Goal: Task Accomplishment & Management: Complete application form

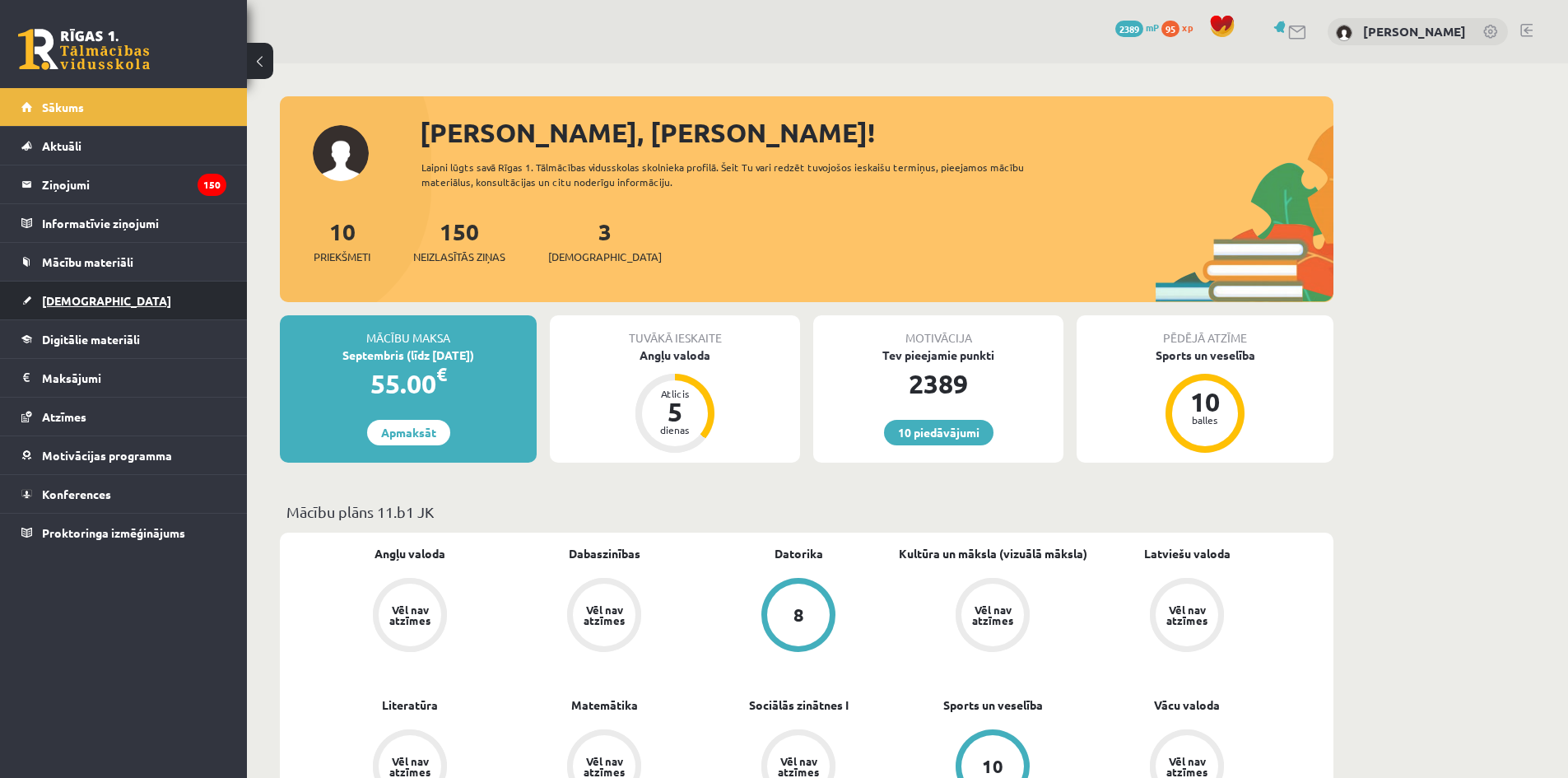
click at [142, 303] on link "[DEMOGRAPHIC_DATA]" at bounding box center [123, 300] width 205 height 38
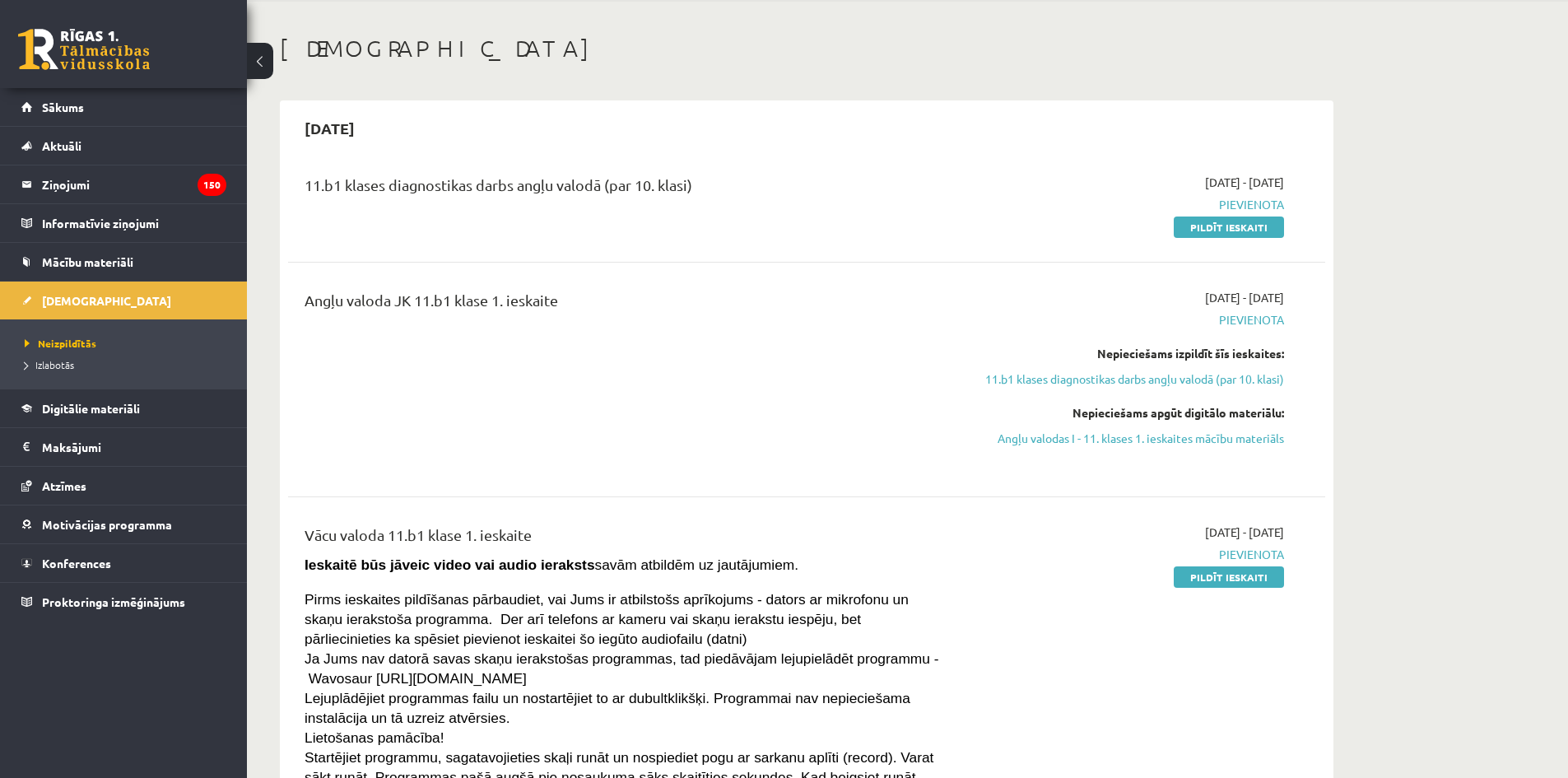
scroll to position [82, 0]
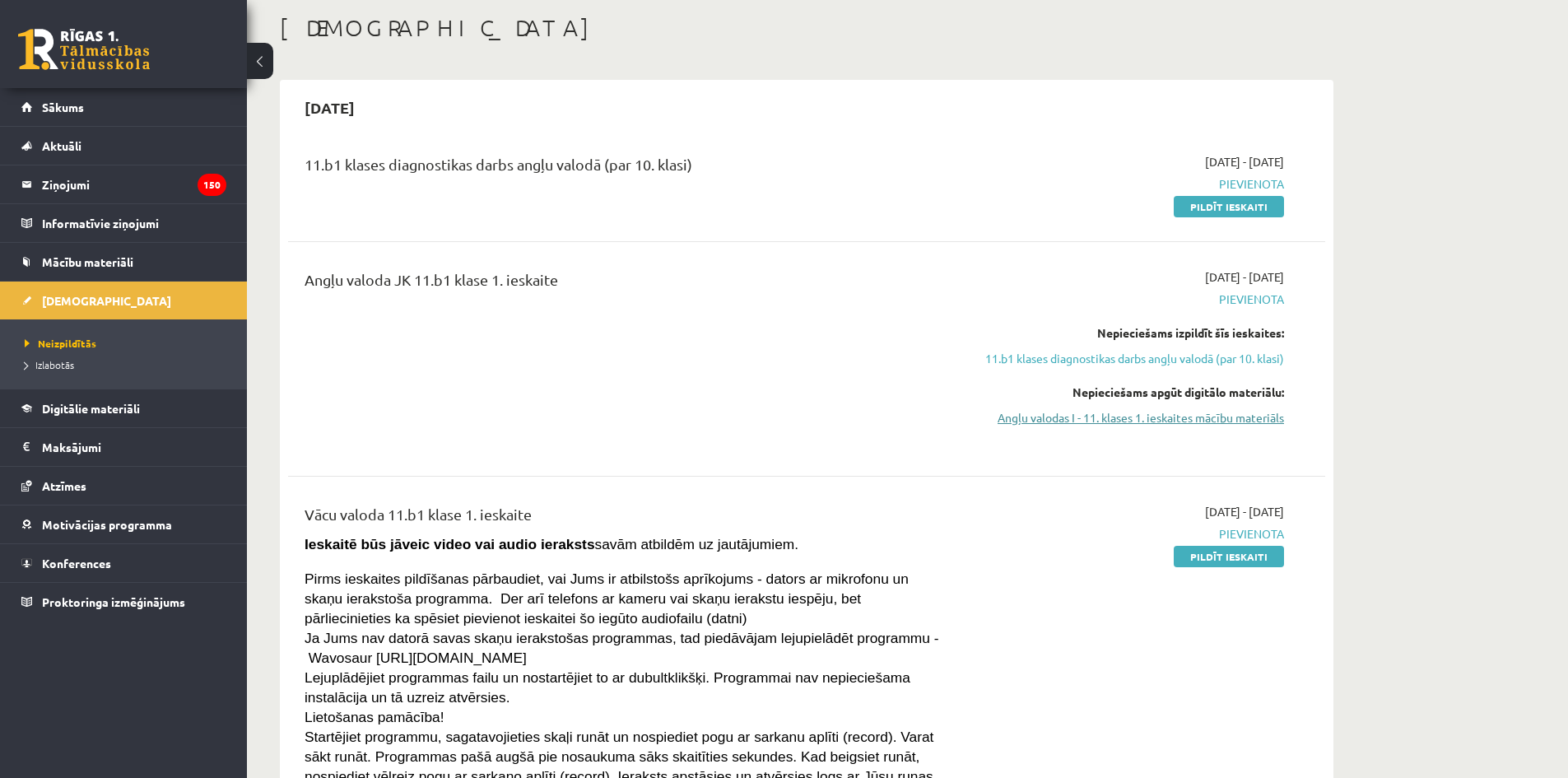
click at [1045, 421] on link "Angļu valodas I - 11. klases 1. ieskaites mācību materiāls" at bounding box center [1129, 417] width 310 height 17
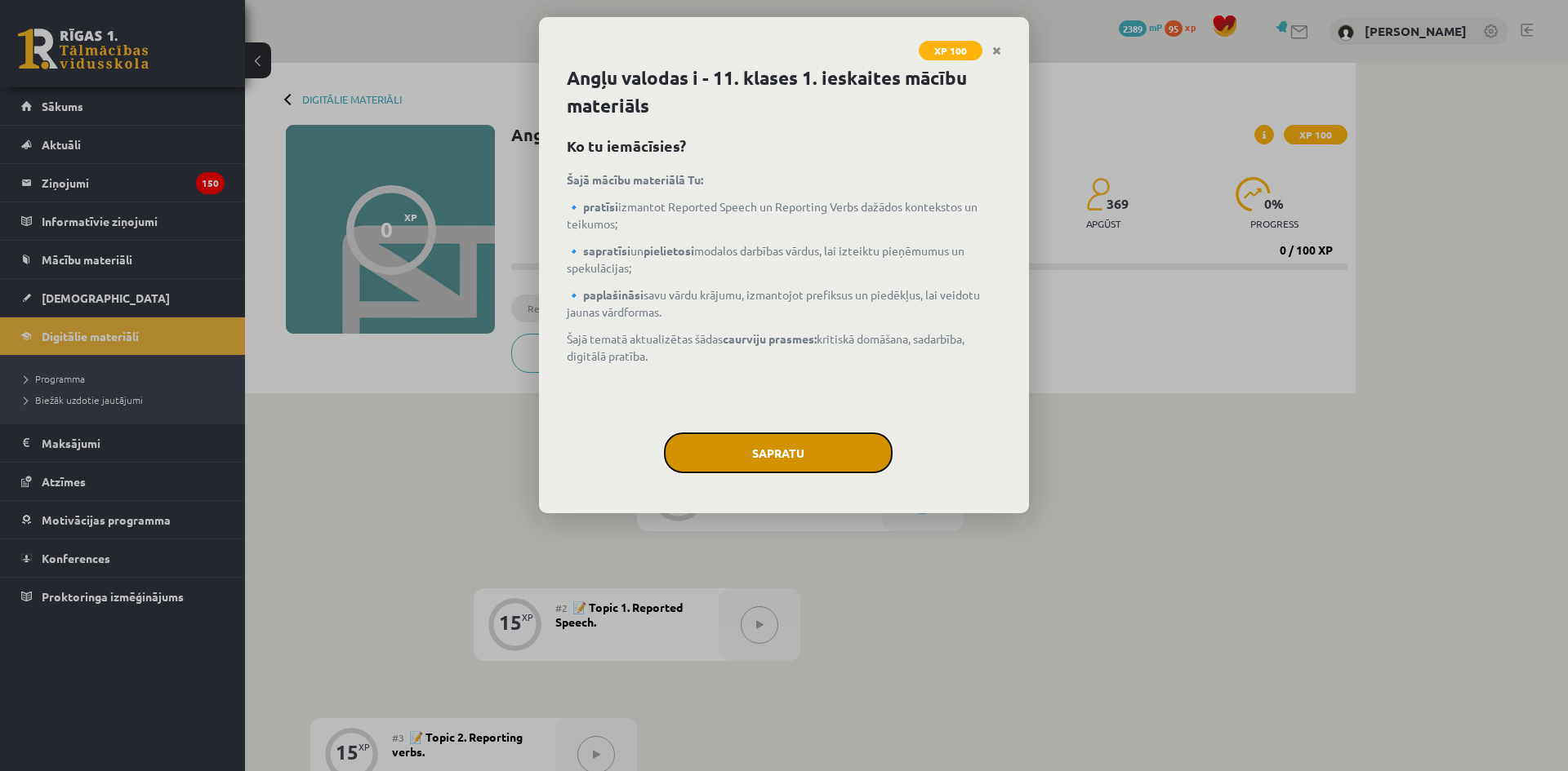
click at [846, 435] on button "Sapratu" at bounding box center [777, 452] width 228 height 40
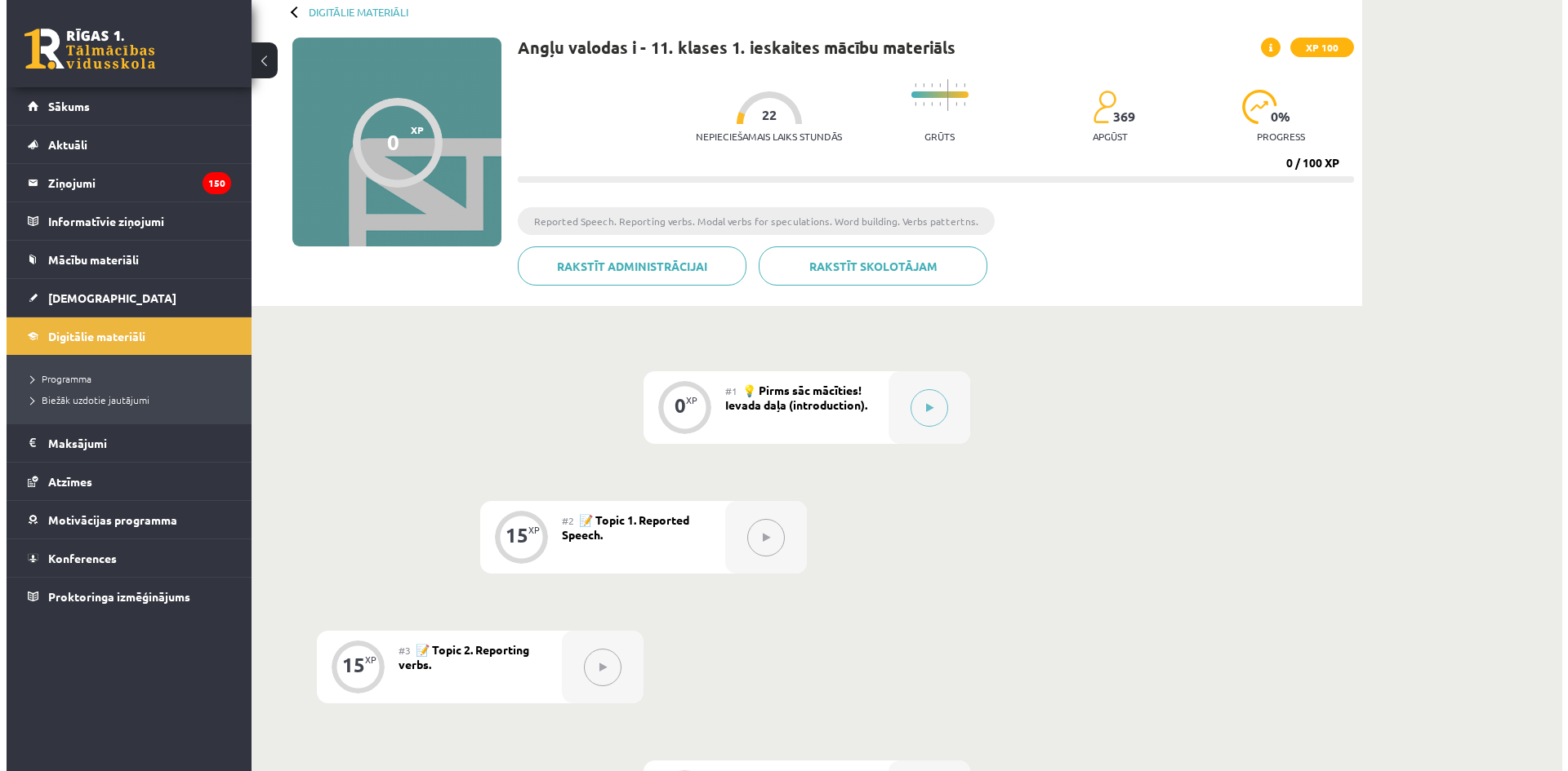
scroll to position [82, 0]
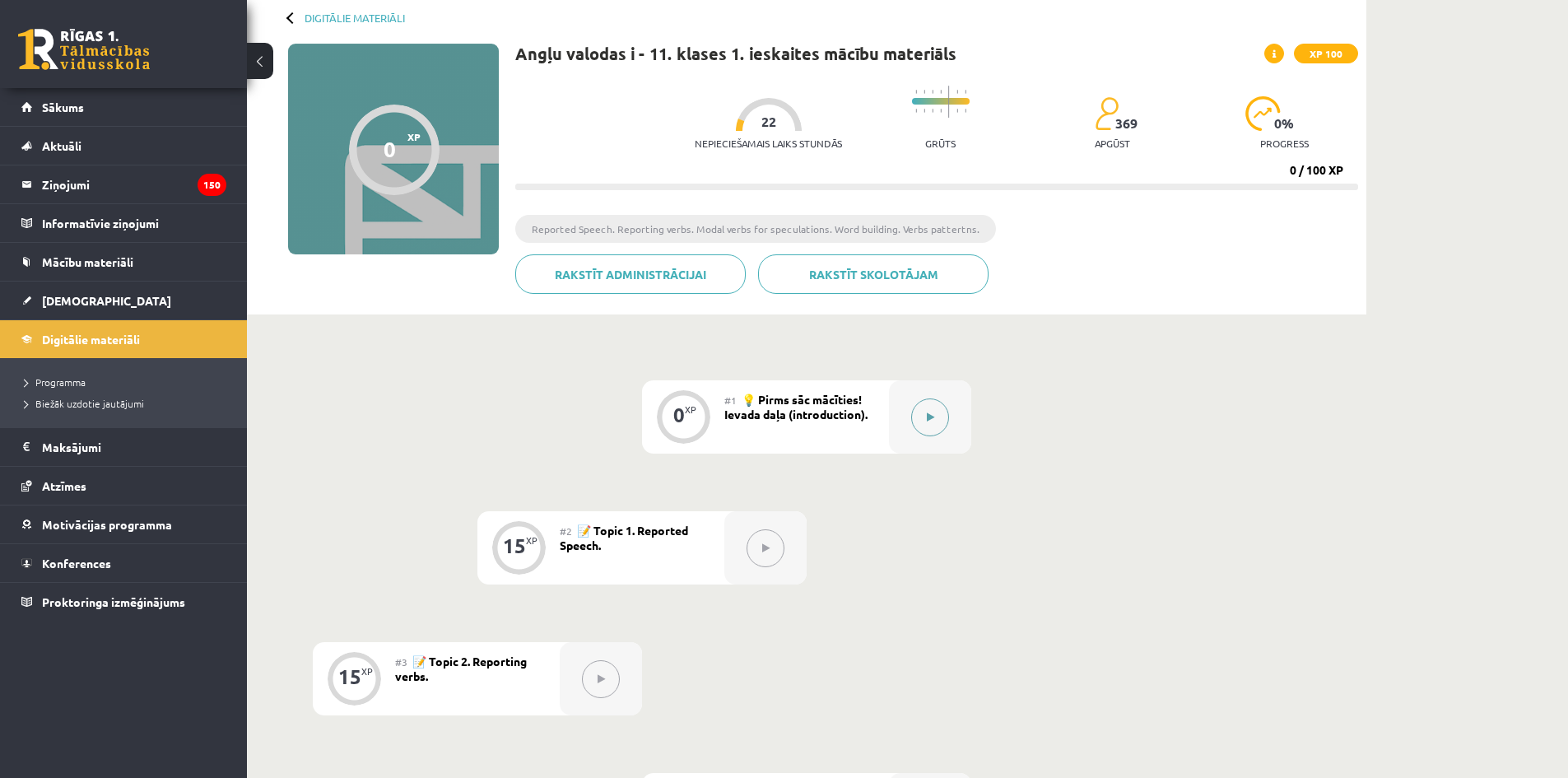
click at [920, 422] on button at bounding box center [930, 417] width 38 height 38
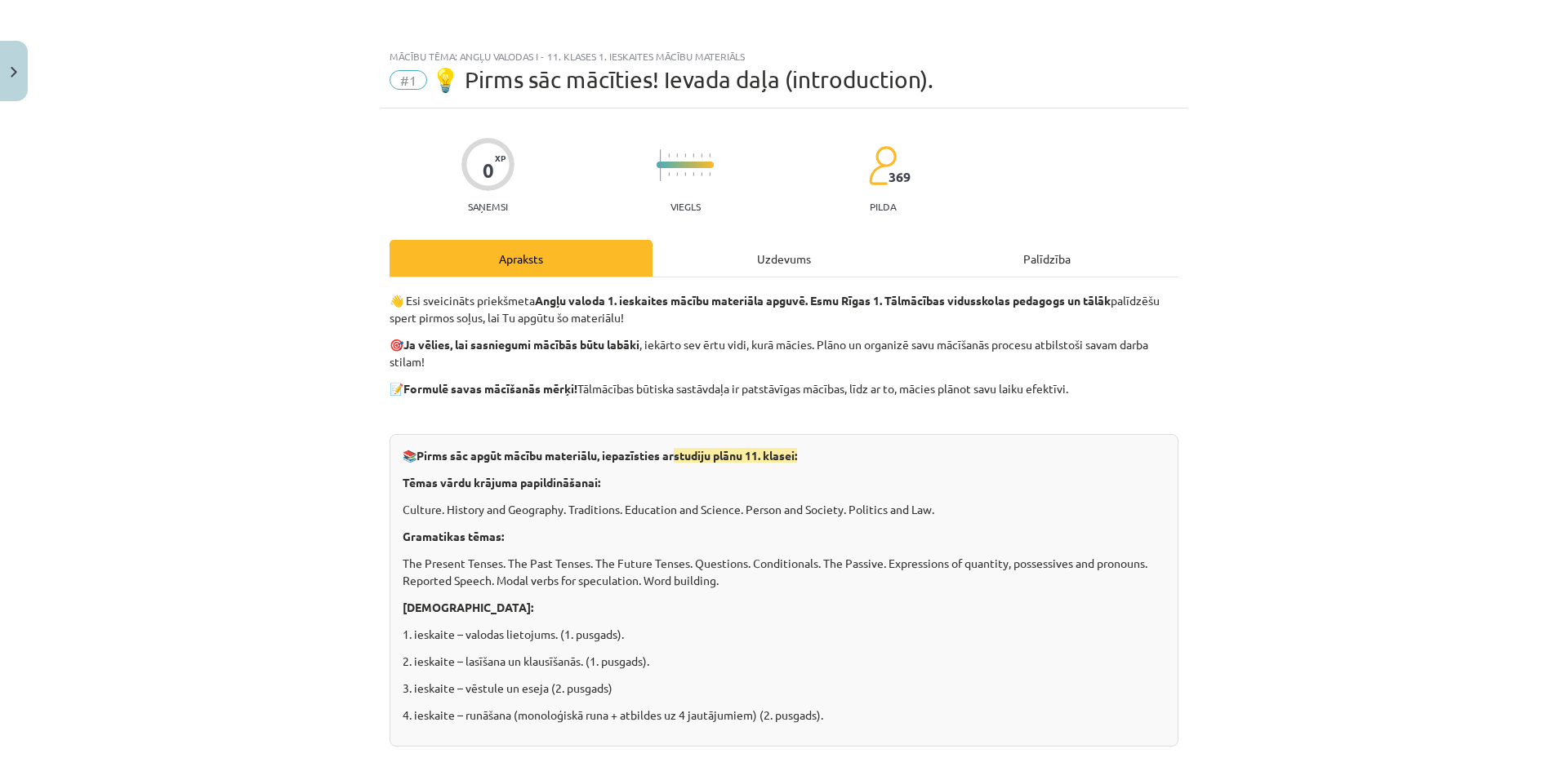
click at [752, 269] on div "Uzdevums" at bounding box center [784, 259] width 263 height 37
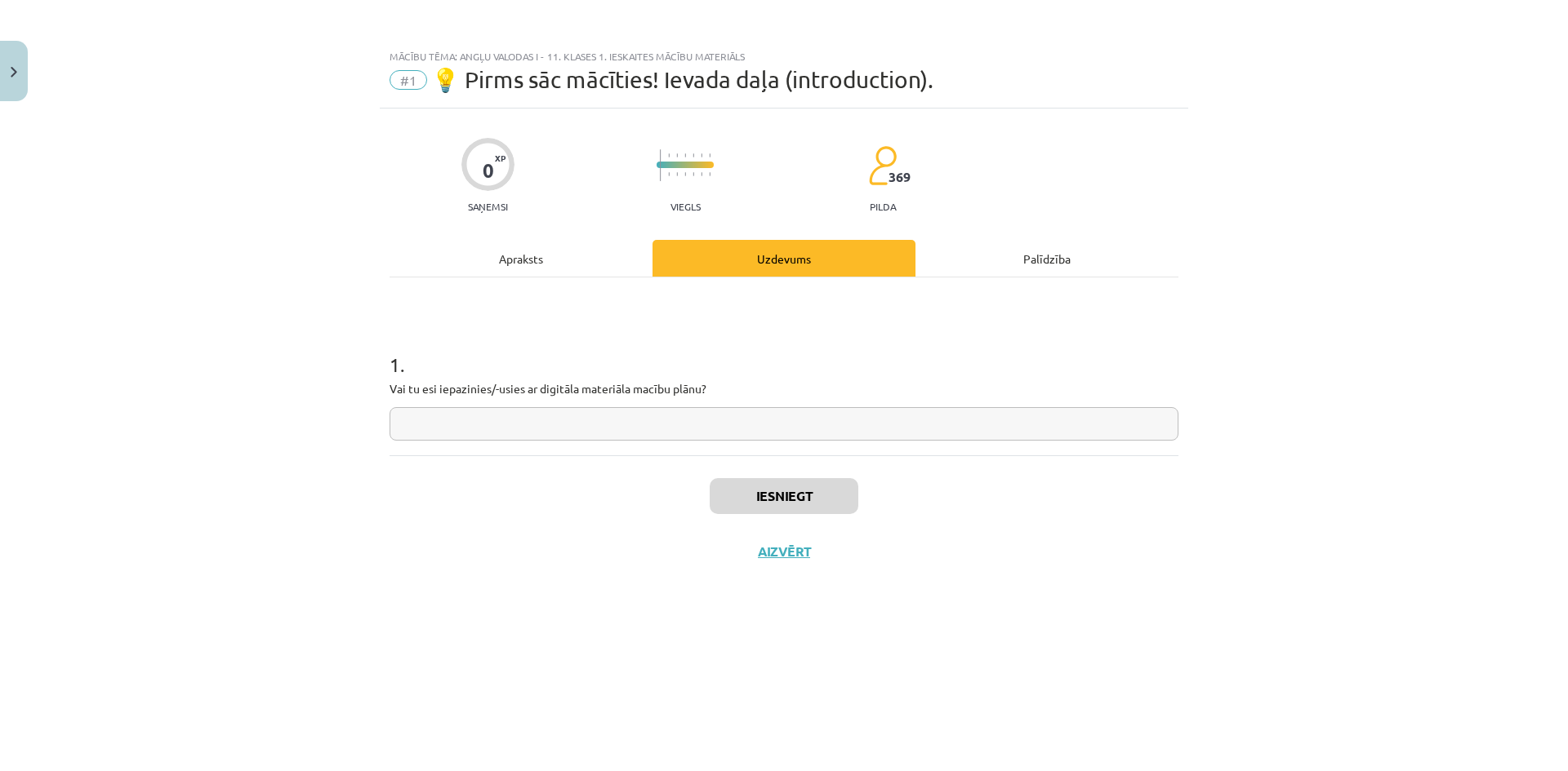
click at [631, 426] on input "text" at bounding box center [784, 424] width 789 height 34
type input "**"
click at [758, 495] on button "Iesniegt" at bounding box center [784, 496] width 148 height 36
click at [808, 604] on button "Aizvērt" at bounding box center [784, 603] width 62 height 16
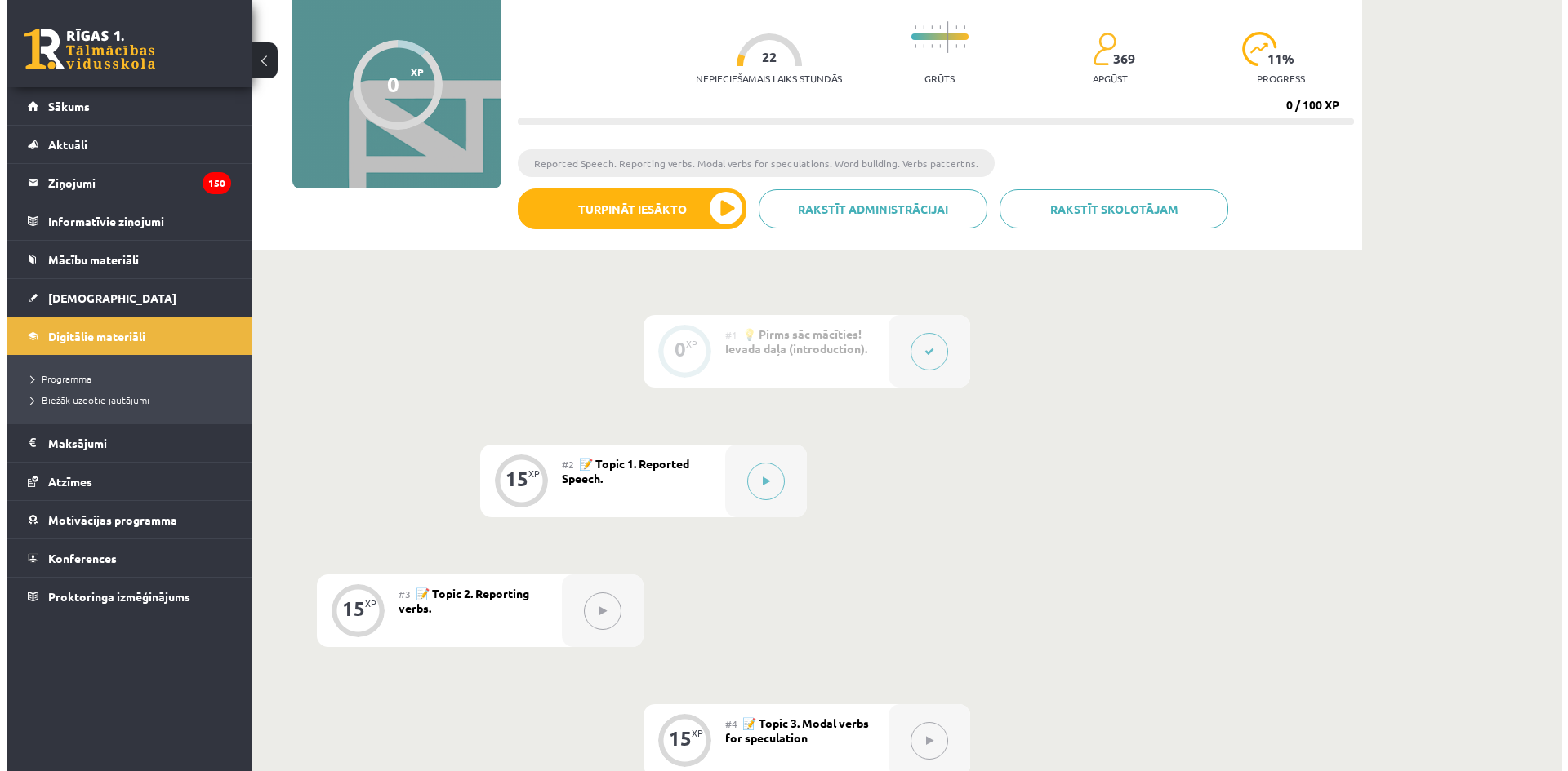
scroll to position [163, 0]
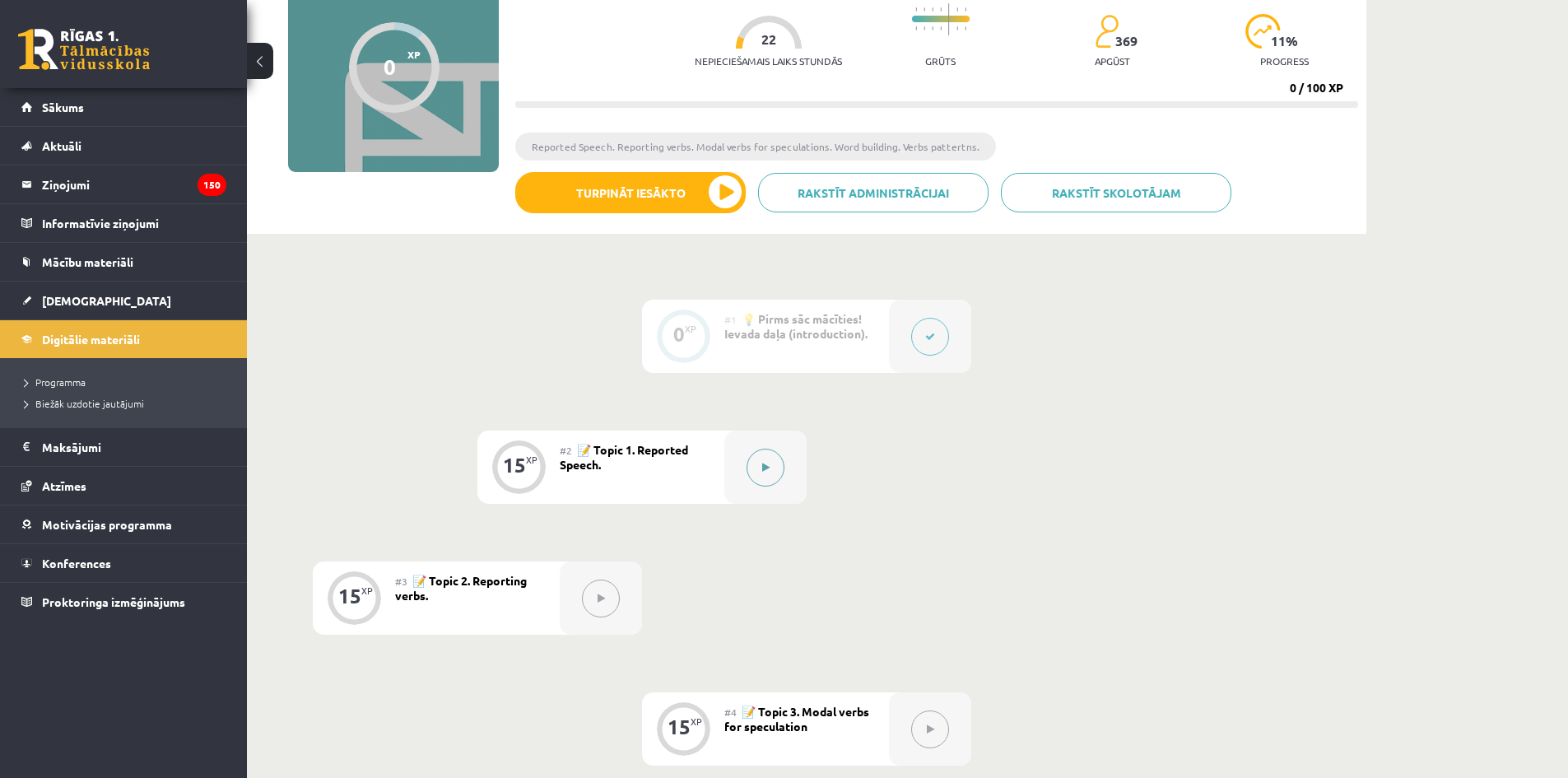
click at [774, 447] on div at bounding box center [765, 468] width 82 height 73
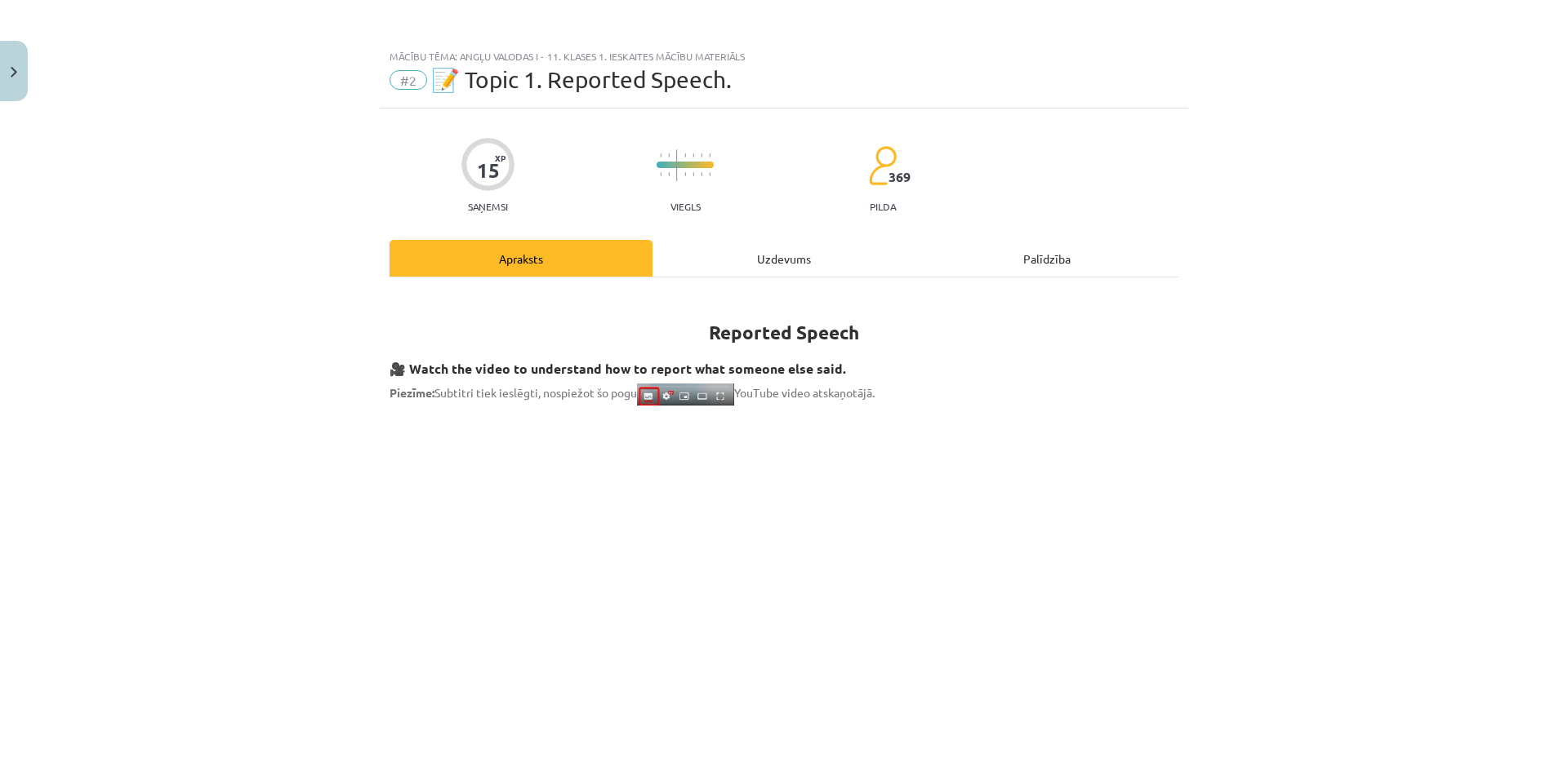
click at [692, 257] on div "Uzdevums" at bounding box center [784, 259] width 263 height 37
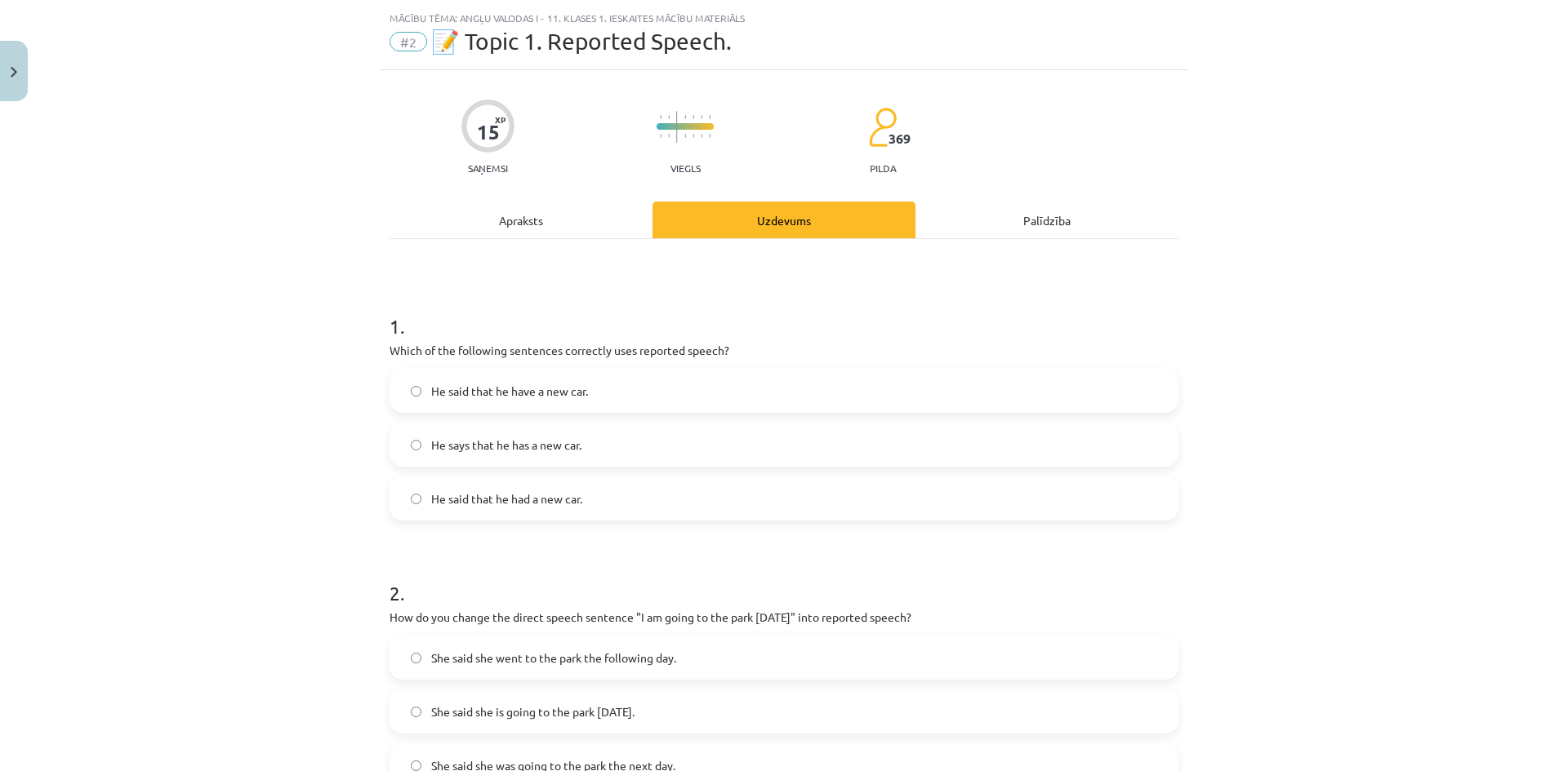
scroll to position [40, 0]
click at [537, 216] on div "Apraksts" at bounding box center [521, 217] width 263 height 37
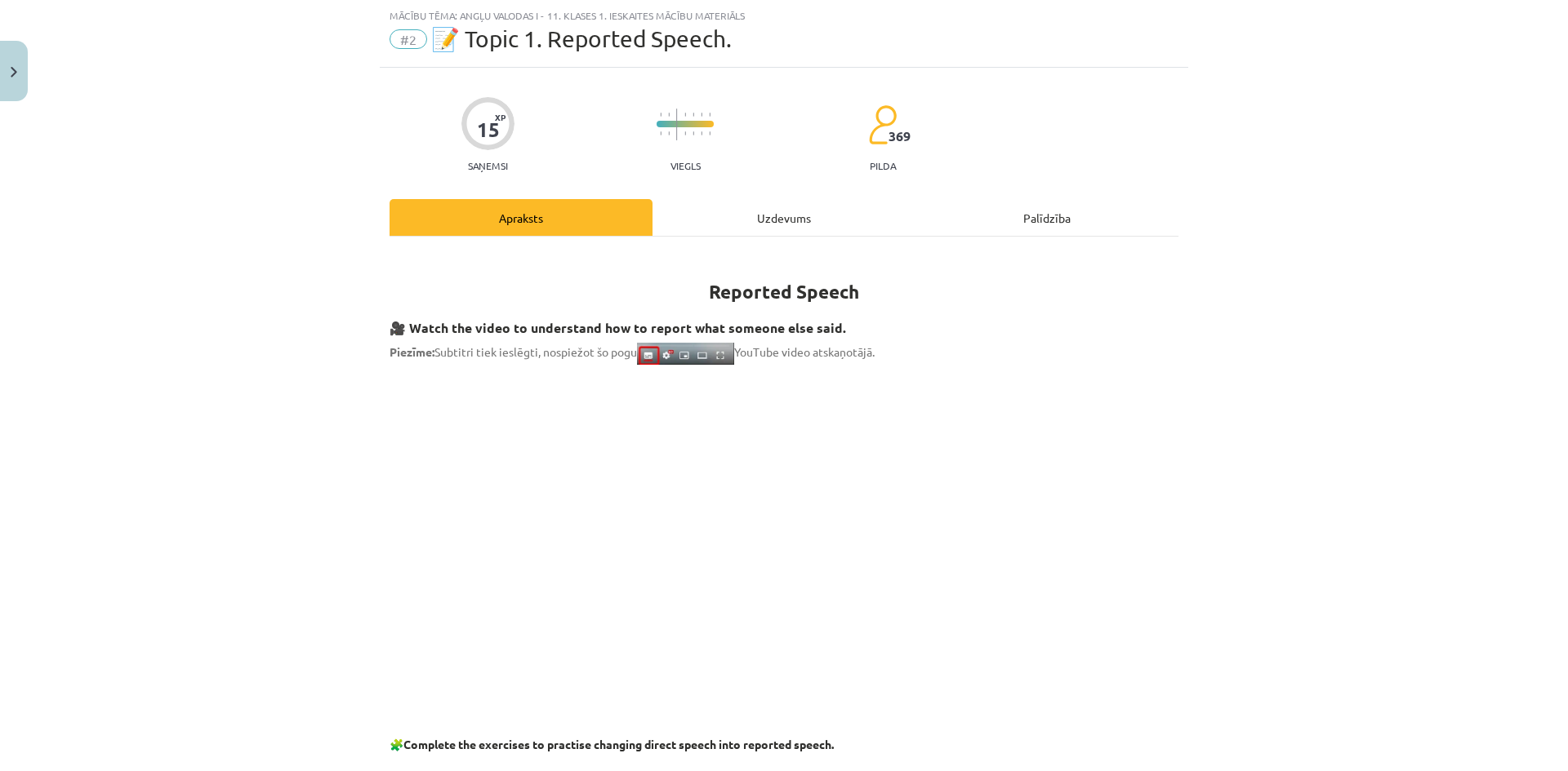
click at [691, 201] on div "Uzdevums" at bounding box center [784, 217] width 263 height 37
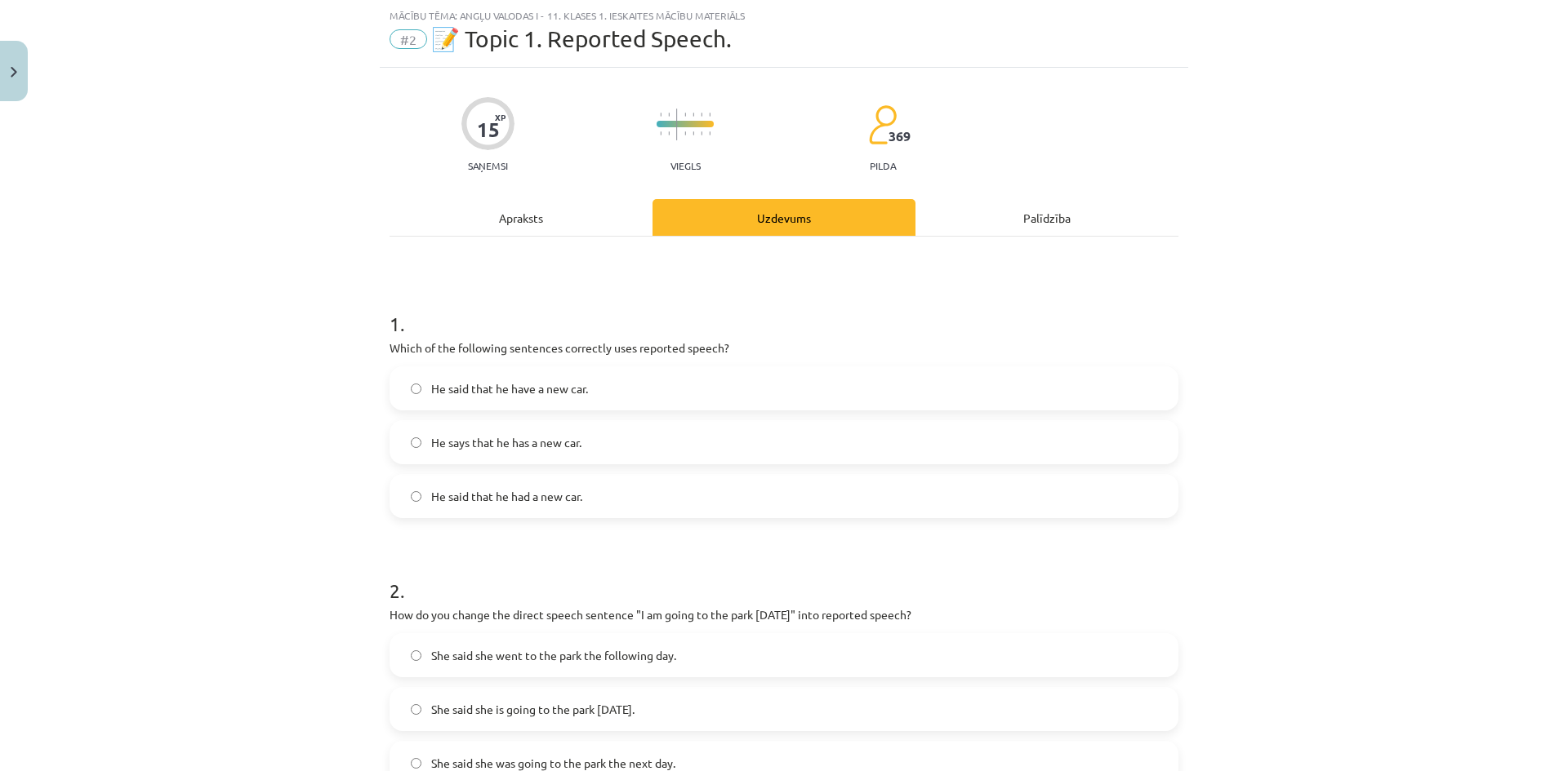
click at [609, 429] on label "He says that he has a new car." at bounding box center [784, 442] width 786 height 40
drag, startPoint x: 388, startPoint y: 345, endPoint x: 396, endPoint y: 350, distance: 9.4
click at [396, 350] on p "Which of the following sentences correctly uses reported speech?" at bounding box center [784, 348] width 789 height 17
click at [389, 345] on p "Which of the following sentences correctly uses reported speech?" at bounding box center [784, 348] width 789 height 17
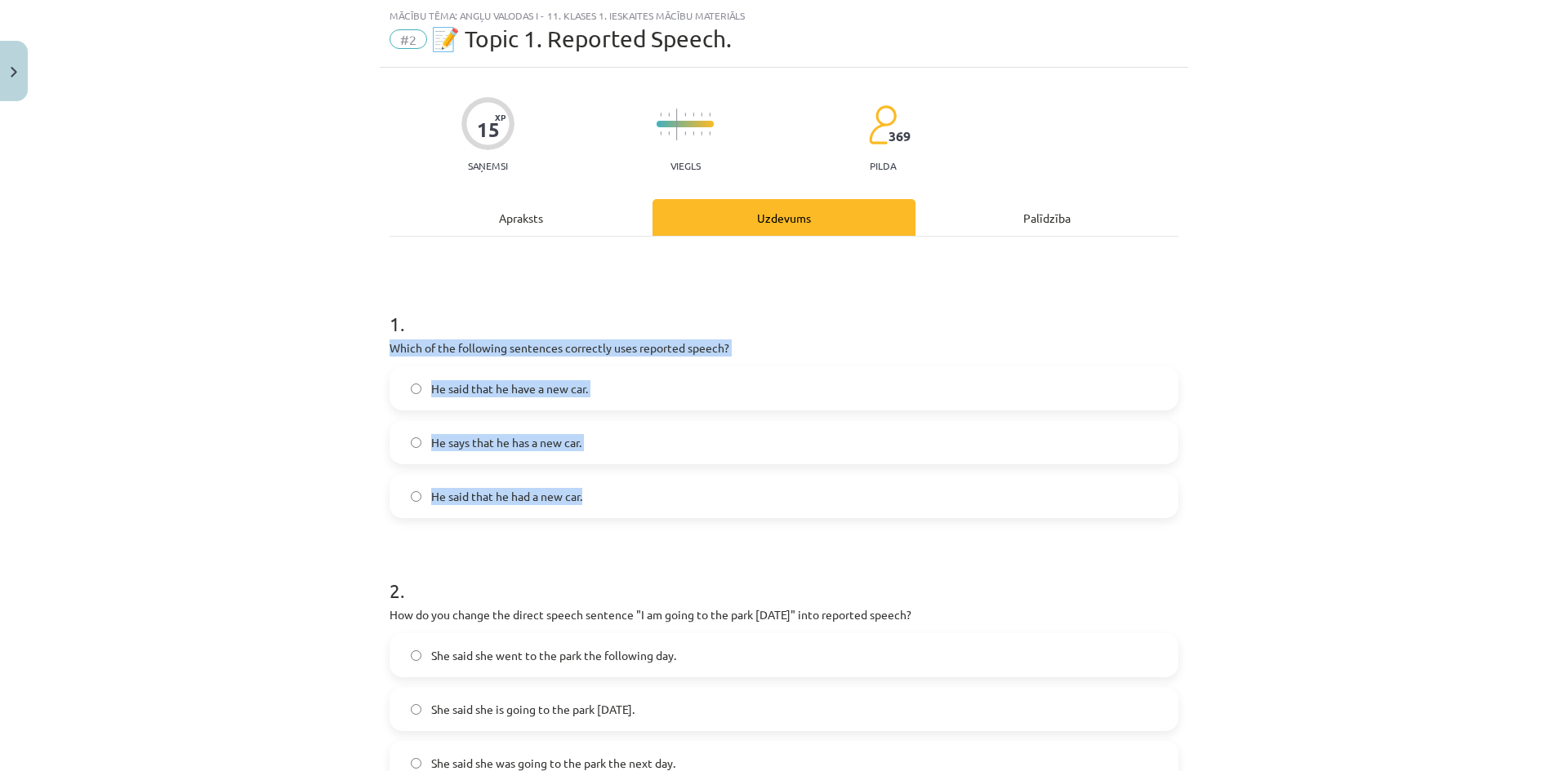
drag, startPoint x: 384, startPoint y: 345, endPoint x: 597, endPoint y: 502, distance: 264.6
click at [597, 502] on div "1 . Which of the following sentences correctly uses reported speech? He said th…" at bounding box center [784, 401] width 789 height 234
copy div "Which of the following sentences correctly uses reported speech? He said that h…"
click at [264, 367] on div "Mācību tēma: Angļu valodas i - 11. klases 1. ieskaites mācību materiāls #2 📝 To…" at bounding box center [784, 385] width 1568 height 771
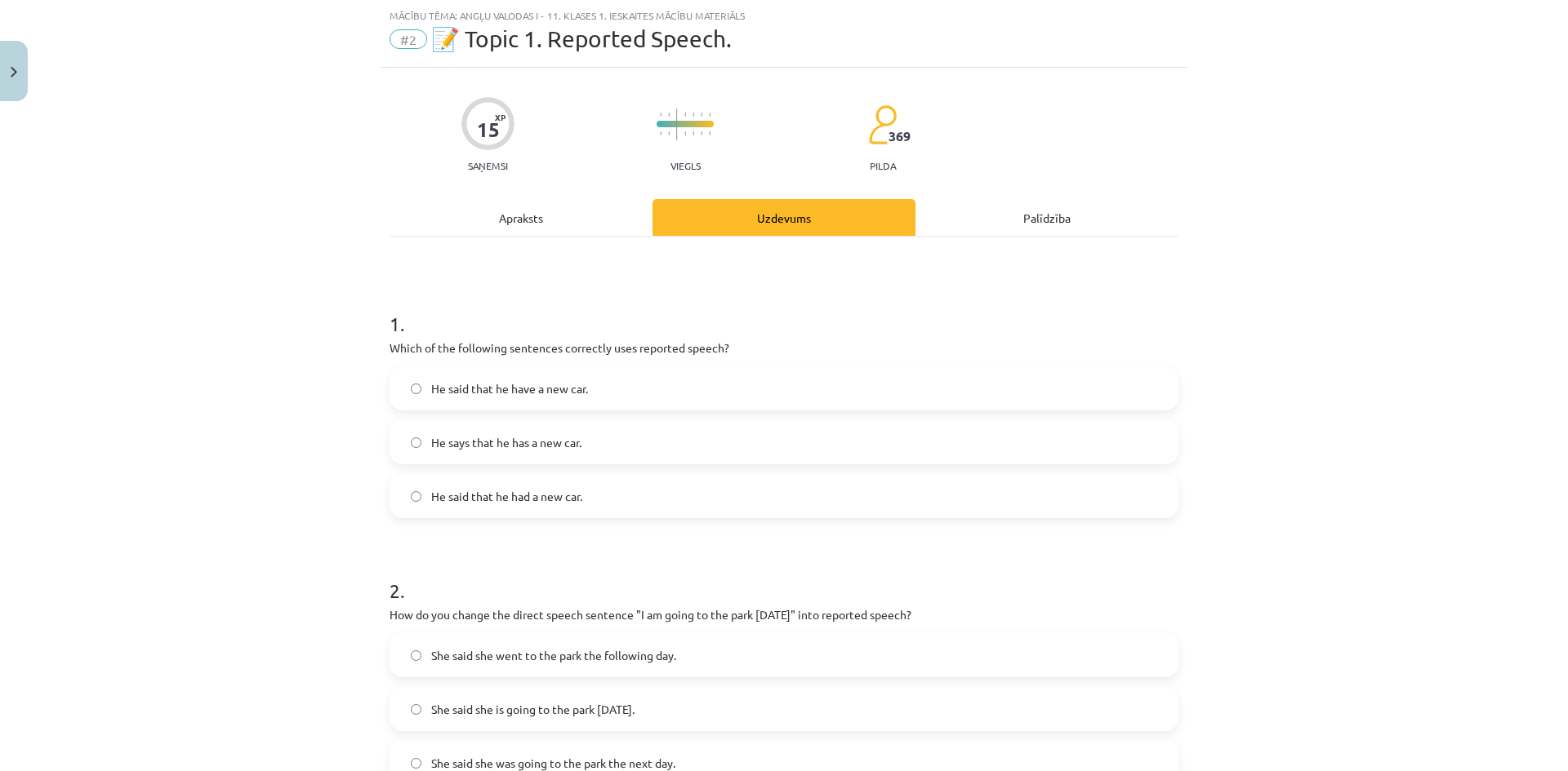
click at [454, 491] on span "He said that he had a new car." at bounding box center [506, 496] width 151 height 17
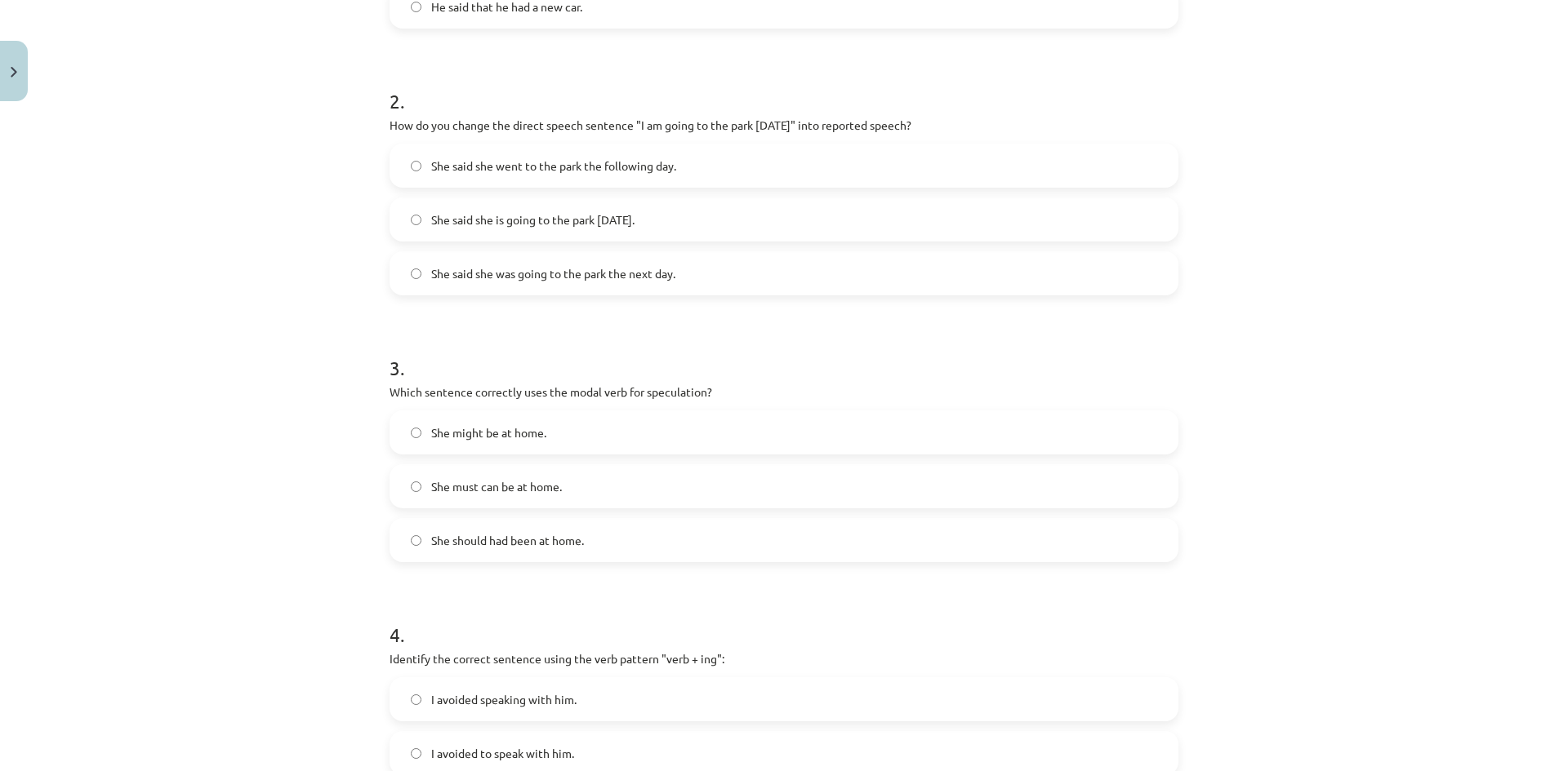
scroll to position [449, 0]
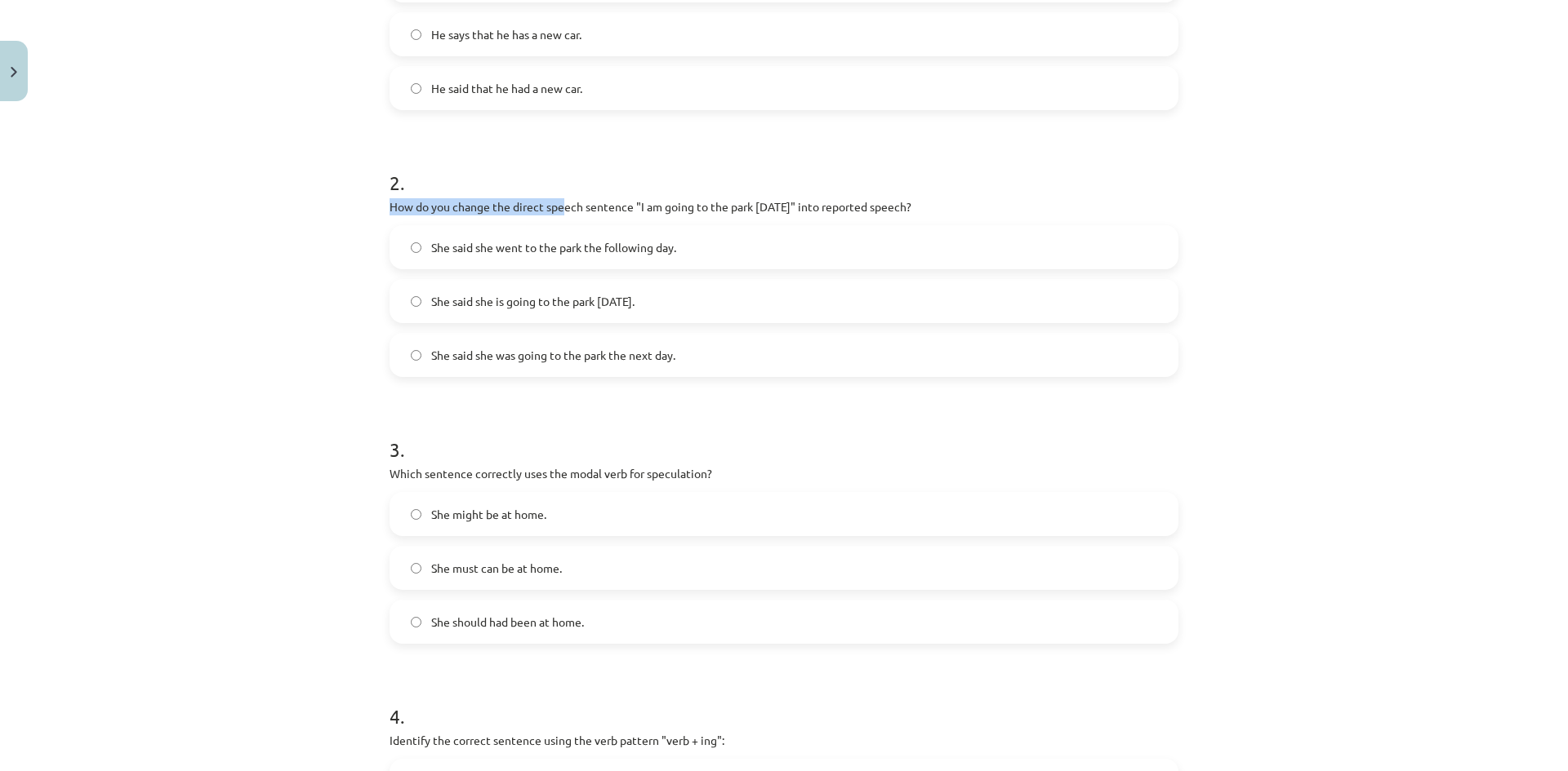
drag, startPoint x: 373, startPoint y: 211, endPoint x: 561, endPoint y: 212, distance: 188.0
click at [561, 212] on div "15 XP Saņemsi Viegls 369 pilda Apraksts Uzdevums Palīdzība 1 . Which of the fol…" at bounding box center [783, 493] width 808 height 1667
click at [561, 212] on p "How do you change the direct speech sentence "I am going to the park tomorrow" …" at bounding box center [784, 206] width 789 height 17
click at [505, 302] on span "She said she is going to the park tomorrow." at bounding box center [532, 302] width 203 height 17
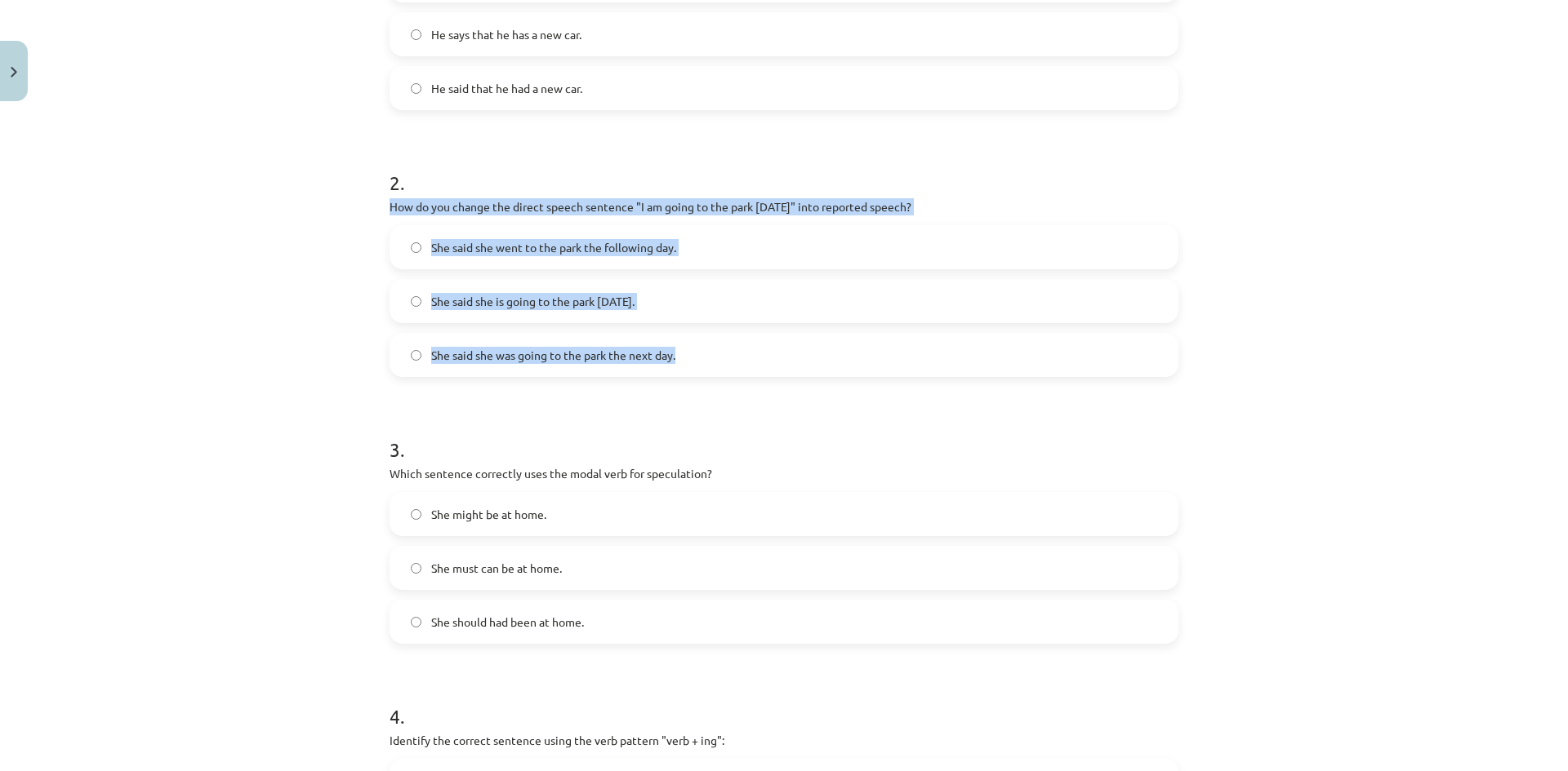
drag, startPoint x: 379, startPoint y: 206, endPoint x: 734, endPoint y: 349, distance: 382.7
click at [730, 361] on div "15 XP Saņemsi Viegls 369 pilda Apraksts Uzdevums Palīdzība 1 . Which of the fol…" at bounding box center [783, 493] width 808 height 1667
copy div "How do you change the direct speech sentence "I am going to the park tomorrow" …"
click at [291, 332] on div "Mācību tēma: Angļu valodas i - 11. klases 1. ieskaites mācību materiāls #2 📝 To…" at bounding box center [784, 385] width 1568 height 771
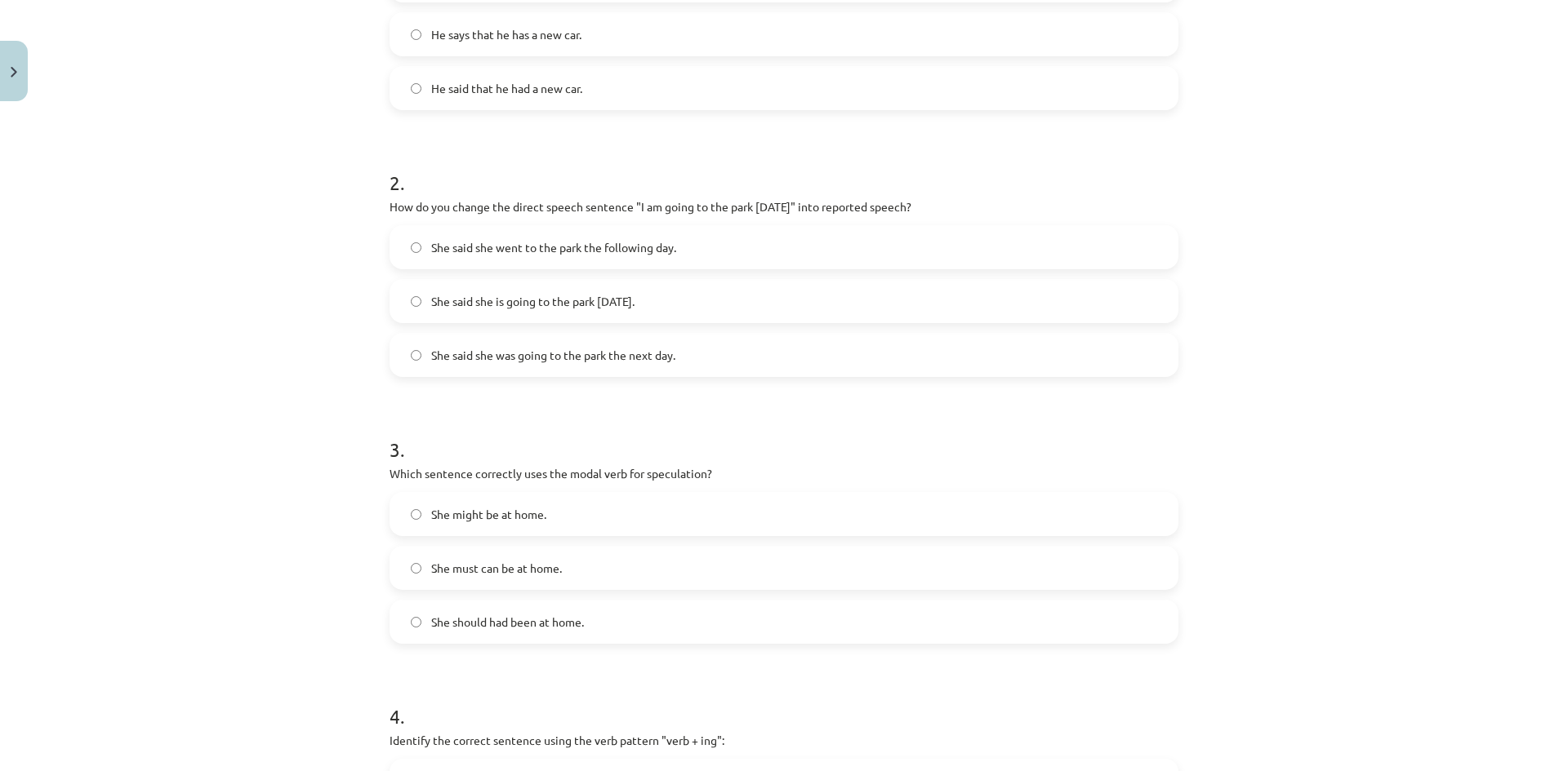
click at [455, 358] on span "She said she was going to the park the next day." at bounding box center [553, 356] width 244 height 17
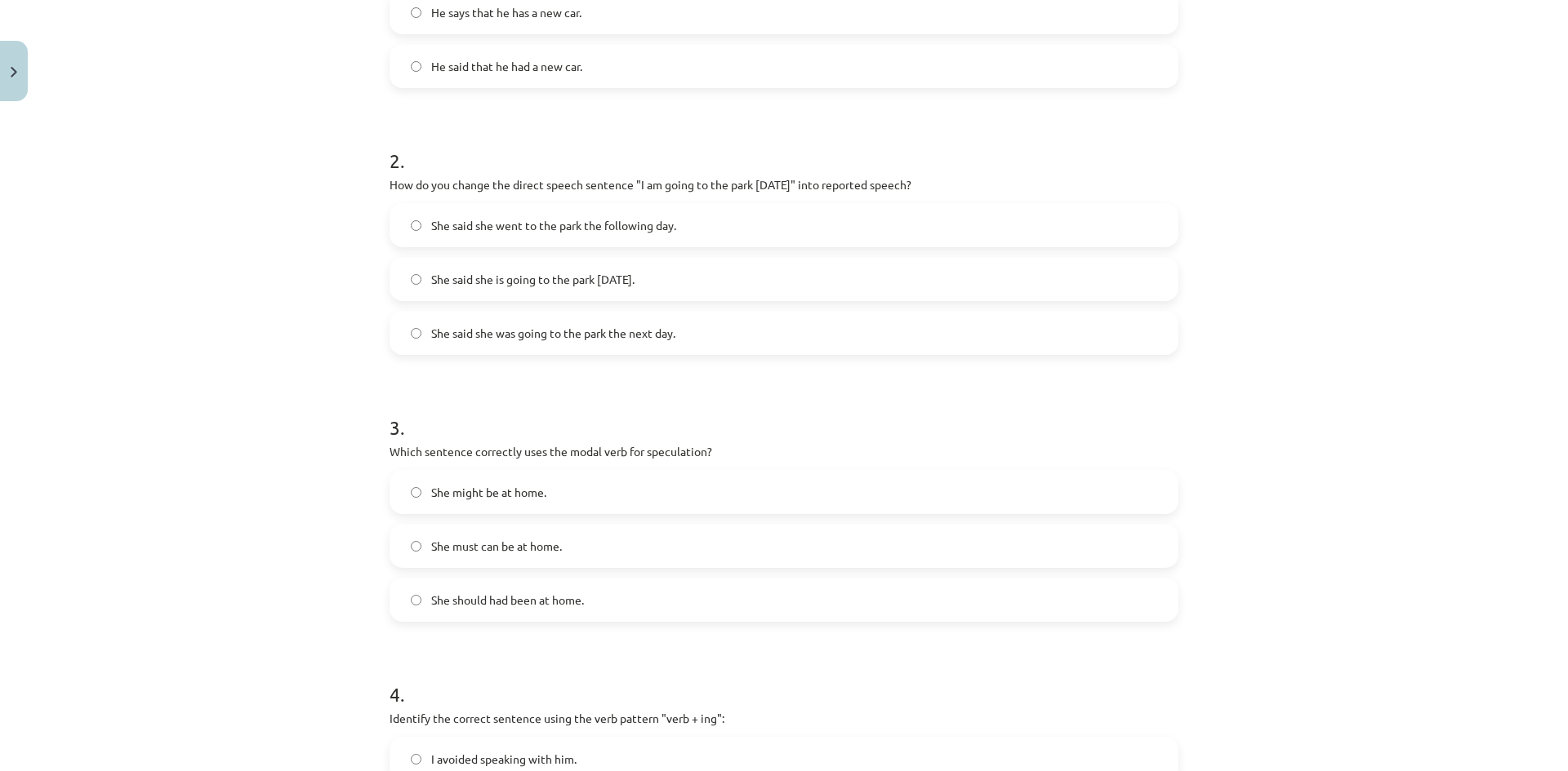
scroll to position [531, 0]
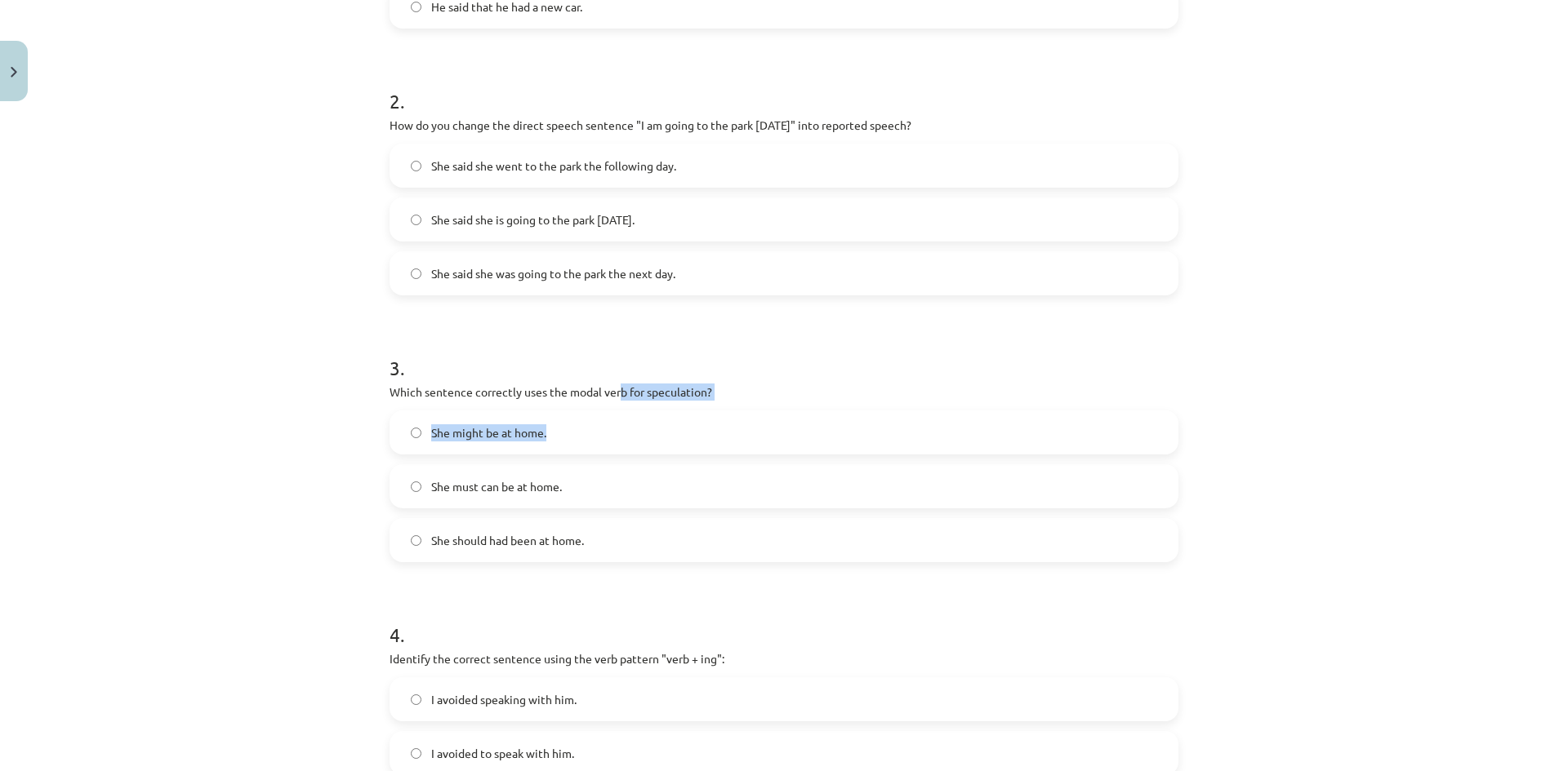
click at [711, 404] on div "3 . Which sentence correctly uses the modal verb for speculation? She might be …" at bounding box center [784, 445] width 789 height 234
click at [792, 409] on div "3 . Which sentence correctly uses the modal verb for speculation? She might be …" at bounding box center [784, 445] width 789 height 234
click at [514, 440] on span "She might be at home." at bounding box center [488, 433] width 115 height 17
drag, startPoint x: 385, startPoint y: 390, endPoint x: 620, endPoint y: 543, distance: 280.4
click at [620, 543] on div "3 . Which sentence correctly uses the modal verb for speculation? She might be …" at bounding box center [784, 445] width 789 height 234
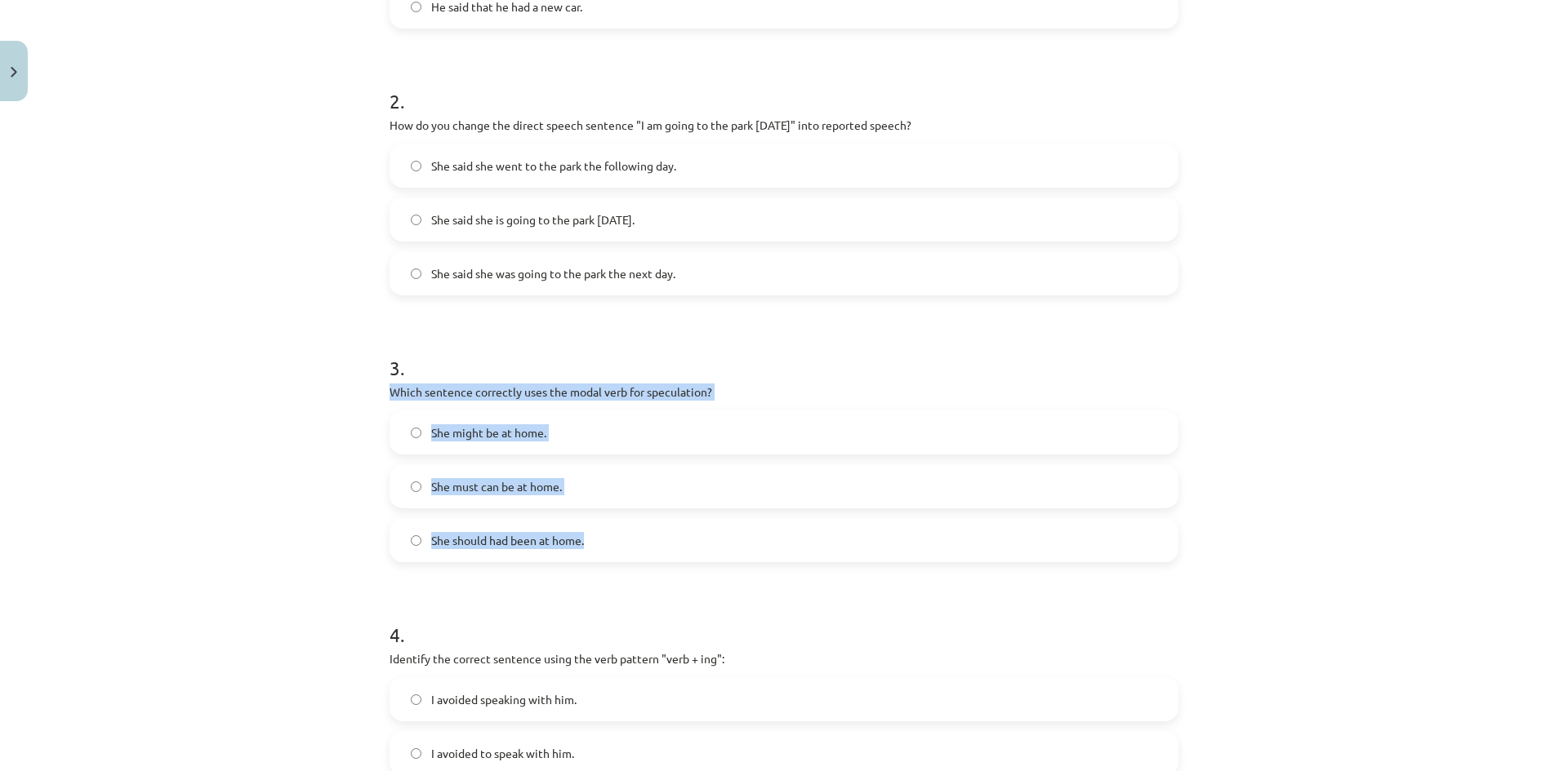
copy div "Which sentence correctly uses the modal verb for speculation? She might be at h…"
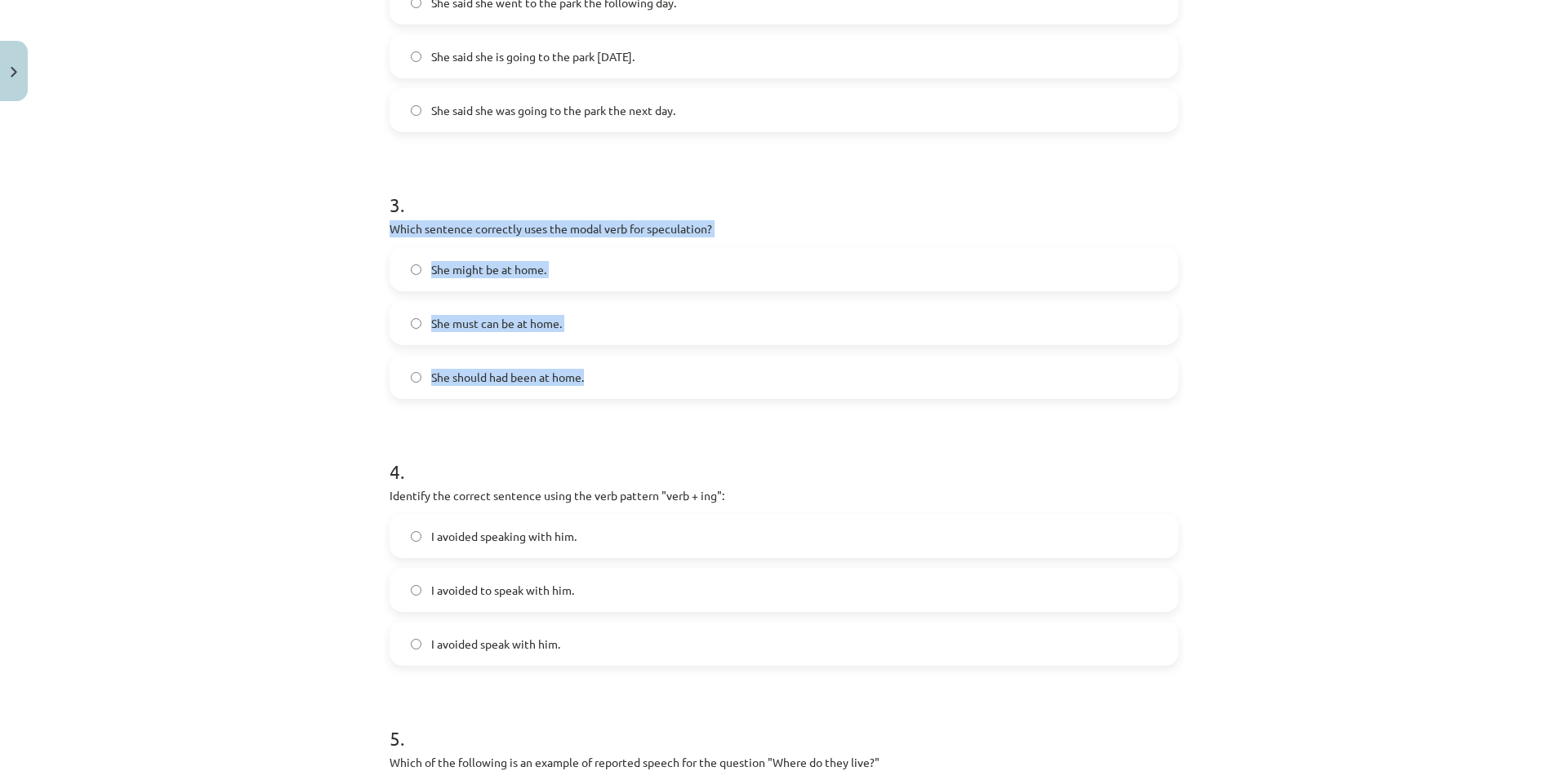
click at [291, 323] on div "Mācību tēma: Angļu valodas i - 11. klases 1. ieskaites mācību materiāls #2 📝 To…" at bounding box center [784, 385] width 1568 height 771
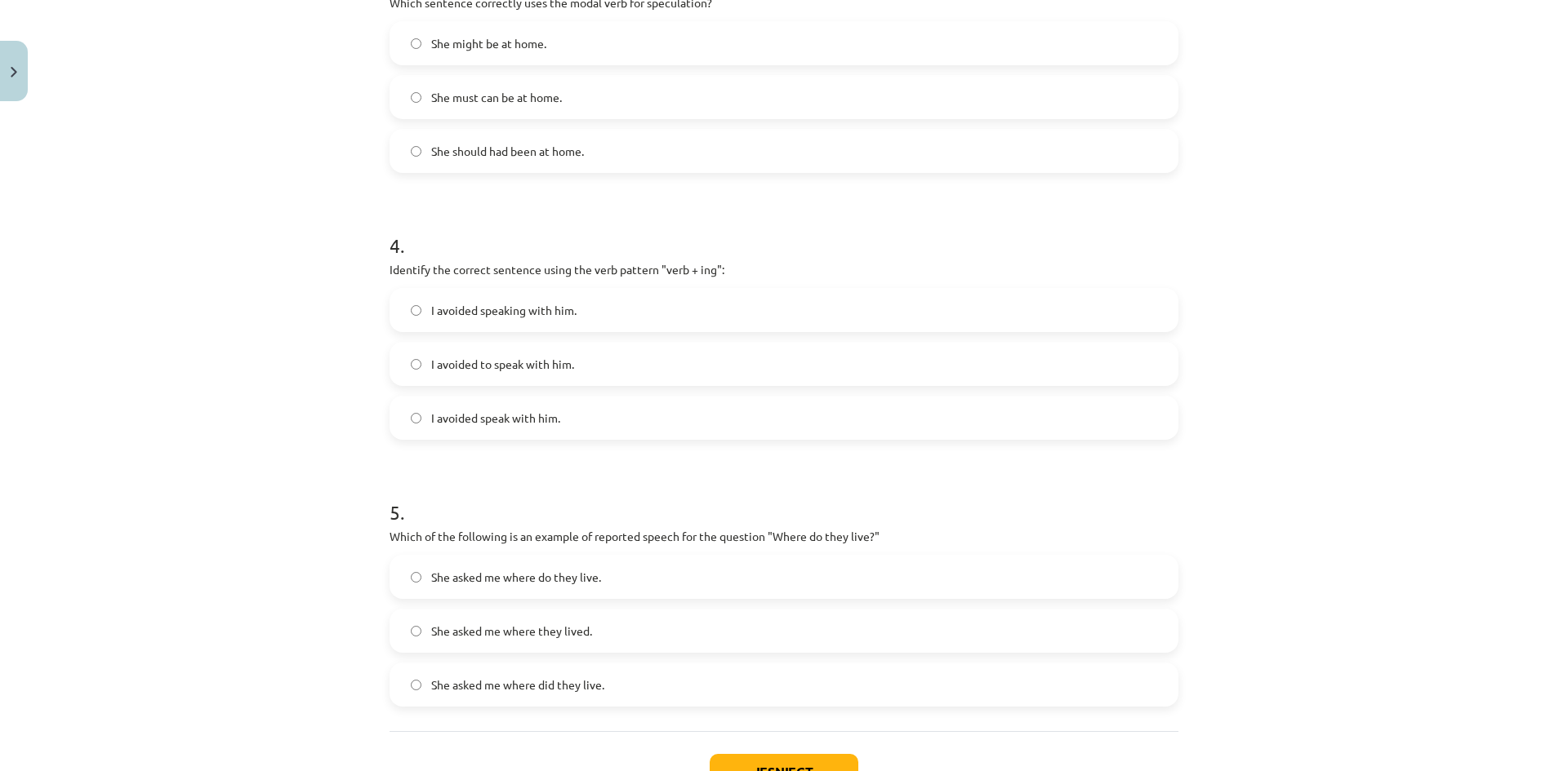
scroll to position [939, 0]
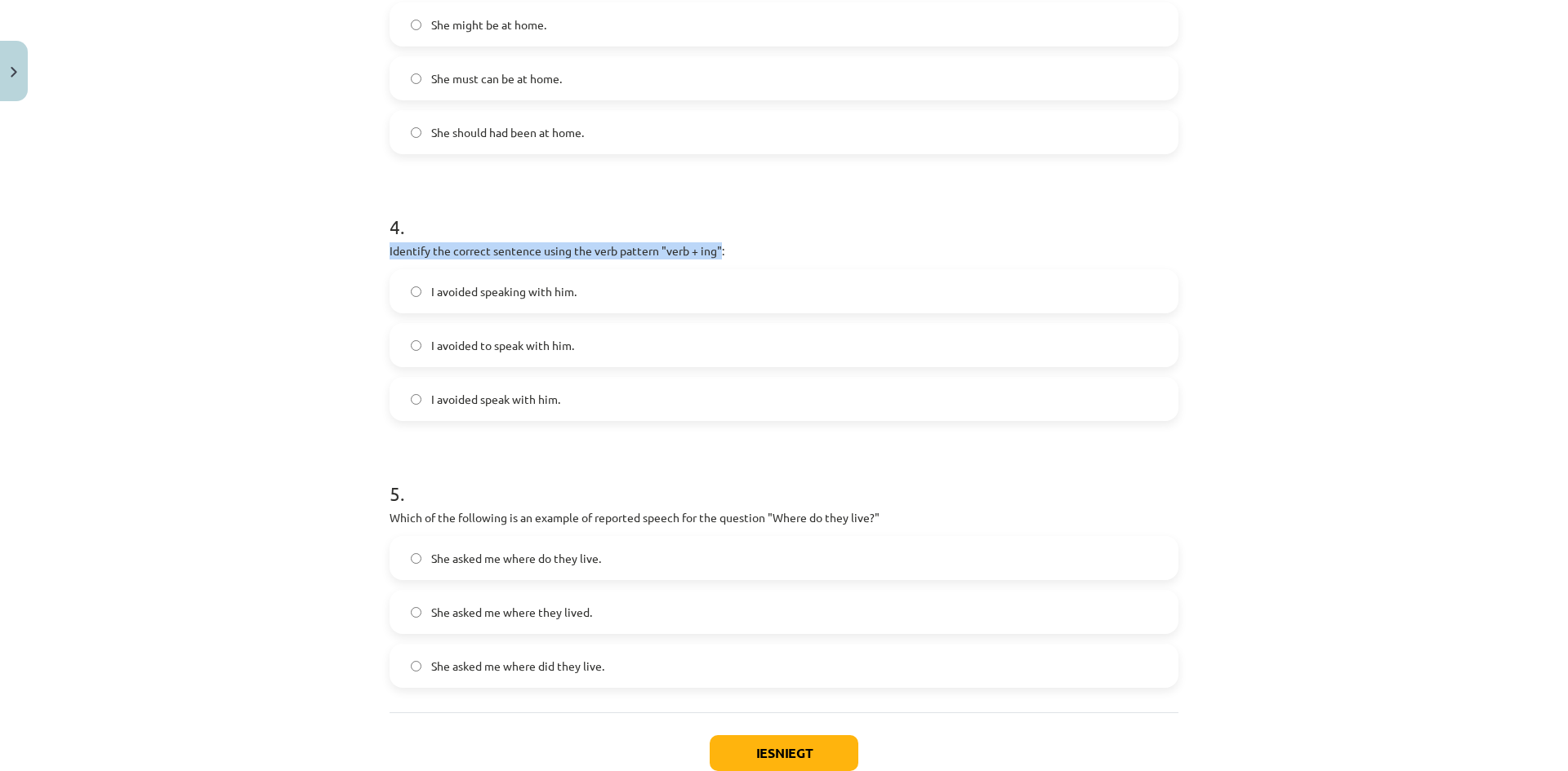
drag, startPoint x: 377, startPoint y: 255, endPoint x: 714, endPoint y: 249, distance: 337.1
click at [714, 249] on div "15 XP Saņemsi Viegls 369 pilda Apraksts Uzdevums Palīdzība 1 . Which of the fol…" at bounding box center [783, 3] width 808 height 1667
click at [764, 255] on p "Identify the correct sentence using the verb pattern "verb + ing":" at bounding box center [784, 251] width 789 height 17
click at [472, 294] on span "I avoided speaking with him." at bounding box center [503, 292] width 145 height 17
drag, startPoint x: 383, startPoint y: 253, endPoint x: 636, endPoint y: 406, distance: 295.7
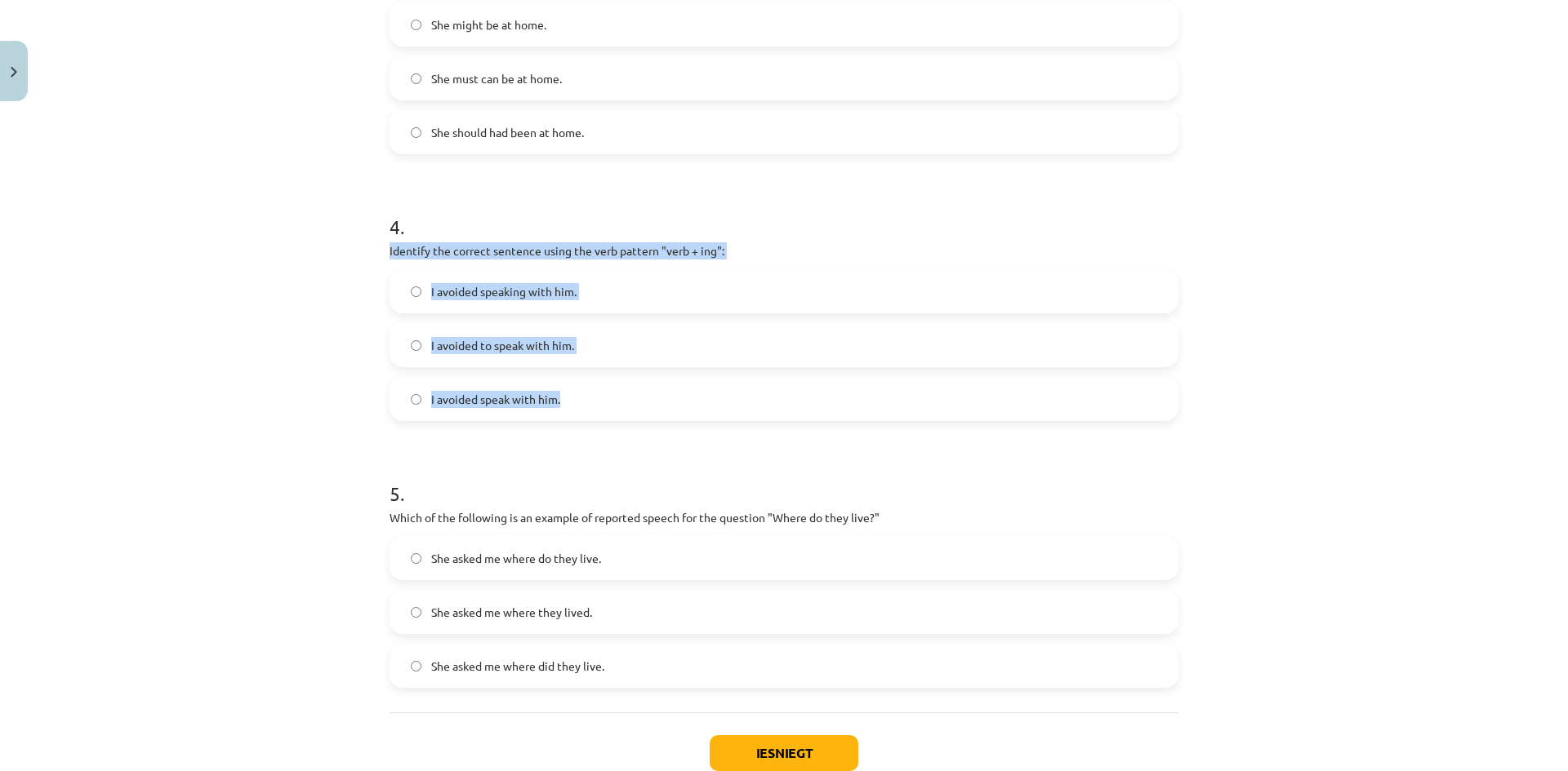
click at [615, 415] on div "4 . Identify the correct sentence using the verb pattern "verb + ing": I avoide…" at bounding box center [784, 304] width 789 height 234
copy div "Identify the correct sentence using the verb pattern "verb + ing": I avoided sp…"
click at [257, 316] on div "Mācību tēma: Angļu valodas i - 11. klases 1. ieskaites mācību materiāls #2 📝 To…" at bounding box center [784, 385] width 1568 height 771
click at [327, 358] on div "Mācību tēma: Angļu valodas i - 11. klases 1. ieskaites mācību materiāls #2 📝 To…" at bounding box center [784, 385] width 1568 height 771
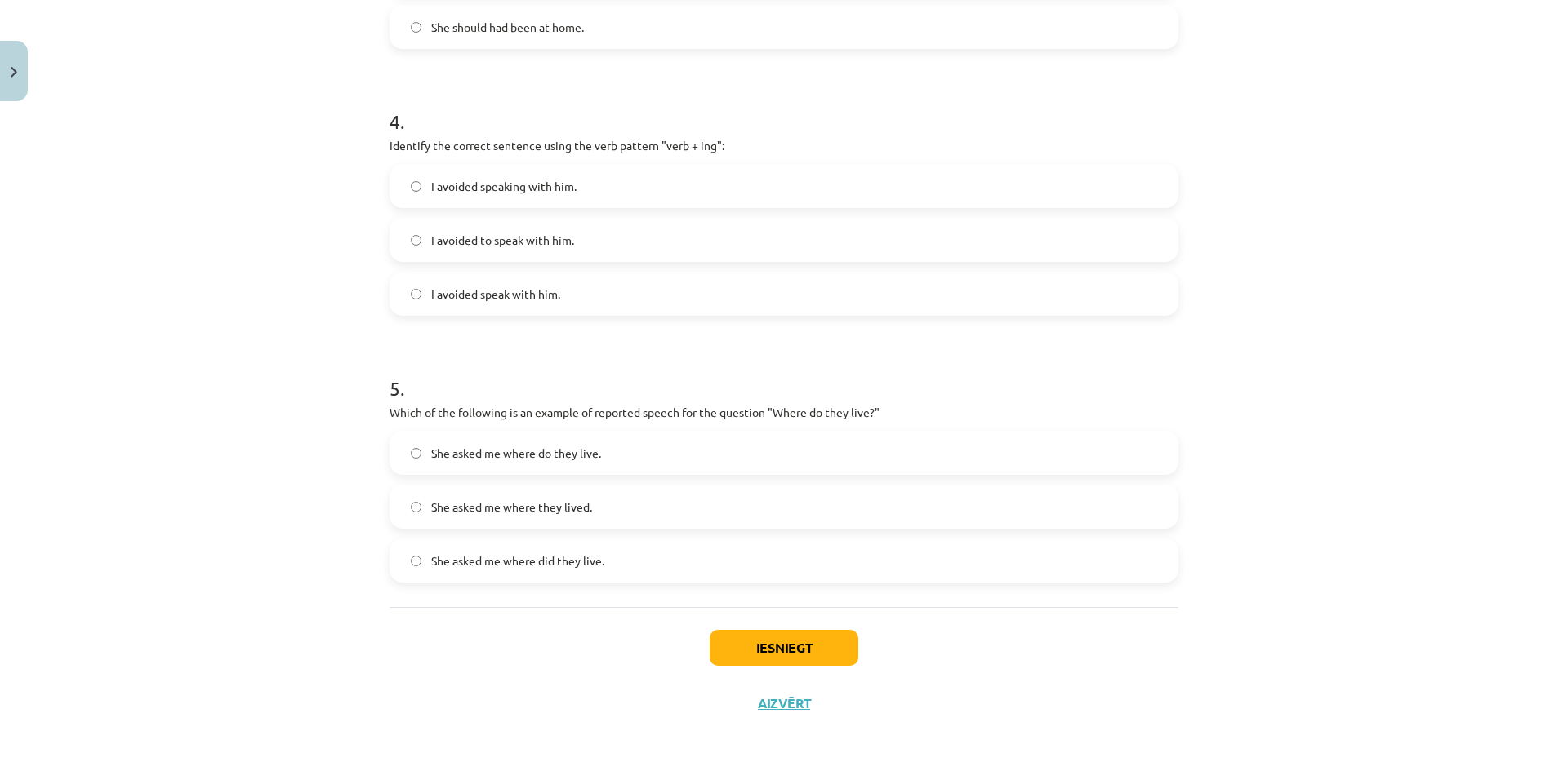
scroll to position [1045, 0]
click at [541, 561] on span "She asked me where did they live." at bounding box center [517, 560] width 173 height 17
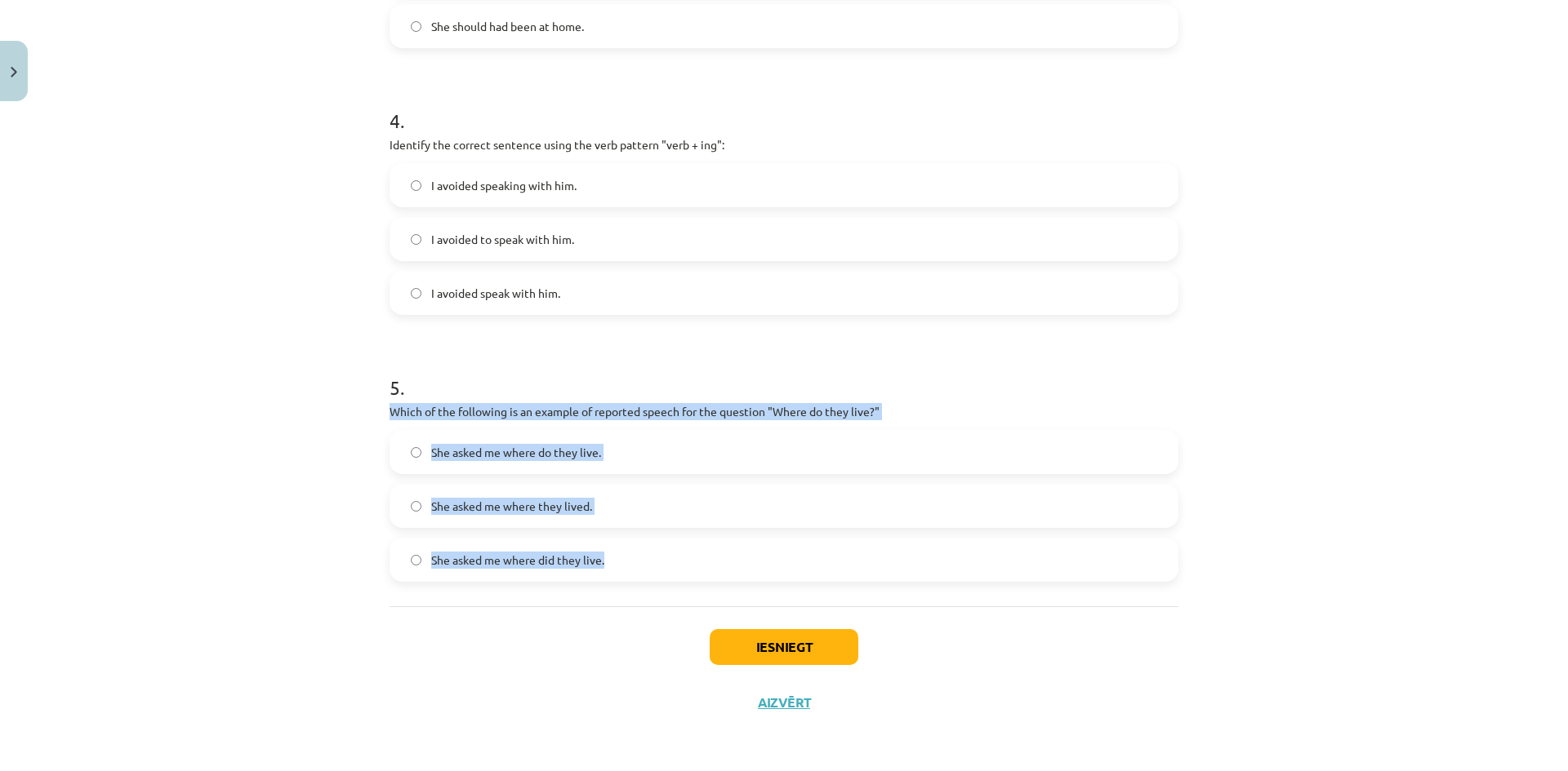
drag, startPoint x: 382, startPoint y: 413, endPoint x: 650, endPoint y: 588, distance: 320.1
copy div "Which of the following is an example of reported speech for the question "Where…"
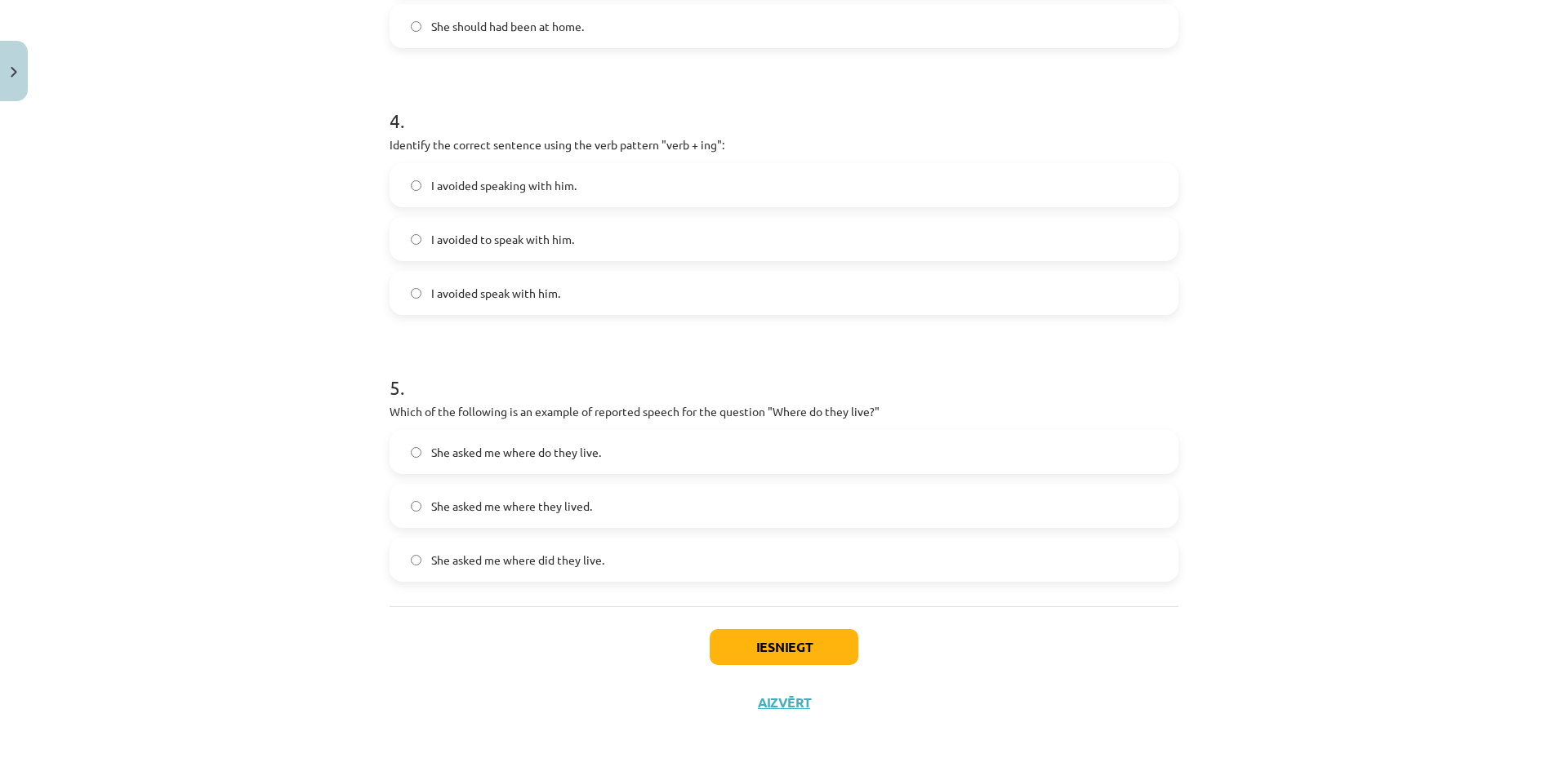
click at [234, 230] on div "Mācību tēma: Angļu valodas i - 11. klases 1. ieskaites mācību materiāls #2 📝 To…" at bounding box center [784, 385] width 1568 height 771
click at [516, 508] on span "She asked me where they lived." at bounding box center [511, 506] width 161 height 17
click at [587, 554] on span "She asked me where did they live." at bounding box center [517, 560] width 173 height 17
click at [762, 634] on button "Iesniegt" at bounding box center [784, 647] width 148 height 36
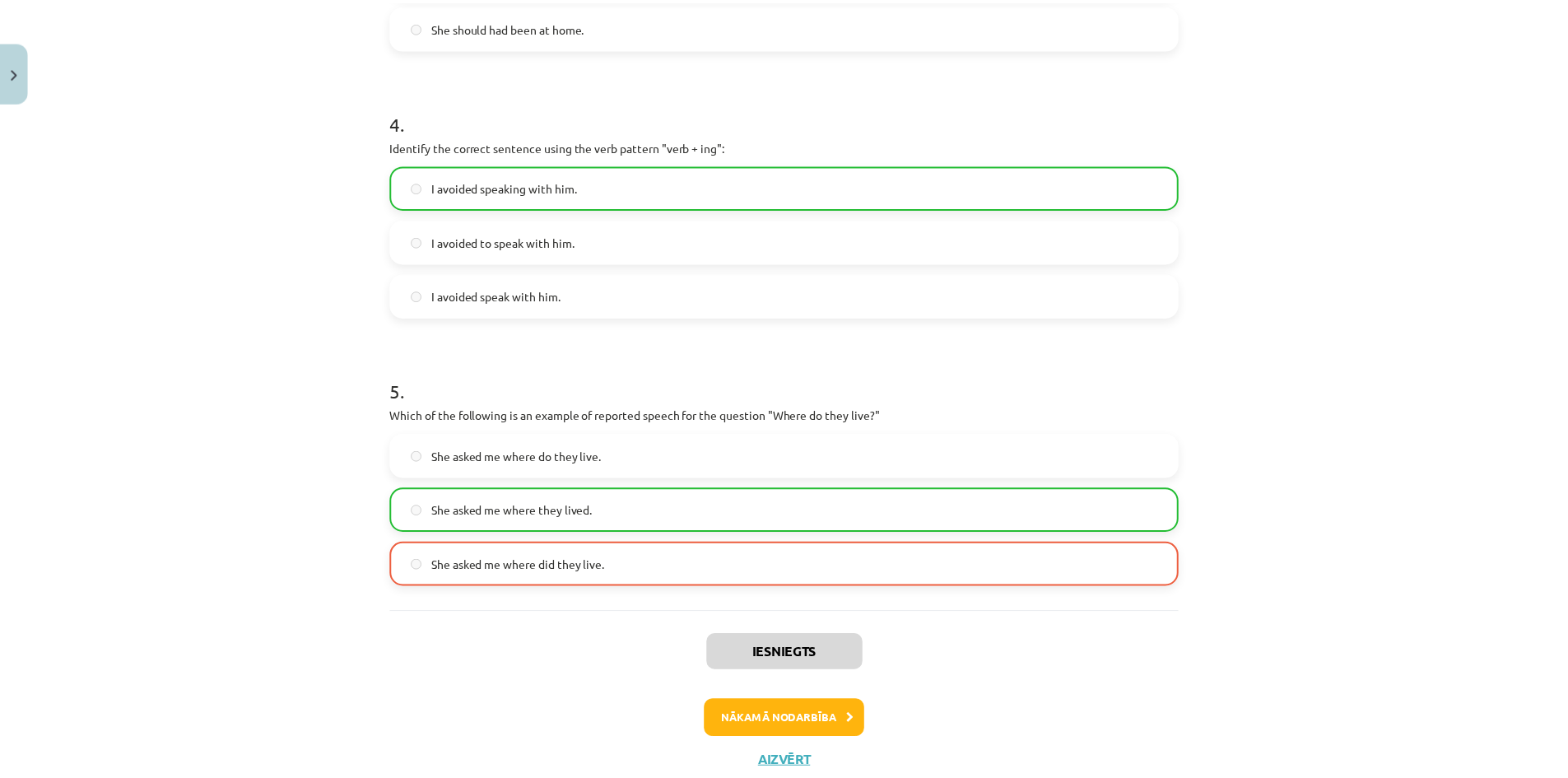
scroll to position [1107, 0]
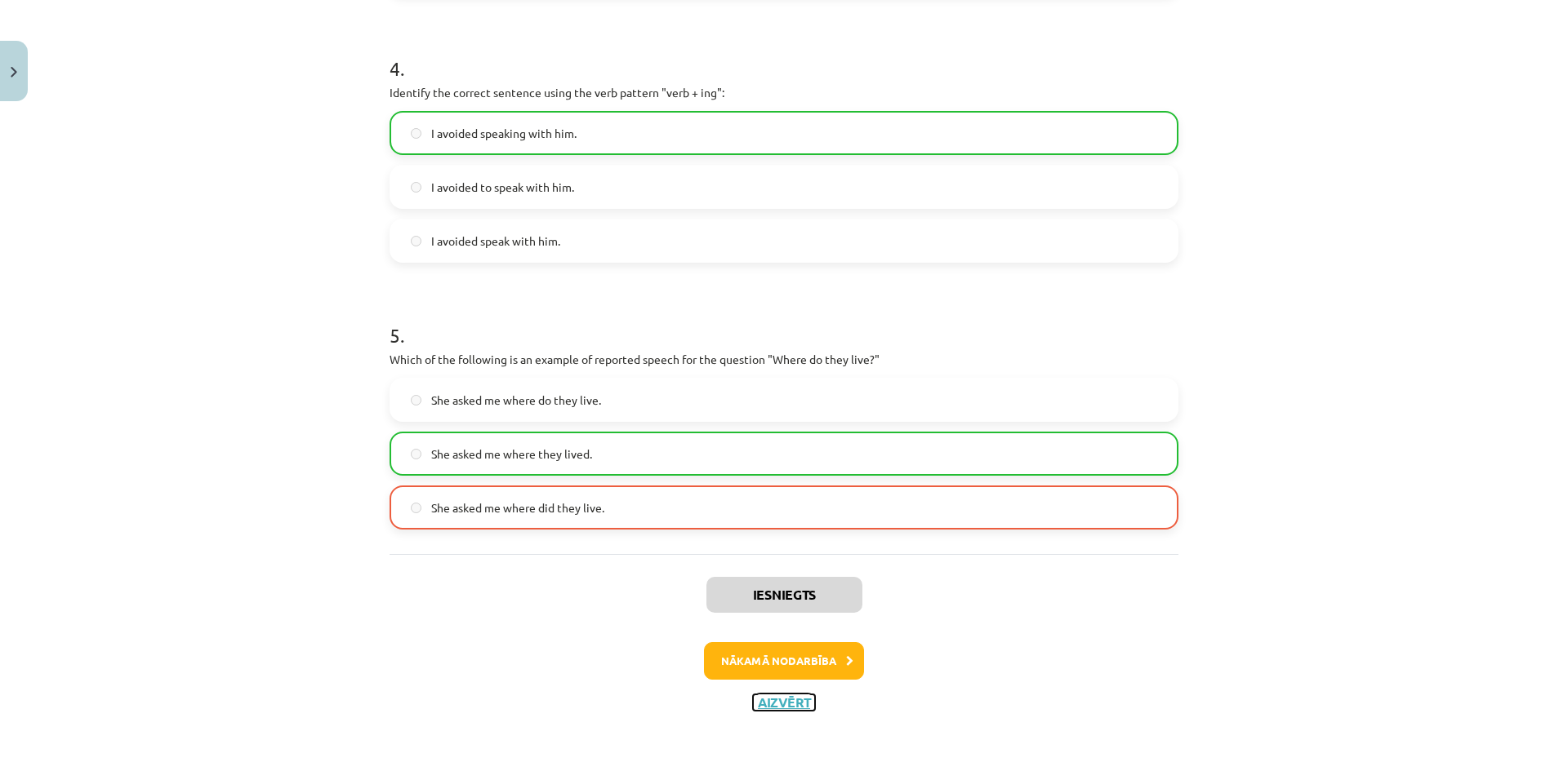
click at [791, 707] on button "Aizvērt" at bounding box center [784, 702] width 62 height 16
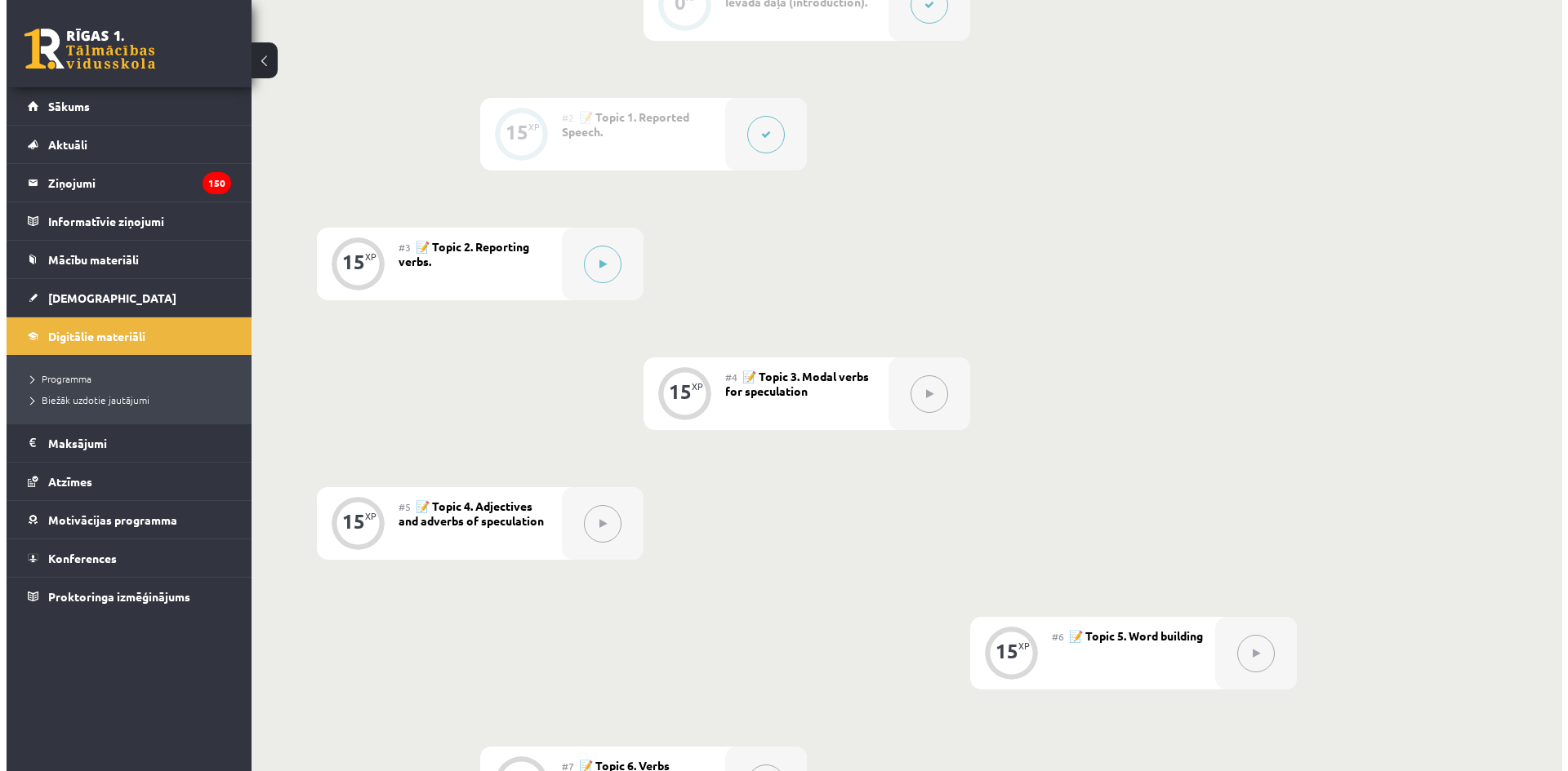
scroll to position [490, 0]
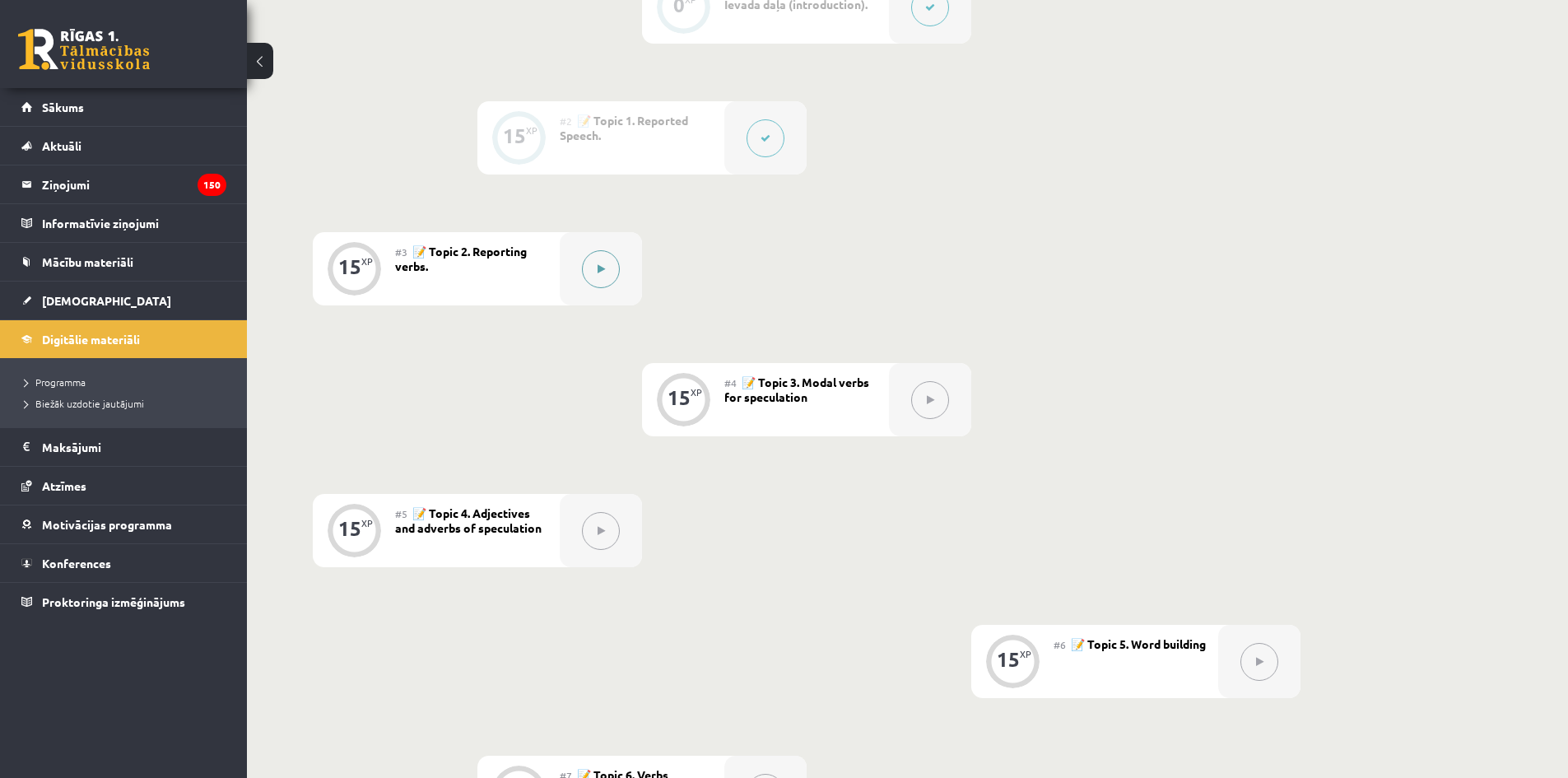
click at [609, 290] on div at bounding box center [601, 269] width 82 height 73
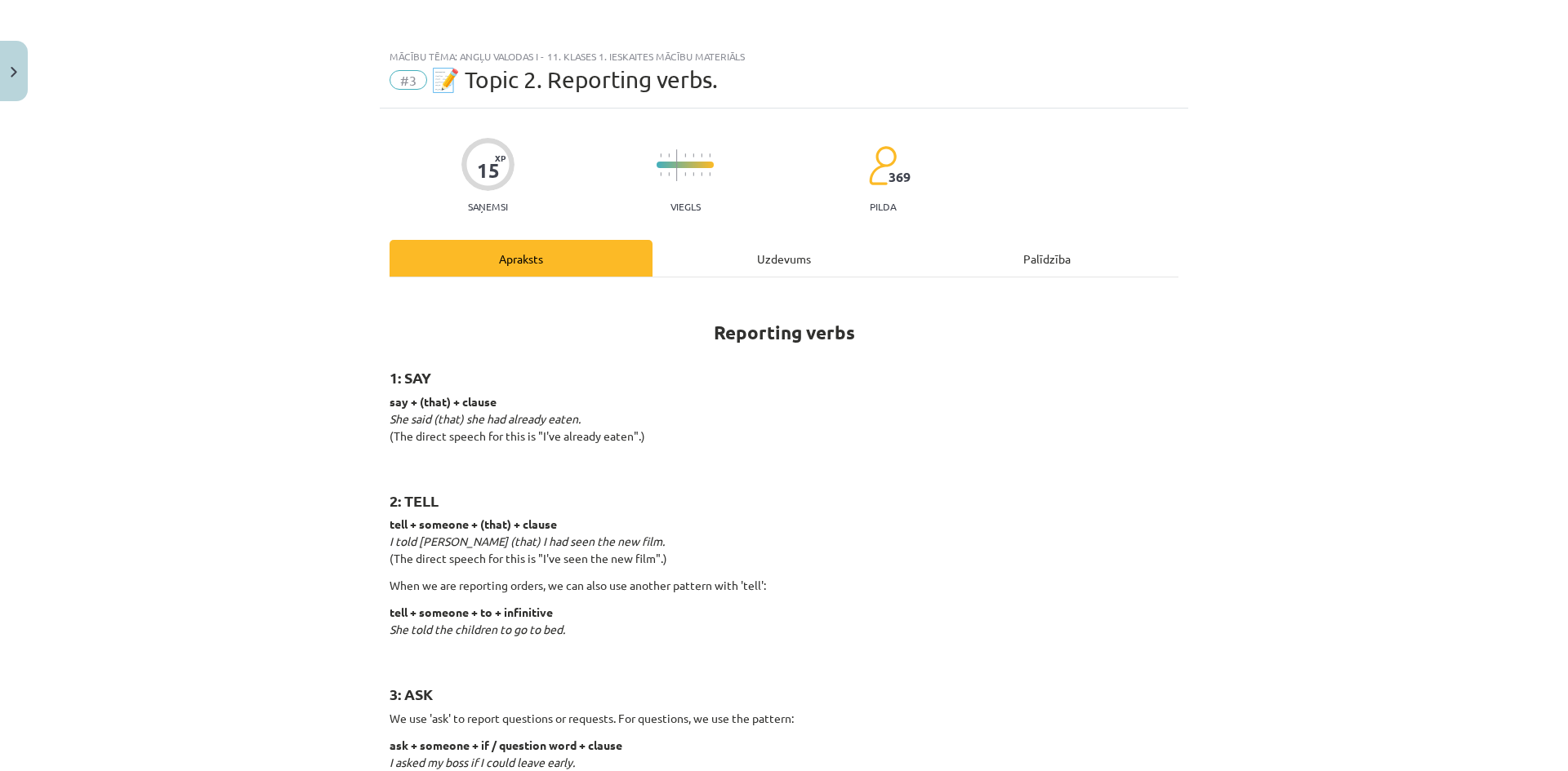
click at [695, 259] on div "Uzdevums" at bounding box center [784, 259] width 263 height 37
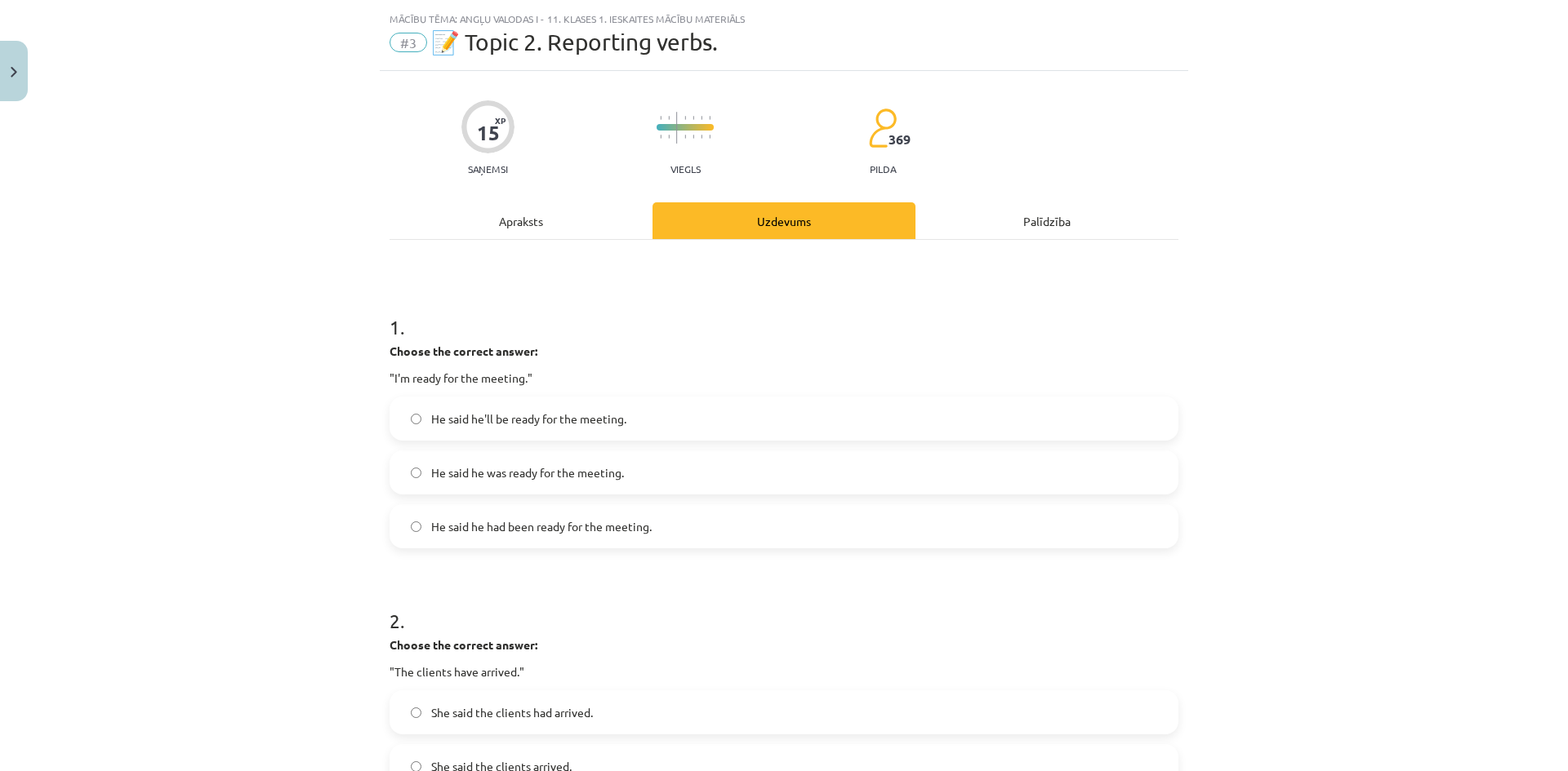
scroll to position [40, 0]
click at [548, 221] on div "Apraksts" at bounding box center [521, 217] width 263 height 37
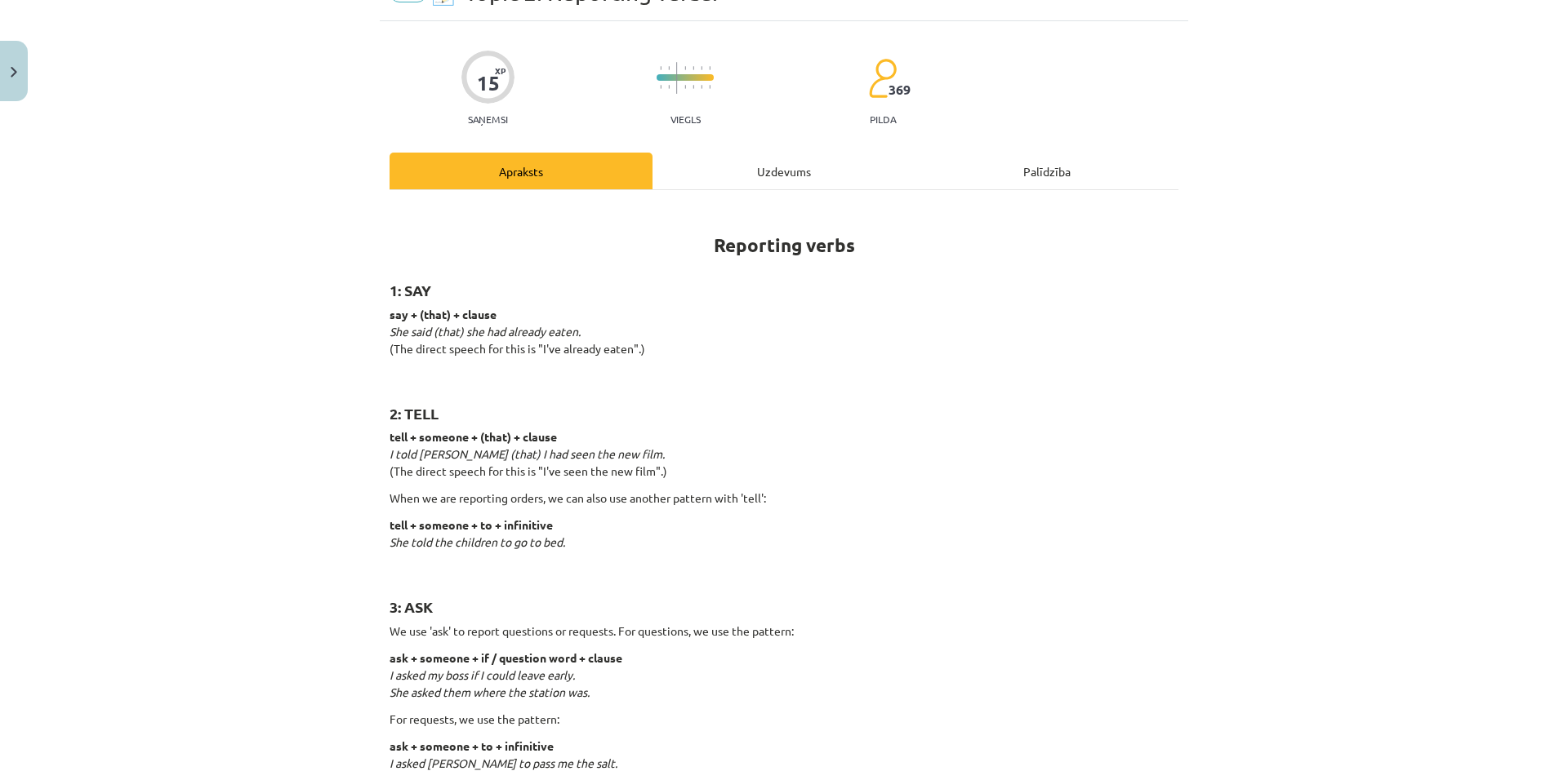
scroll to position [0, 0]
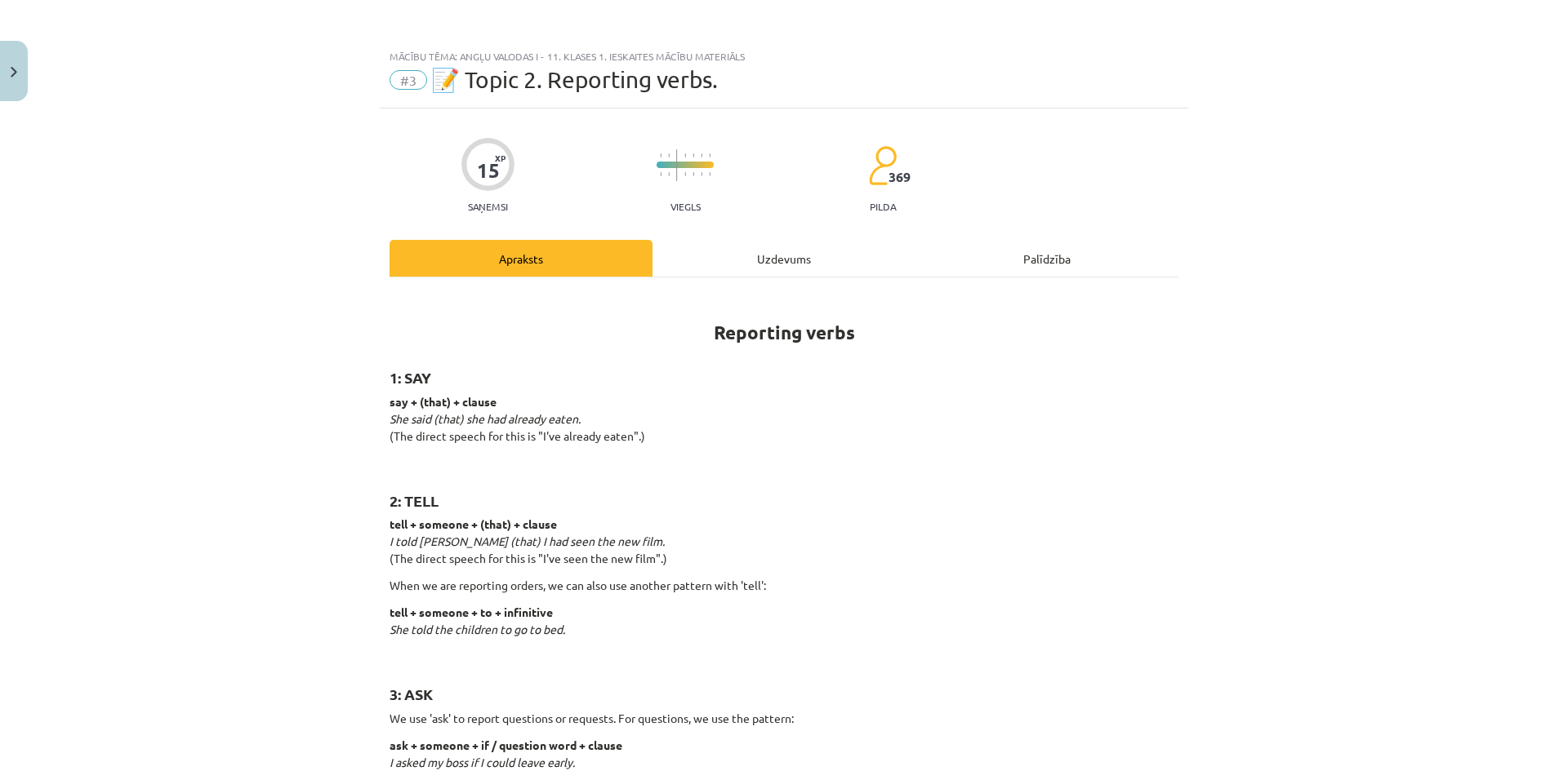
click at [747, 268] on div "Uzdevums" at bounding box center [784, 259] width 263 height 37
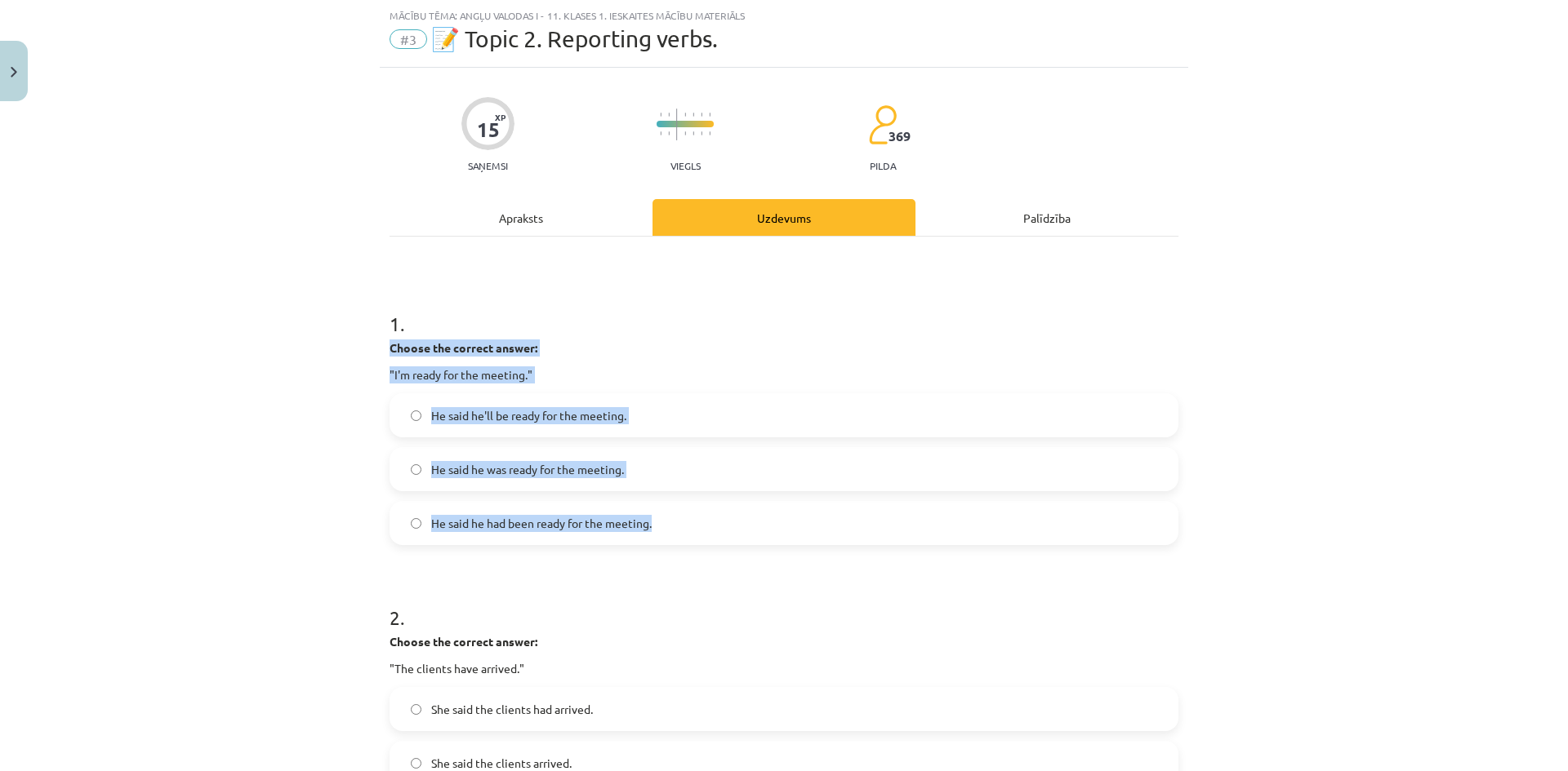
drag, startPoint x: 379, startPoint y: 348, endPoint x: 683, endPoint y: 530, distance: 354.3
copy div "Choose the correct answer: "I'm ready for the meeting." He said he'll be ready …"
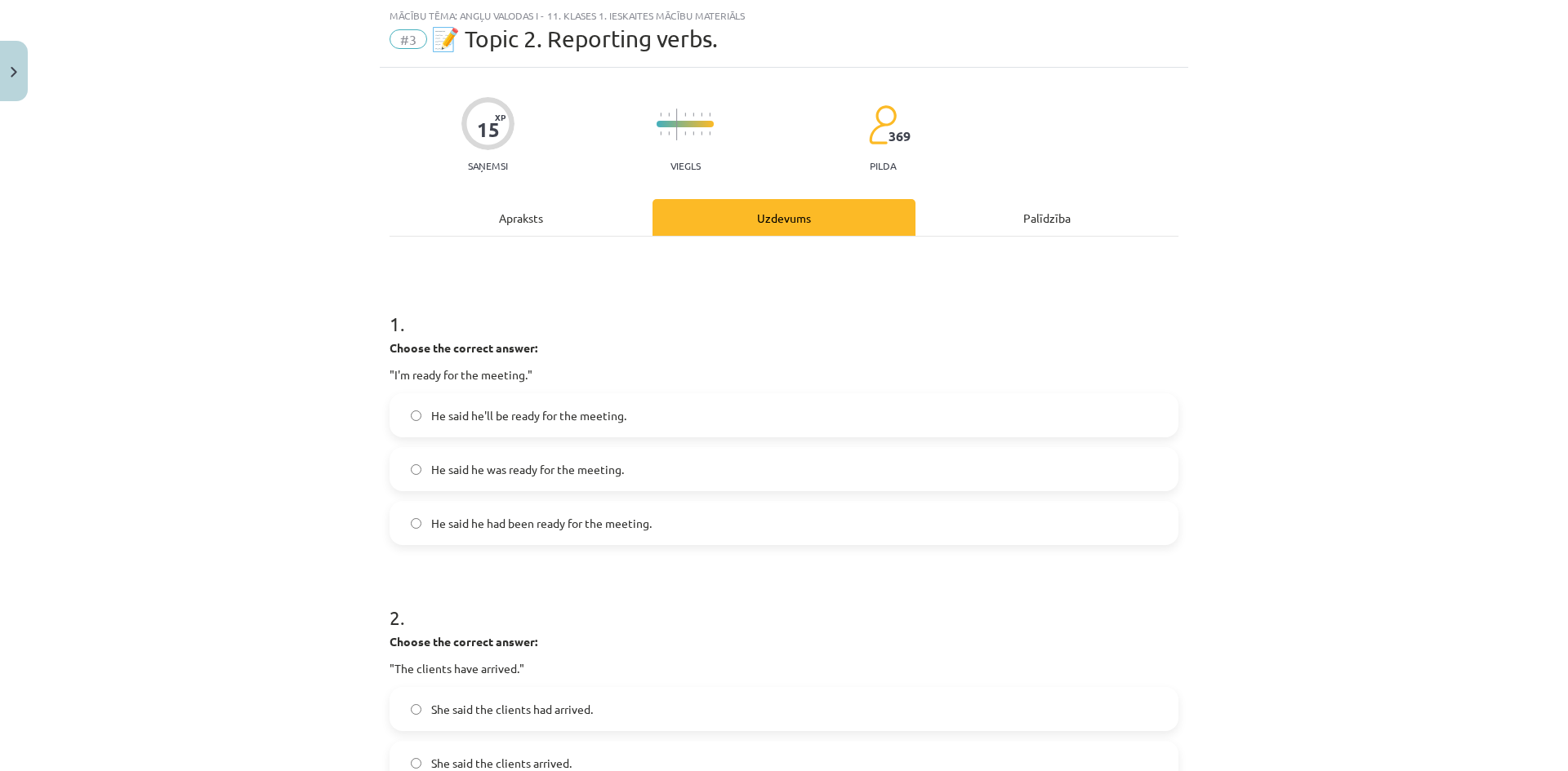
click at [298, 325] on div "Mācību tēma: Angļu valodas i - 11. klases 1. ieskaites mācību materiāls #3 📝 To…" at bounding box center [784, 385] width 1568 height 771
click at [507, 475] on span "He said he was ready for the meeting." at bounding box center [527, 469] width 193 height 17
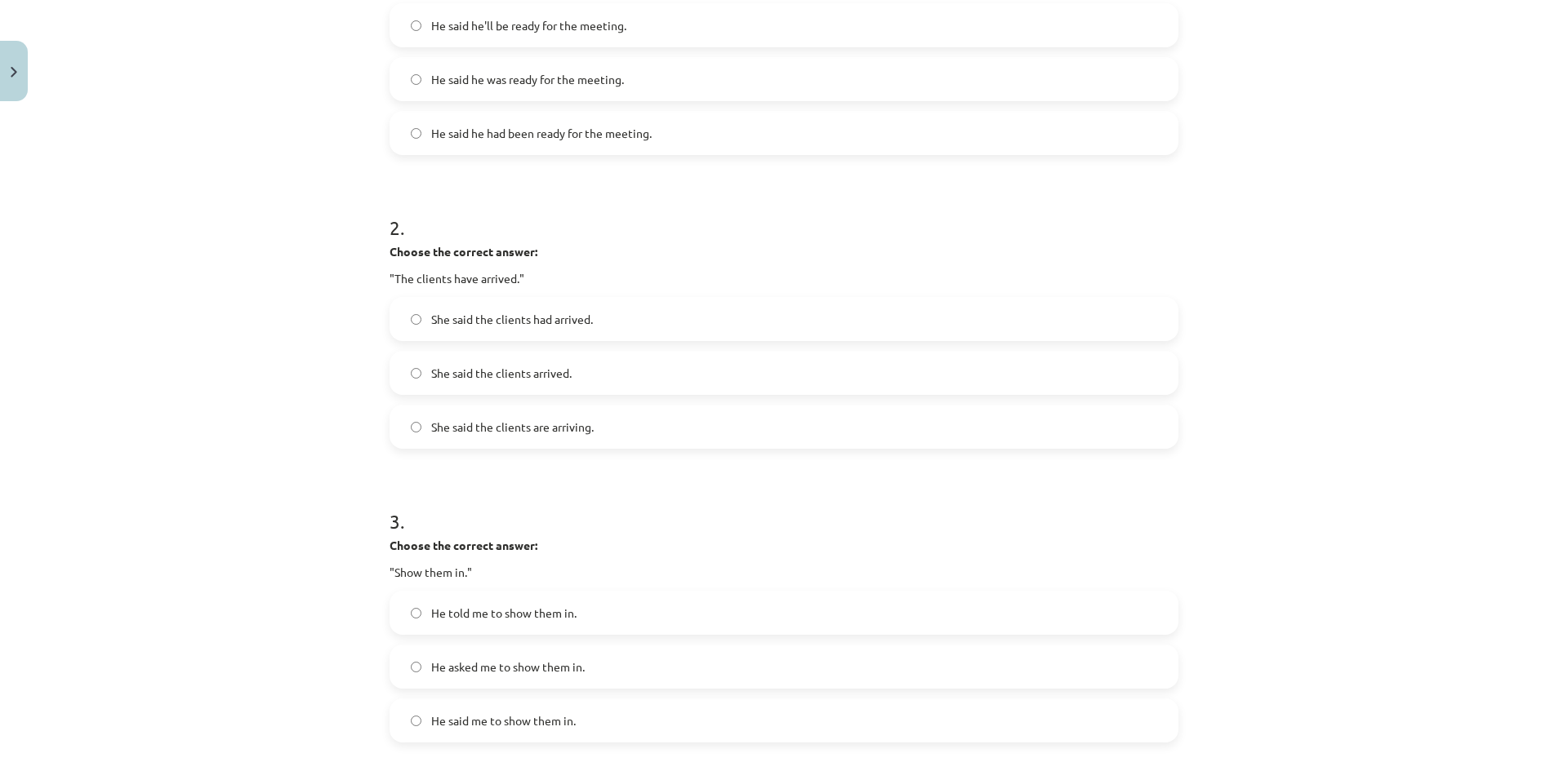
scroll to position [449, 0]
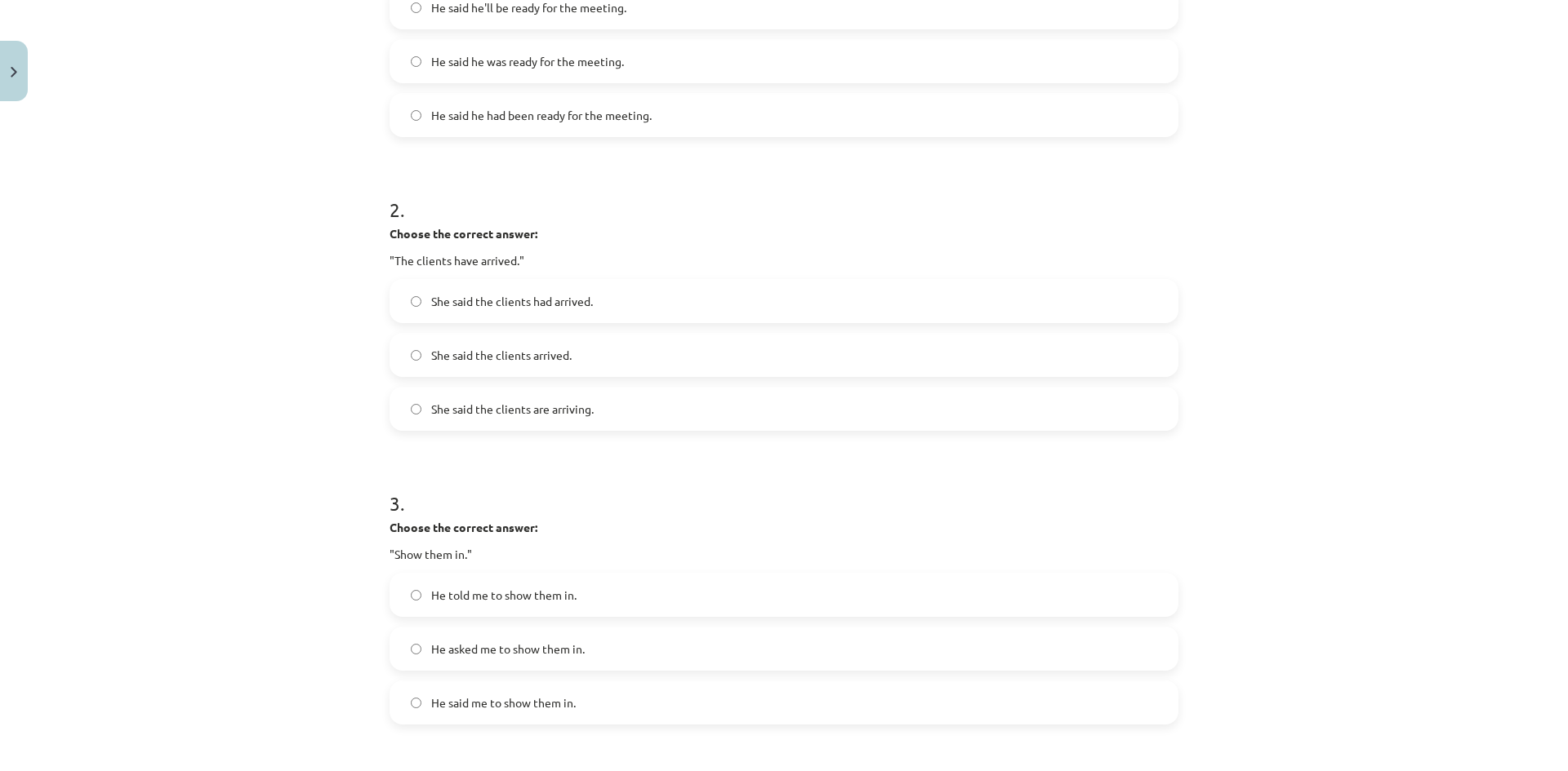
click at [460, 299] on span "She said the clients had arrived." at bounding box center [512, 302] width 162 height 17
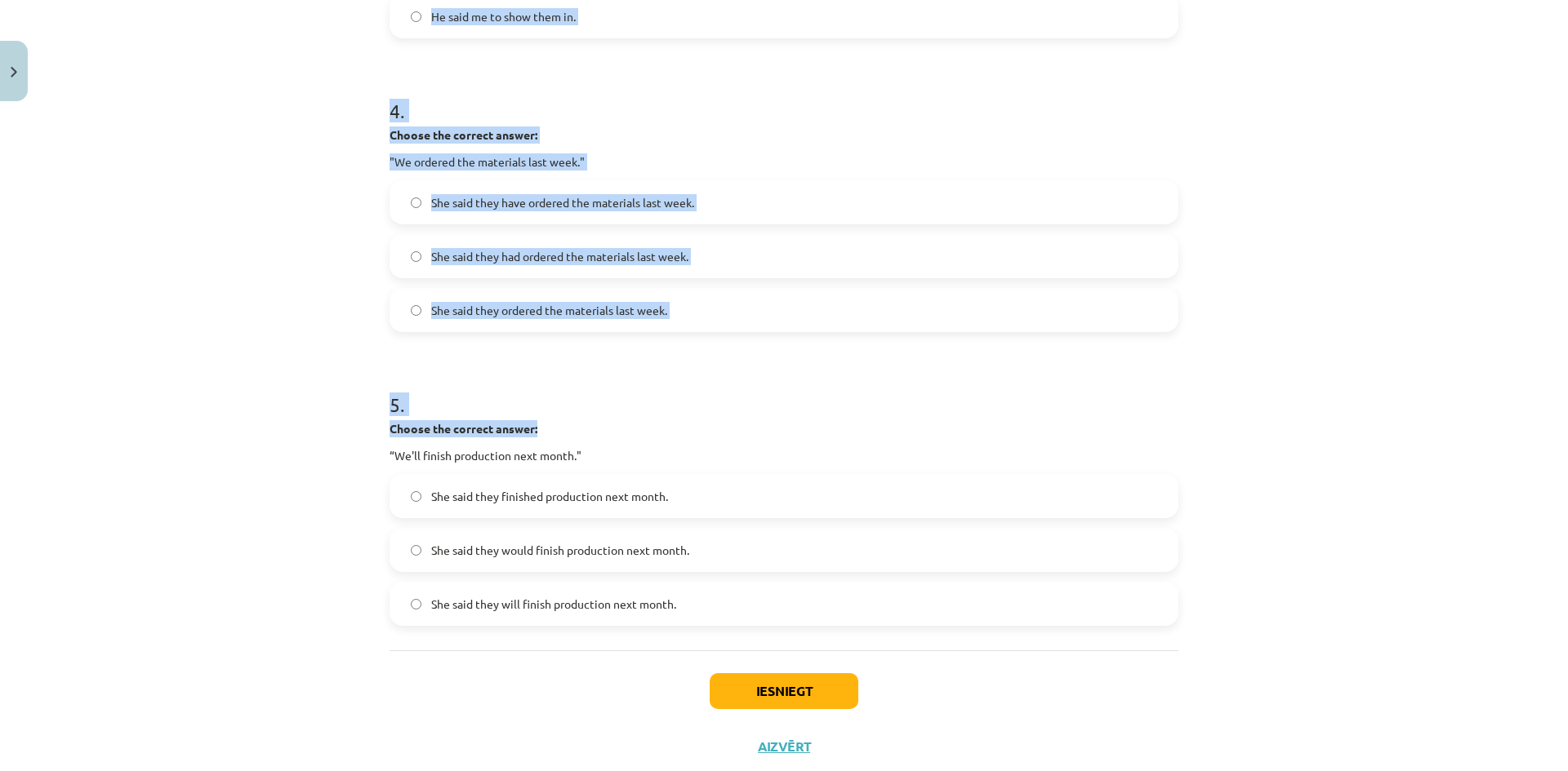
scroll to position [1180, 0]
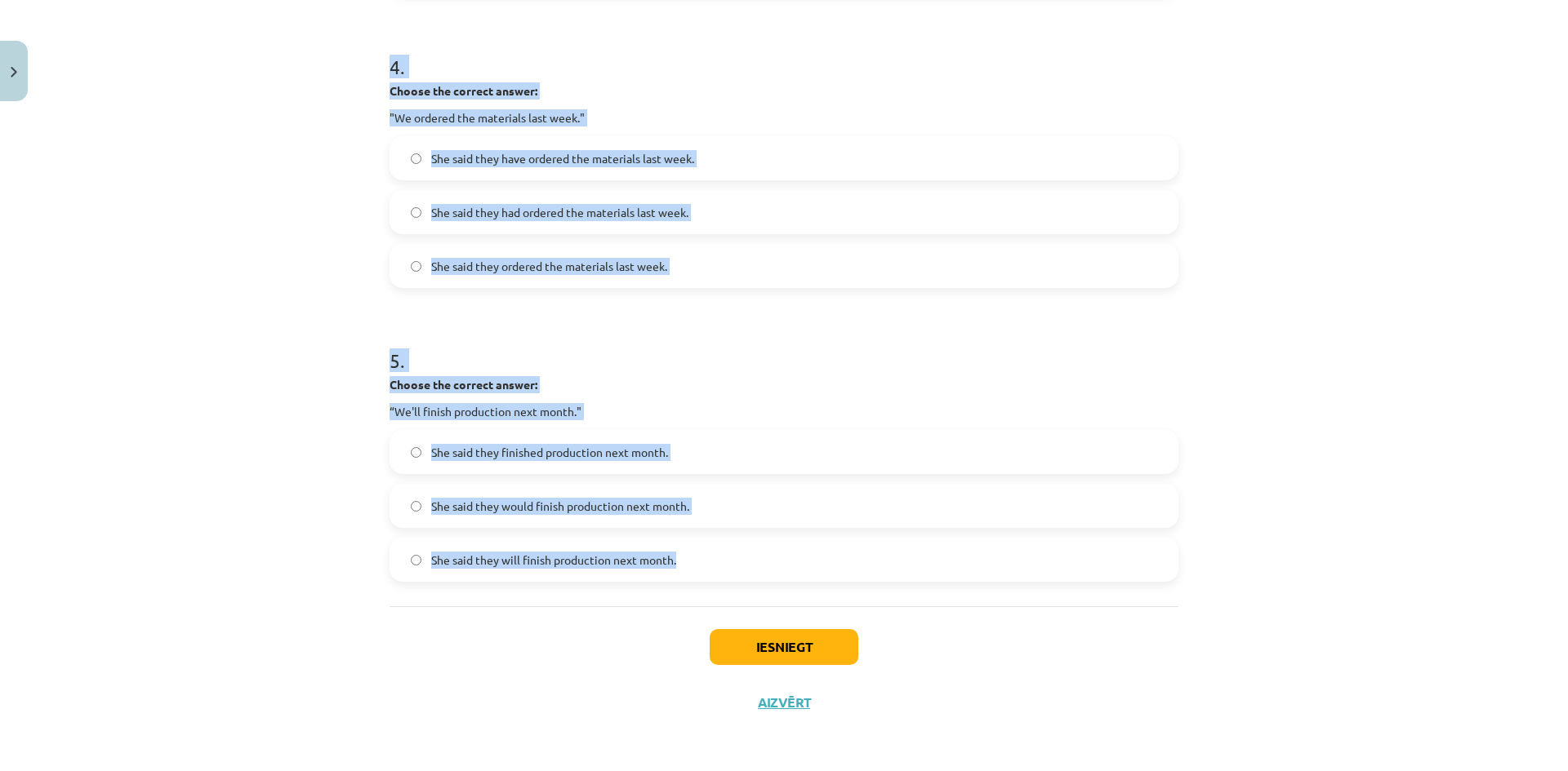
drag, startPoint x: 379, startPoint y: 228, endPoint x: 642, endPoint y: 351, distance: 290.3
copy form "Choose the correct answer: "The clients have arrived." She said the clients had…"
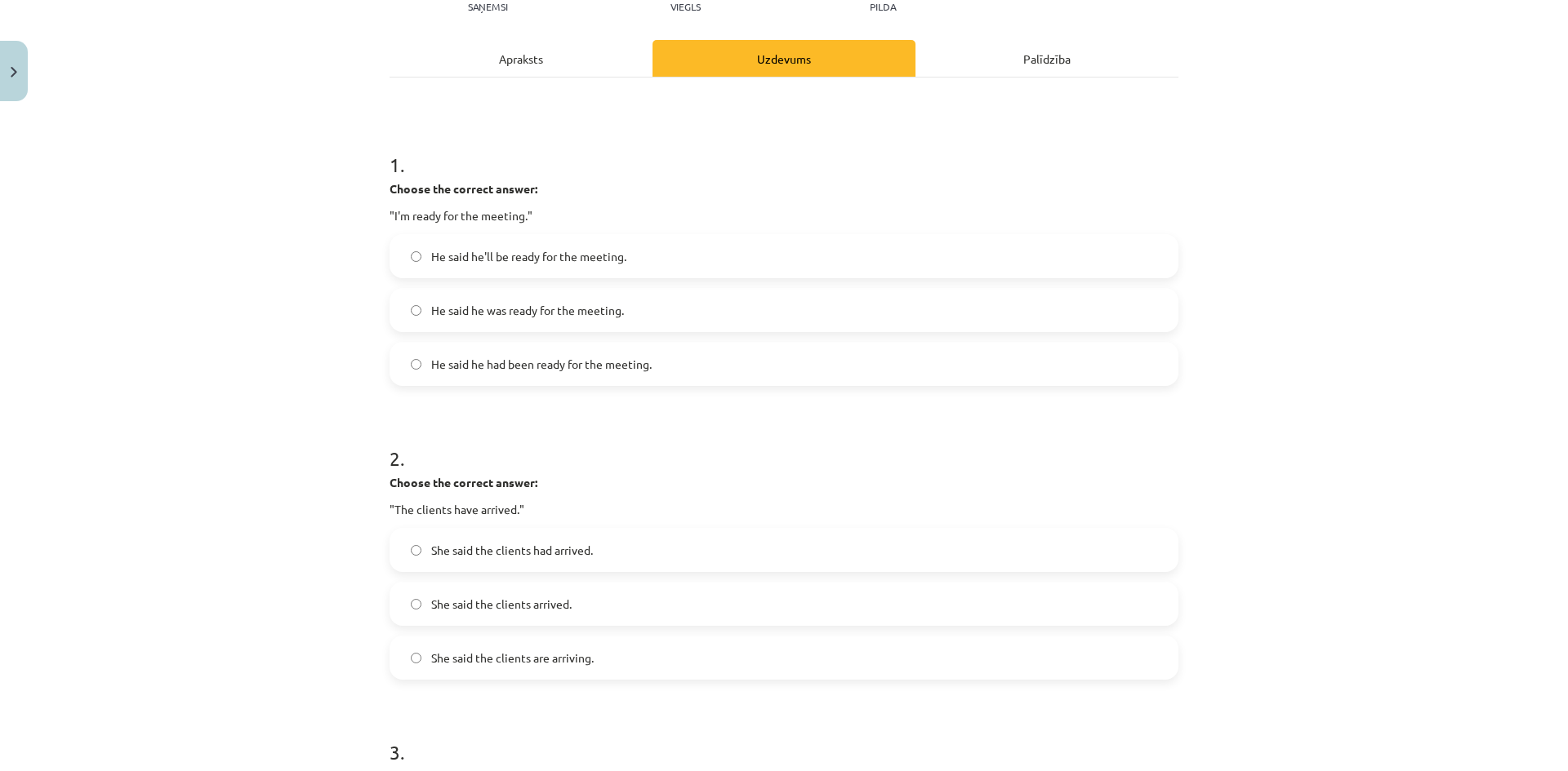
click at [266, 234] on div "Mācību tēma: Angļu valodas i - 11. klases 1. ieskaites mācību materiāls #3 📝 To…" at bounding box center [784, 385] width 1568 height 771
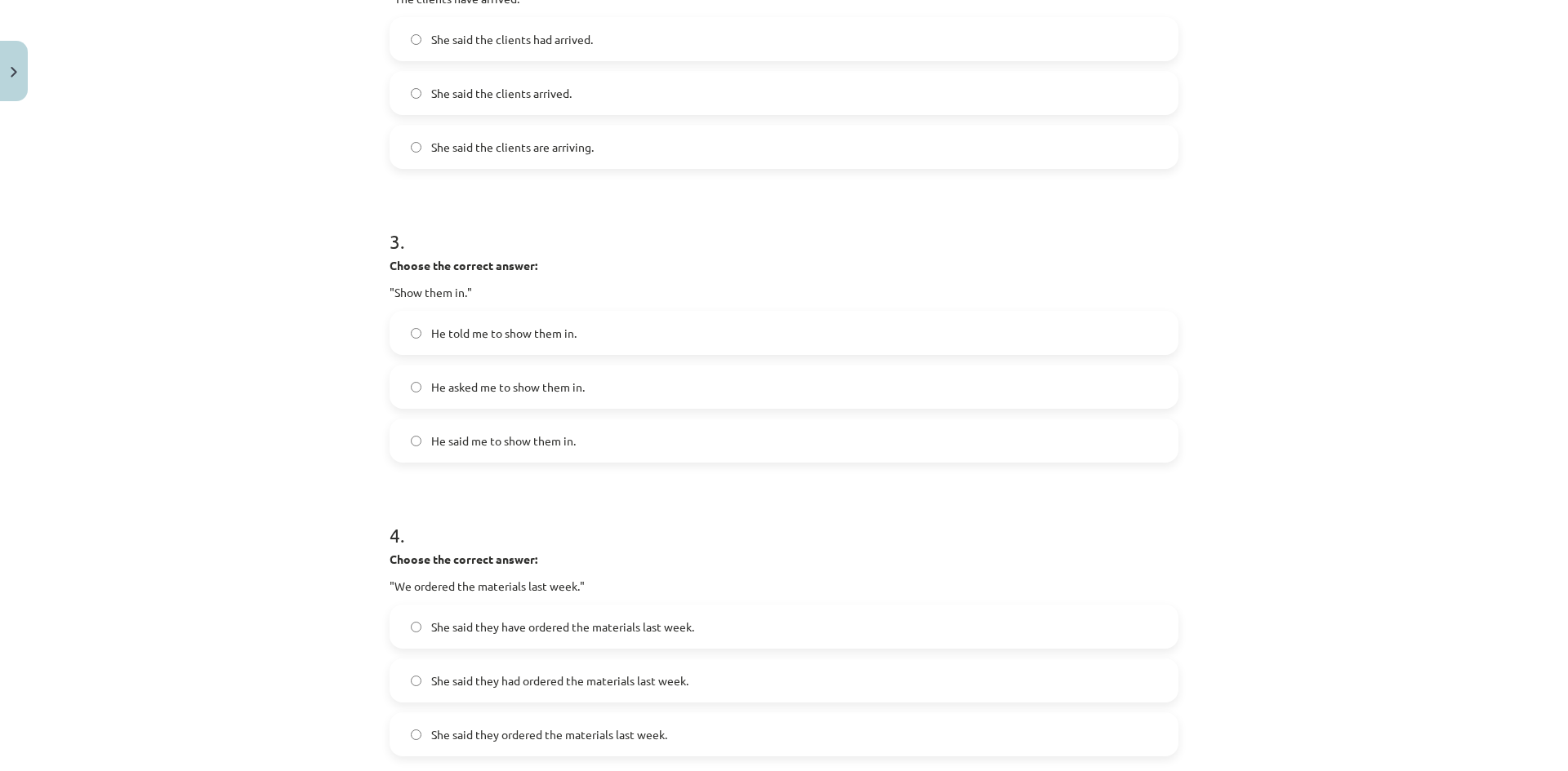
scroll to position [771, 0]
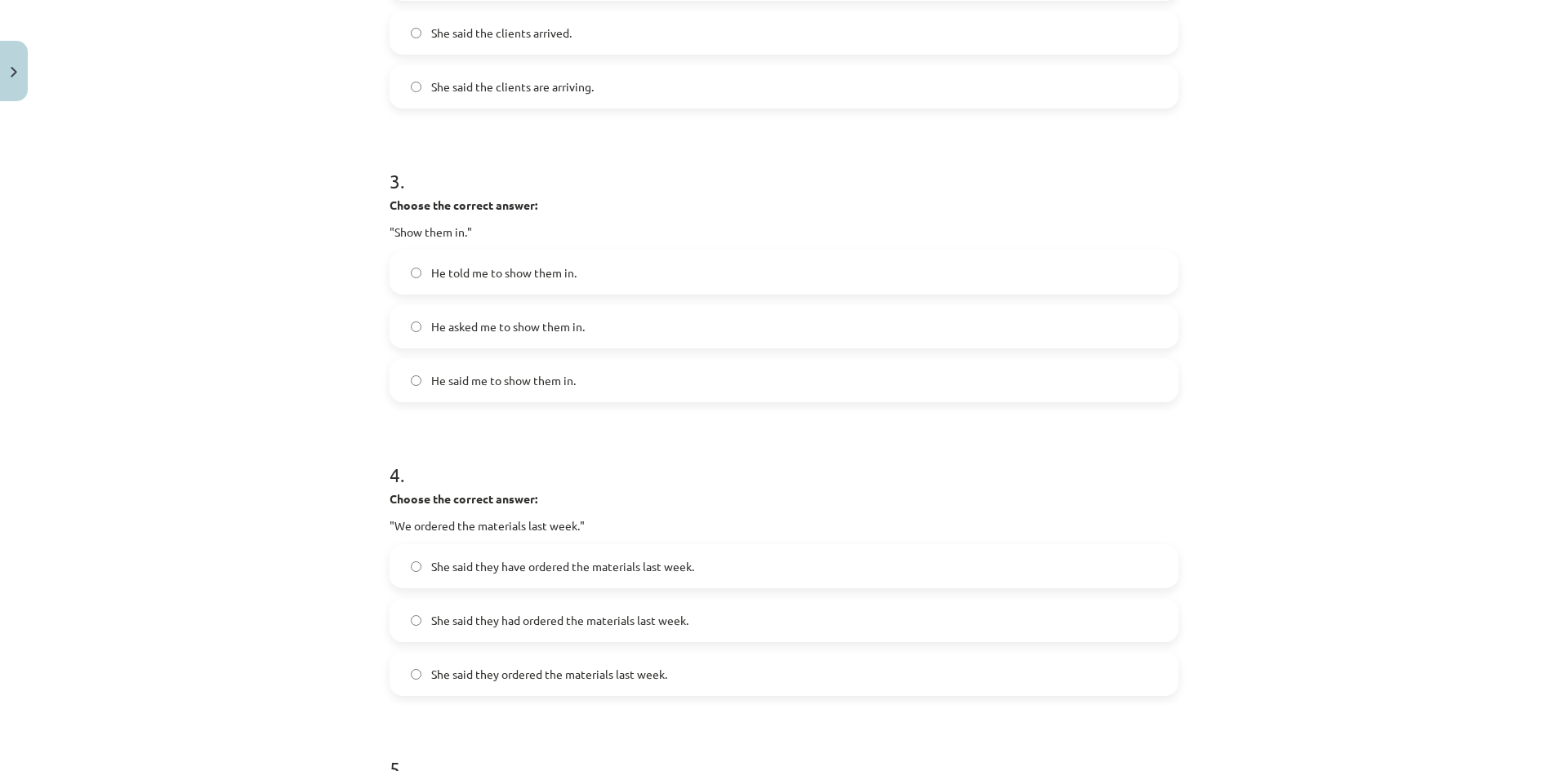
click at [454, 275] on span "He told me to show them in." at bounding box center [503, 273] width 145 height 17
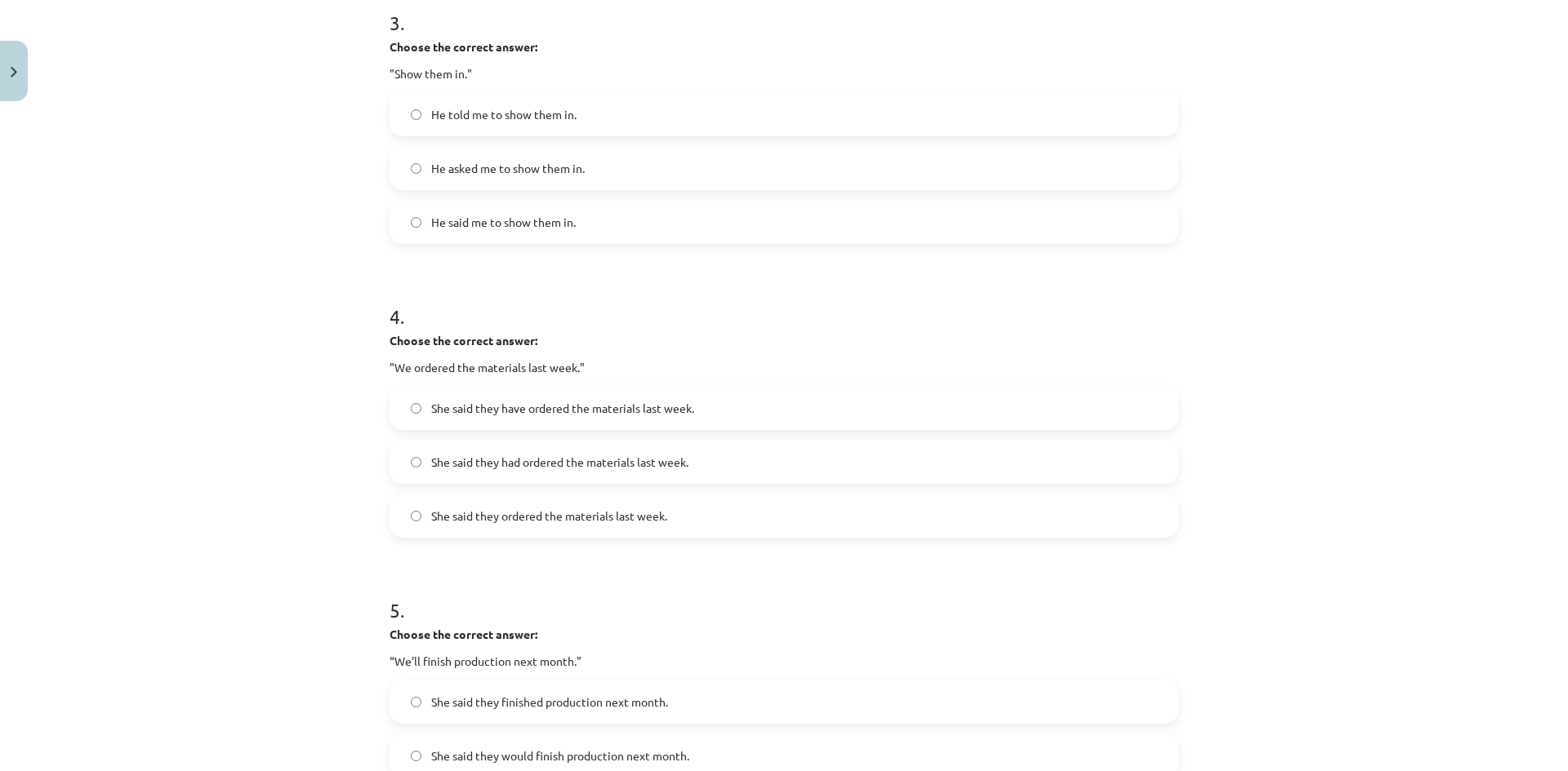
scroll to position [934, 0]
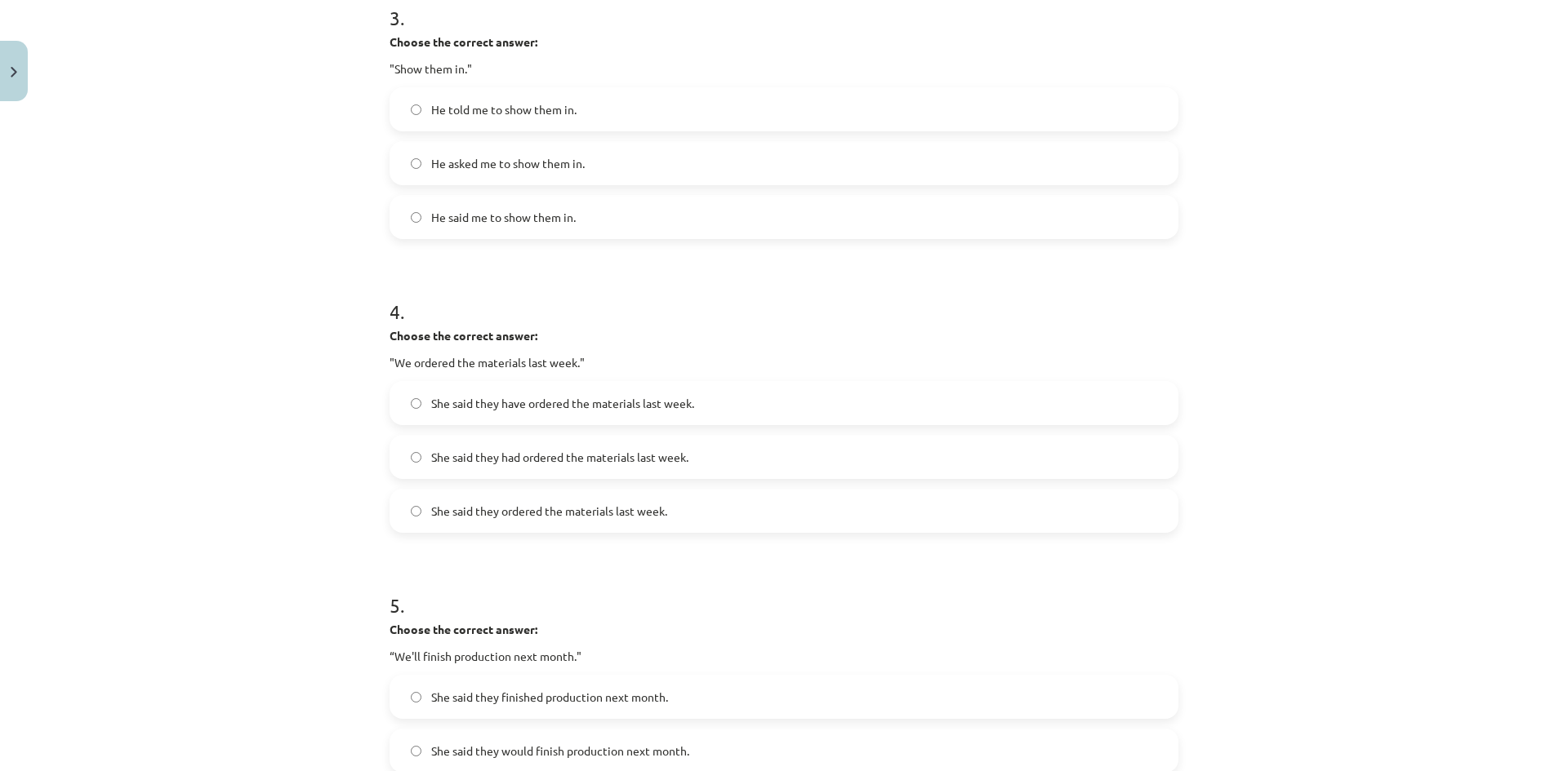
drag, startPoint x: 461, startPoint y: 463, endPoint x: 430, endPoint y: 285, distance: 180.7
click at [461, 463] on span "She said they had ordered the materials last week." at bounding box center [559, 458] width 257 height 17
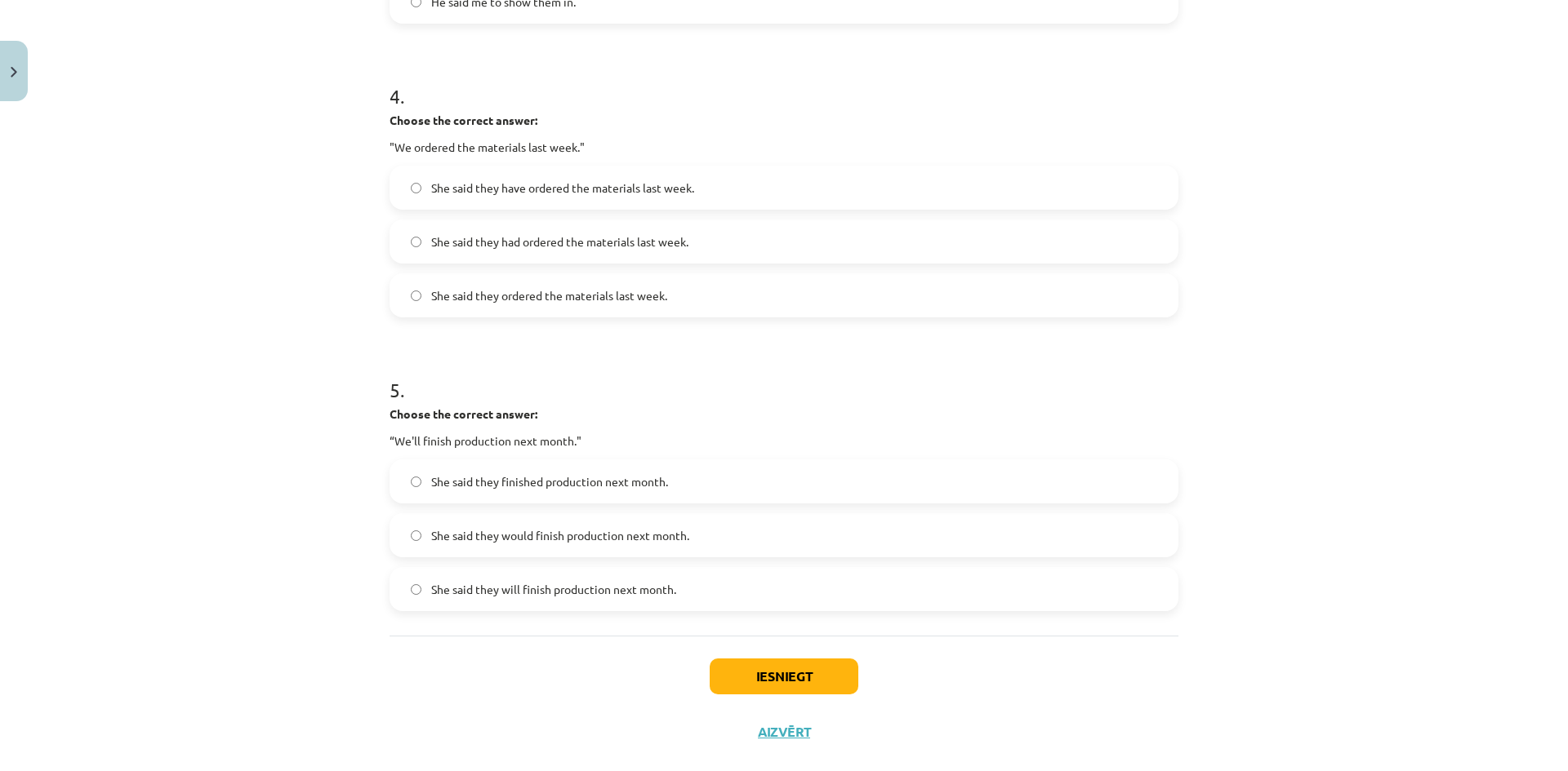
scroll to position [1180, 0]
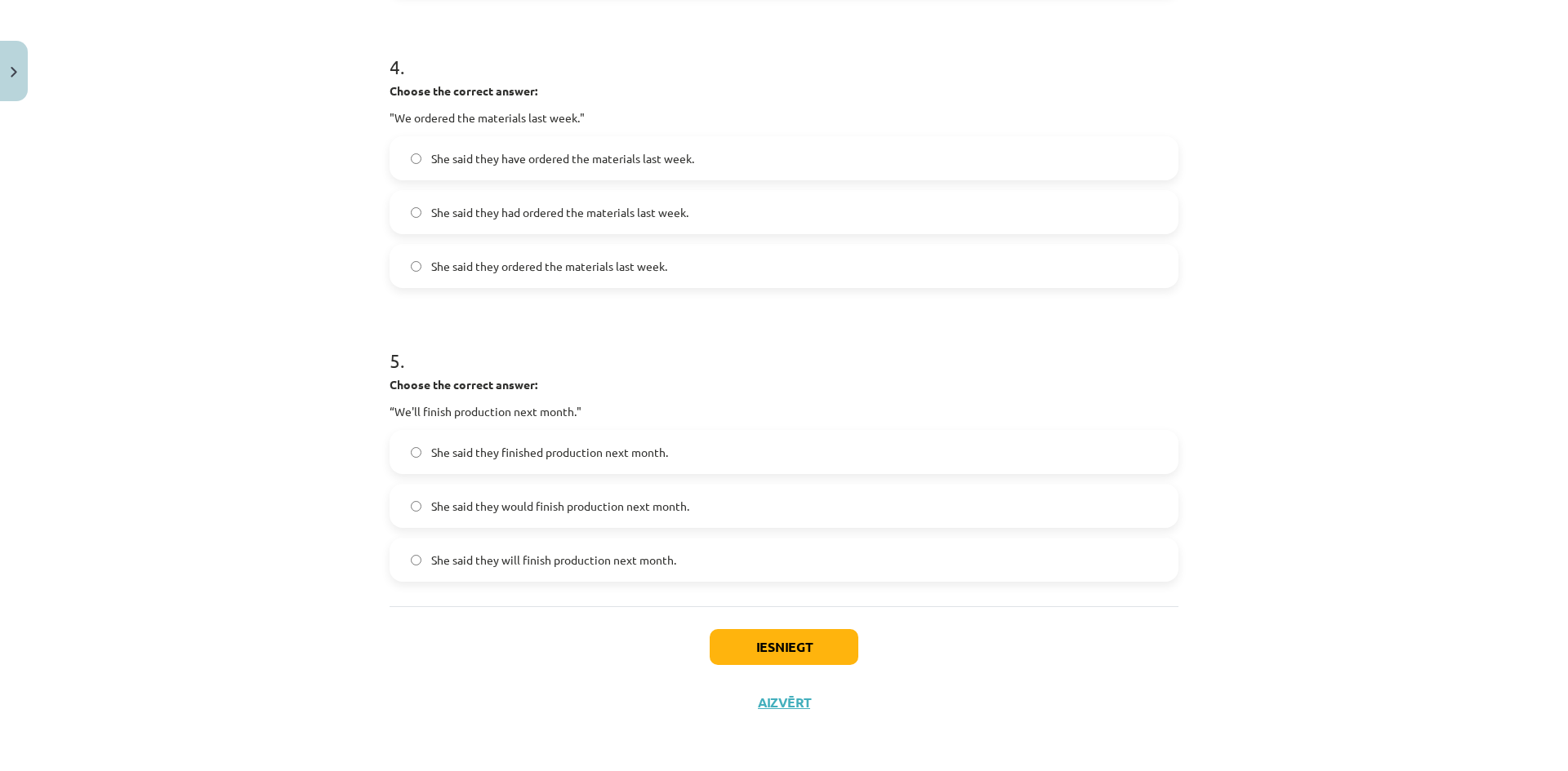
click at [503, 505] on span "She said they would finish production next month." at bounding box center [560, 506] width 258 height 17
click at [762, 661] on button "Iesniegt" at bounding box center [784, 647] width 148 height 36
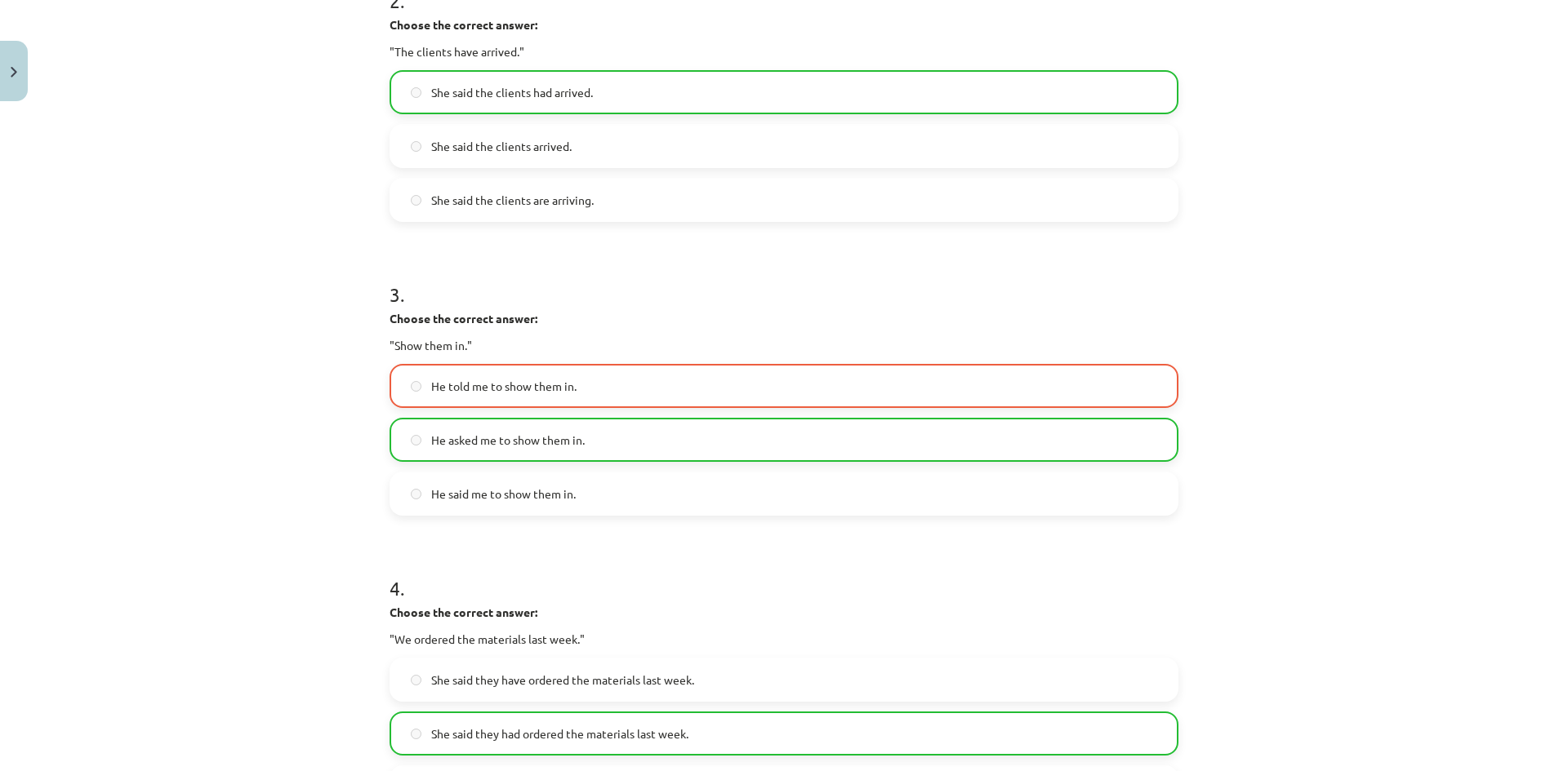
scroll to position [527, 0]
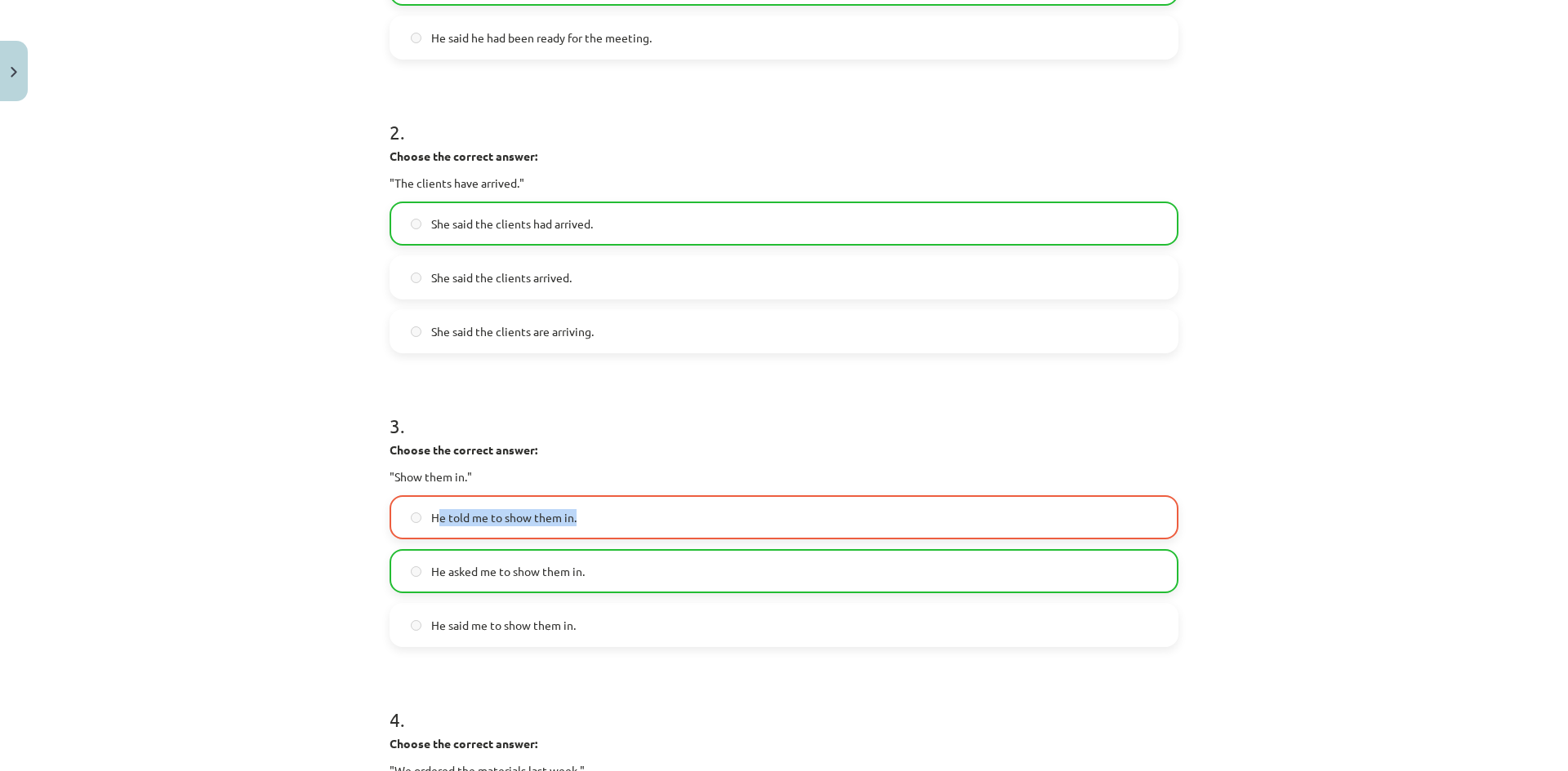
drag, startPoint x: 577, startPoint y: 534, endPoint x: 433, endPoint y: 520, distance: 144.7
click at [434, 521] on label "He told me to show them in." at bounding box center [784, 517] width 786 height 40
click at [290, 257] on div "Mācību tēma: Angļu valodas i - 11. klases 1. ieskaites mācību materiāls #3 📝 To…" at bounding box center [784, 385] width 1568 height 771
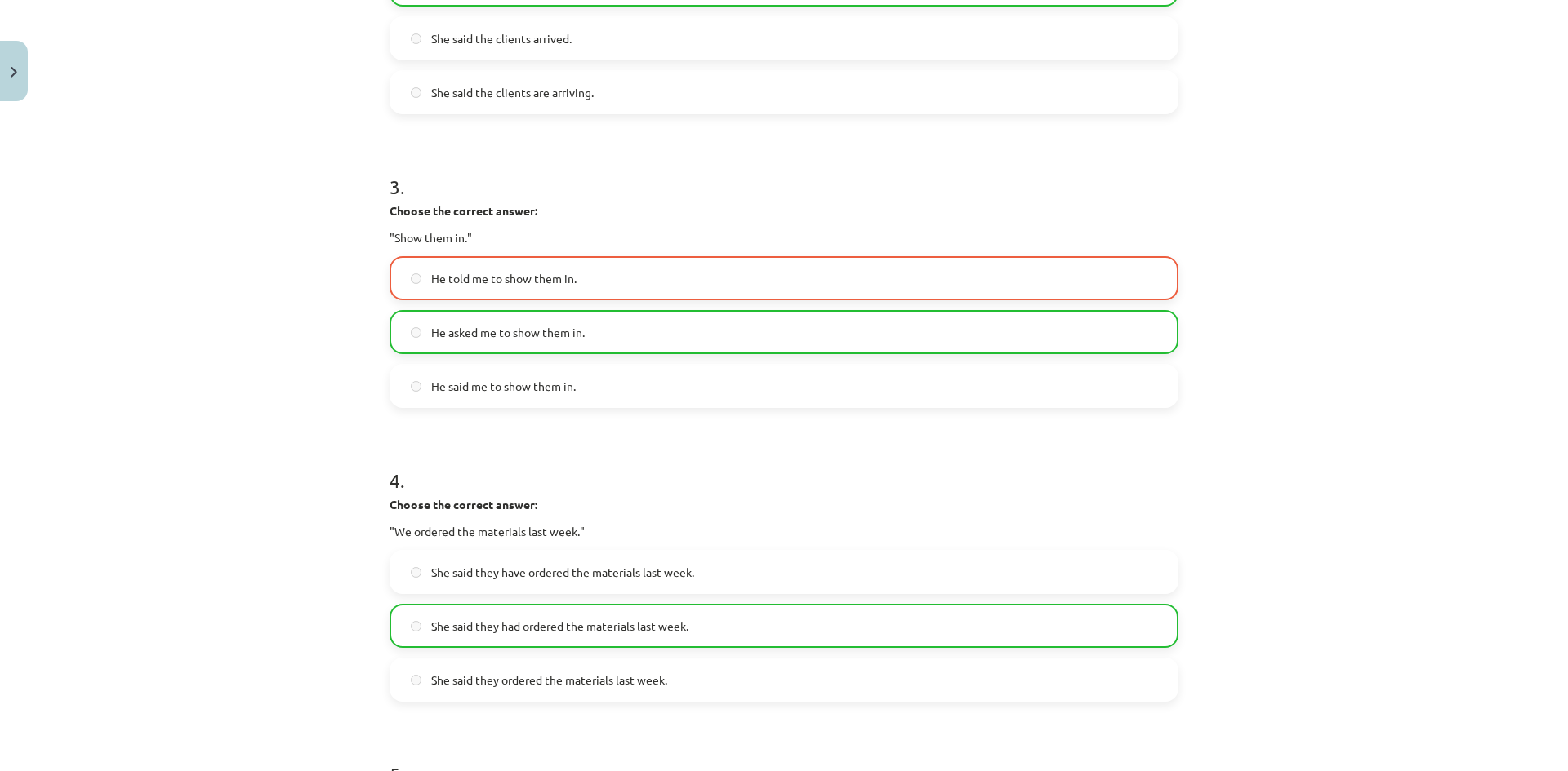
scroll to position [771, 0]
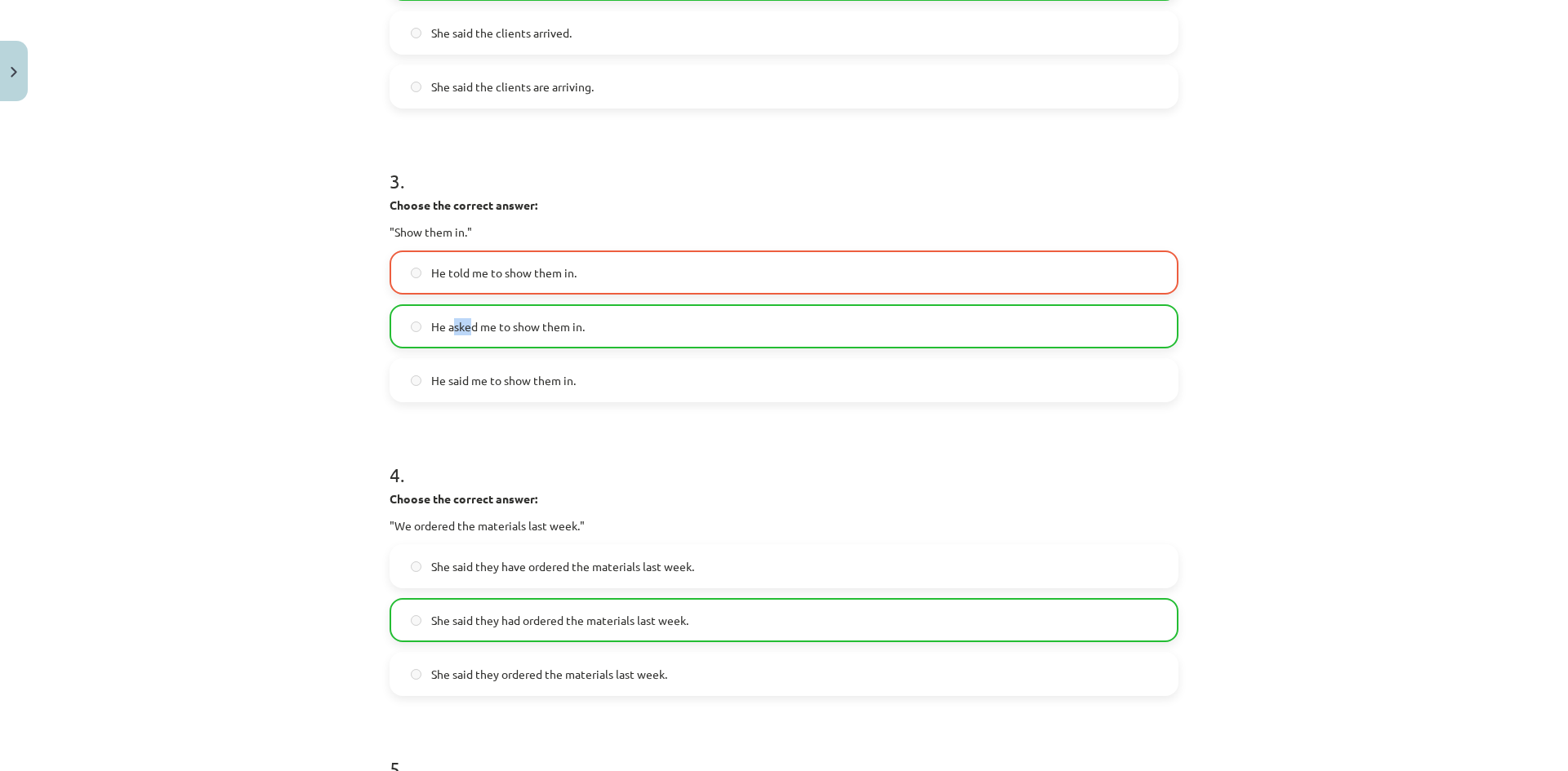
drag, startPoint x: 446, startPoint y: 324, endPoint x: 791, endPoint y: 397, distance: 352.6
click at [473, 332] on span "He asked me to show them in." at bounding box center [507, 327] width 153 height 17
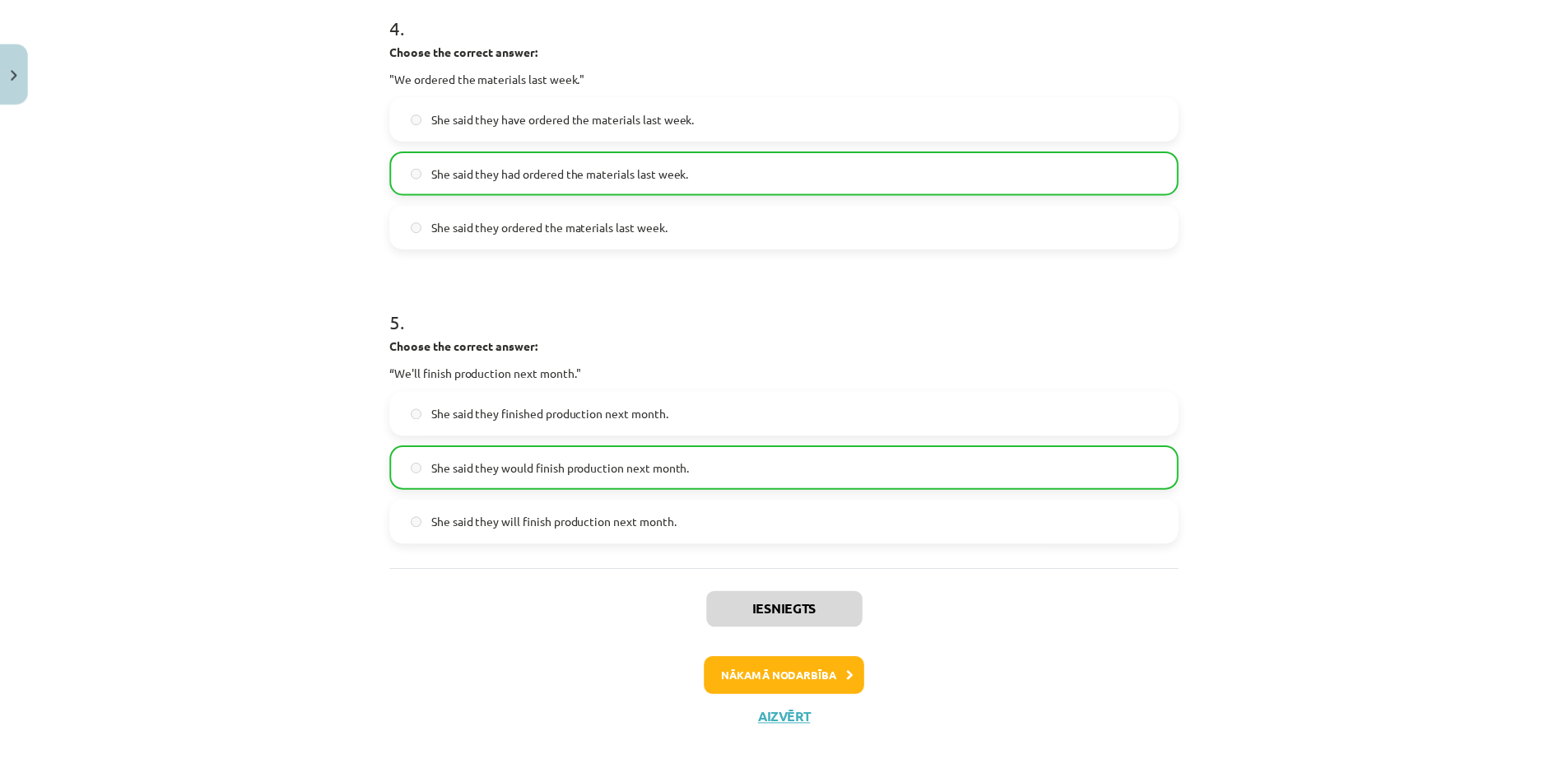
scroll to position [1243, 0]
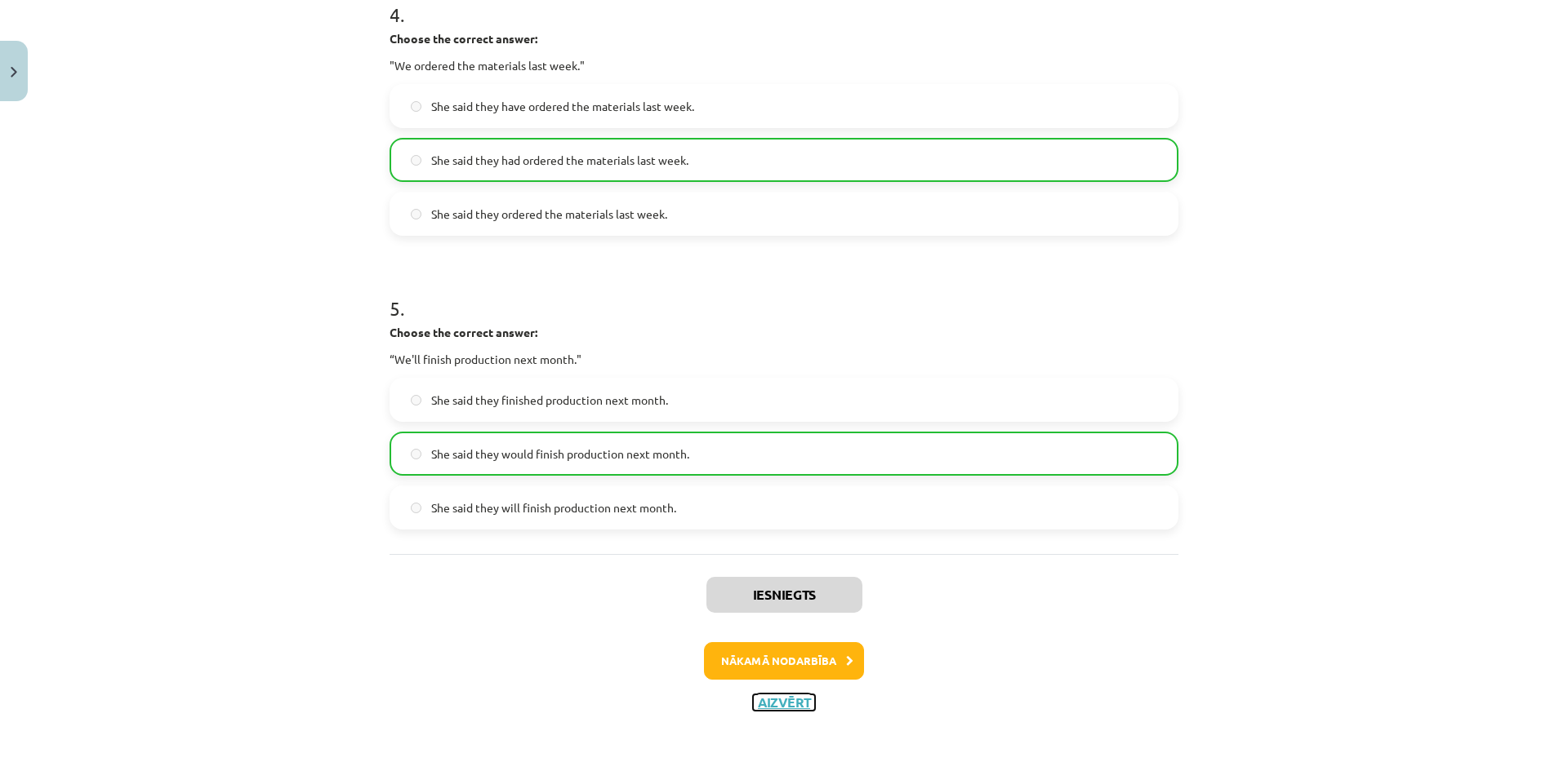
click at [797, 697] on button "Aizvērt" at bounding box center [784, 702] width 62 height 16
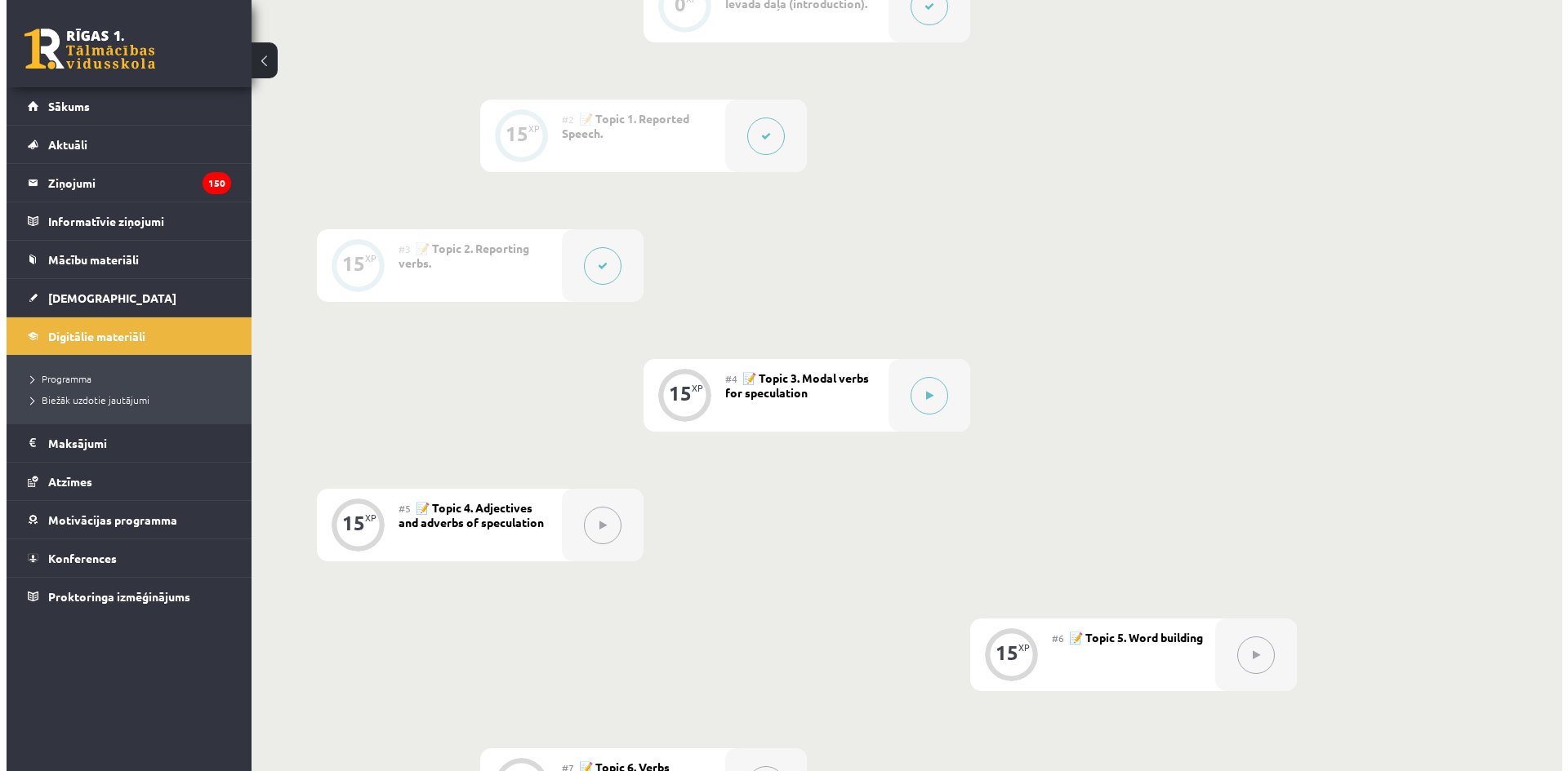
scroll to position [490, 0]
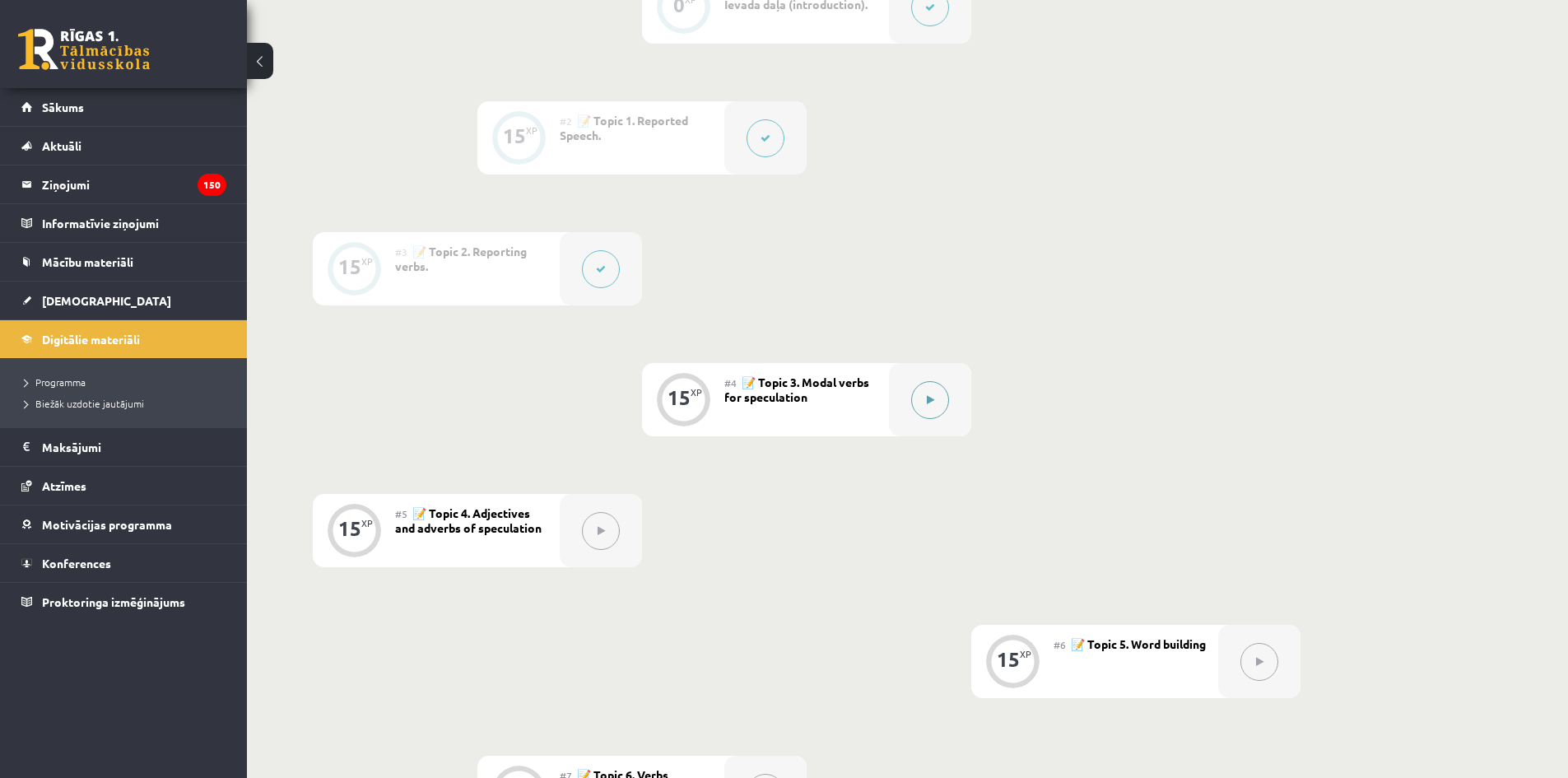
click at [905, 395] on div at bounding box center [930, 400] width 82 height 73
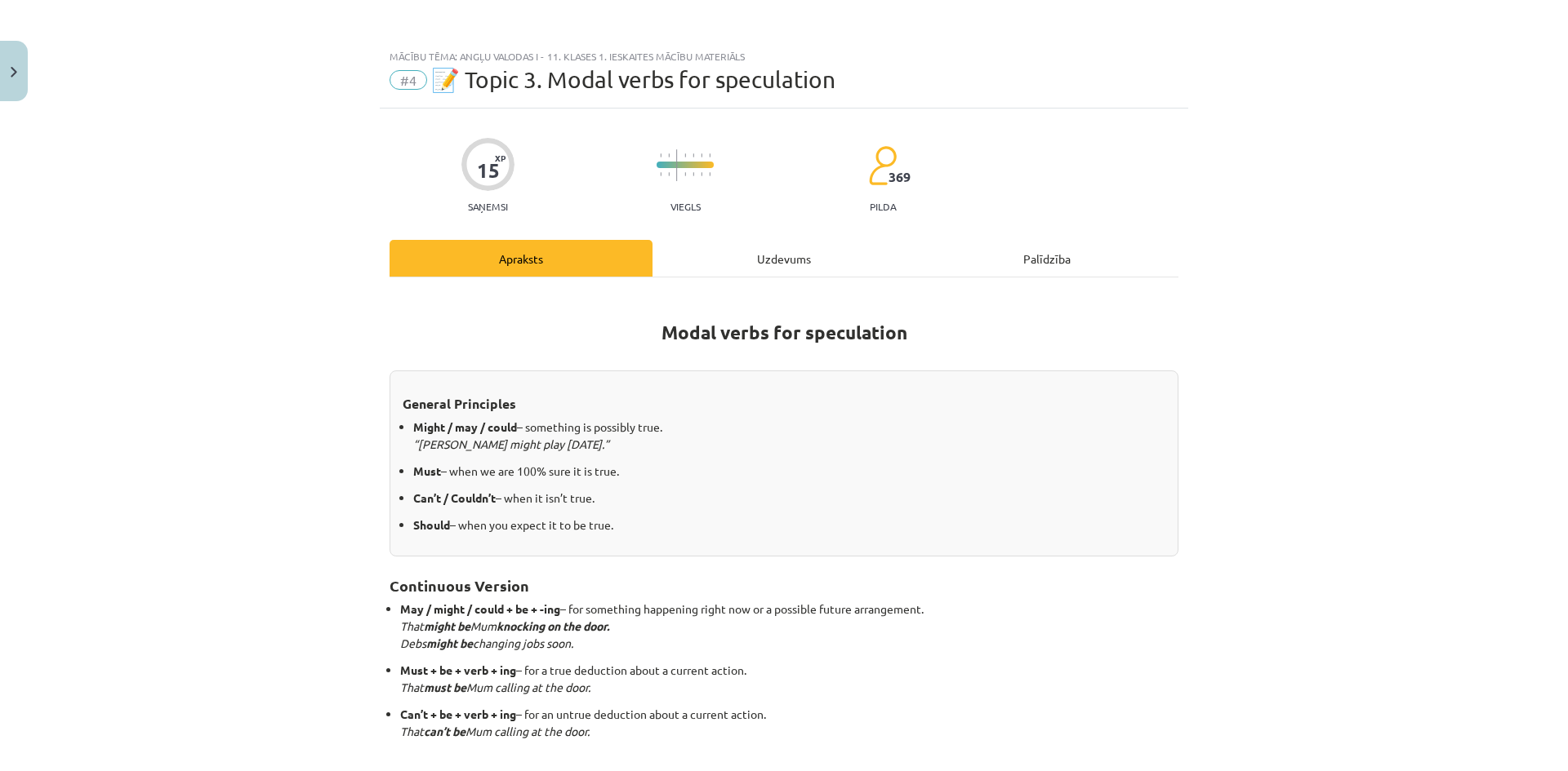
click at [765, 255] on div "Uzdevums" at bounding box center [784, 259] width 263 height 37
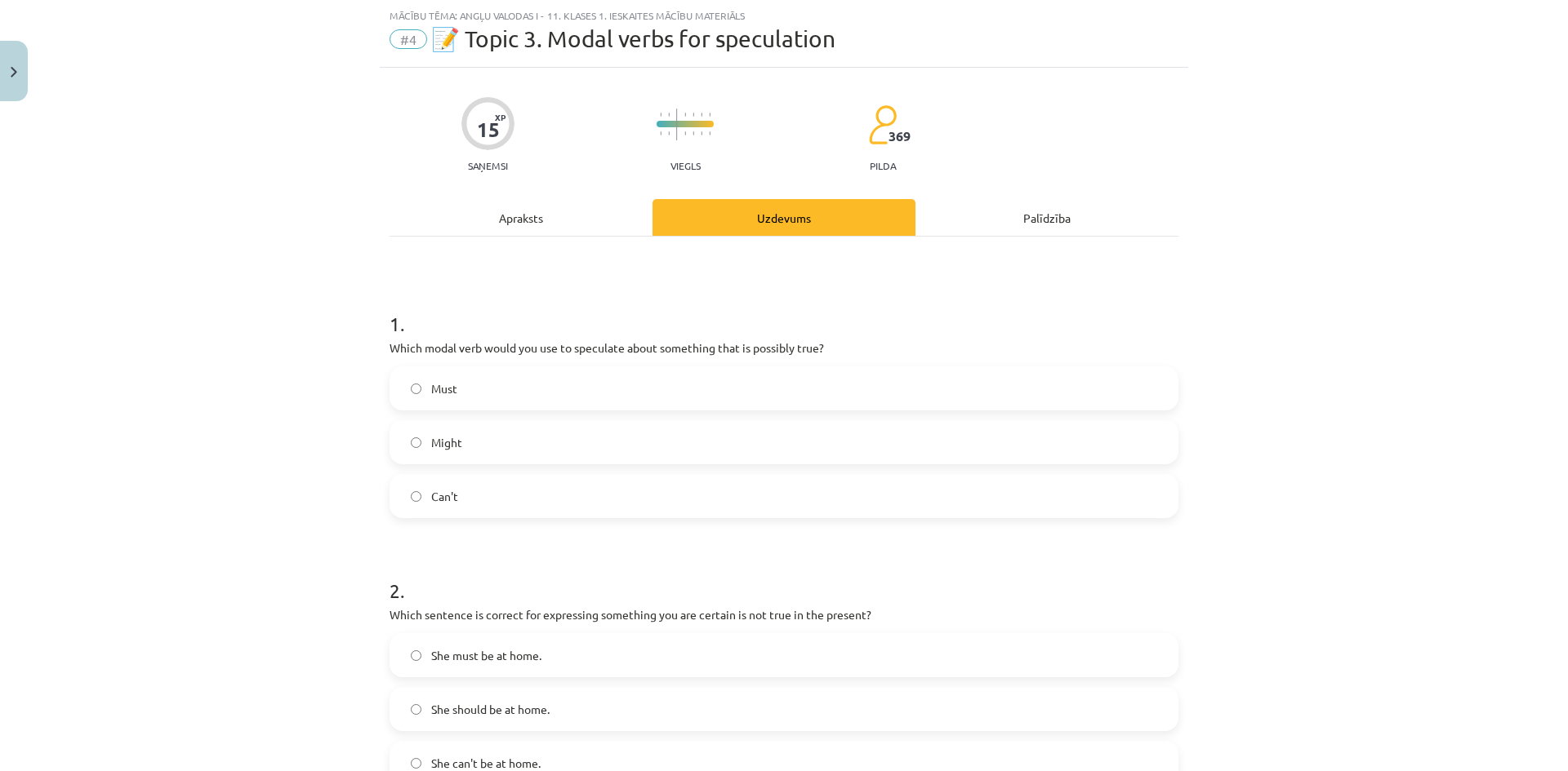
click at [493, 438] on label "Might" at bounding box center [784, 442] width 786 height 40
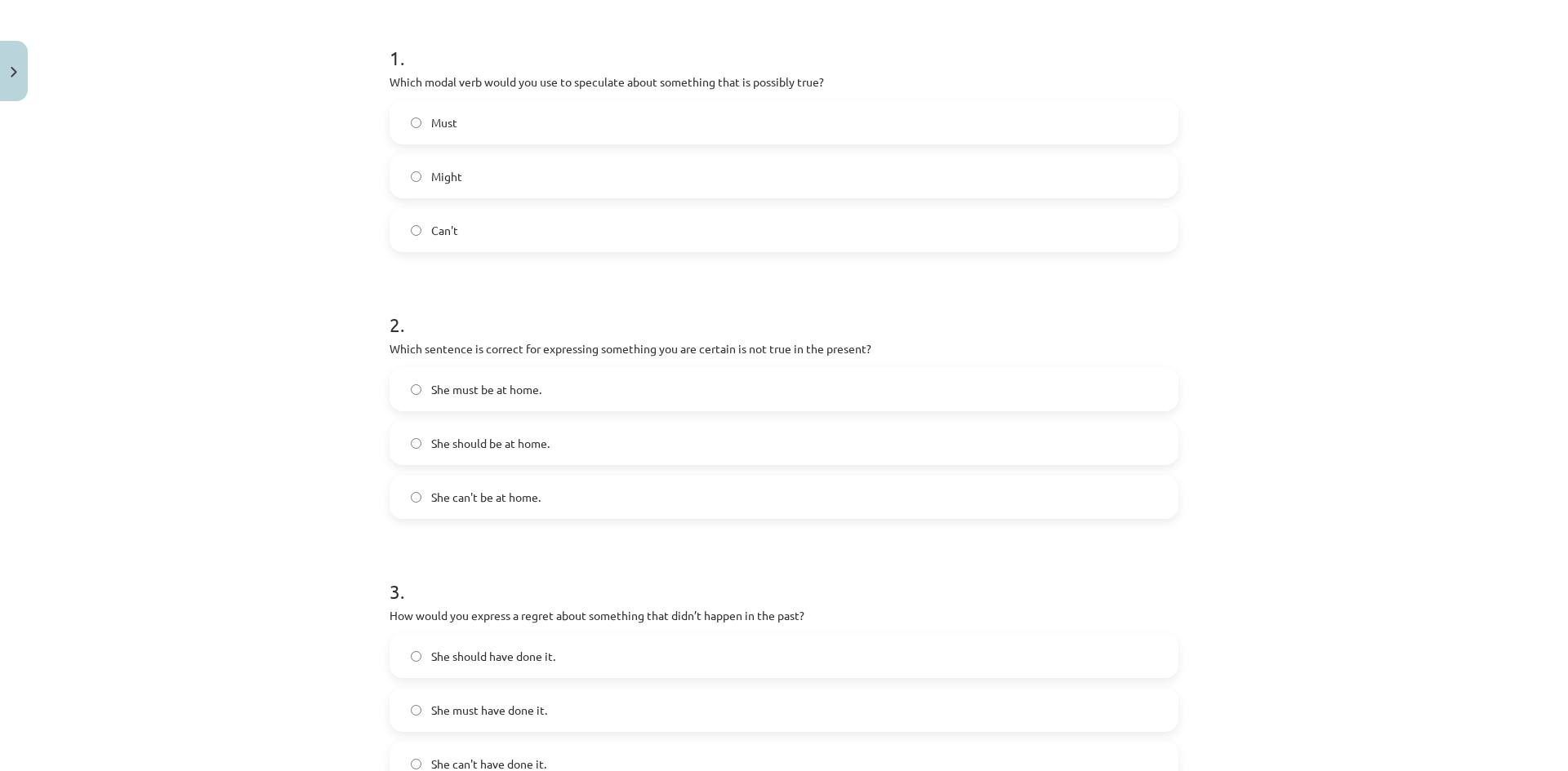
scroll to position [367, 0]
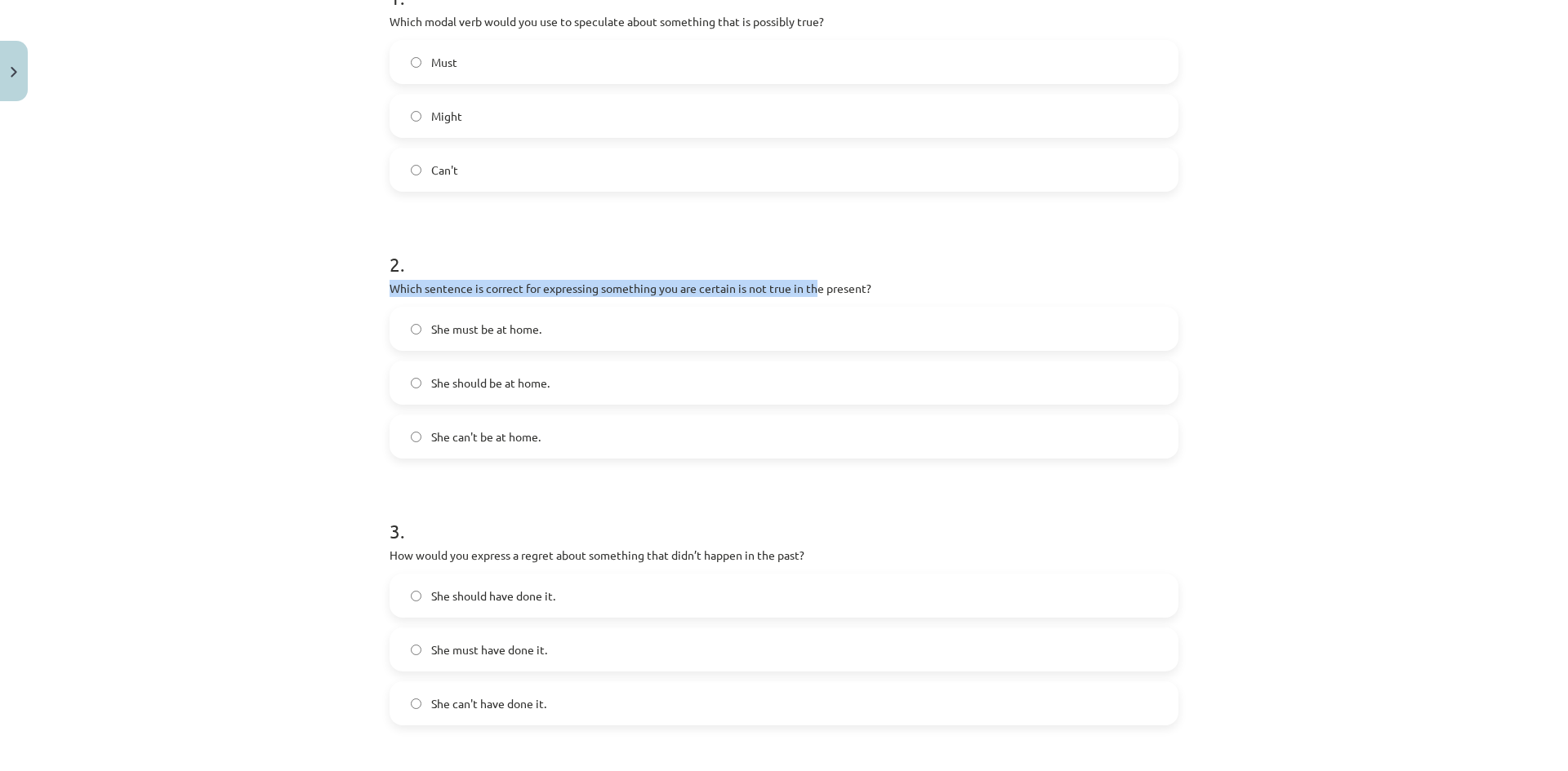
drag, startPoint x: 384, startPoint y: 286, endPoint x: 809, endPoint y: 294, distance: 425.1
click at [809, 294] on p "Which sentence is correct for expressing something you are certain is not true …" at bounding box center [784, 288] width 789 height 17
drag, startPoint x: 508, startPoint y: 441, endPoint x: 507, endPoint y: 449, distance: 8.1
click at [507, 447] on label "She can't be at home." at bounding box center [784, 436] width 786 height 40
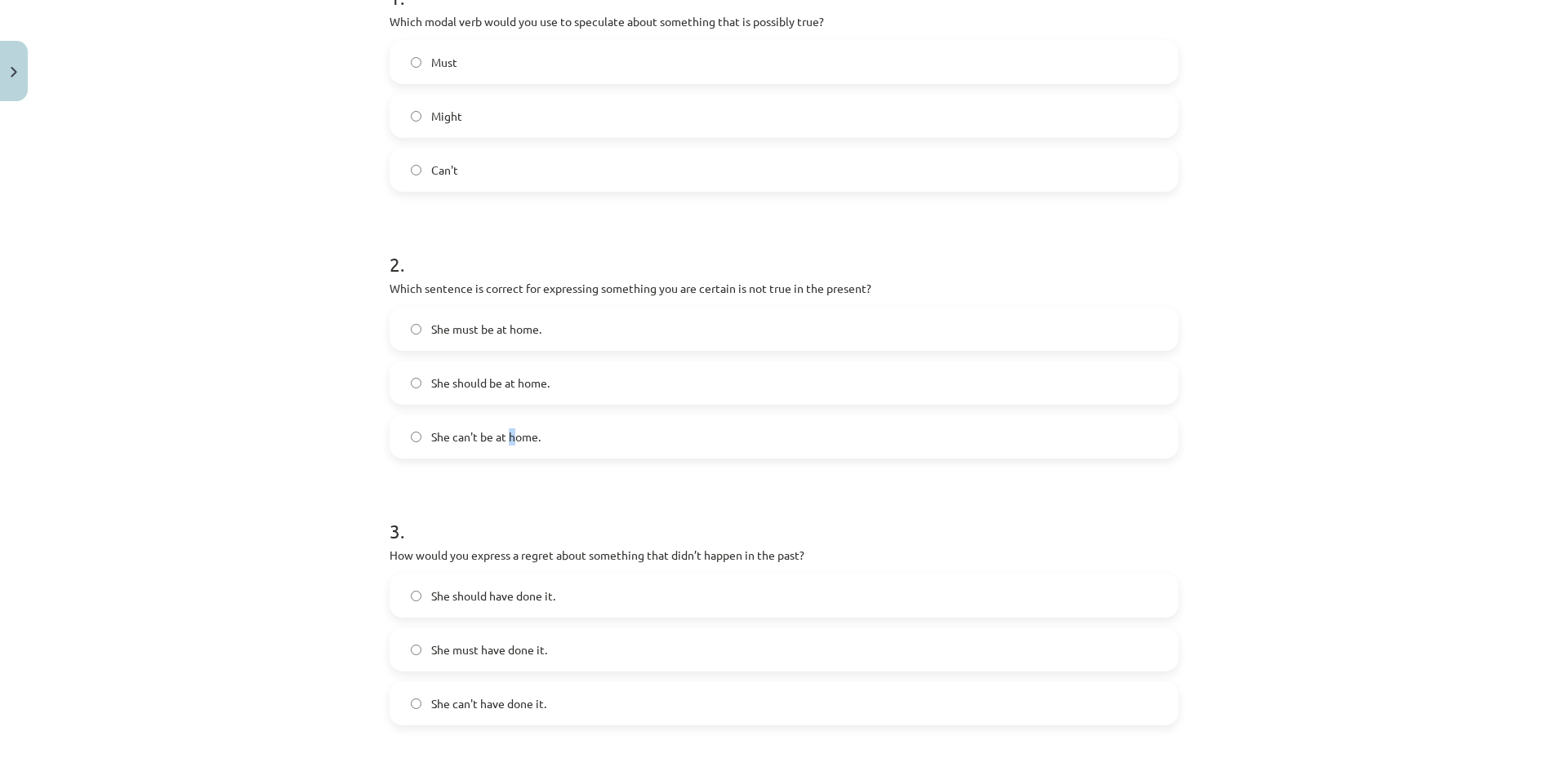
click at [507, 449] on label "She can't be at home." at bounding box center [784, 436] width 786 height 40
click at [284, 402] on div "Mācību tēma: Angļu valodas i - 11. klases 1. ieskaites mācību materiāls #4 📝 To…" at bounding box center [784, 385] width 1568 height 771
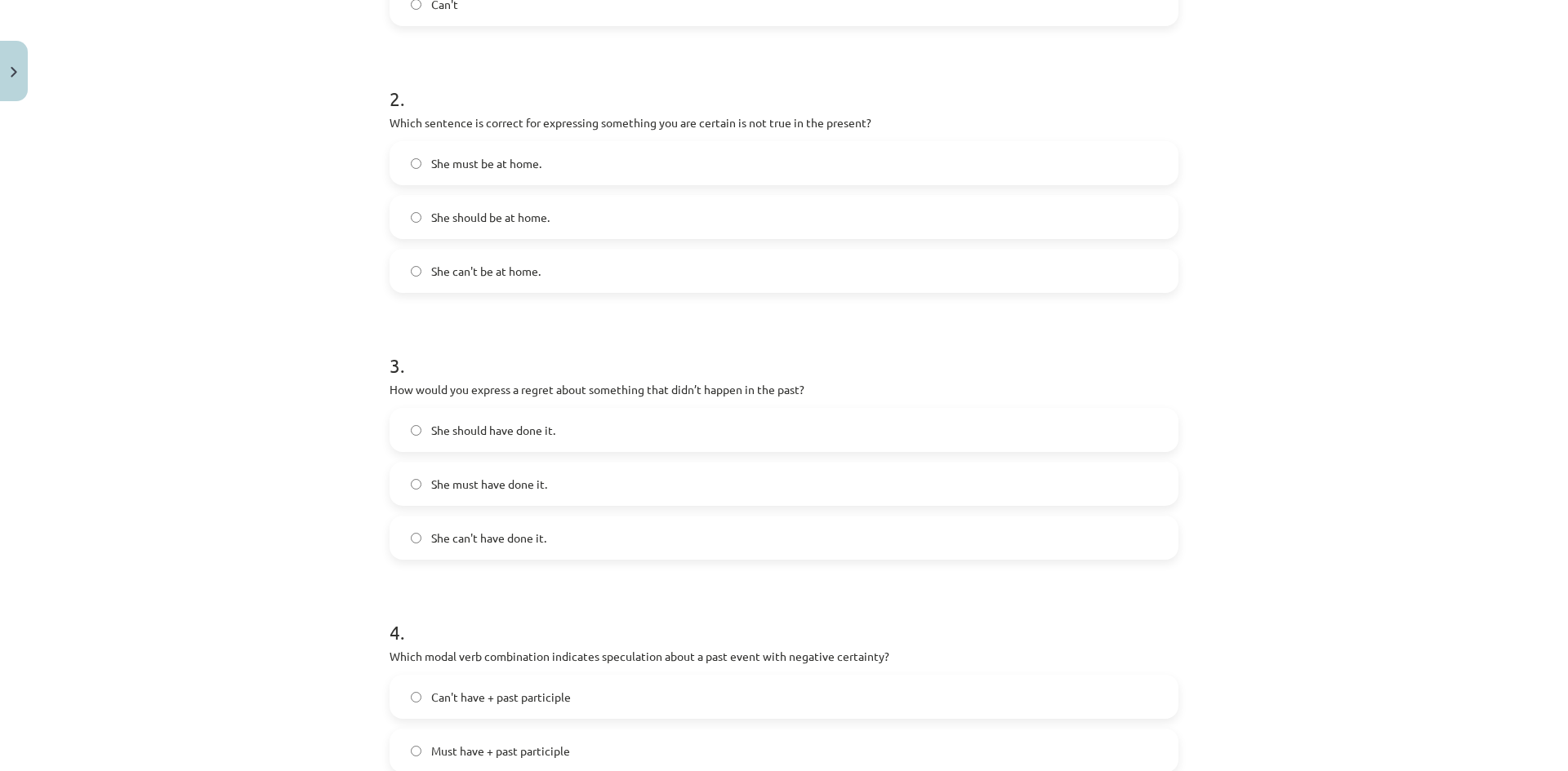
scroll to position [612, 0]
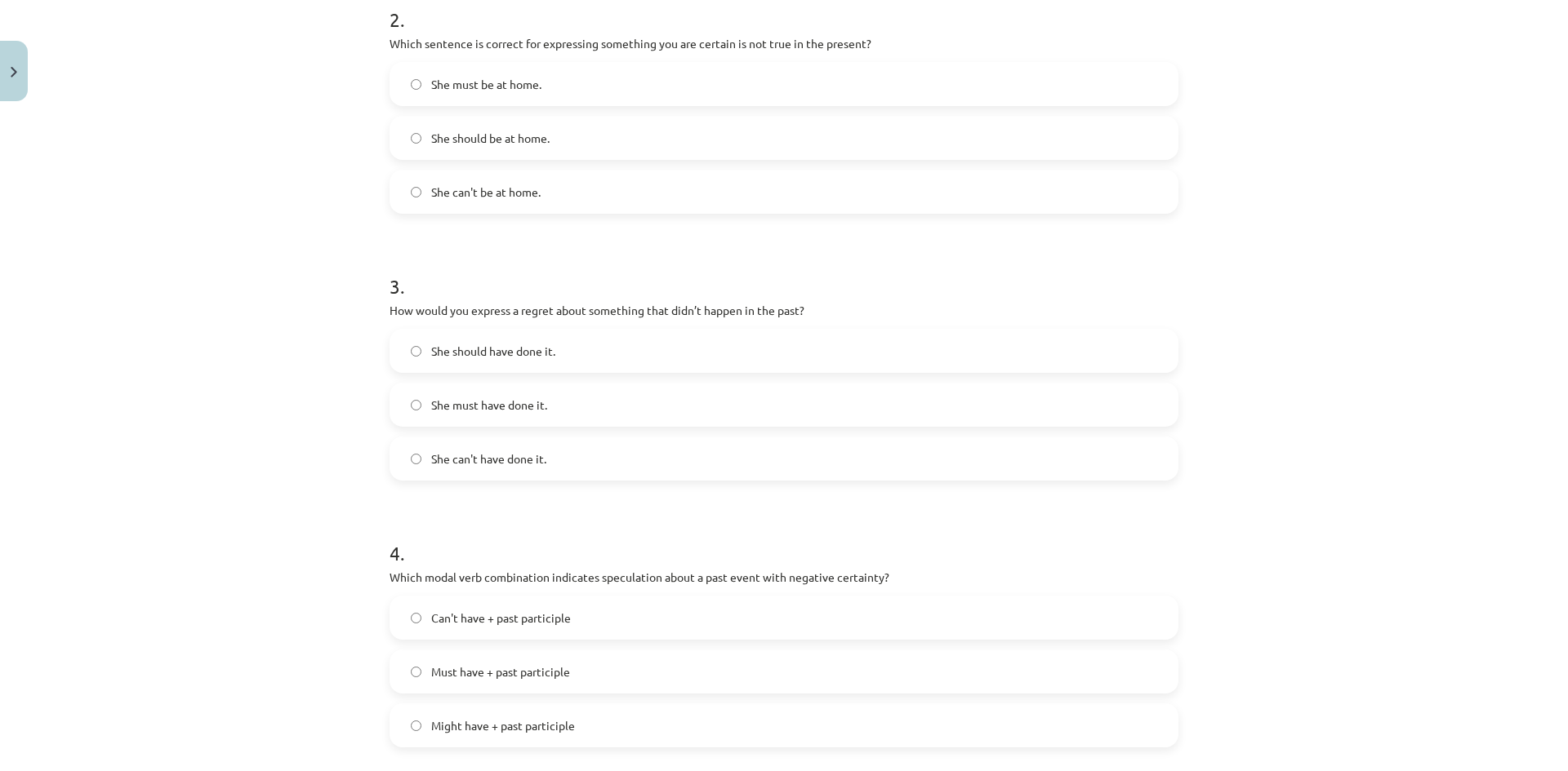
click at [470, 350] on span "She should have done it." at bounding box center [492, 351] width 124 height 17
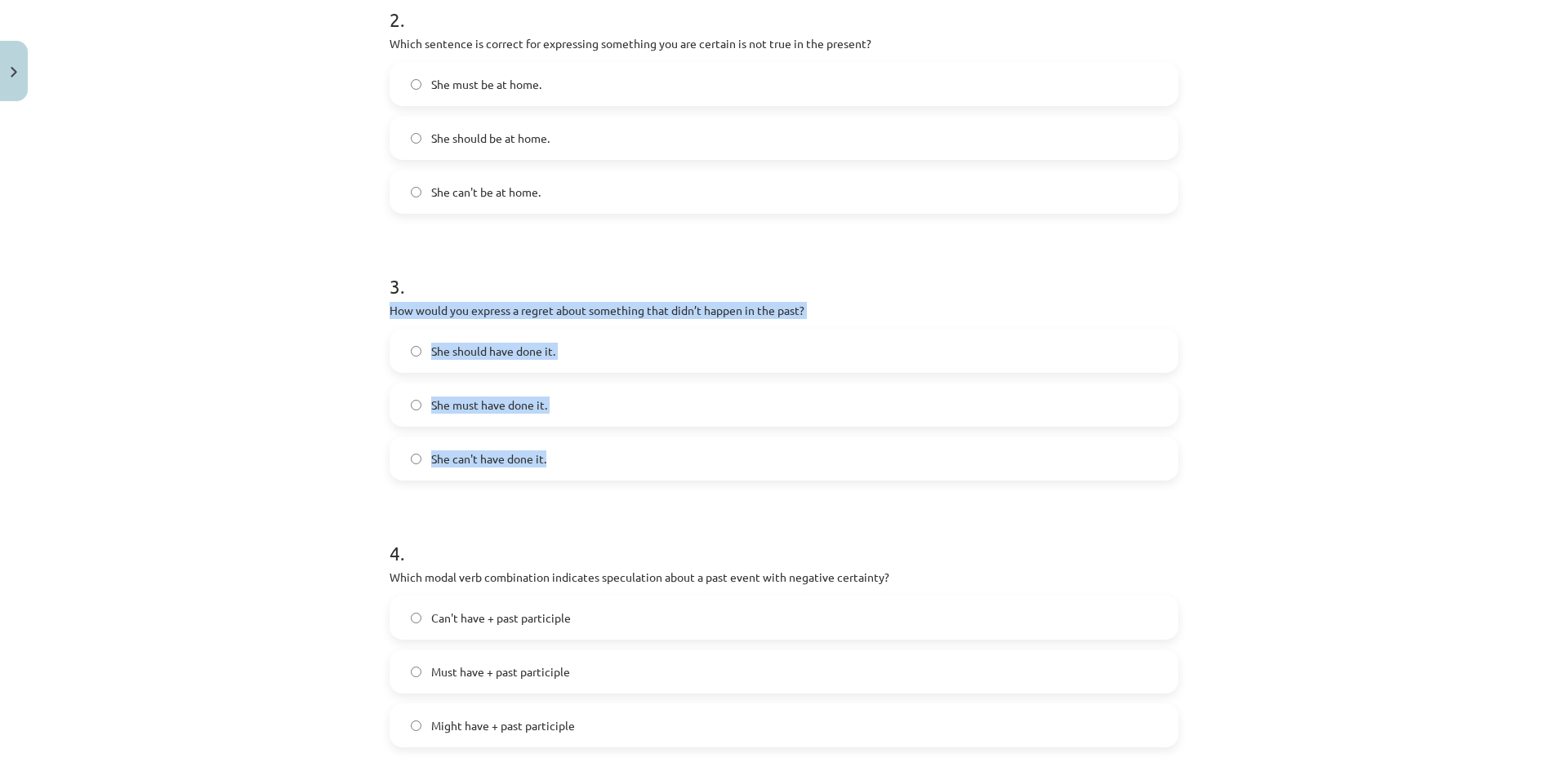
drag, startPoint x: 387, startPoint y: 309, endPoint x: 575, endPoint y: 451, distance: 235.6
click at [575, 451] on div "3 . How would you express a regret about something that didn’t happen in the pa…" at bounding box center [784, 364] width 789 height 234
copy div "How would you express a regret about something that didn’t happen in the past? …"
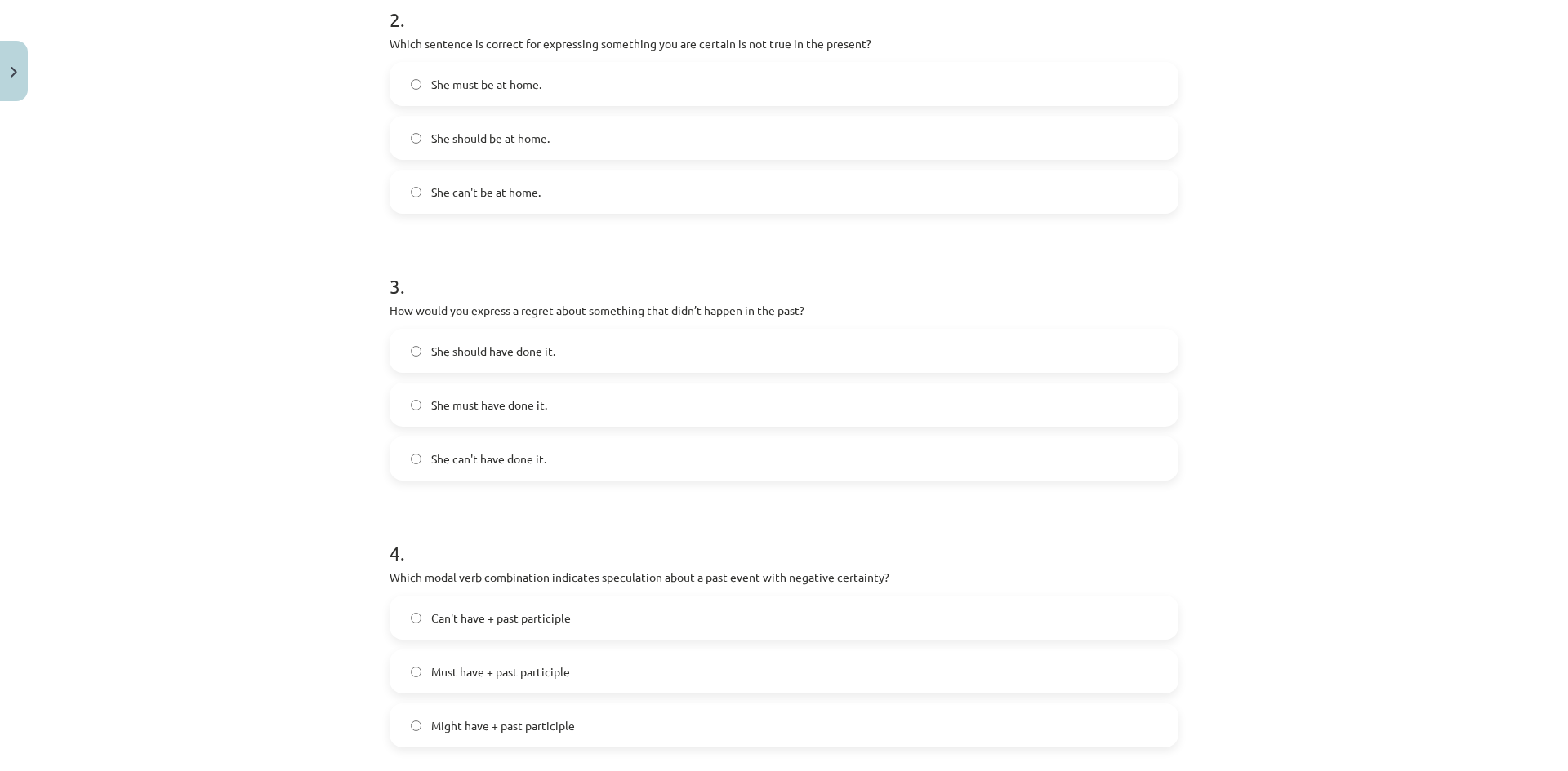
click at [267, 295] on div "Mācību tēma: Angļu valodas i - 11. klases 1. ieskaites mācību materiāls #4 📝 To…" at bounding box center [784, 385] width 1568 height 771
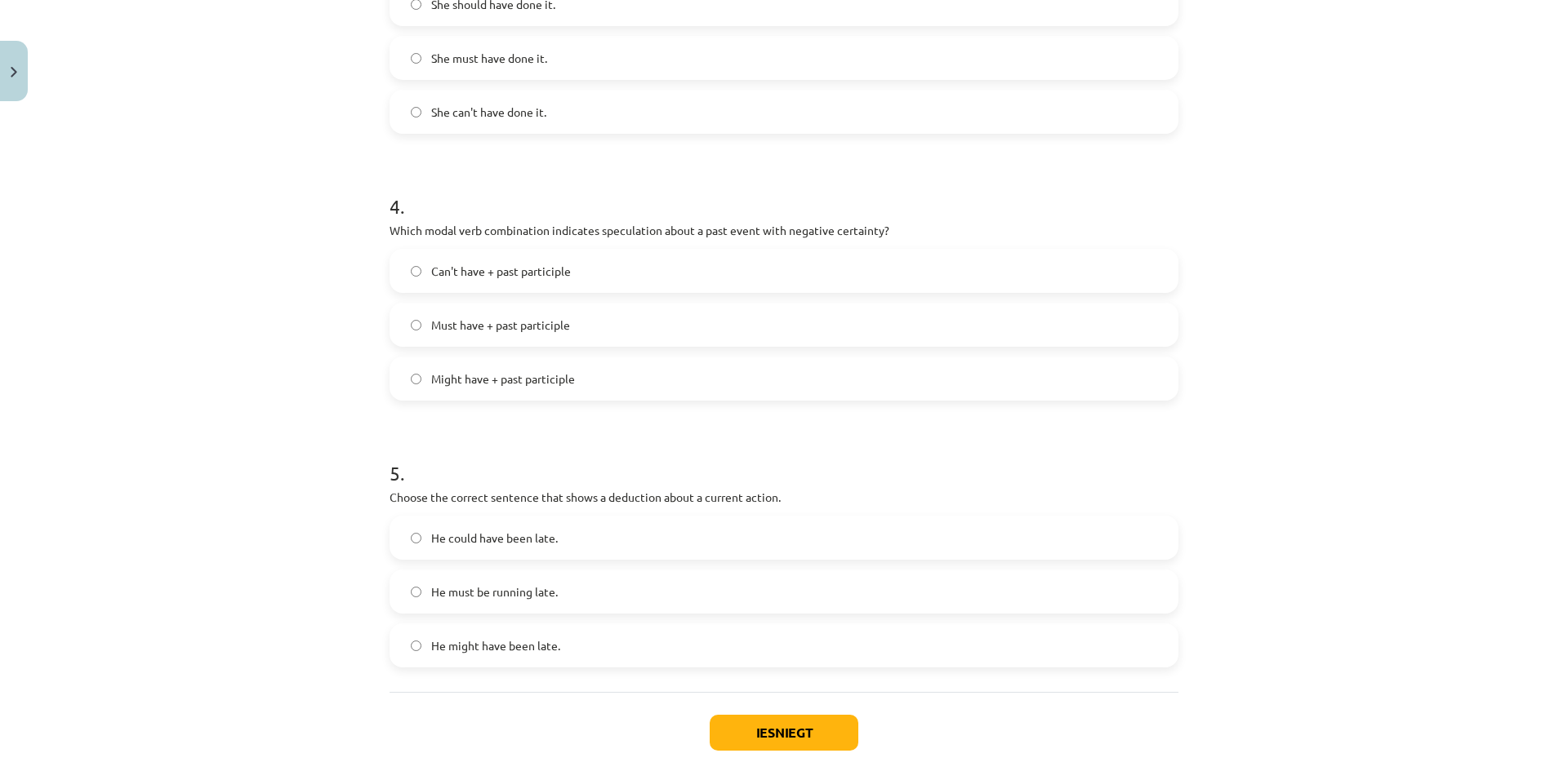
scroll to position [1020, 0]
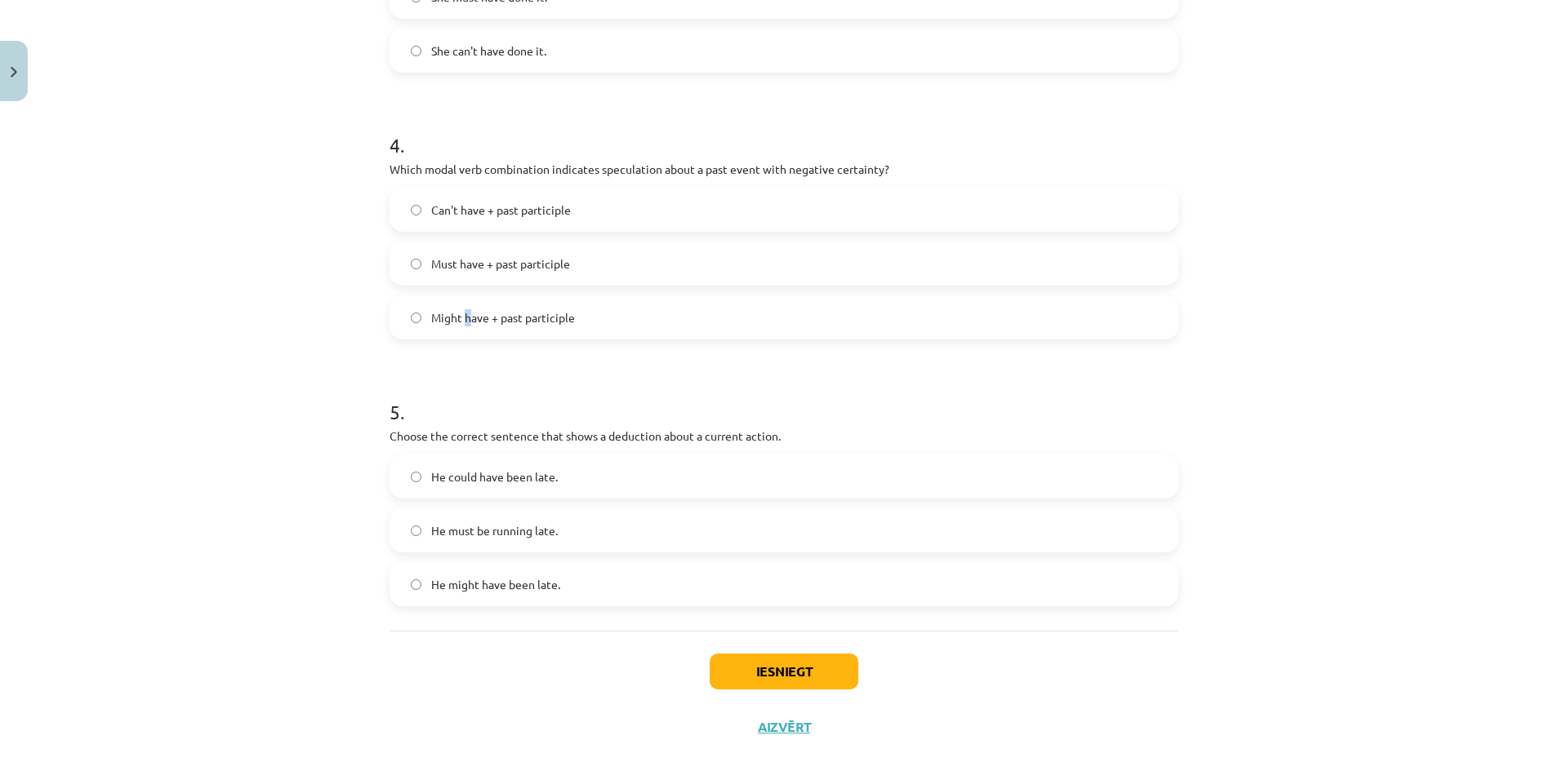
drag, startPoint x: 462, startPoint y: 317, endPoint x: 449, endPoint y: 298, distance: 23.0
click at [463, 315] on span "Might have + past participle" at bounding box center [502, 318] width 143 height 17
drag, startPoint x: 496, startPoint y: 324, endPoint x: 490, endPoint y: 308, distance: 17.1
click at [494, 327] on label "Might have + past participle" at bounding box center [784, 318] width 786 height 40
click at [477, 263] on span "Must have + past participle" at bounding box center [500, 264] width 139 height 17
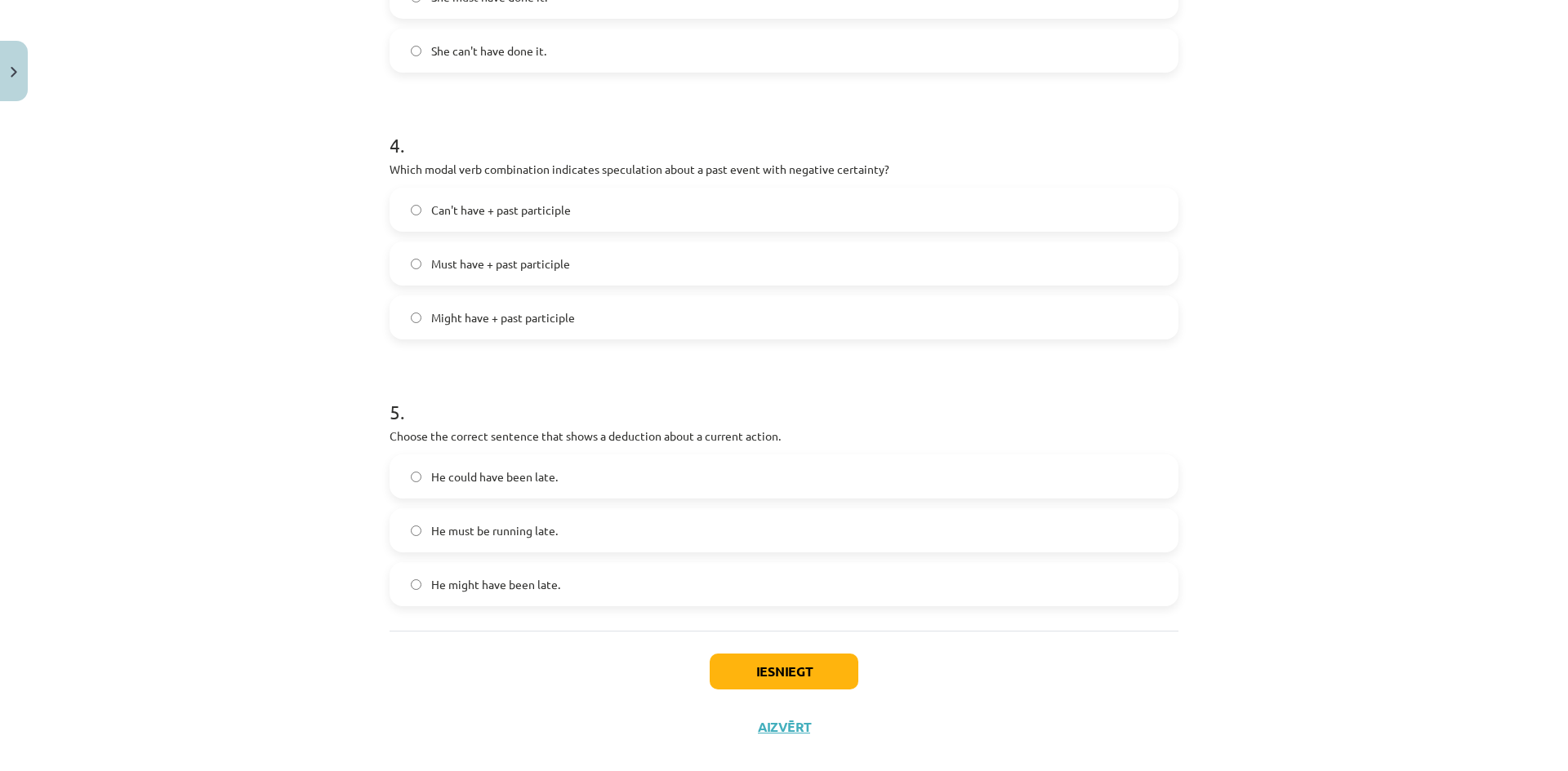
click at [430, 300] on label "Might have + past participle" at bounding box center [784, 318] width 786 height 40
click at [454, 262] on span "Must have + past participle" at bounding box center [500, 264] width 139 height 17
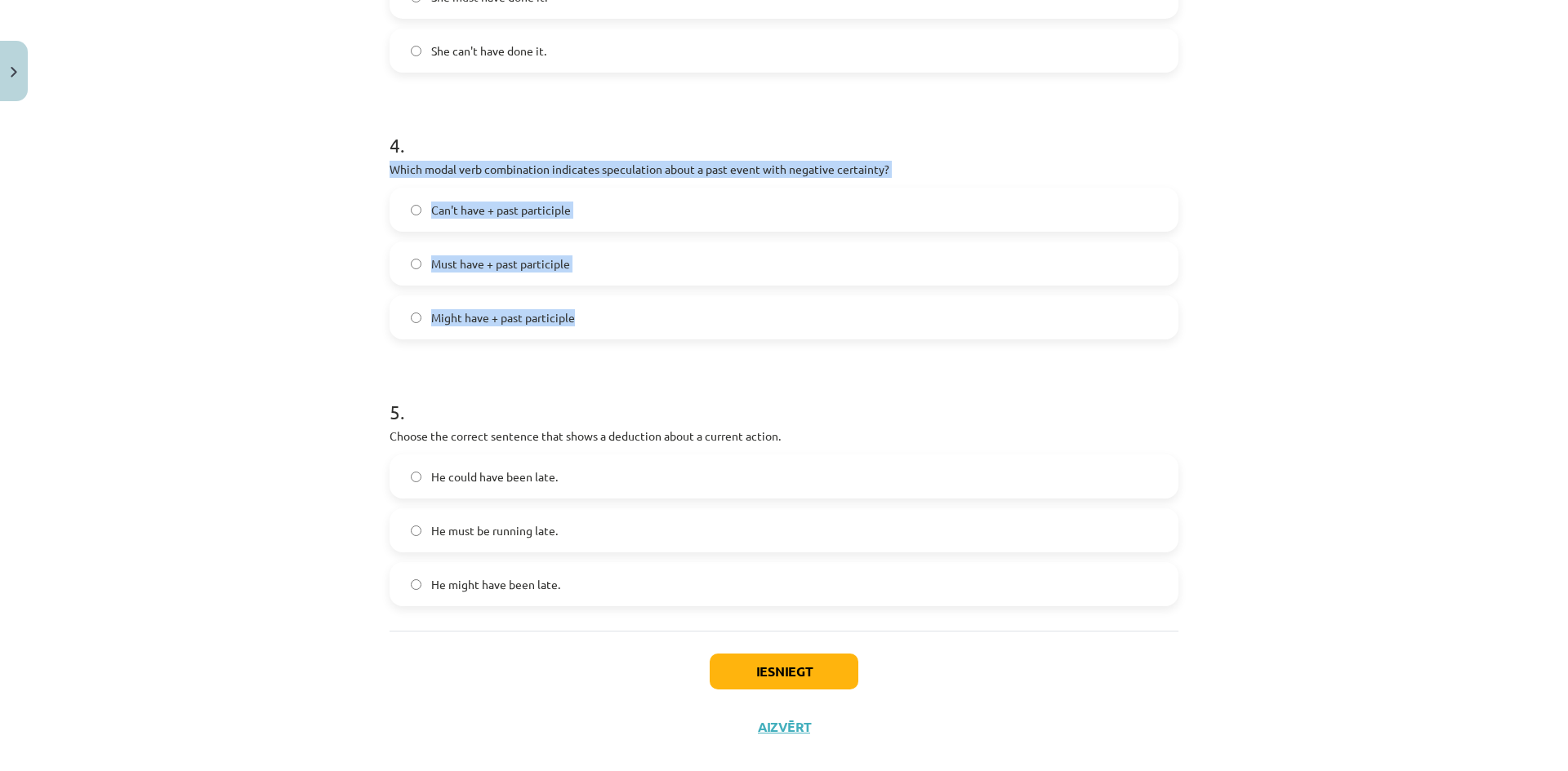
drag, startPoint x: 401, startPoint y: 189, endPoint x: 582, endPoint y: 324, distance: 225.8
copy div "Which modal verb combination indicates speculation about a past event with nega…"
click at [224, 174] on div "Mācību tēma: Angļu valodas i - 11. klases 1. ieskaites mācību materiāls #4 📝 To…" at bounding box center [784, 385] width 1568 height 771
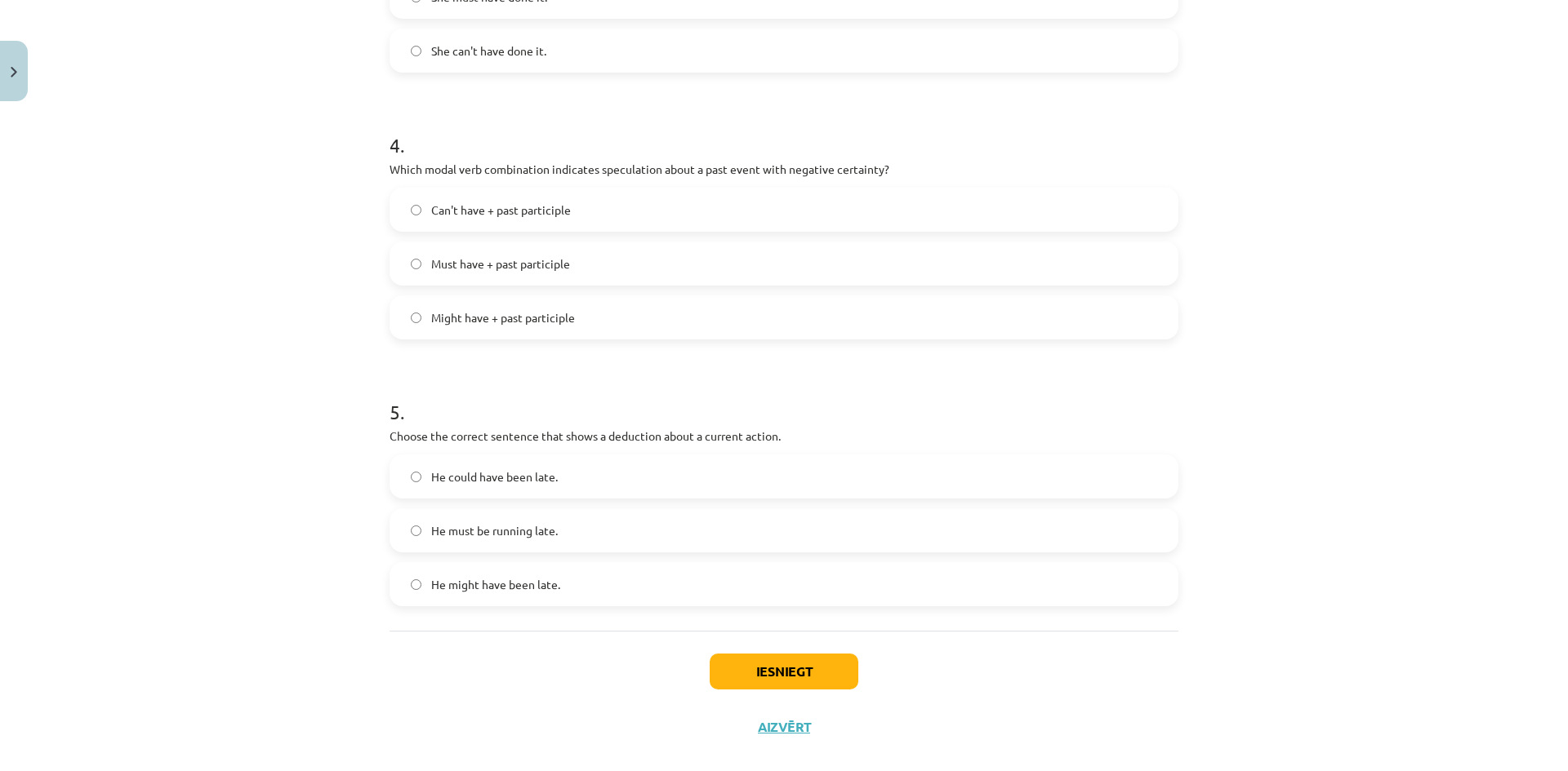
click at [443, 227] on label "Can't have + past participle" at bounding box center [784, 210] width 786 height 40
click at [526, 209] on span "Can't have + past participle" at bounding box center [501, 210] width 140 height 17
click at [513, 316] on span "Might have + past participle" at bounding box center [502, 318] width 143 height 17
click at [499, 230] on div "Can't have + past participle" at bounding box center [784, 210] width 789 height 44
click at [501, 208] on span "Can't have + past participle" at bounding box center [501, 210] width 140 height 17
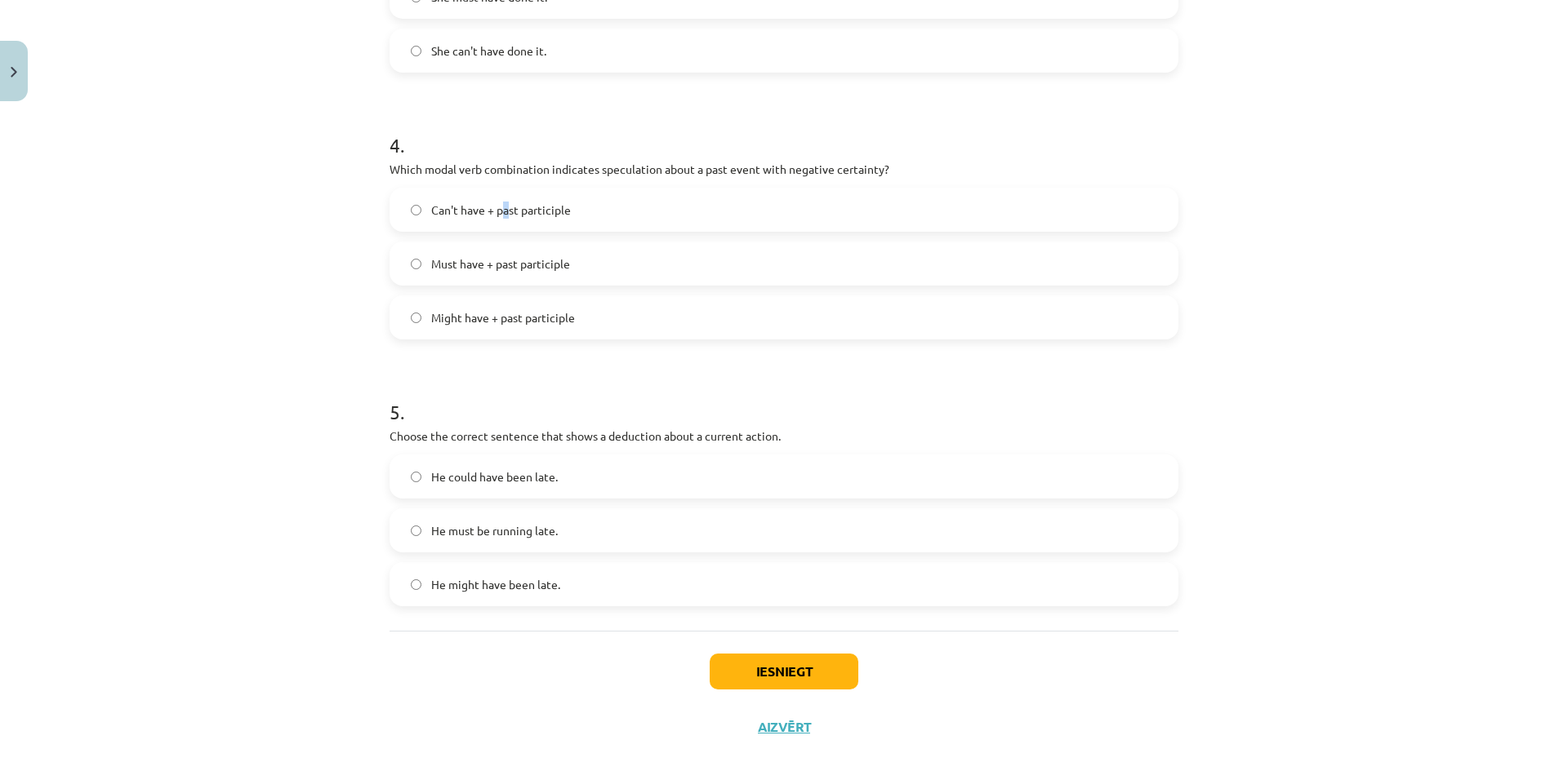
click at [503, 219] on label "Can't have + past participle" at bounding box center [784, 210] width 786 height 40
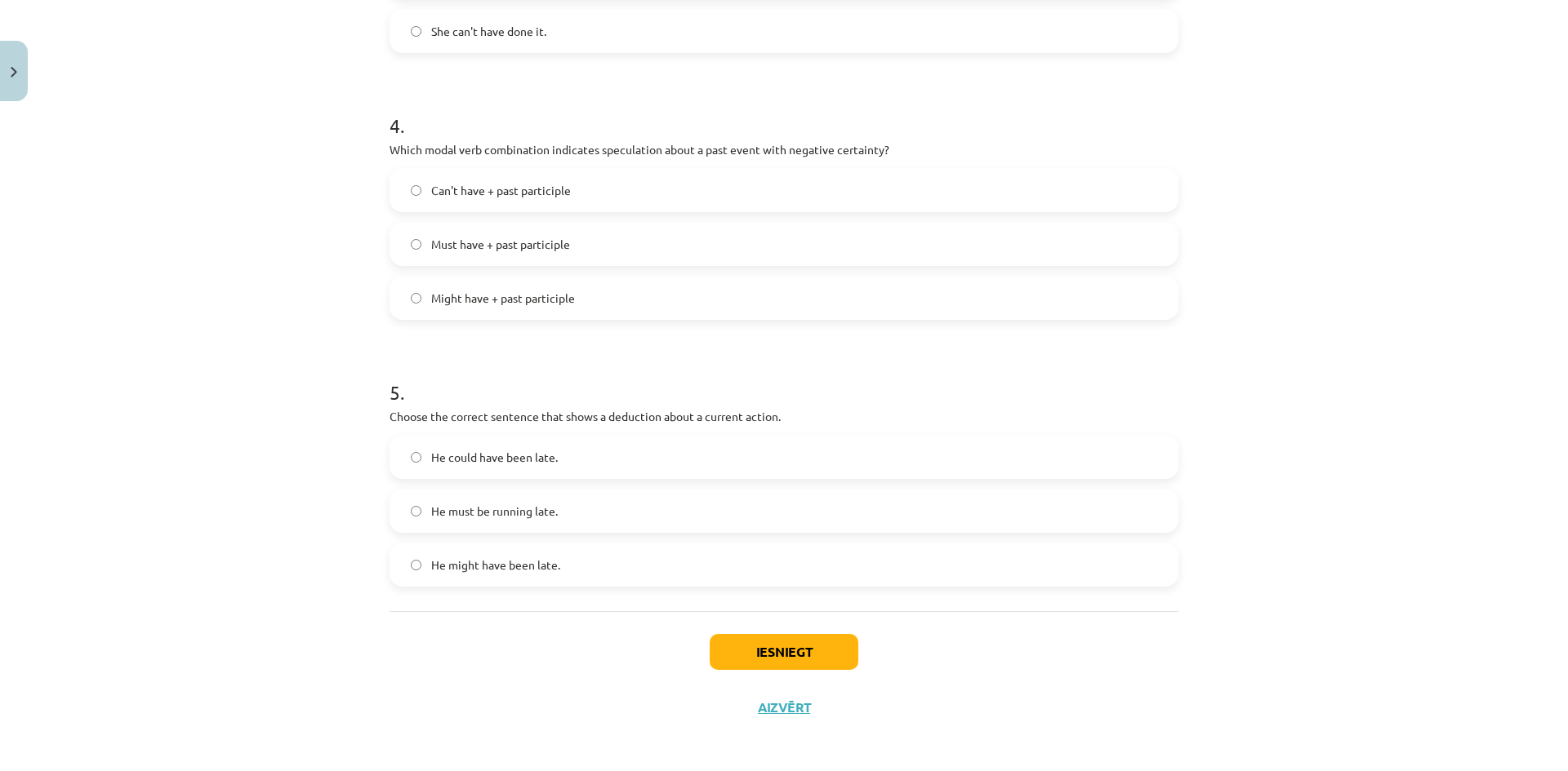
scroll to position [1045, 0]
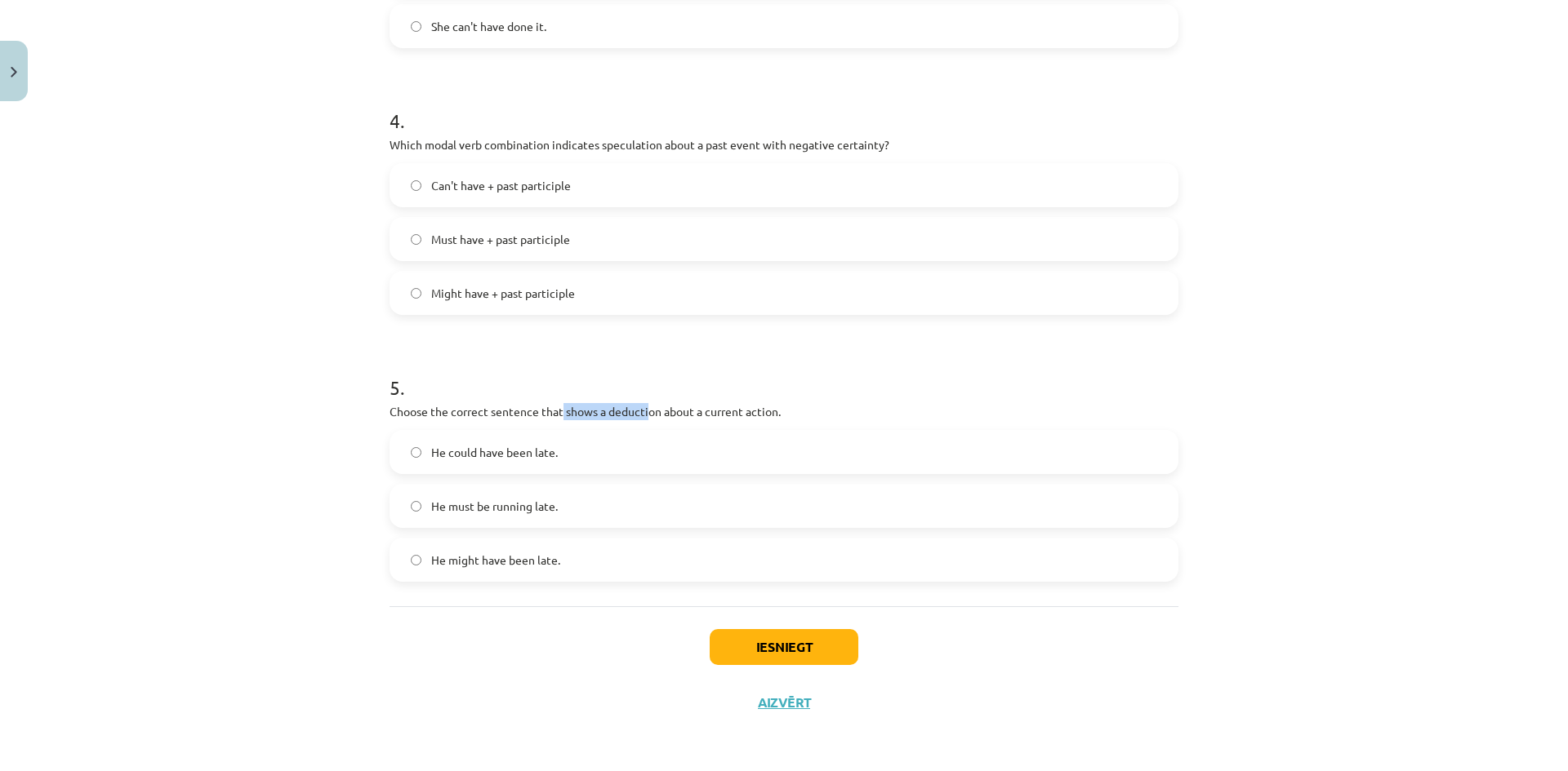
drag, startPoint x: 557, startPoint y: 412, endPoint x: 642, endPoint y: 413, distance: 85.0
click at [642, 413] on p "Choose the correct sentence that shows a deduction about a current action." at bounding box center [784, 411] width 789 height 17
drag, startPoint x: 685, startPoint y: 415, endPoint x: 727, endPoint y: 414, distance: 42.0
click at [727, 414] on p "Choose the correct sentence that shows a deduction about a current action." at bounding box center [784, 411] width 789 height 17
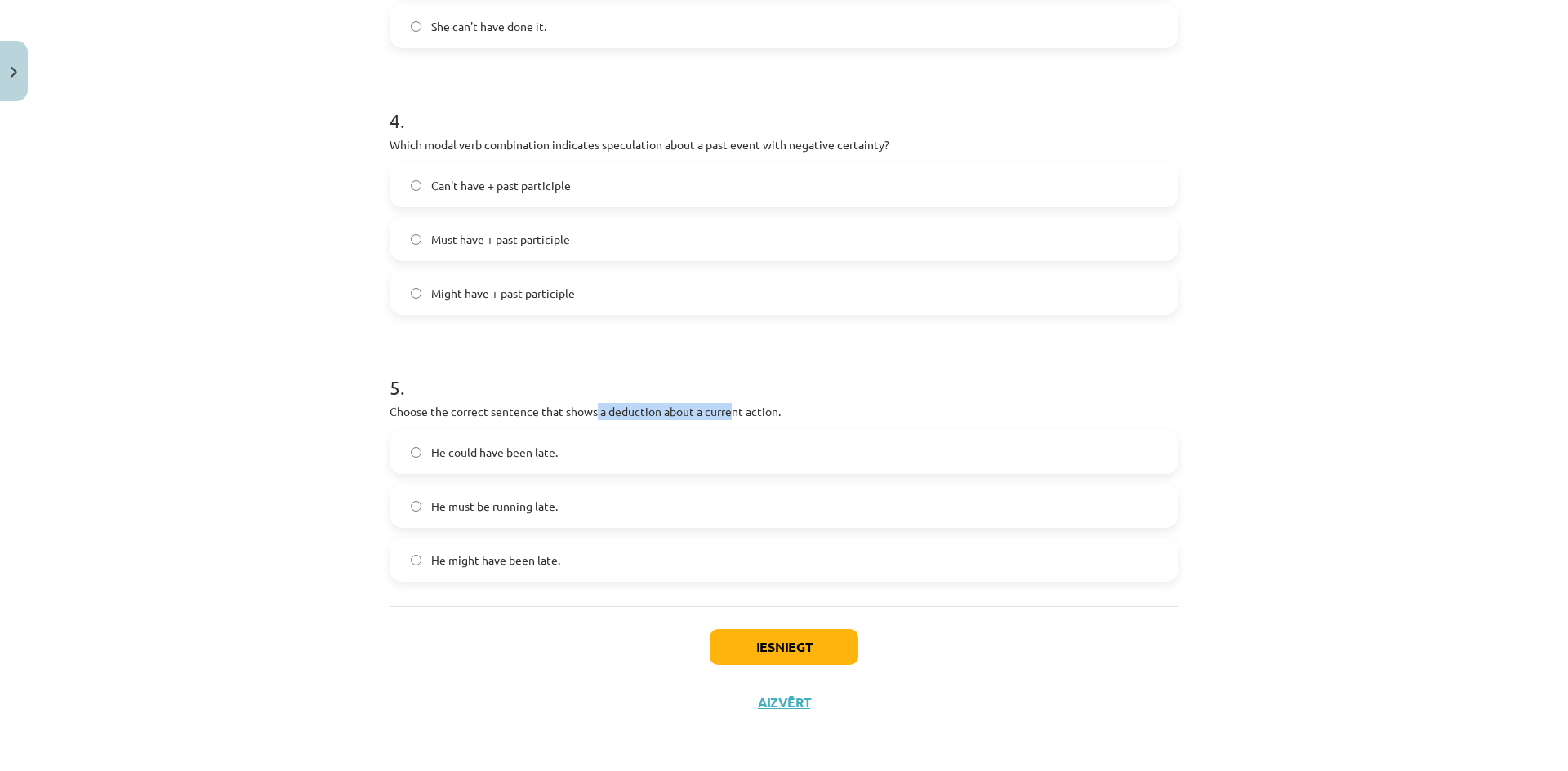
click at [727, 414] on p "Choose the correct sentence that shows a deduction about a current action." at bounding box center [784, 411] width 789 height 17
click at [557, 506] on label "He must be running late." at bounding box center [784, 506] width 786 height 40
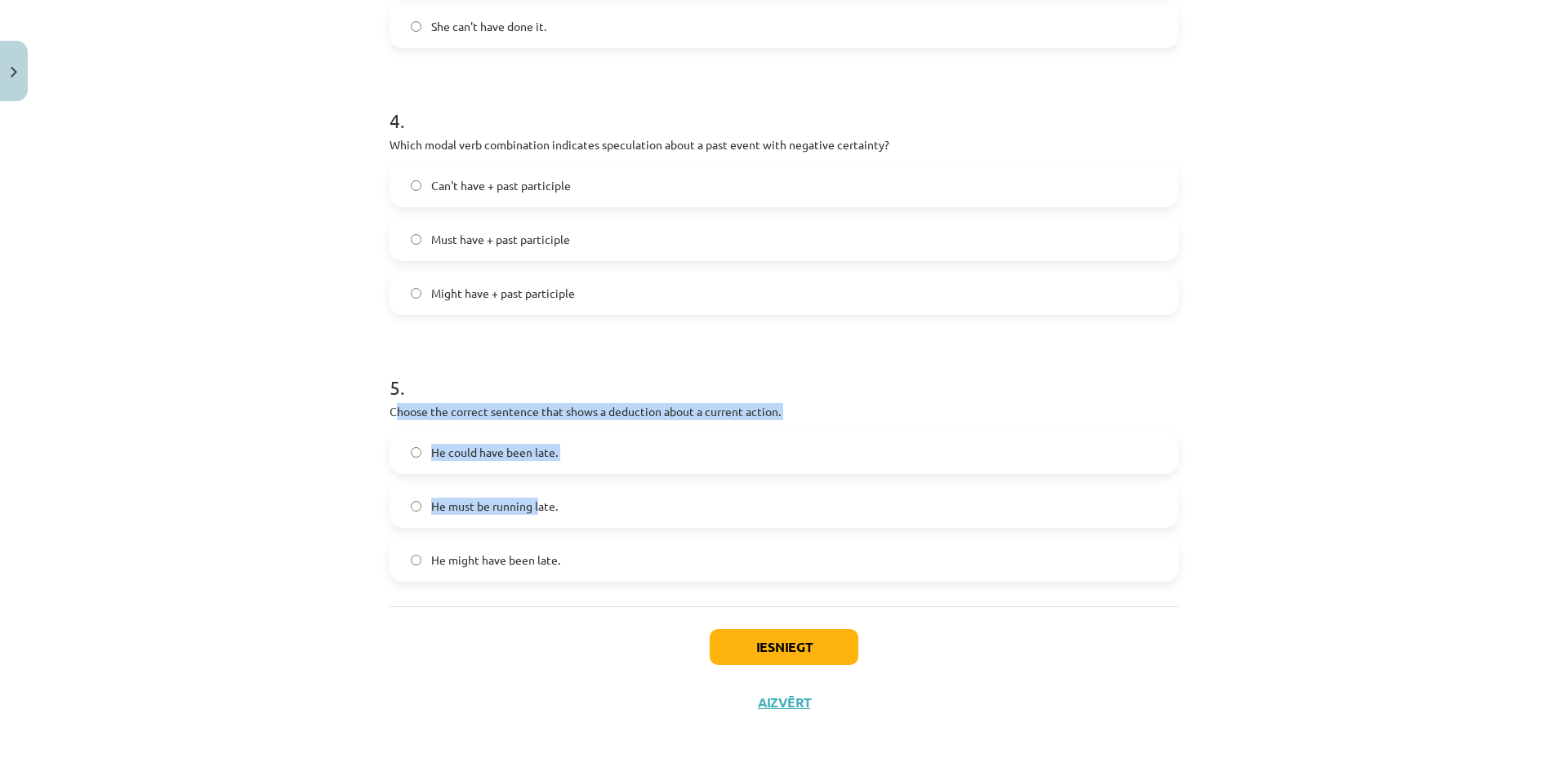
drag, startPoint x: 387, startPoint y: 414, endPoint x: 534, endPoint y: 490, distance: 165.5
click at [533, 495] on div "5 . Choose the correct sentence that shows a deduction about a current action. …" at bounding box center [784, 465] width 789 height 234
click at [410, 410] on p "Choose the correct sentence that shows a deduction about a current action." at bounding box center [784, 411] width 789 height 17
drag, startPoint x: 428, startPoint y: 433, endPoint x: 592, endPoint y: 539, distance: 195.3
click at [599, 549] on div "5 . Choose the correct sentence that shows a deduction about a current action. …" at bounding box center [784, 465] width 789 height 234
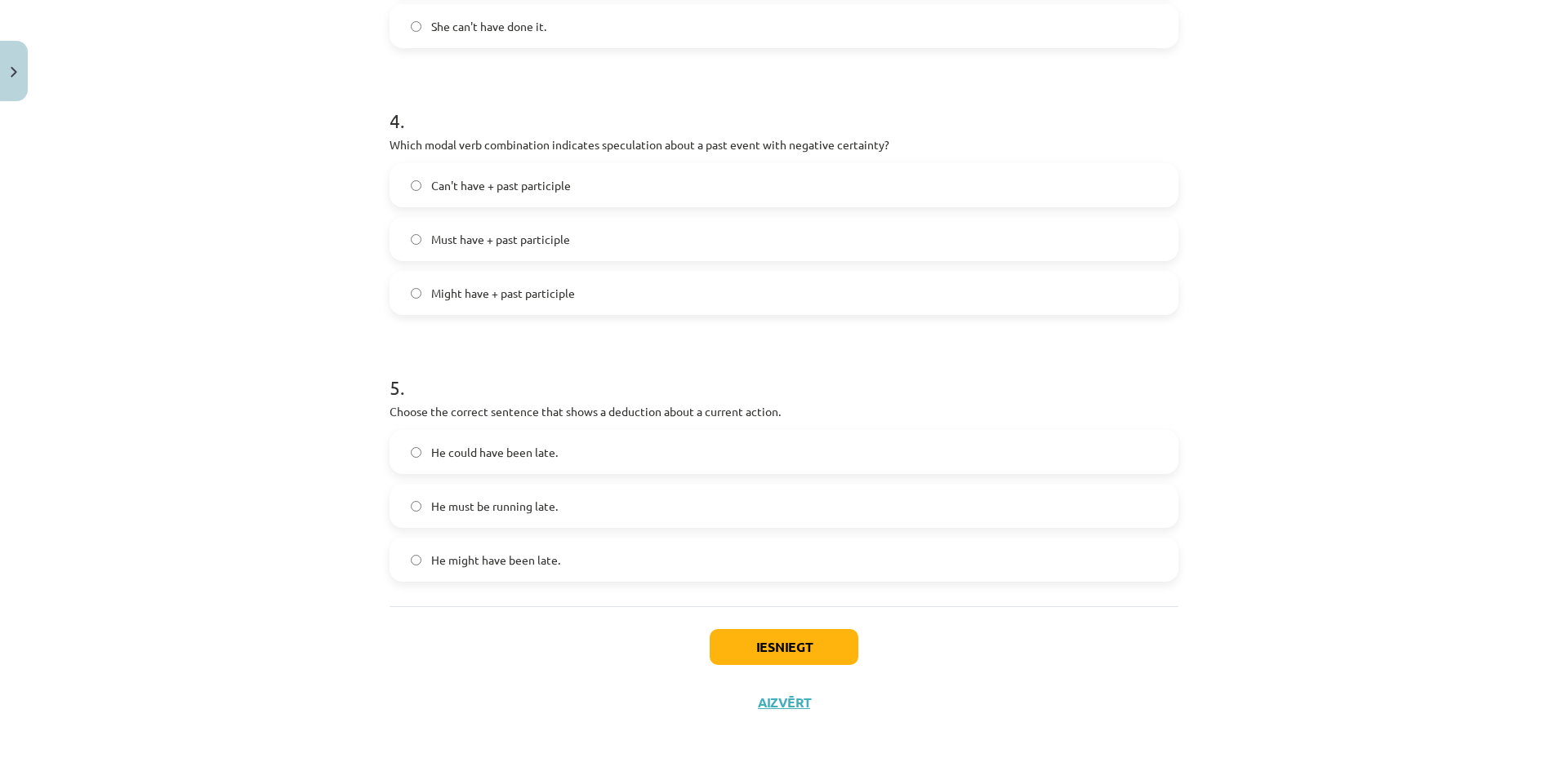
click at [341, 386] on div "Mācību tēma: Angļu valodas i - 11. klases 1. ieskaites mācību materiāls #4 📝 To…" at bounding box center [784, 385] width 1568 height 771
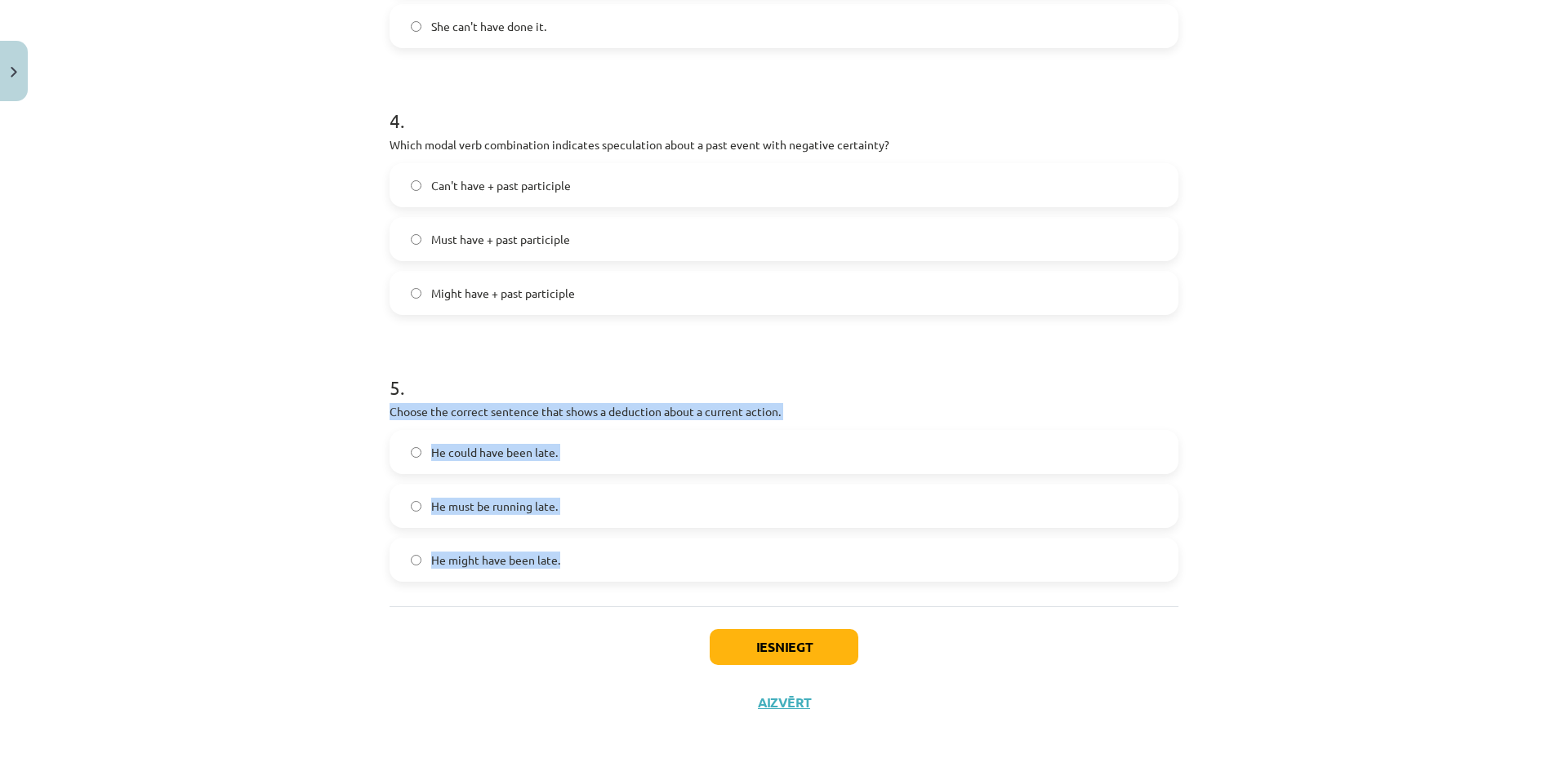
drag, startPoint x: 382, startPoint y: 409, endPoint x: 610, endPoint y: 436, distance: 229.6
copy div "Choose the correct sentence that shows a deduction about a current action. He c…"
click at [309, 418] on div "Mācību tēma: Angļu valodas i - 11. klases 1. ieskaites mācību materiāls #4 📝 To…" at bounding box center [784, 385] width 1568 height 771
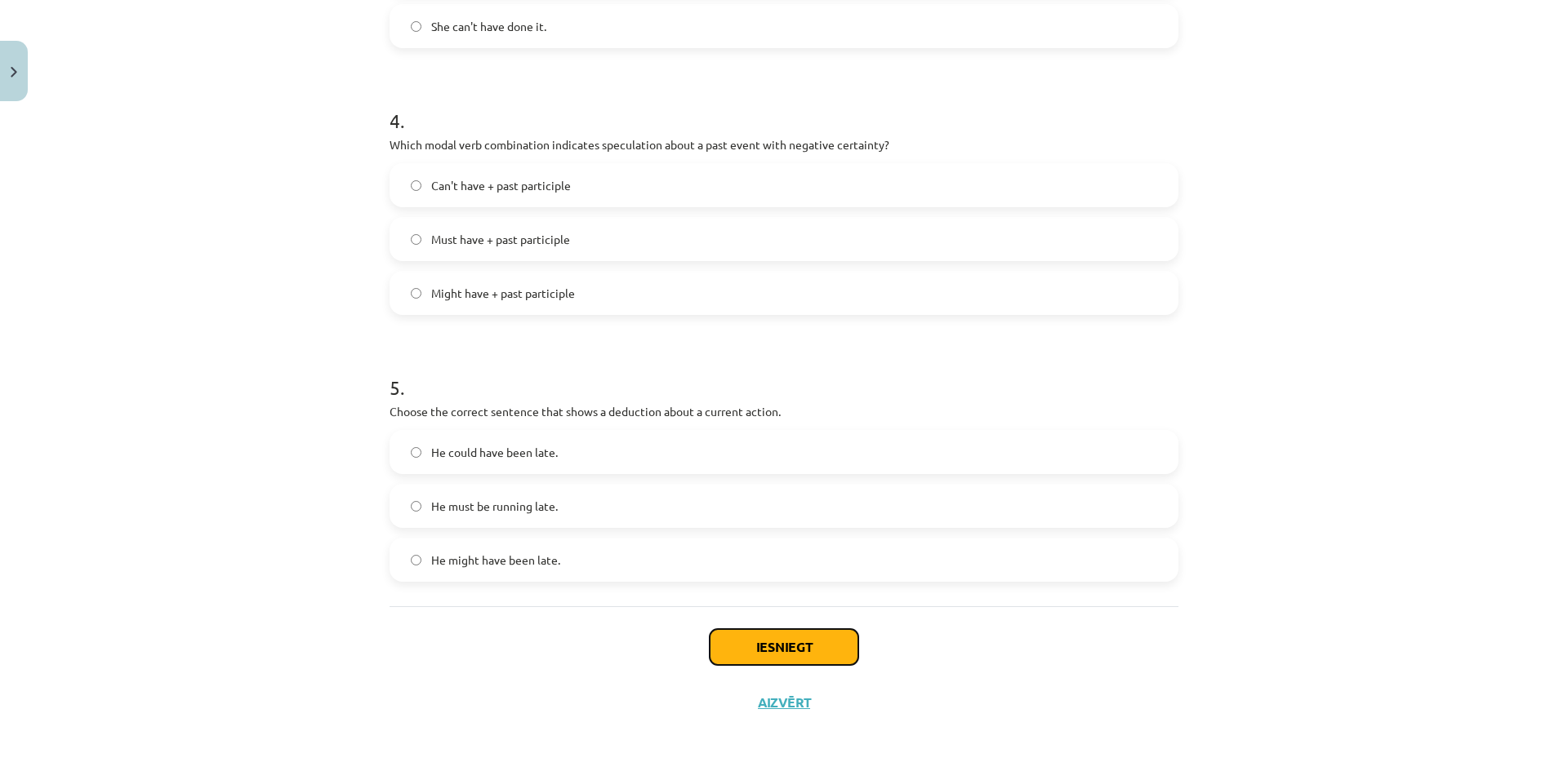
click at [738, 635] on button "Iesniegt" at bounding box center [784, 647] width 148 height 36
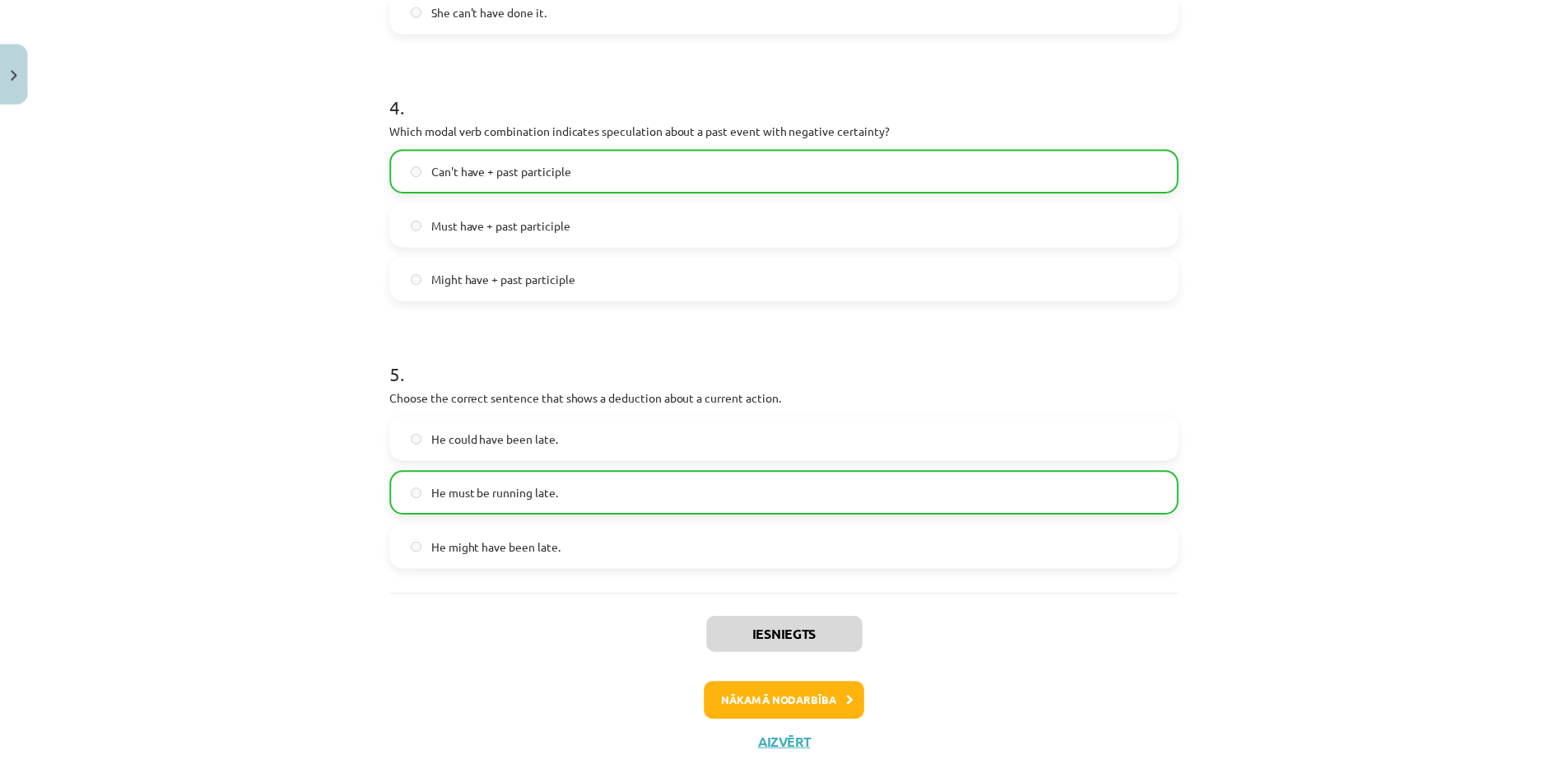
scroll to position [1107, 0]
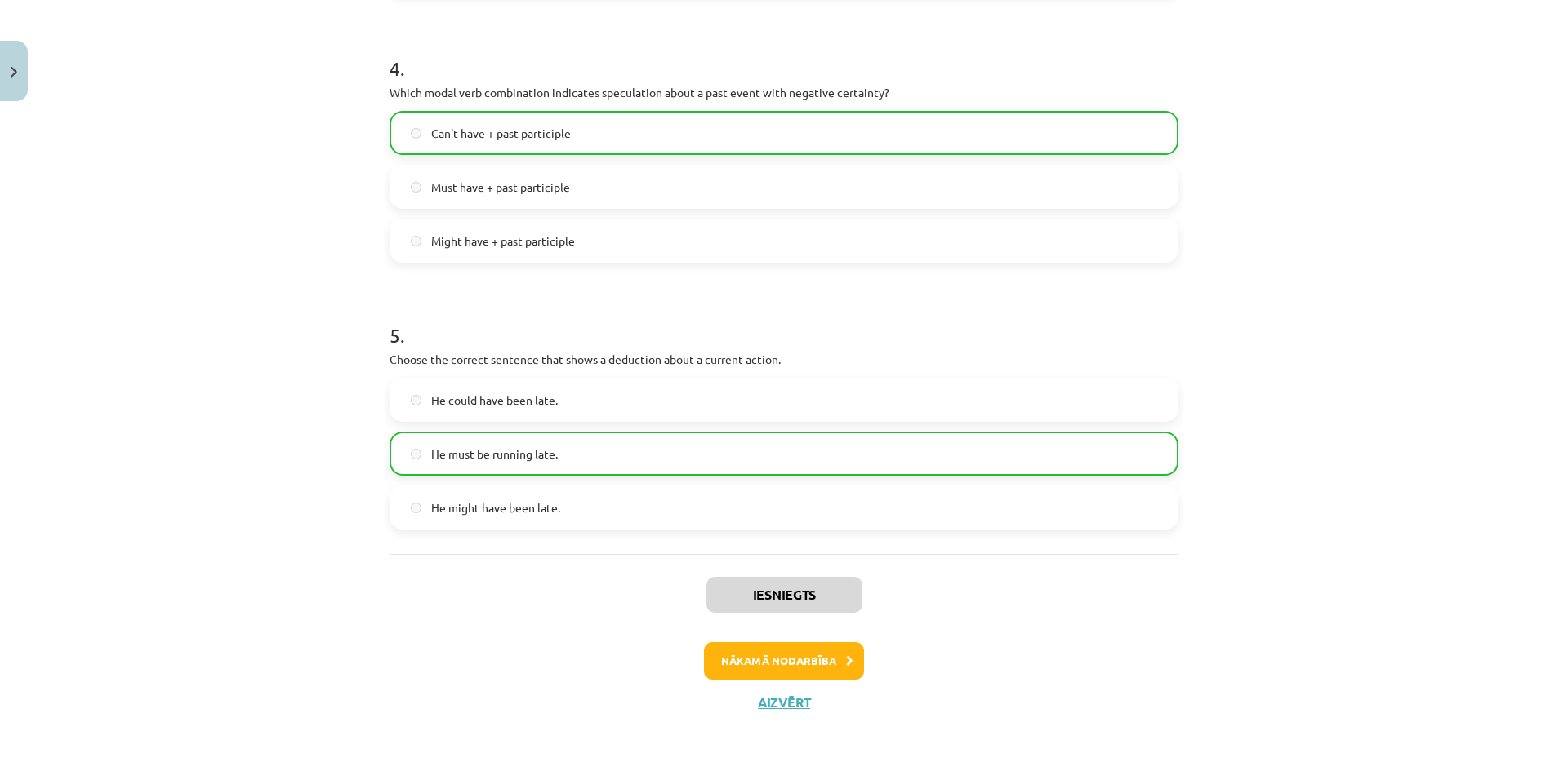
click at [785, 690] on div "Iesniegts Nākamā nodarbība Aizvērt" at bounding box center [784, 638] width 789 height 167
click at [786, 691] on div "Iesniegts Nākamā nodarbība Aizvērt" at bounding box center [784, 638] width 789 height 167
click at [787, 696] on button "Aizvērt" at bounding box center [784, 702] width 62 height 16
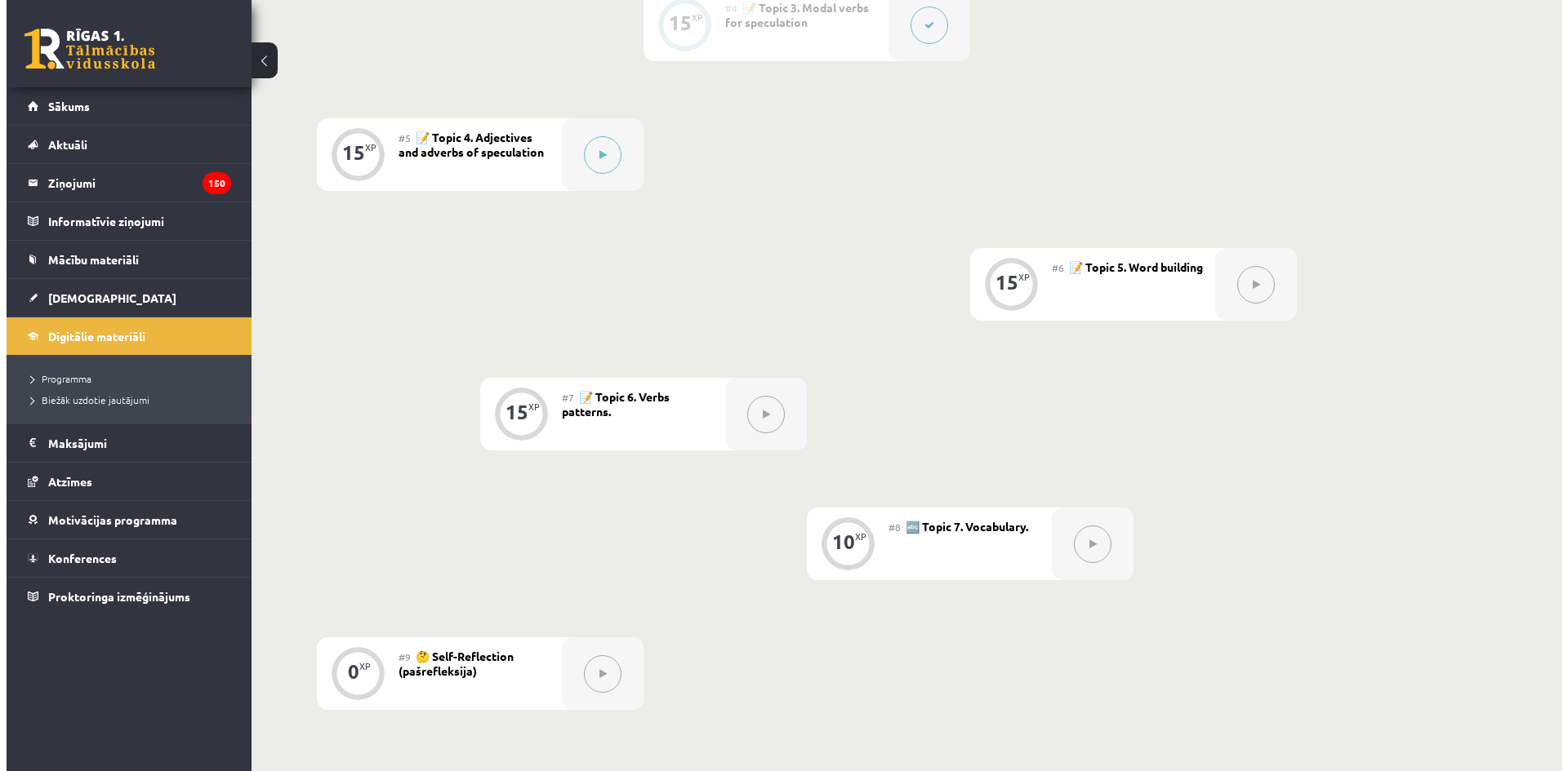
scroll to position [735, 0]
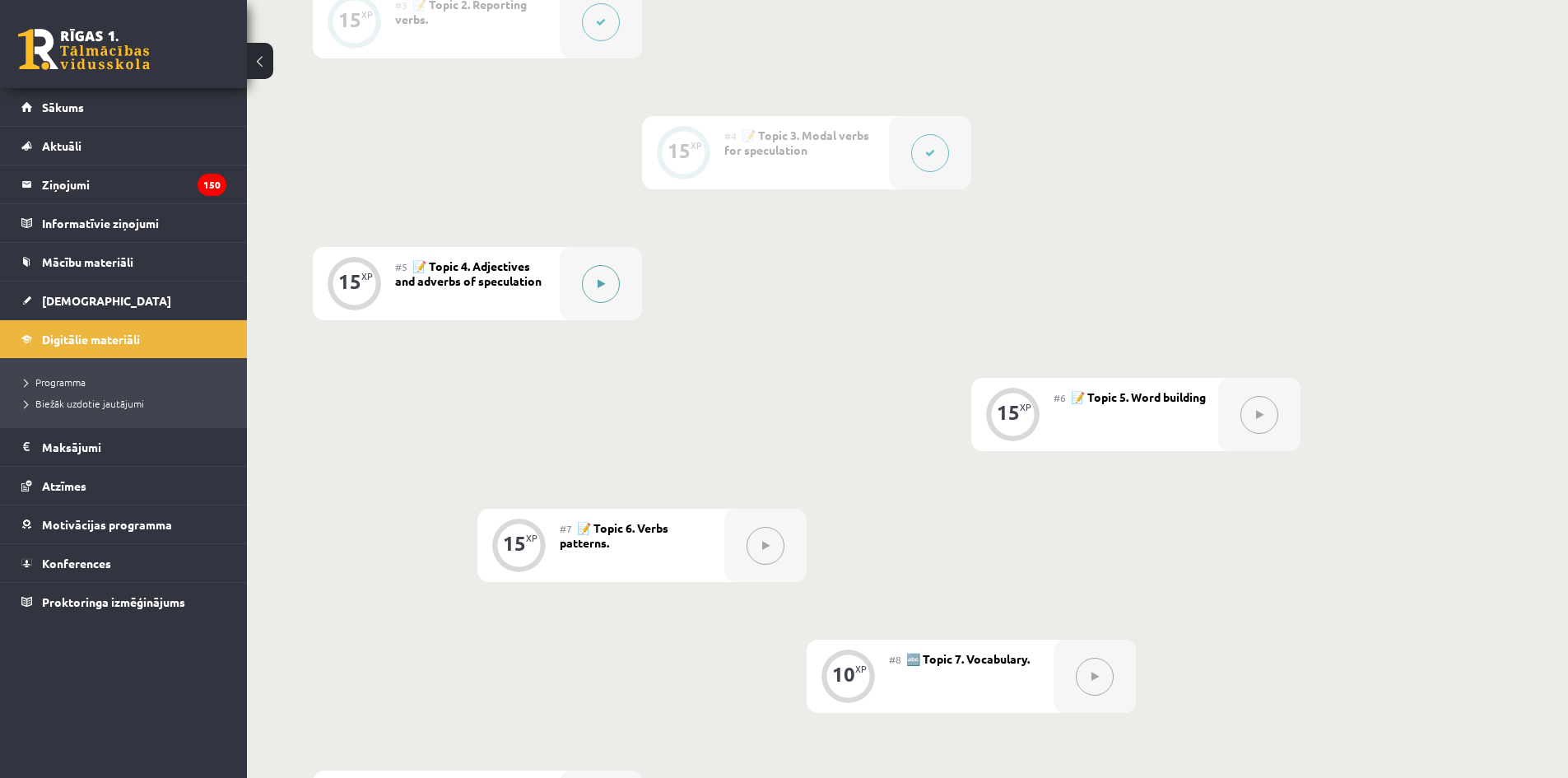
click at [602, 307] on div at bounding box center [601, 284] width 82 height 73
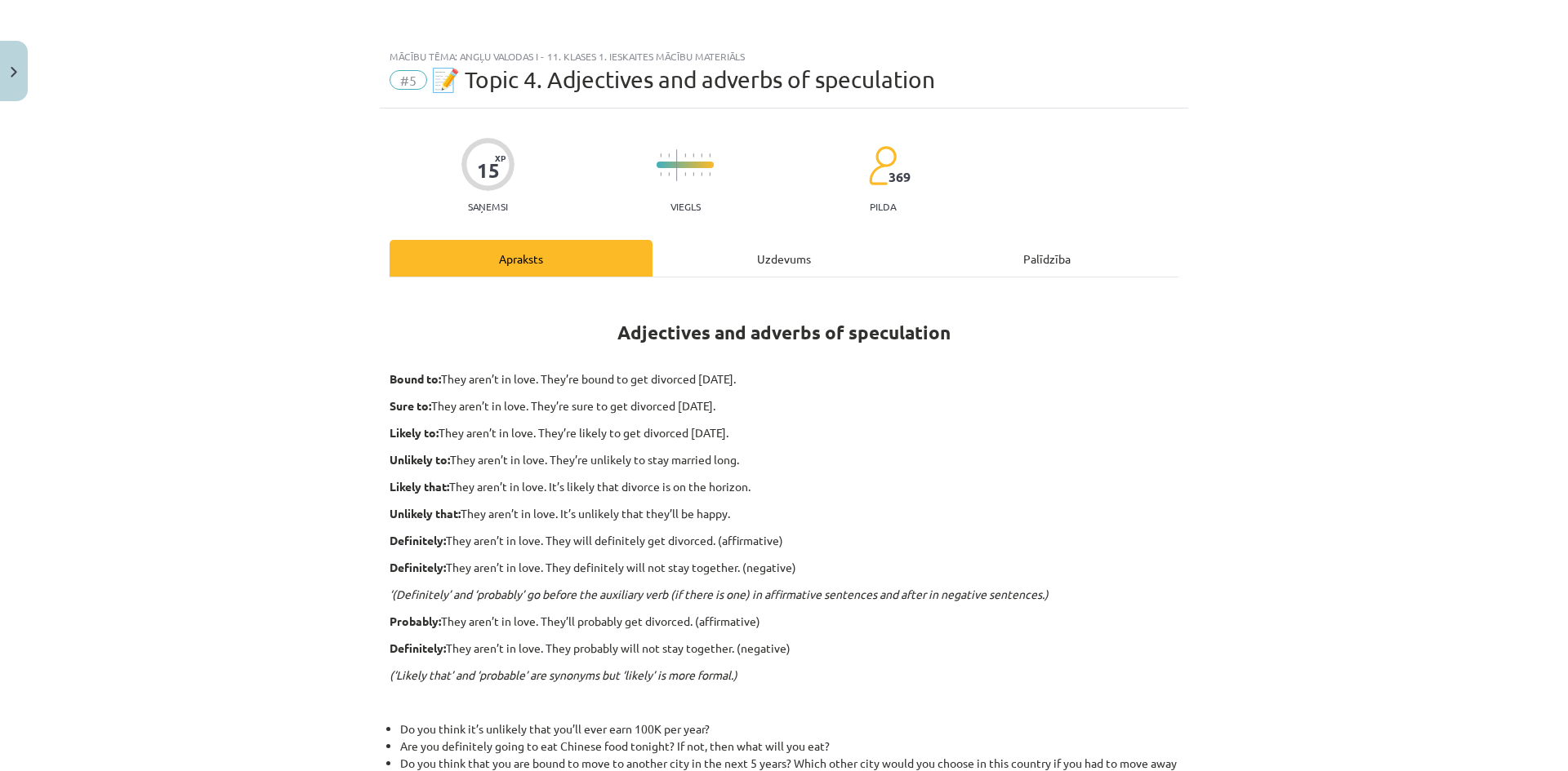
click at [695, 257] on div "Uzdevums" at bounding box center [784, 259] width 263 height 37
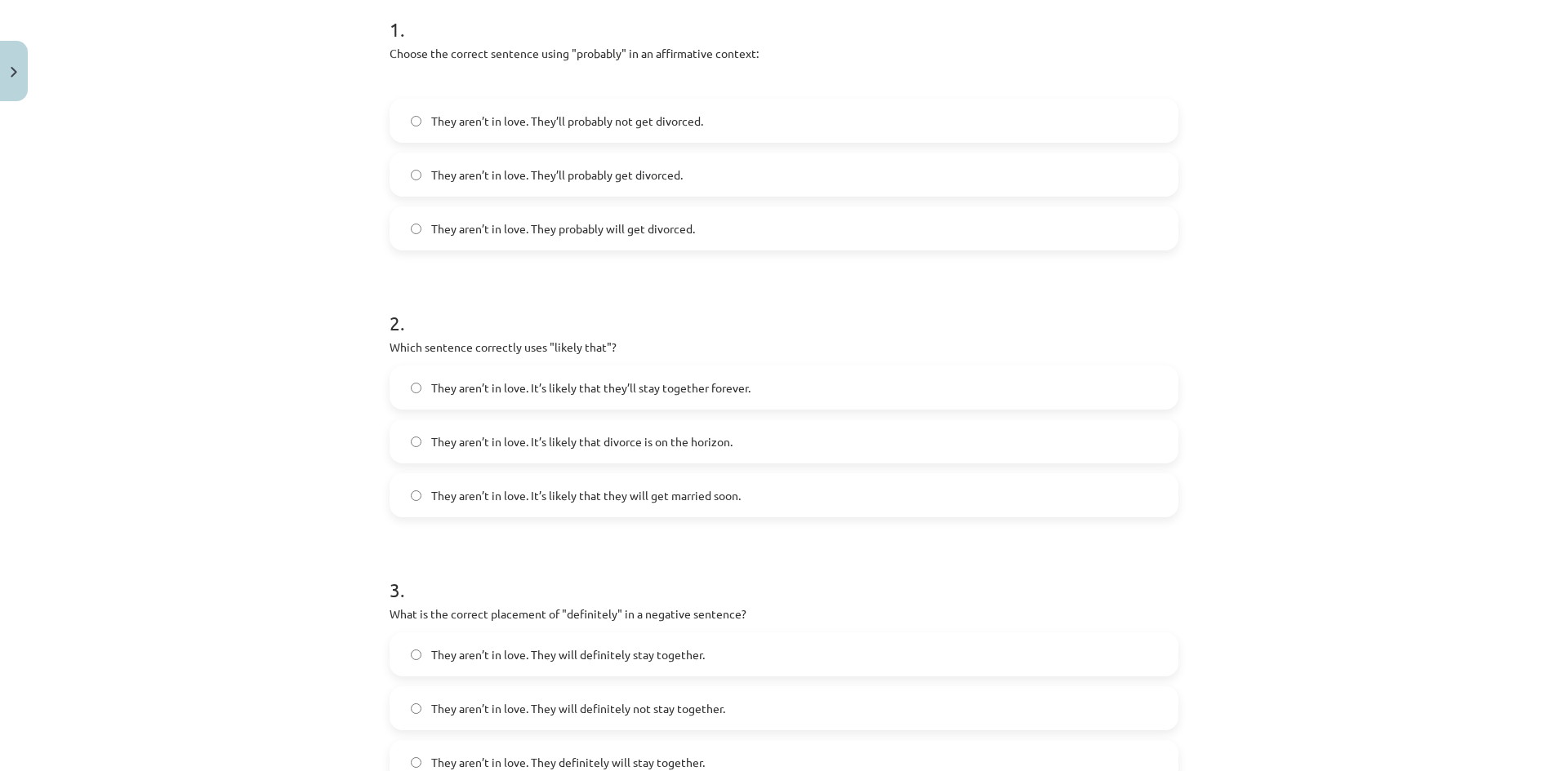
scroll to position [255, 0]
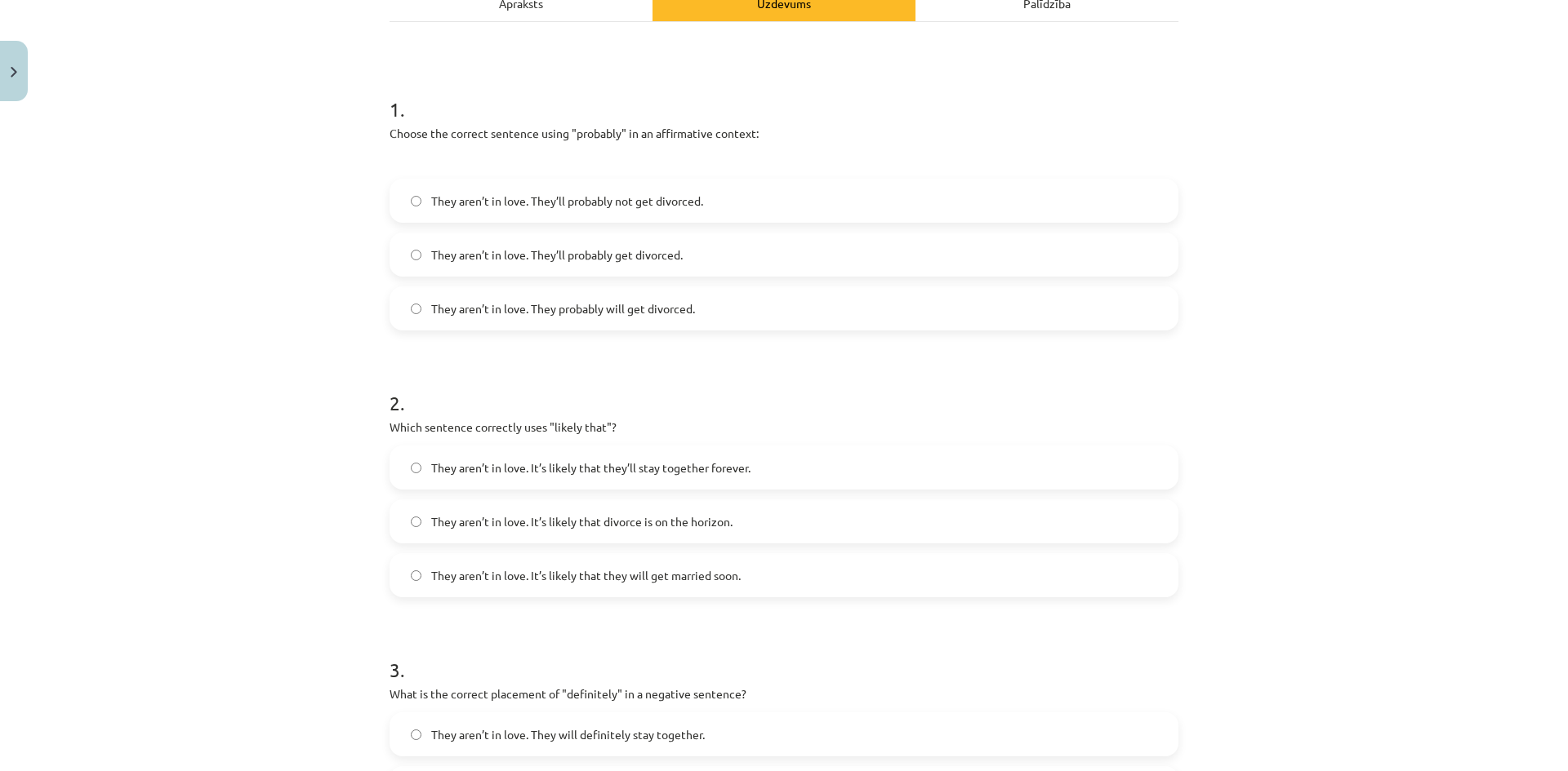
click at [530, 312] on span "They aren’t in love. They probably will get divorced." at bounding box center [562, 308] width 264 height 17
click at [464, 315] on span "They aren’t in love. They probably will get divorced." at bounding box center [562, 308] width 264 height 17
click at [332, 287] on div "Mācību tēma: Angļu valodas i - 11. klases 1. ieskaites mācību materiāls #5 📝 To…" at bounding box center [784, 385] width 1568 height 771
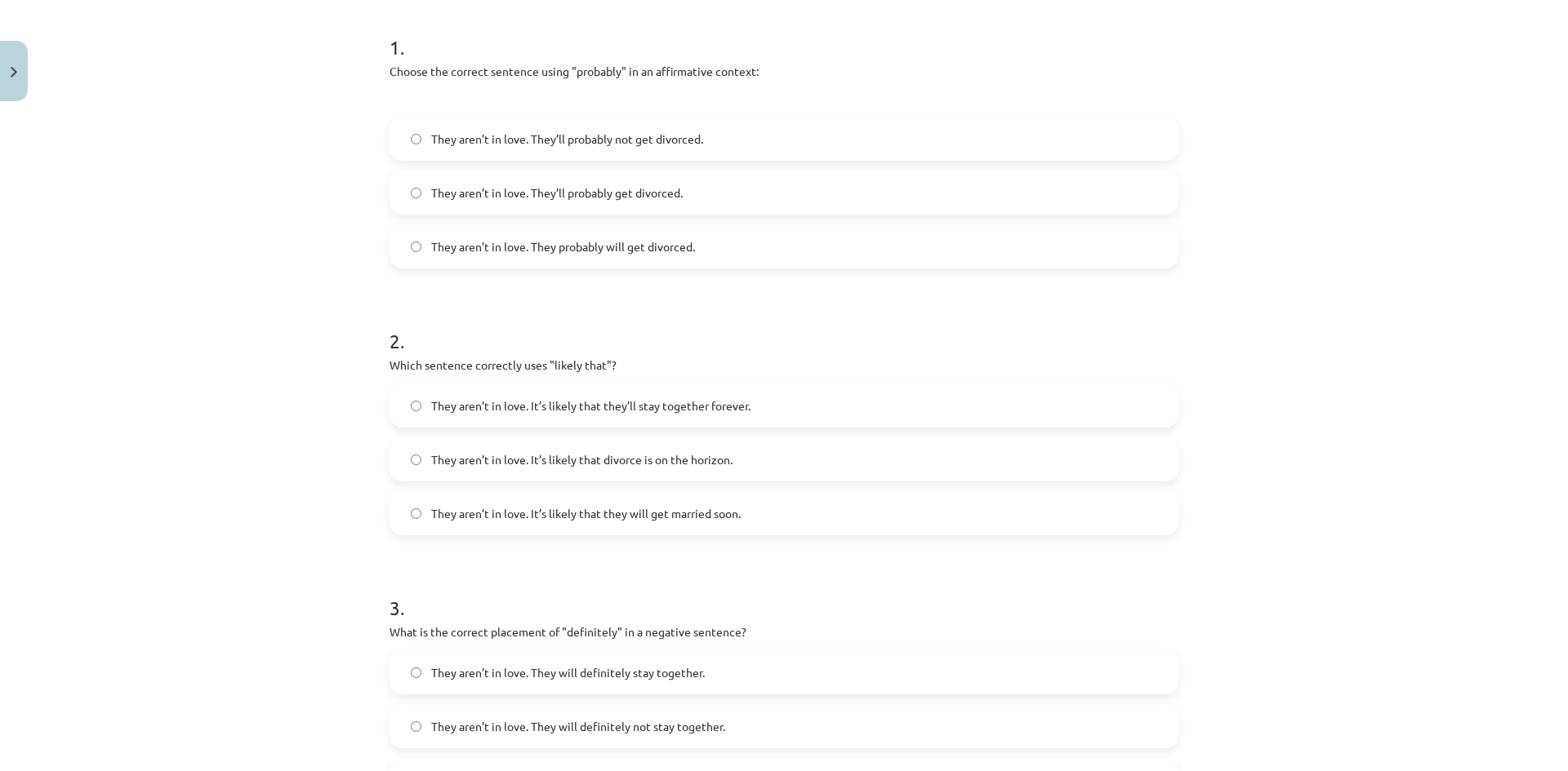
scroll to position [337, 0]
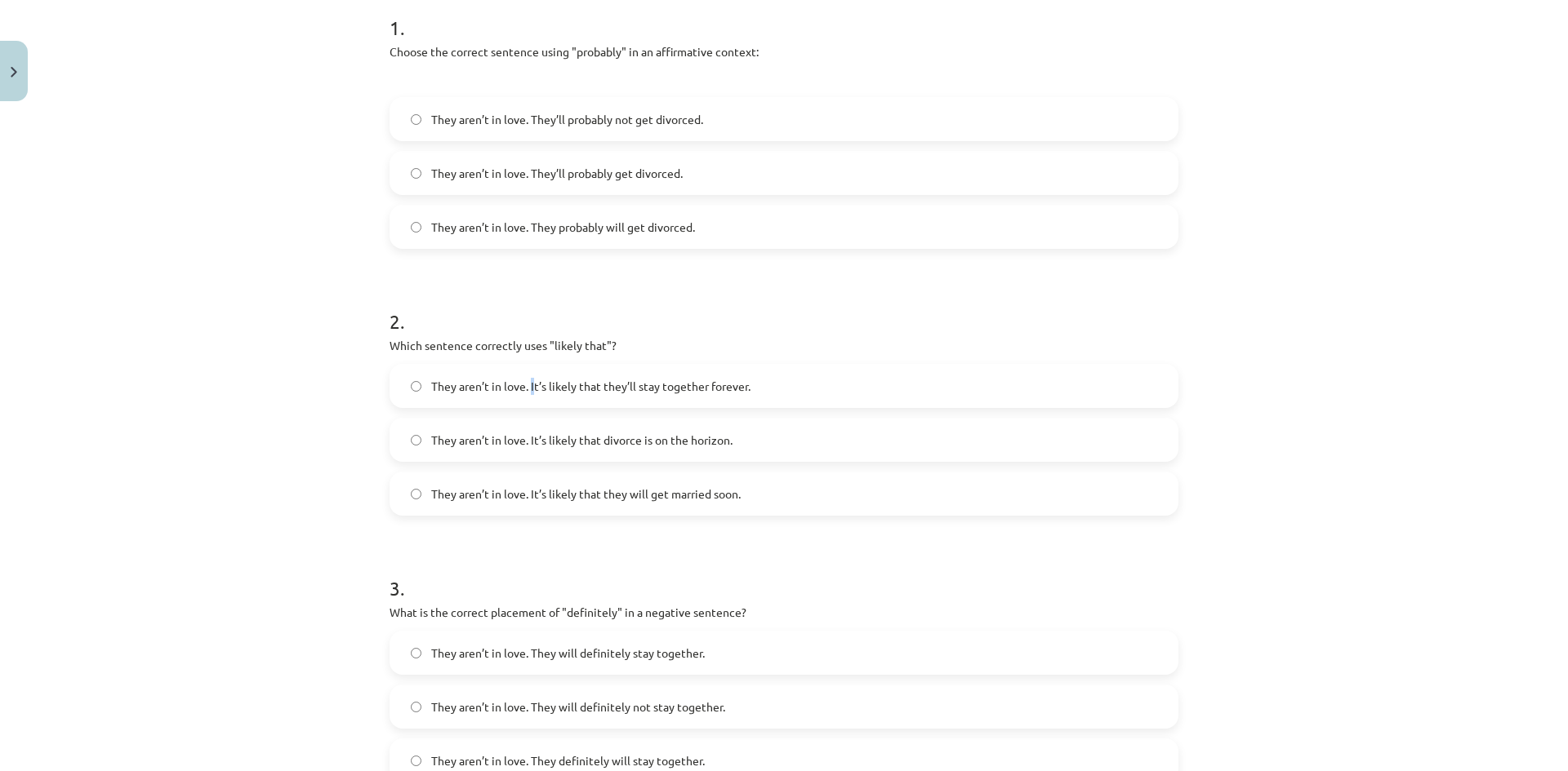
drag, startPoint x: 526, startPoint y: 383, endPoint x: 475, endPoint y: 360, distance: 55.9
click at [527, 383] on span "They aren’t in love. It’s likely that they’ll stay together forever." at bounding box center [590, 386] width 320 height 17
click at [492, 376] on label "They aren’t in love. It’s likely that they’ll stay together forever." at bounding box center [784, 386] width 786 height 40
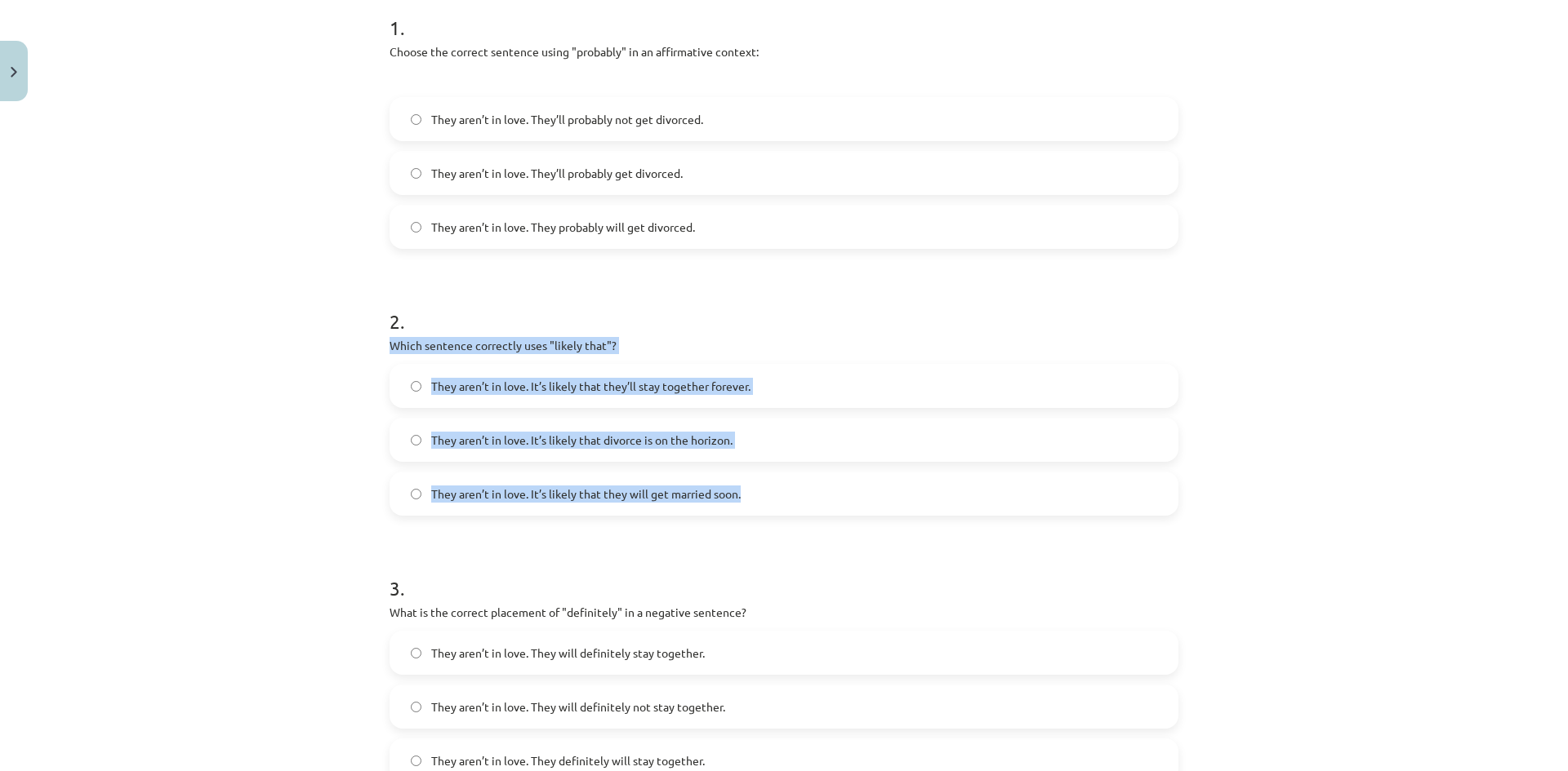
drag, startPoint x: 381, startPoint y: 339, endPoint x: 777, endPoint y: 495, distance: 425.6
click at [770, 506] on div "15 XP Saņemsi Viegls 369 pilda Apraksts Uzdevums Palīdzība 1 . Choose the corre…" at bounding box center [783, 618] width 808 height 1694
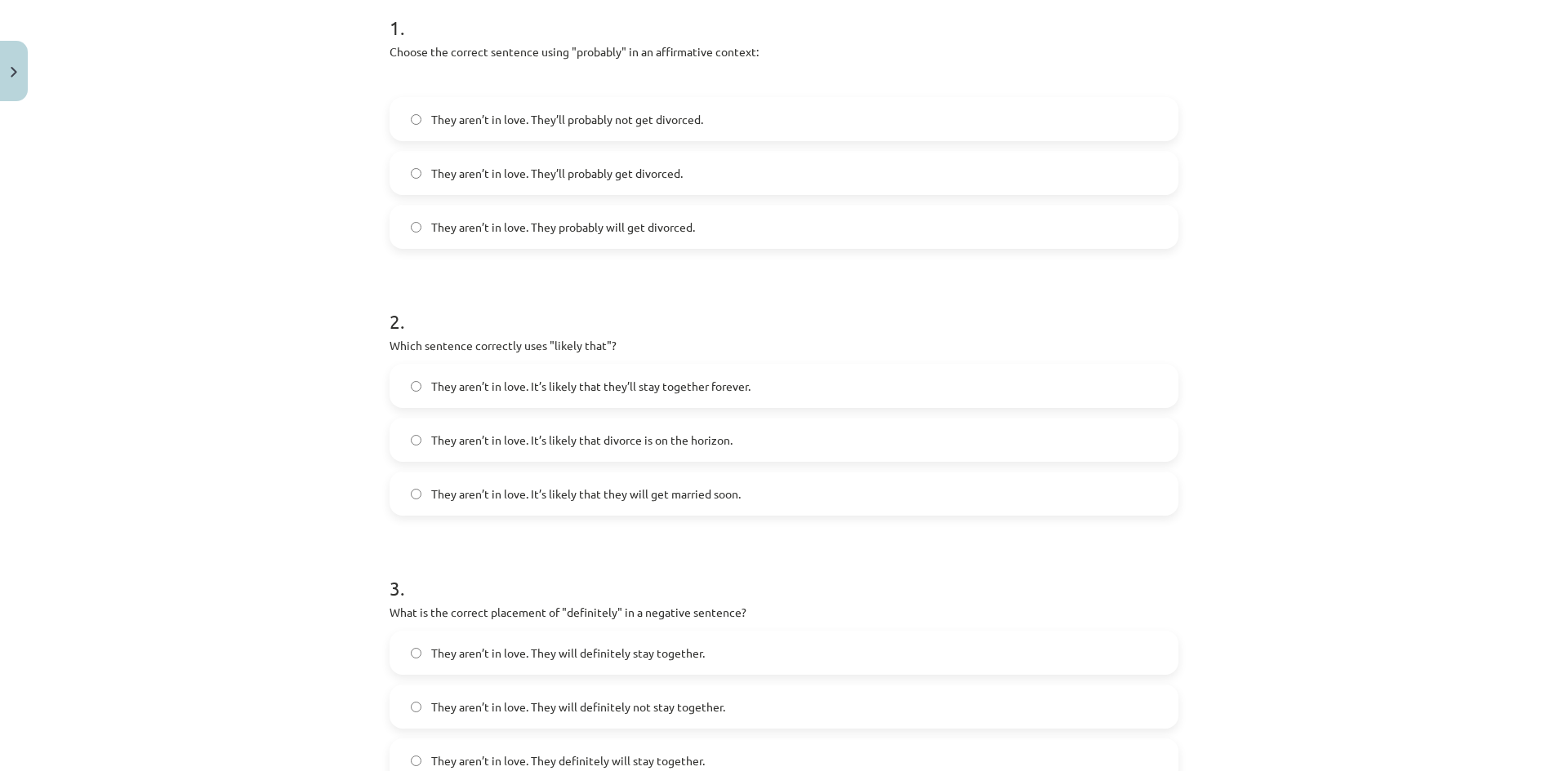
click at [264, 254] on div "Mācību tēma: Angļu valodas i - 11. klases 1. ieskaites mācību materiāls #5 📝 To…" at bounding box center [784, 385] width 1568 height 771
click at [445, 429] on label "They aren’t in love. It’s likely that divorce is on the horizon." at bounding box center [784, 440] width 786 height 40
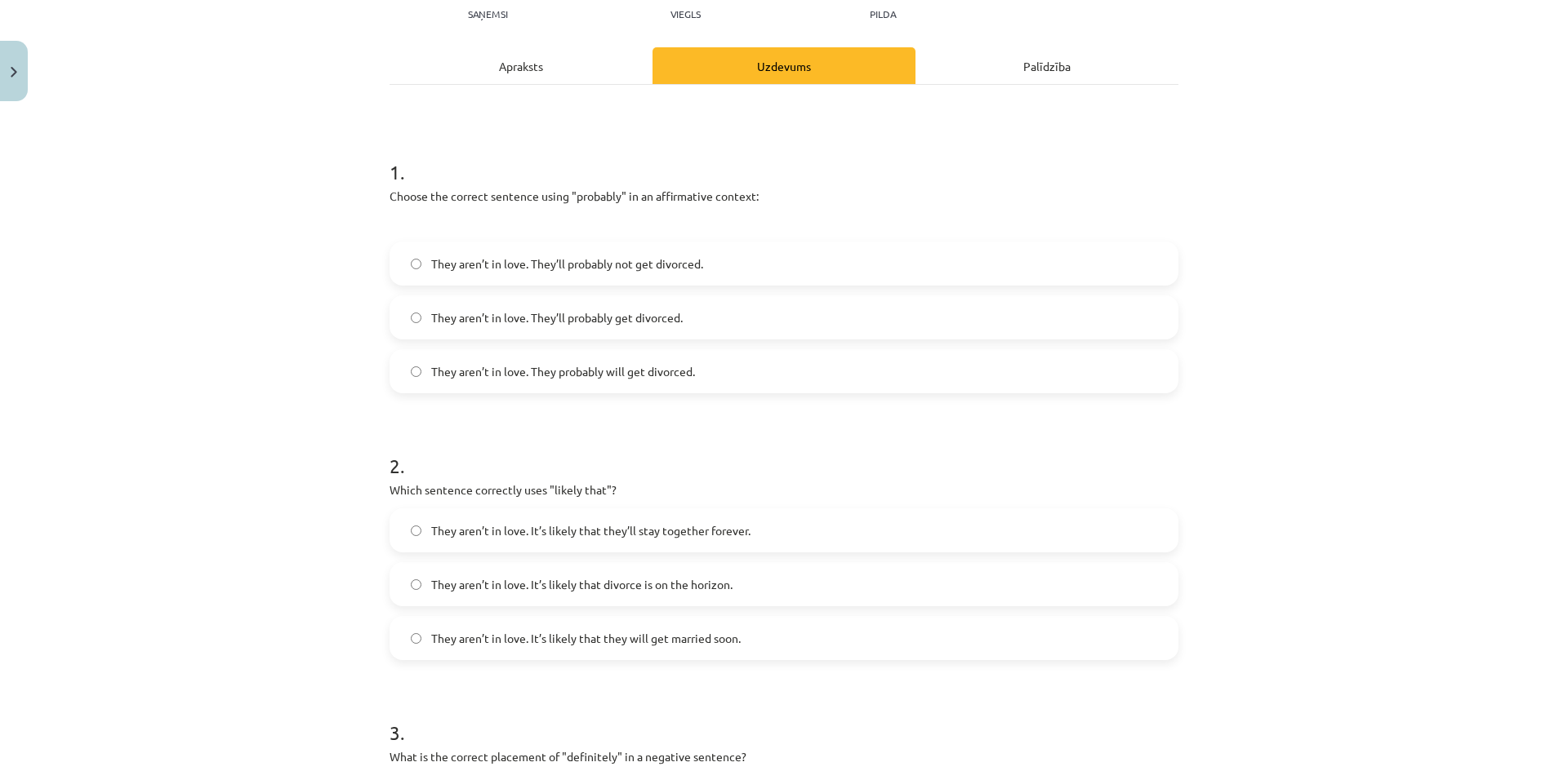
scroll to position [174, 0]
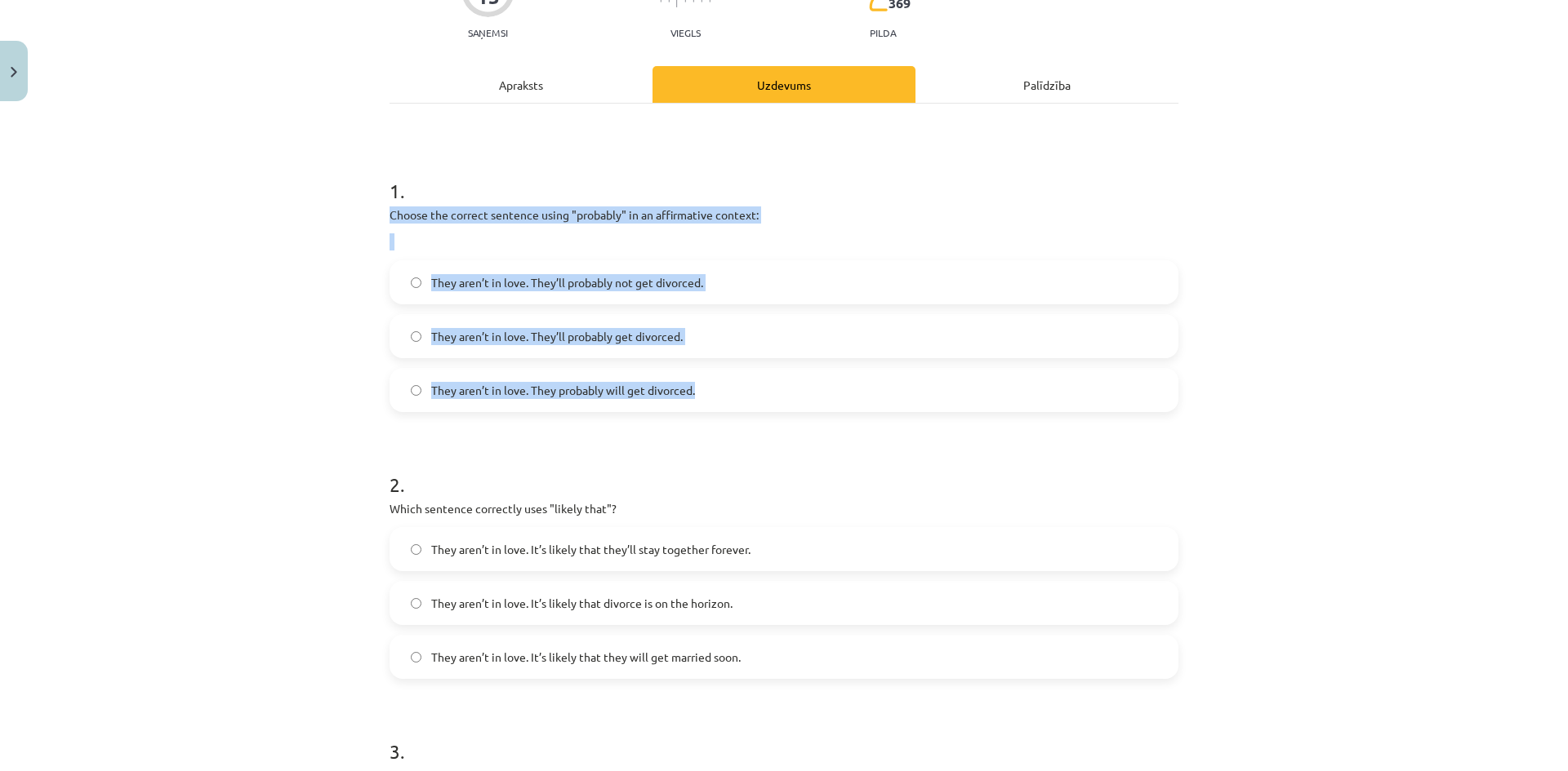
drag, startPoint x: 382, startPoint y: 211, endPoint x: 764, endPoint y: 402, distance: 427.1
click at [764, 402] on div "15 XP Saņemsi Viegls 369 pilda Apraksts Uzdevums Palīdzība 1 . Choose the corre…" at bounding box center [783, 782] width 808 height 1694
click at [267, 238] on div "Mācību tēma: Angļu valodas i - 11. klases 1. ieskaites mācību materiāls #5 📝 To…" at bounding box center [784, 385] width 1568 height 771
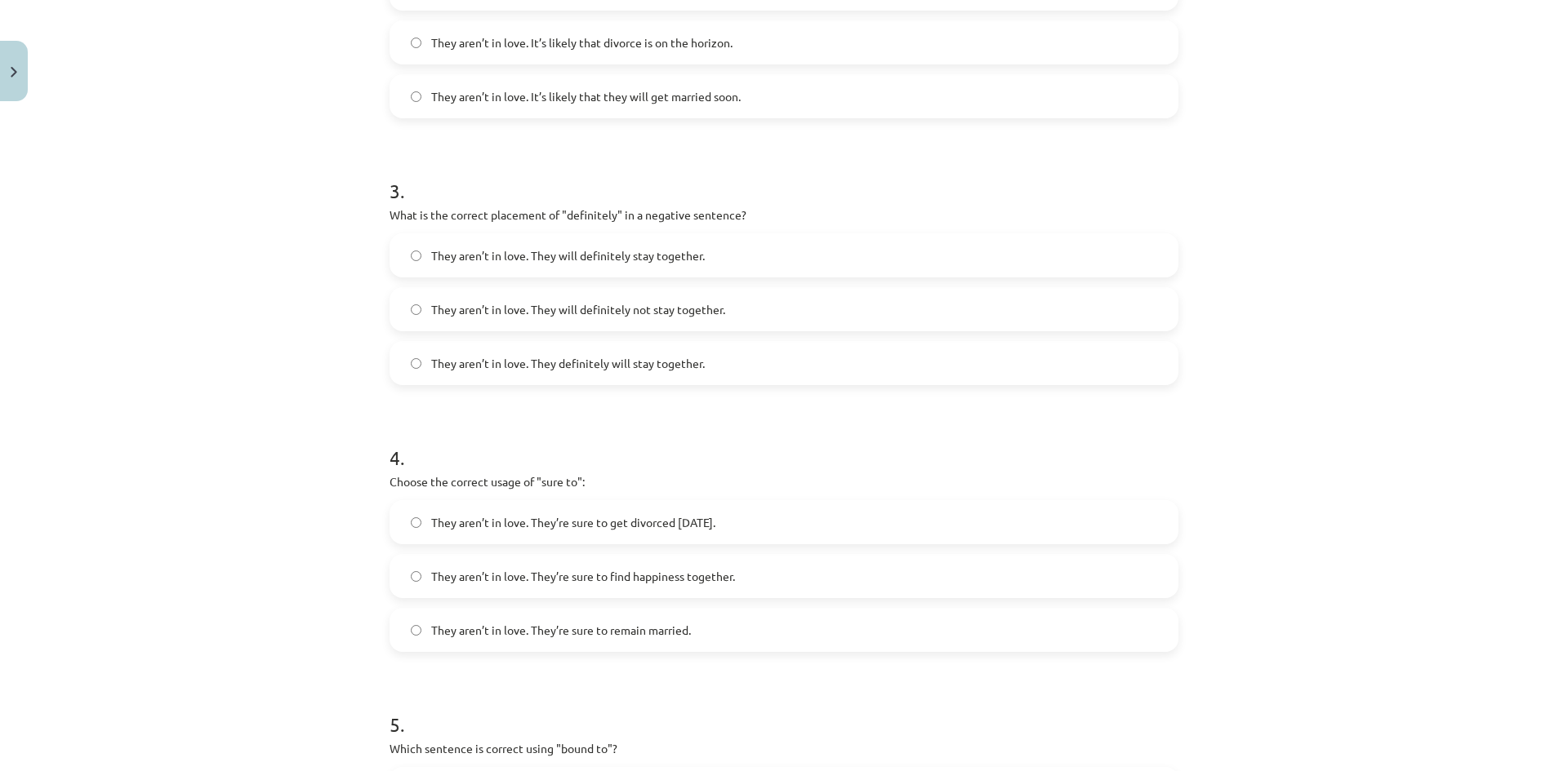
scroll to position [745, 0]
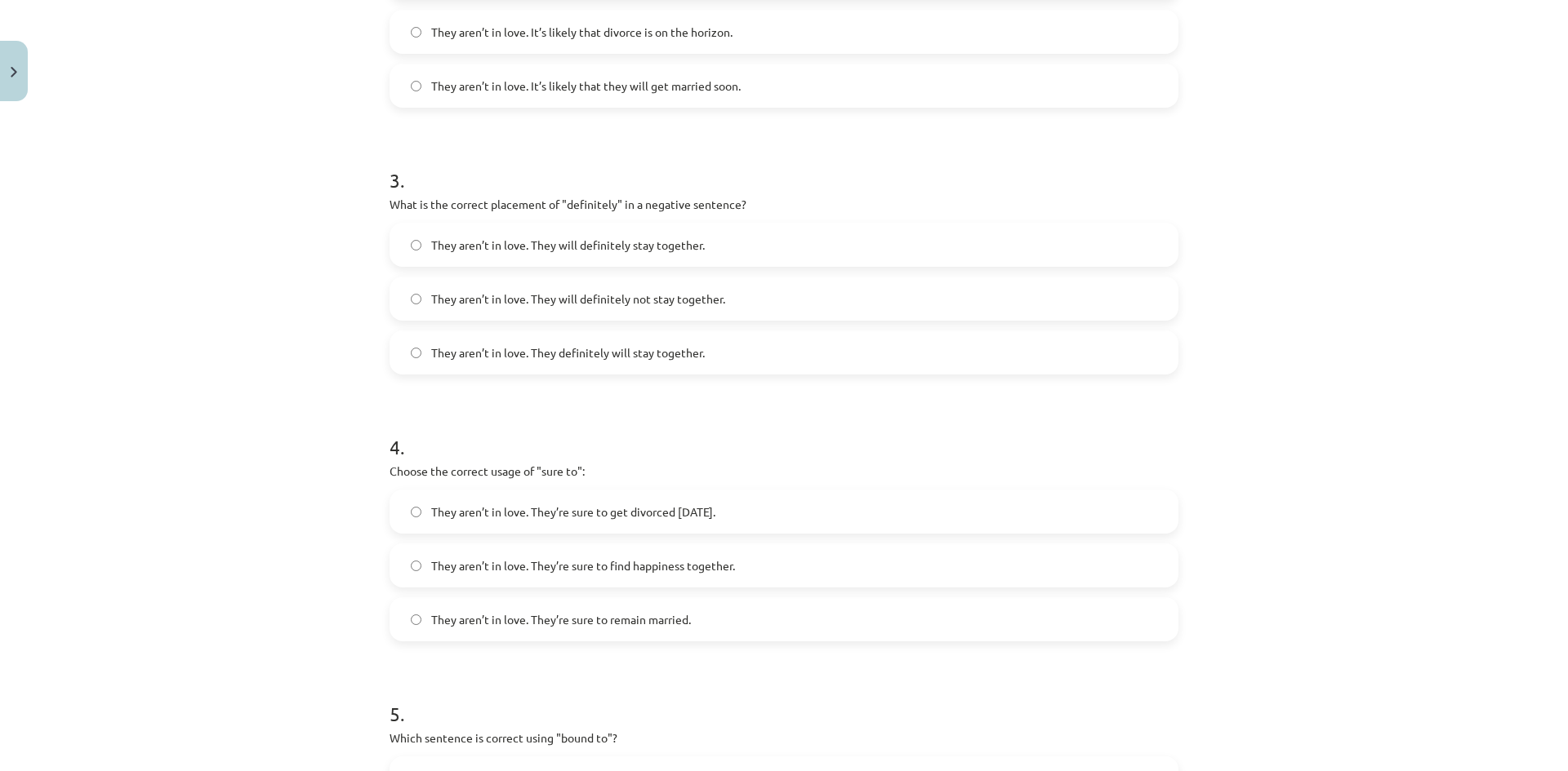
click at [469, 299] on span "They aren’t in love. They will definitely not stay together." at bounding box center [577, 299] width 294 height 17
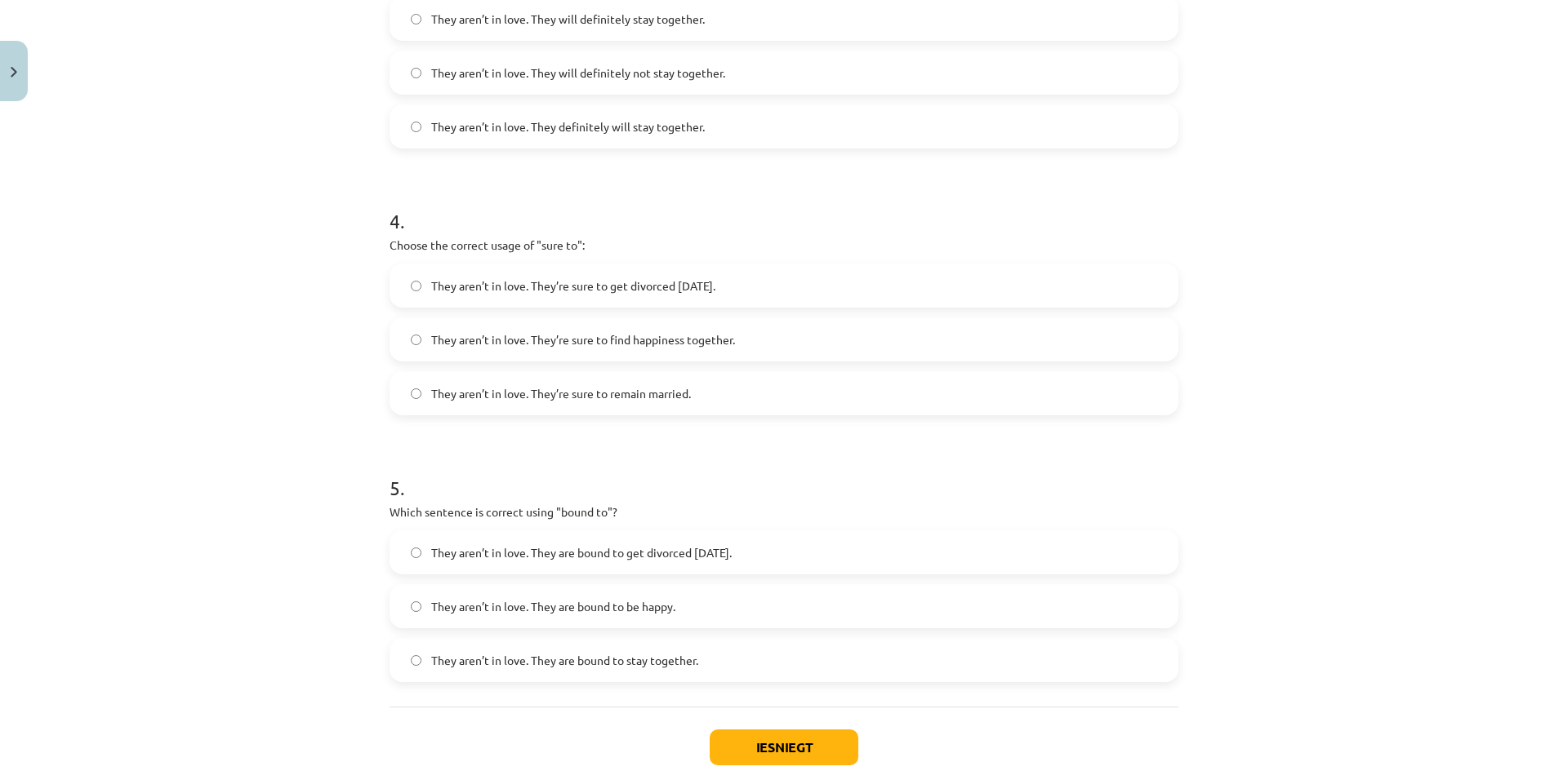
scroll to position [990, 0]
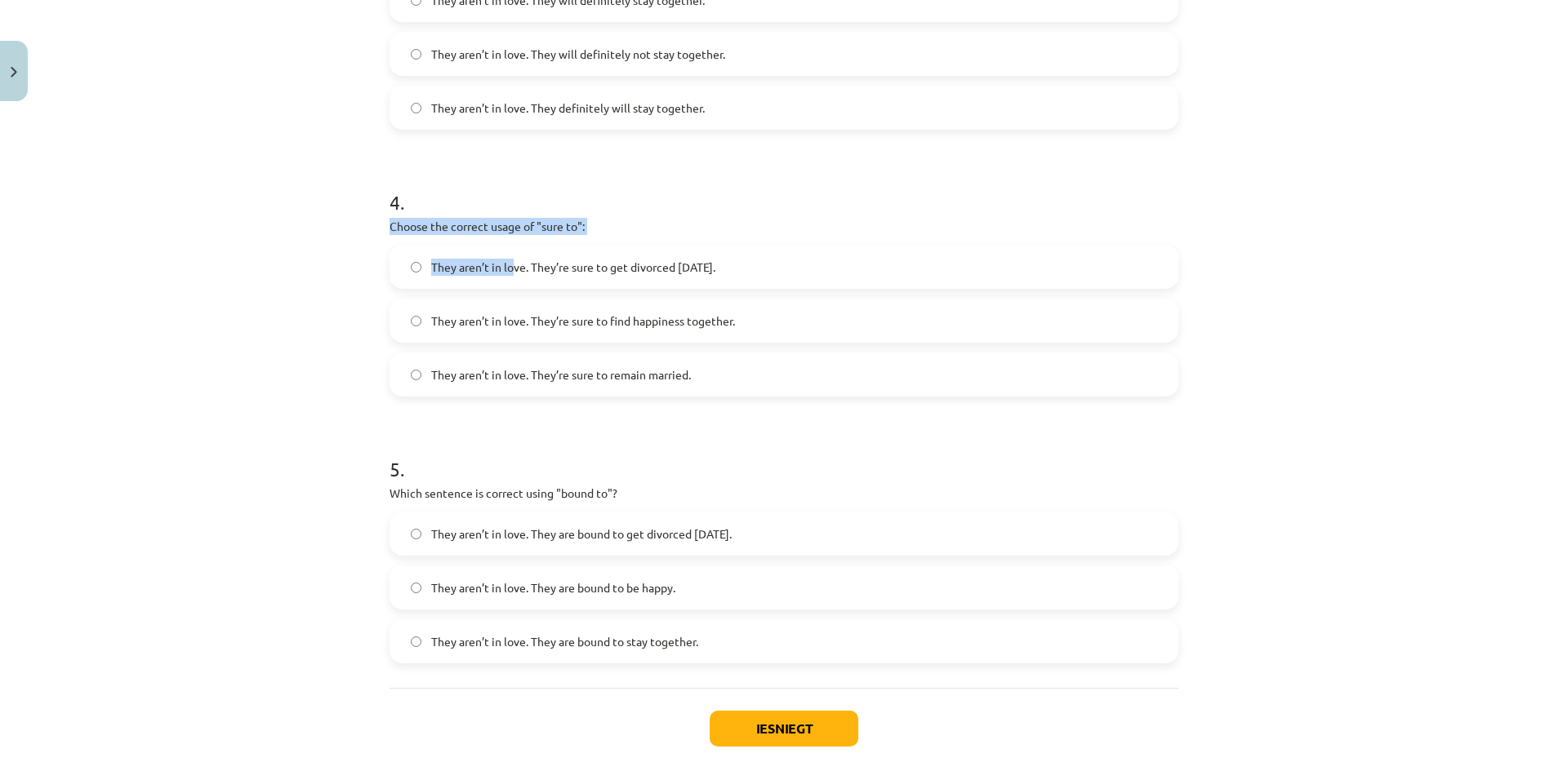
drag, startPoint x: 388, startPoint y: 230, endPoint x: 544, endPoint y: 243, distance: 156.5
click at [508, 240] on div "Mācību tēma: Angļu valodas i - 11. klases 1. ieskaites mācību materiāls #5 📝 To…" at bounding box center [784, 385] width 1568 height 771
click at [552, 224] on p "Choose the correct usage of "sure to":" at bounding box center [784, 227] width 789 height 17
click at [328, 264] on div "Mācību tēma: Angļu valodas i - 11. klases 1. ieskaites mācību materiāls #5 📝 To…" at bounding box center [784, 385] width 1568 height 771
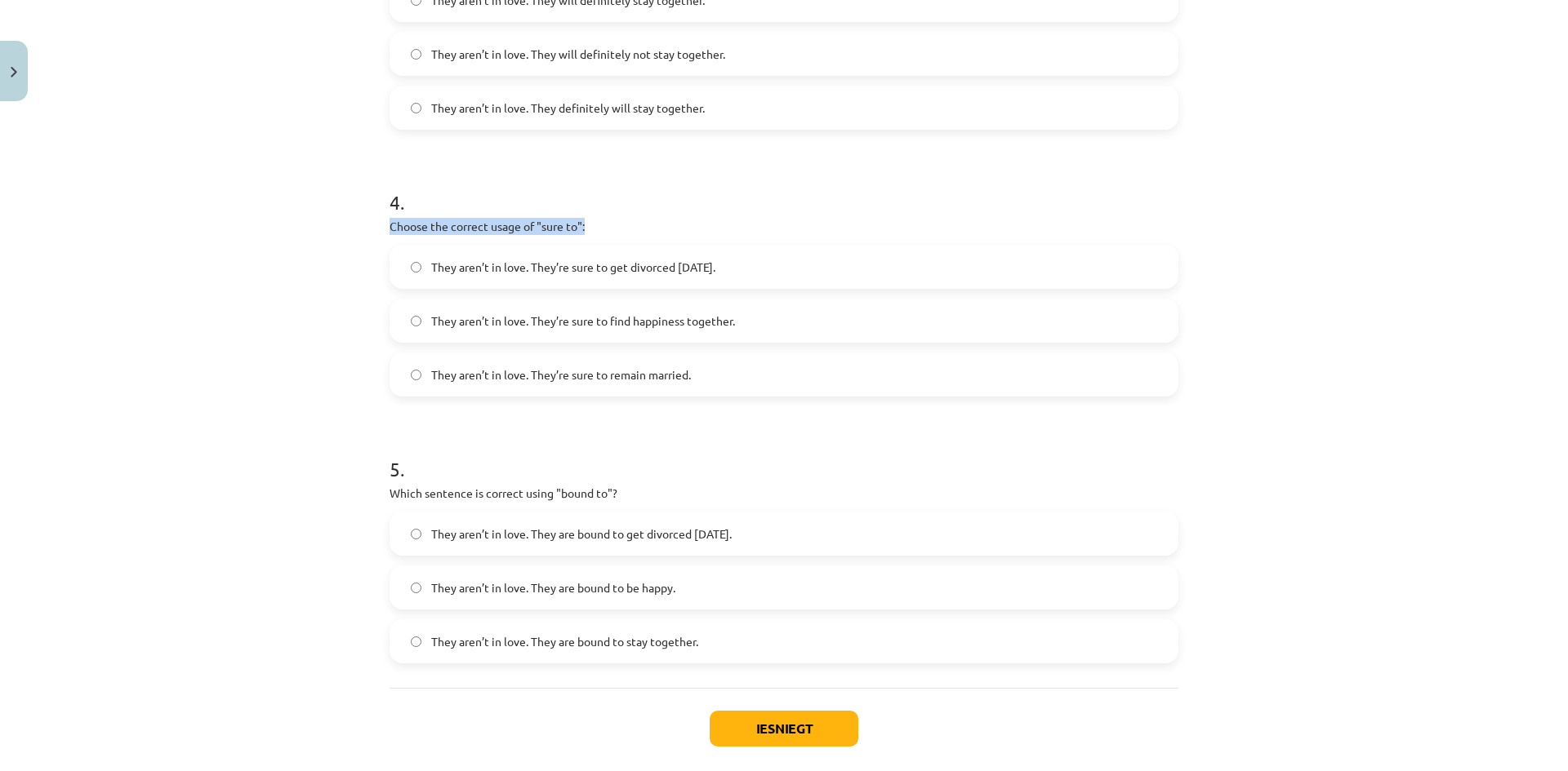
drag, startPoint x: 372, startPoint y: 226, endPoint x: 581, endPoint y: 228, distance: 209.0
click at [581, 228] on div "Mācību tēma: Angļu valodas i - 11. klases 1. ieskaites mācību materiāls #5 📝 To…" at bounding box center [784, 385] width 1568 height 771
click at [581, 228] on p "Choose the correct usage of "sure to":" at bounding box center [784, 227] width 789 height 17
drag, startPoint x: 515, startPoint y: 227, endPoint x: 636, endPoint y: 237, distance: 121.4
click at [636, 237] on div "4 . Choose the correct usage of "sure to": They aren’t in love. They’re sure to…" at bounding box center [784, 280] width 789 height 234
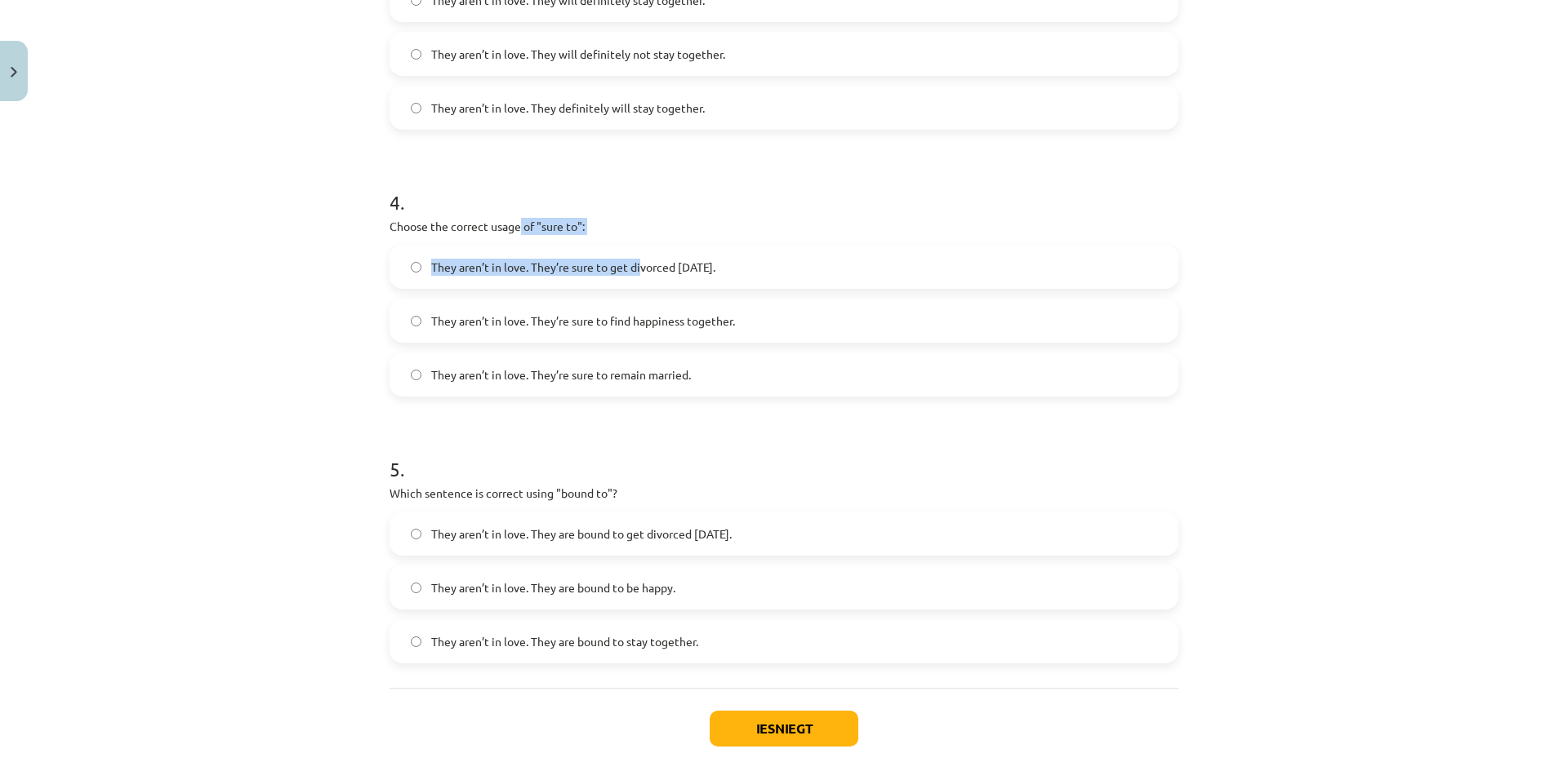
click at [632, 223] on p "Choose the correct usage of "sure to":" at bounding box center [784, 227] width 789 height 17
click at [558, 267] on span "They aren’t in love. They’re sure to get divorced within six months." at bounding box center [572, 267] width 284 height 17
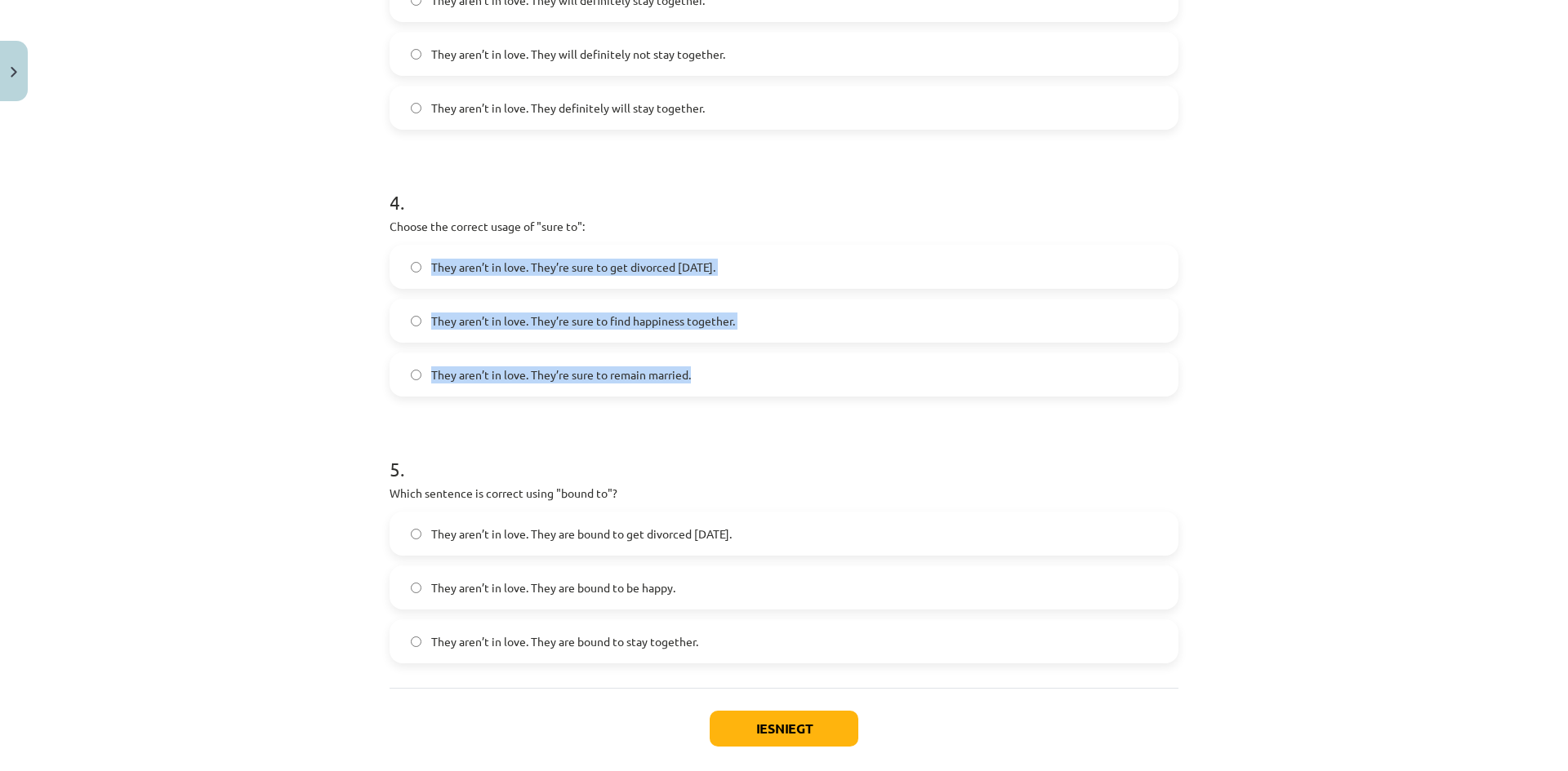
drag, startPoint x: 723, startPoint y: 386, endPoint x: 360, endPoint y: 241, distance: 390.9
click at [357, 244] on div "Mācību tēma: Angļu valodas i - 11. klases 1. ieskaites mācību materiāls #5 📝 To…" at bounding box center [784, 385] width 1568 height 771
click at [284, 289] on div "Mācību tēma: Angļu valodas i - 11. klases 1. ieskaites mācību materiāls #5 📝 To…" at bounding box center [784, 385] width 1568 height 771
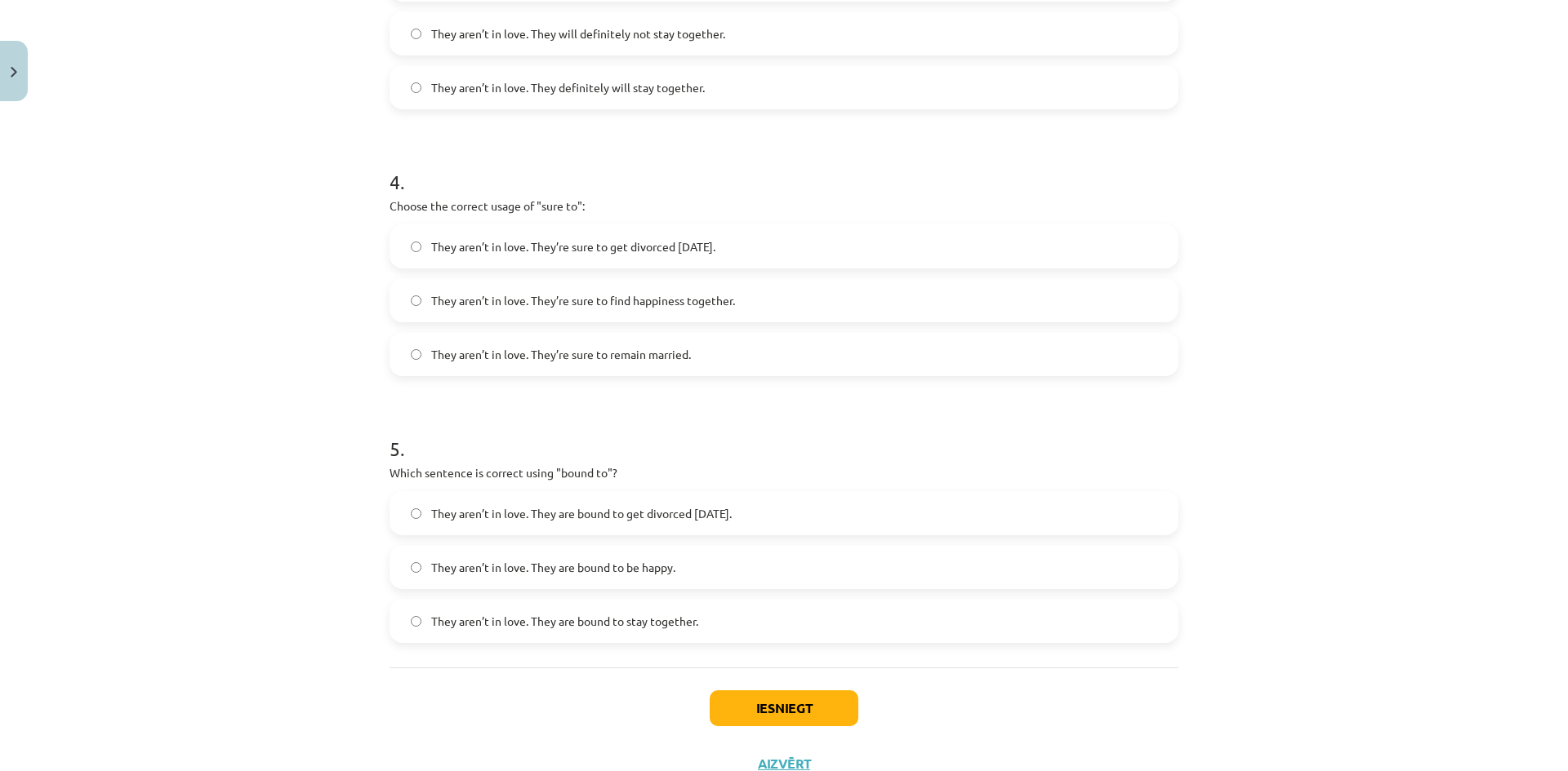
scroll to position [1072, 0]
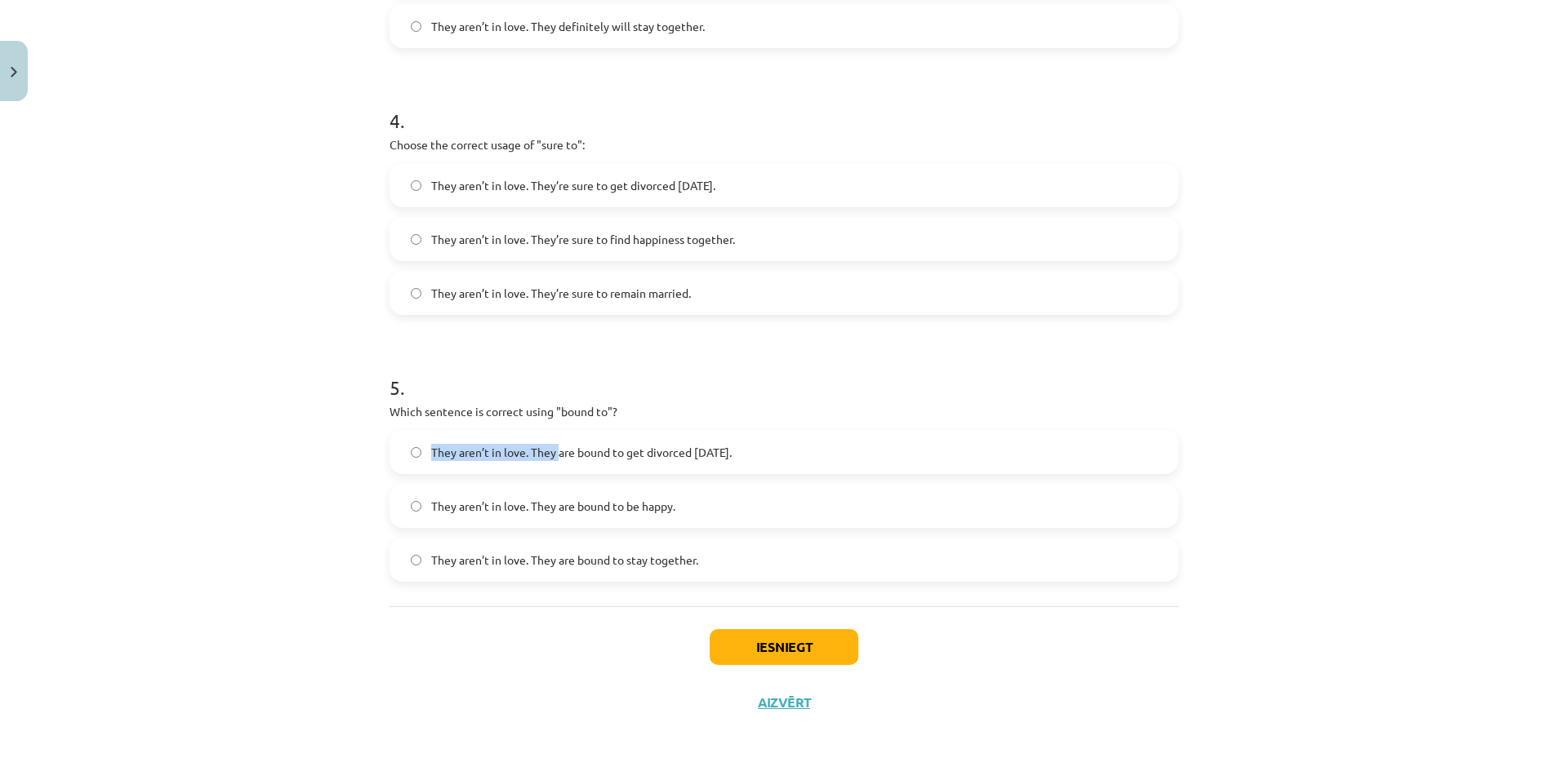
drag, startPoint x: 431, startPoint y: 420, endPoint x: 629, endPoint y: 436, distance: 198.6
click at [568, 401] on div "5 . Which sentence is correct using "bound to"? They aren’t in love. They are b…" at bounding box center [784, 465] width 789 height 234
click at [686, 454] on span "They aren’t in love. They are bound to get divorced within six months." at bounding box center [581, 452] width 300 height 17
click at [769, 645] on button "Iesniegt" at bounding box center [784, 647] width 148 height 36
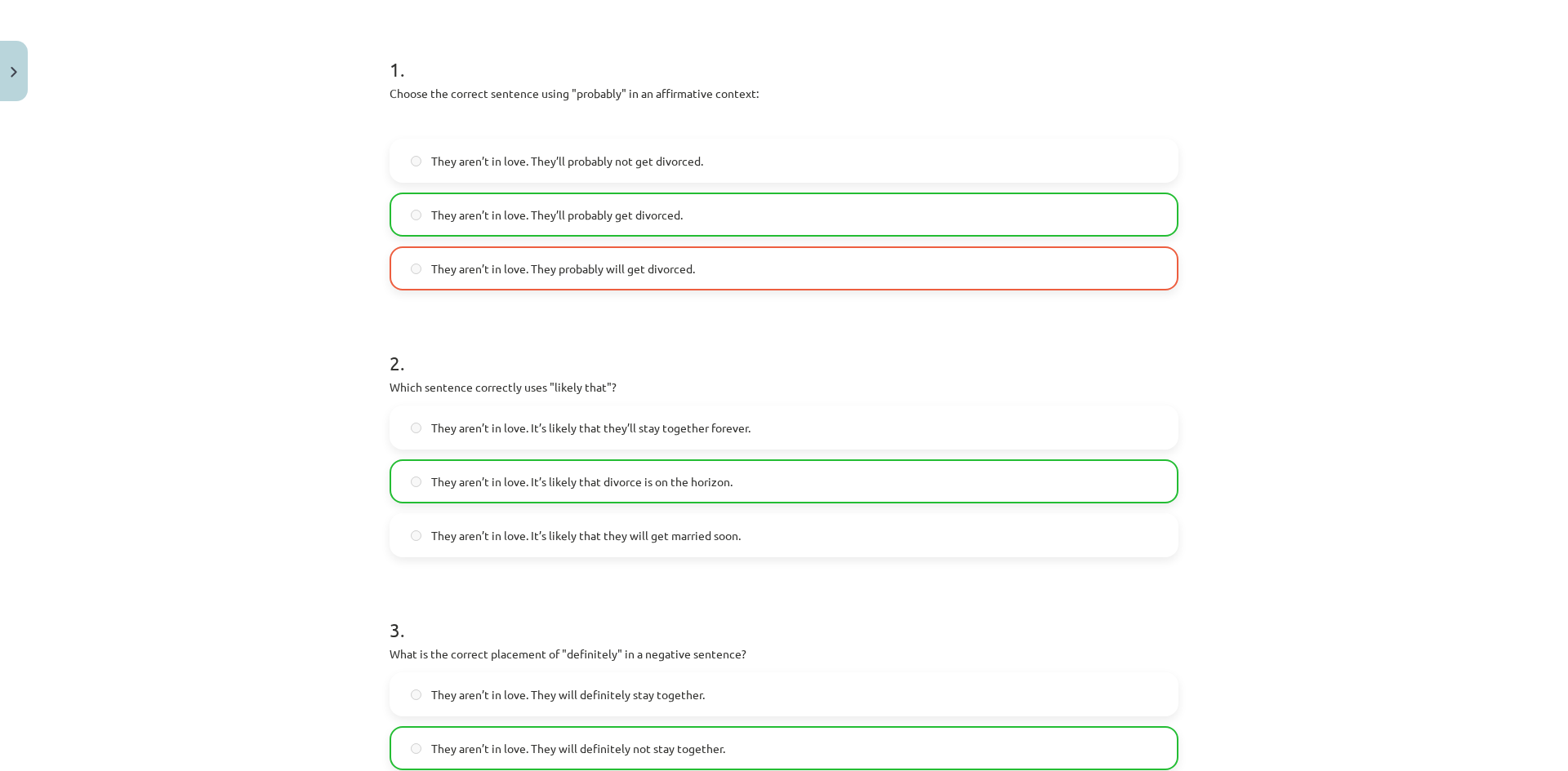
scroll to position [174, 0]
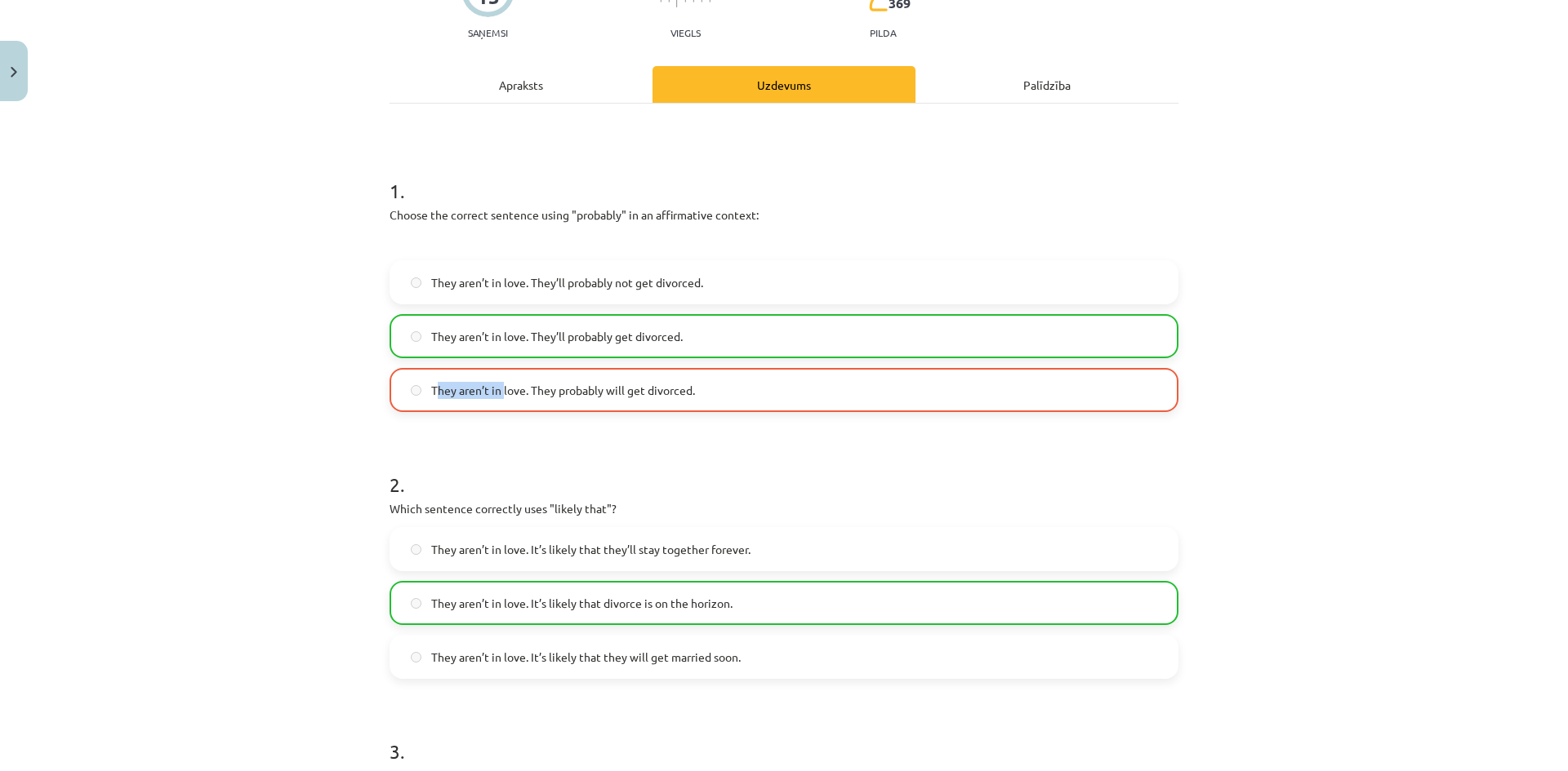
click at [559, 395] on span "They aren’t in love. They probably will get divorced." at bounding box center [562, 390] width 264 height 17
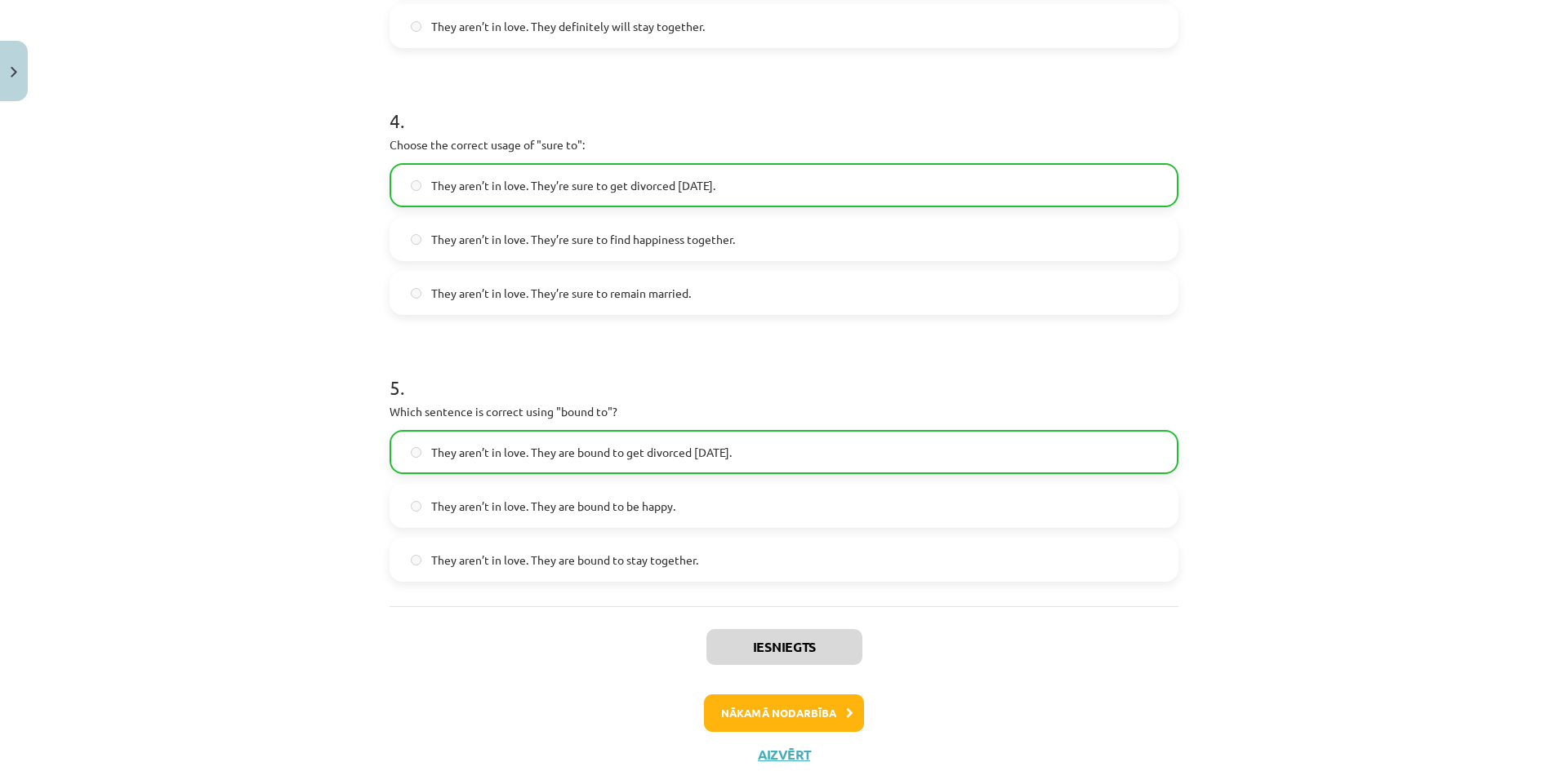
scroll to position [1124, 0]
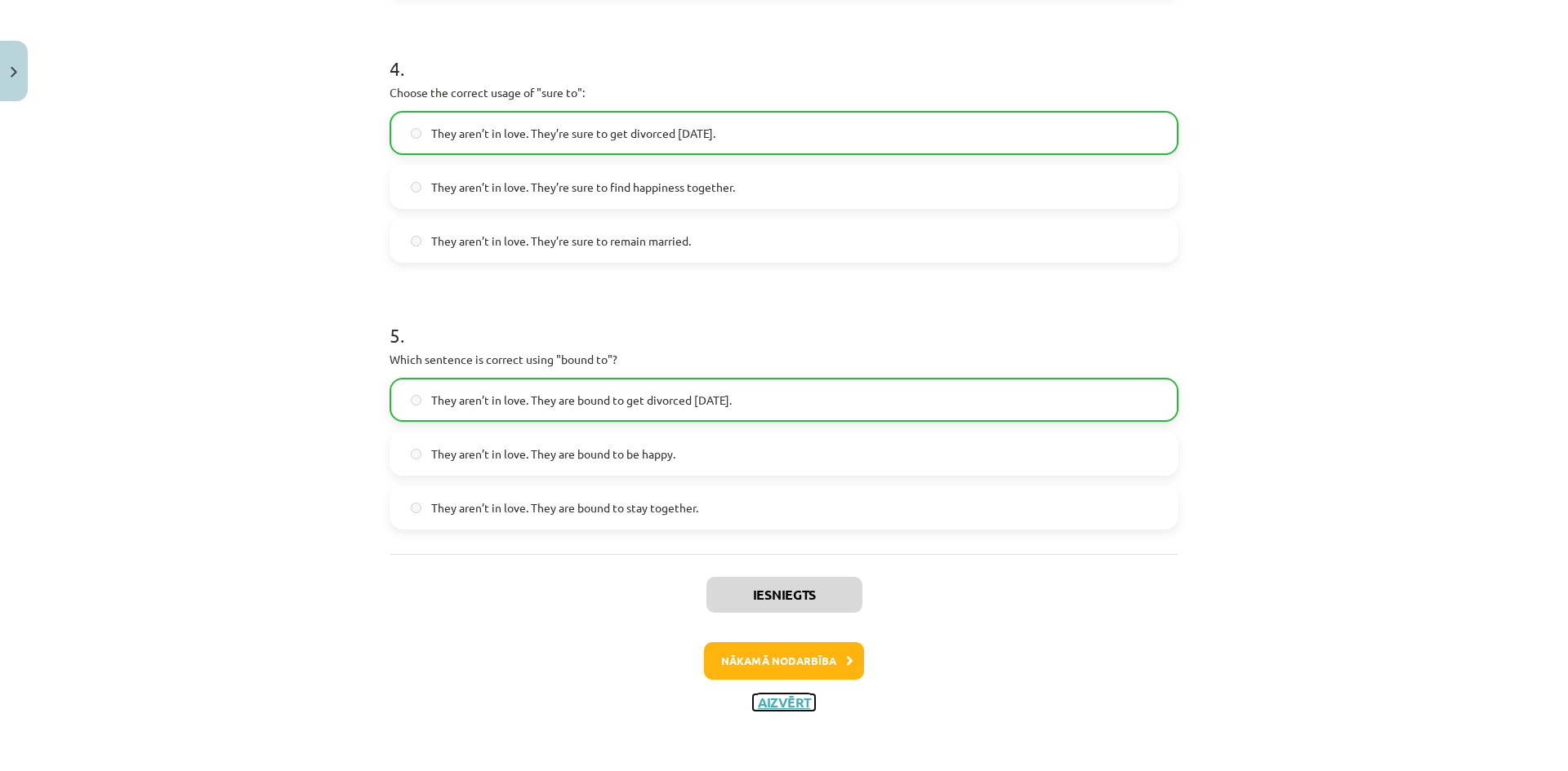
click at [776, 704] on button "Aizvērt" at bounding box center [784, 702] width 62 height 16
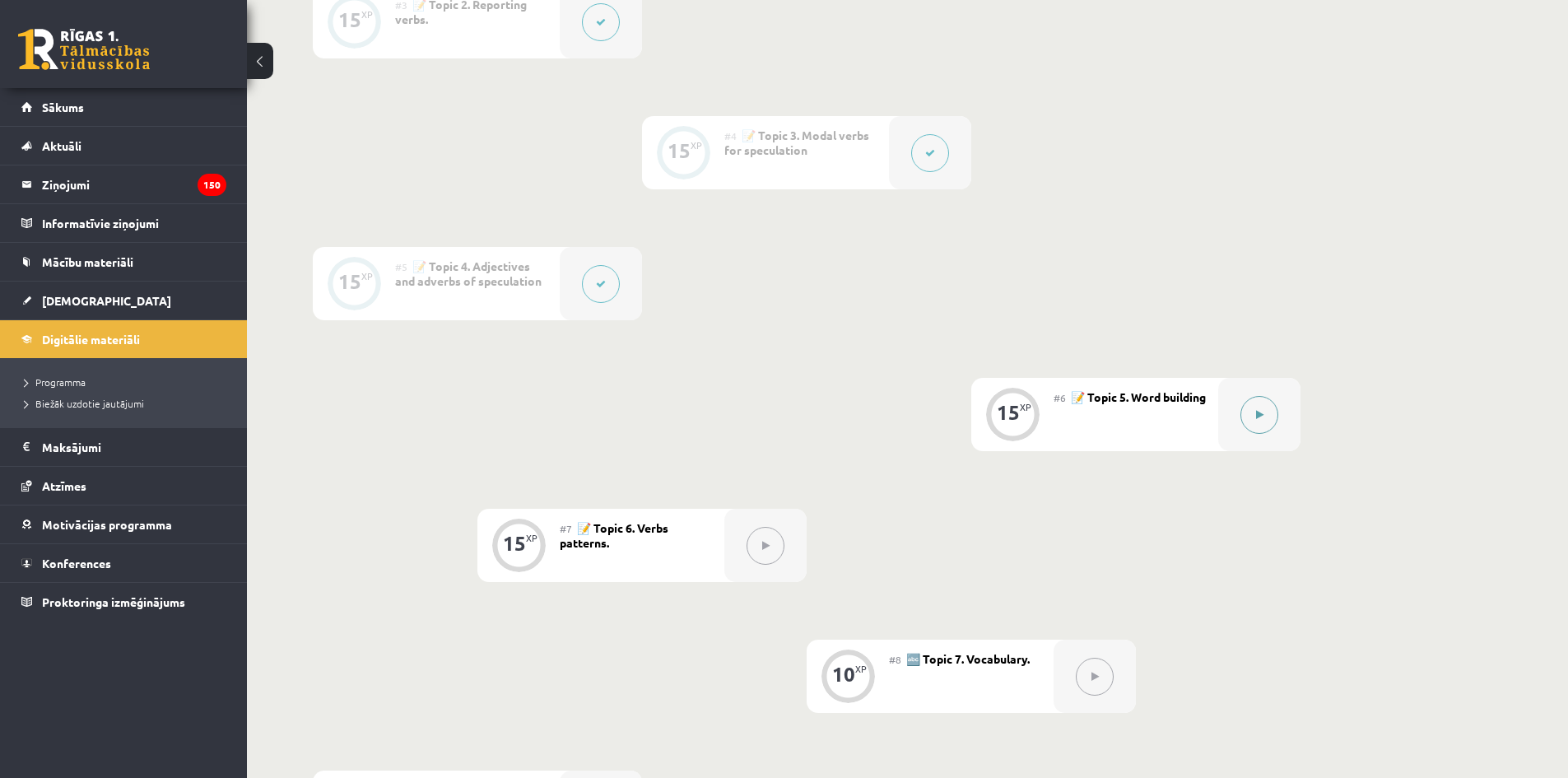
click at [1228, 421] on div at bounding box center [1259, 415] width 82 height 73
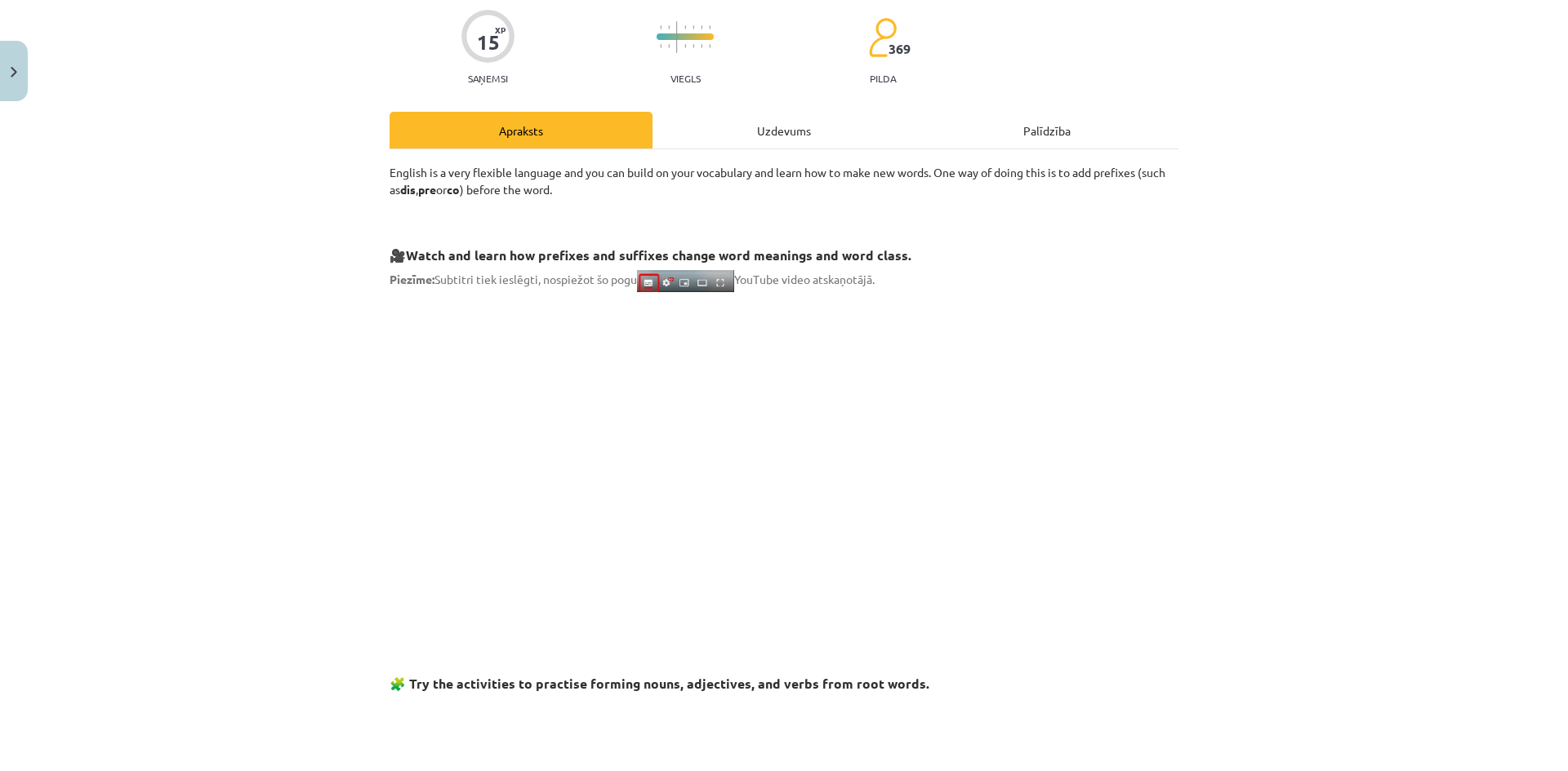
scroll to position [0, 0]
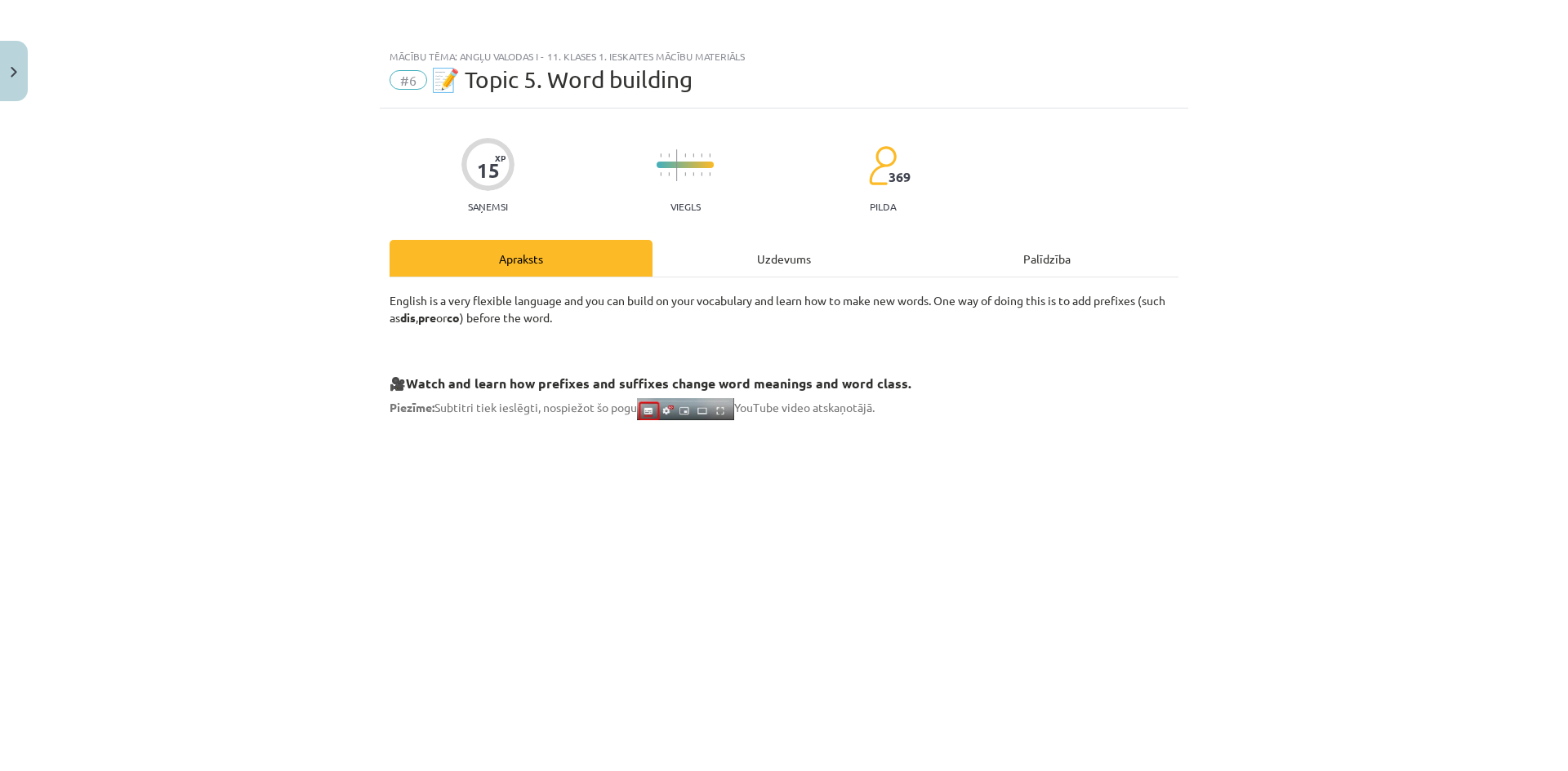
click at [765, 259] on div "Uzdevums" at bounding box center [784, 259] width 263 height 37
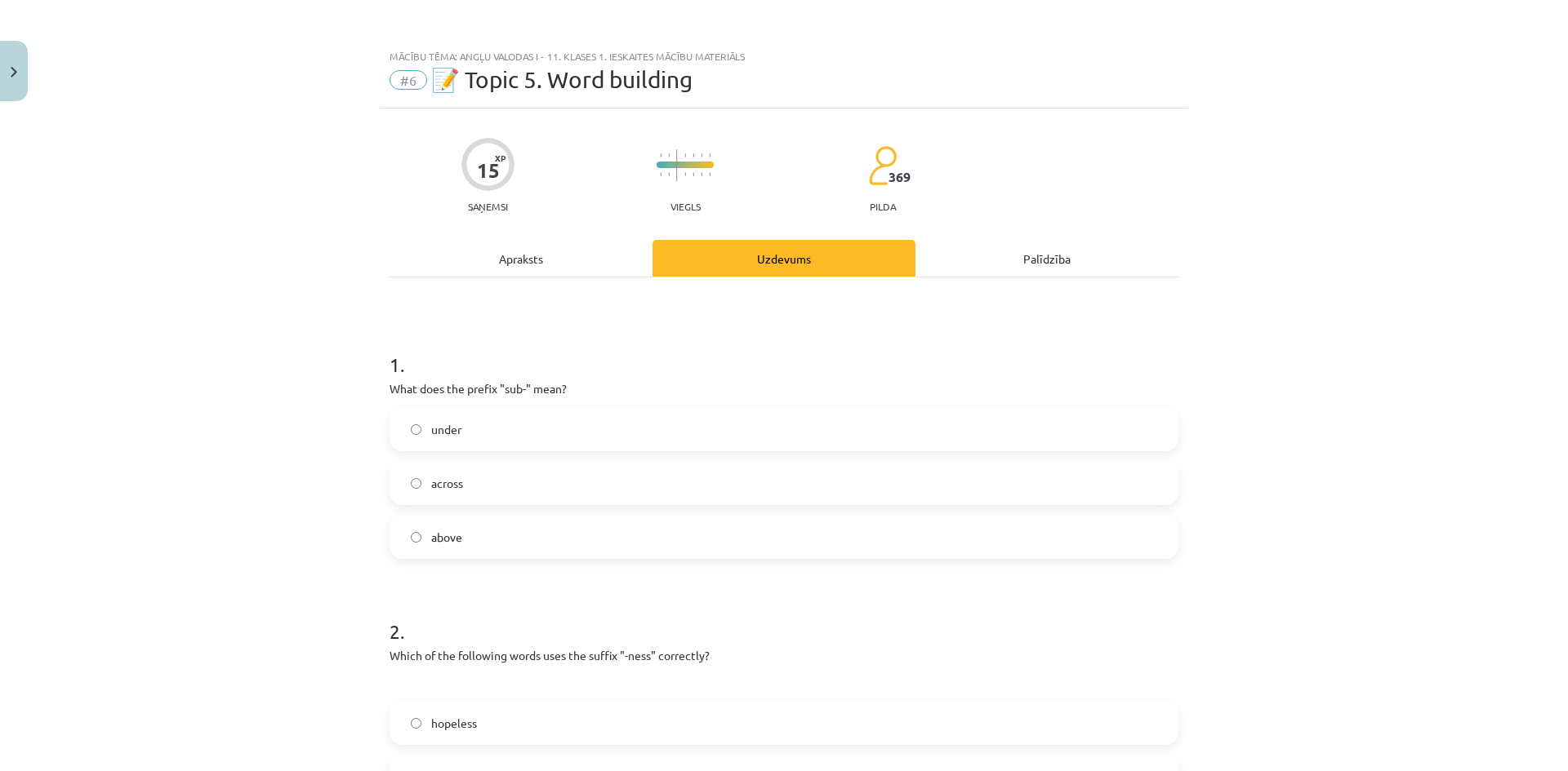
scroll to position [40, 0]
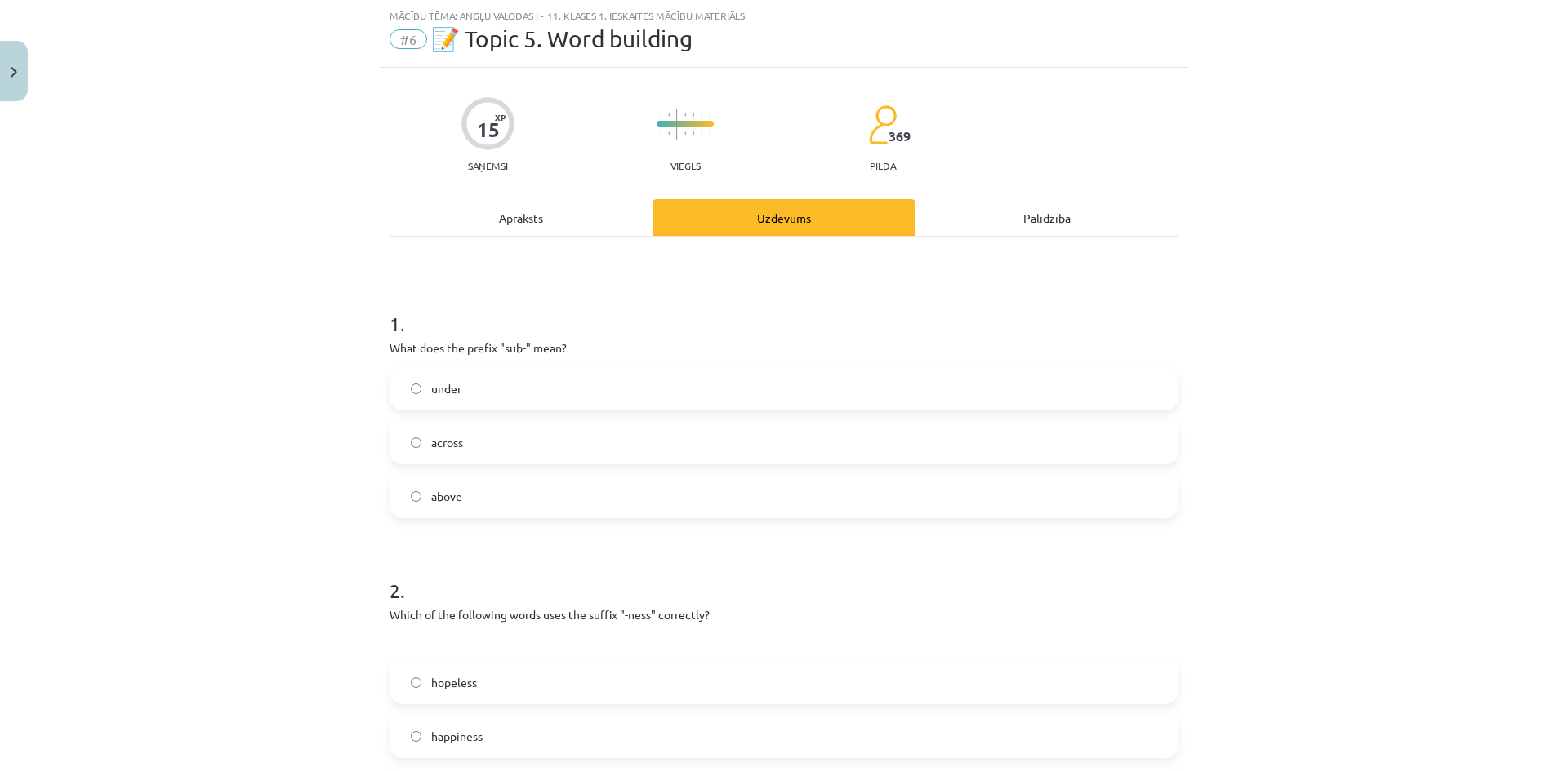
click at [498, 349] on p "What does the prefix "sub-" mean?" at bounding box center [784, 348] width 789 height 17
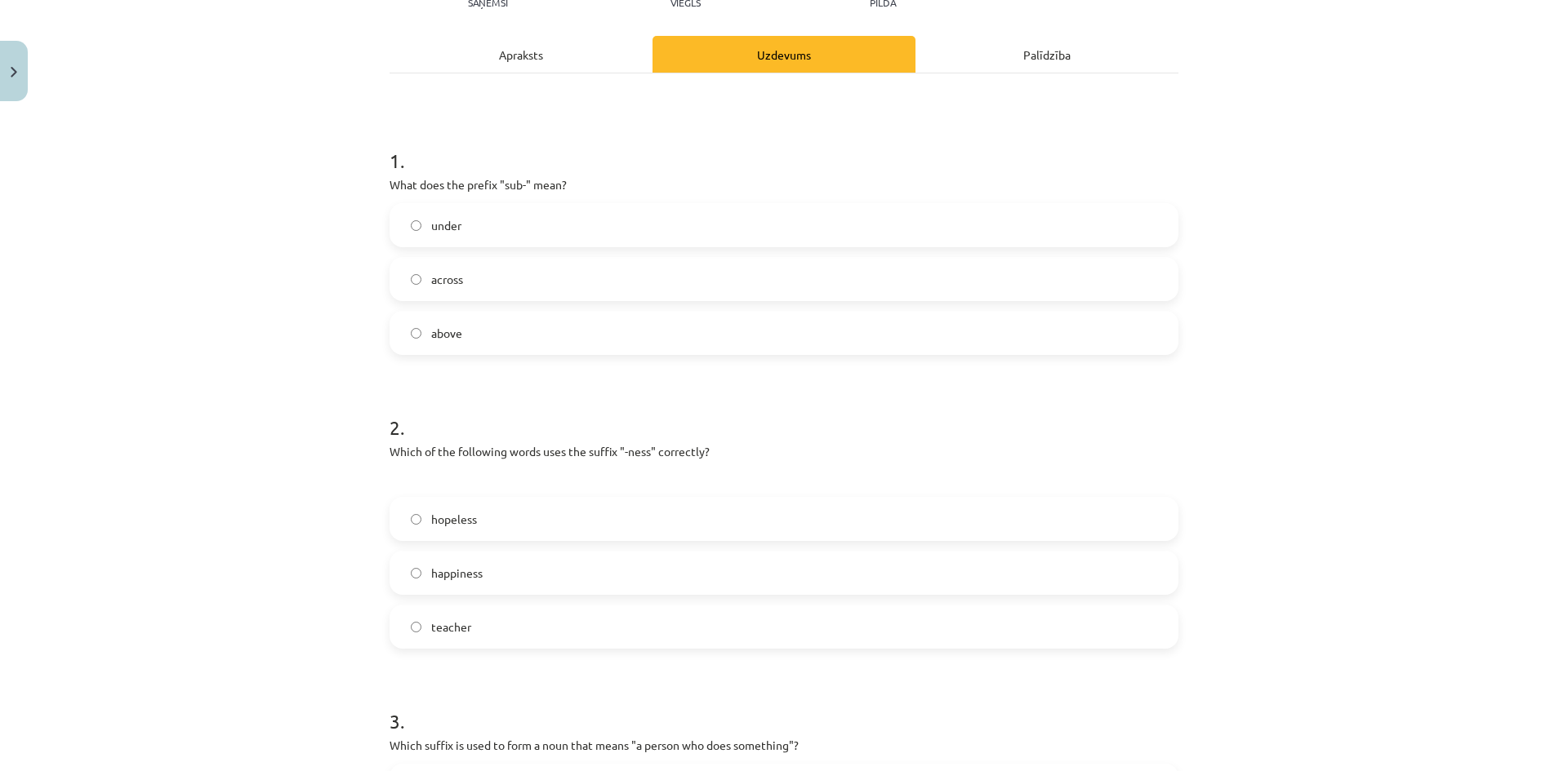
scroll to position [286, 0]
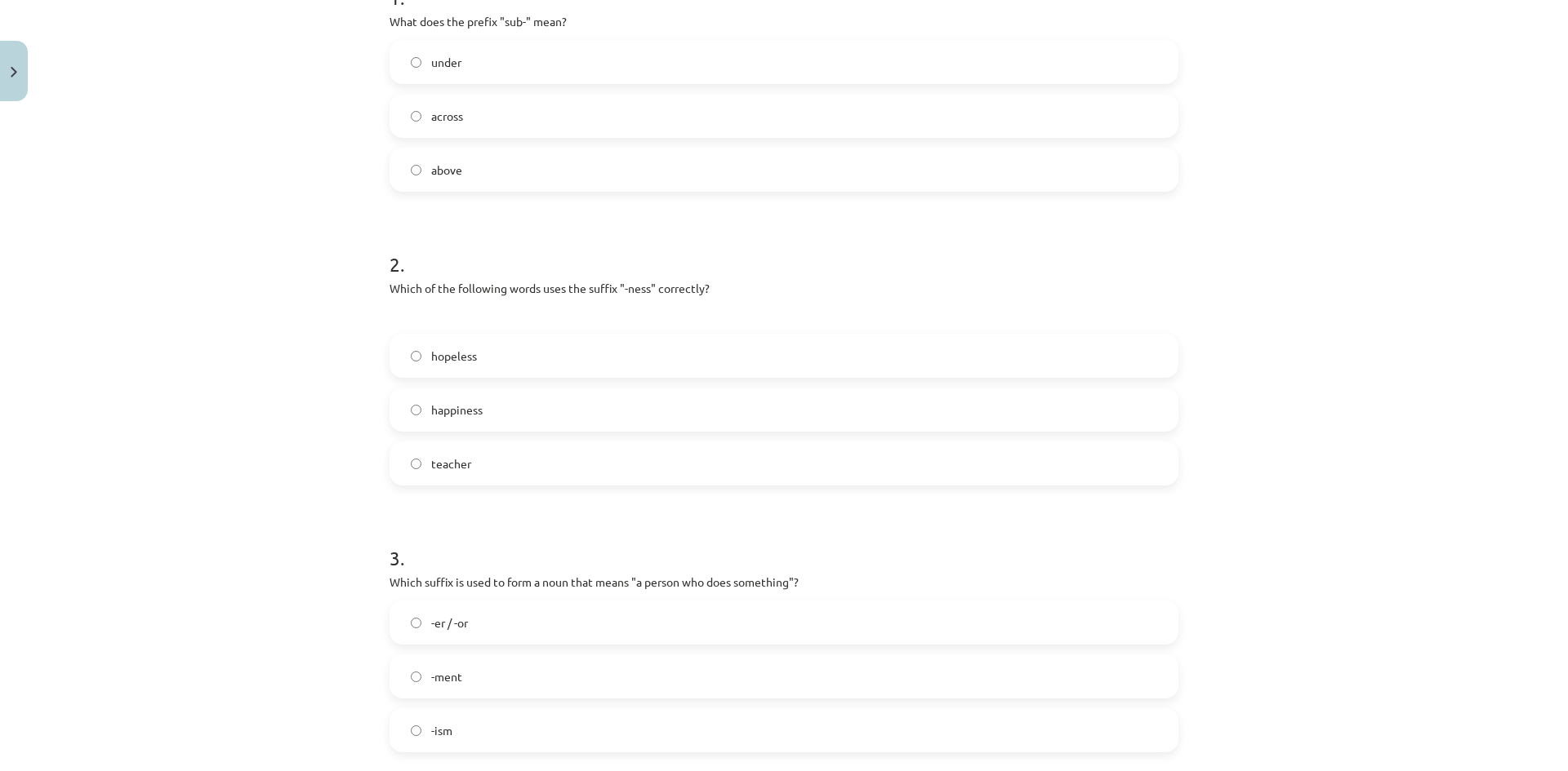
click at [504, 408] on label "happiness" at bounding box center [784, 410] width 786 height 40
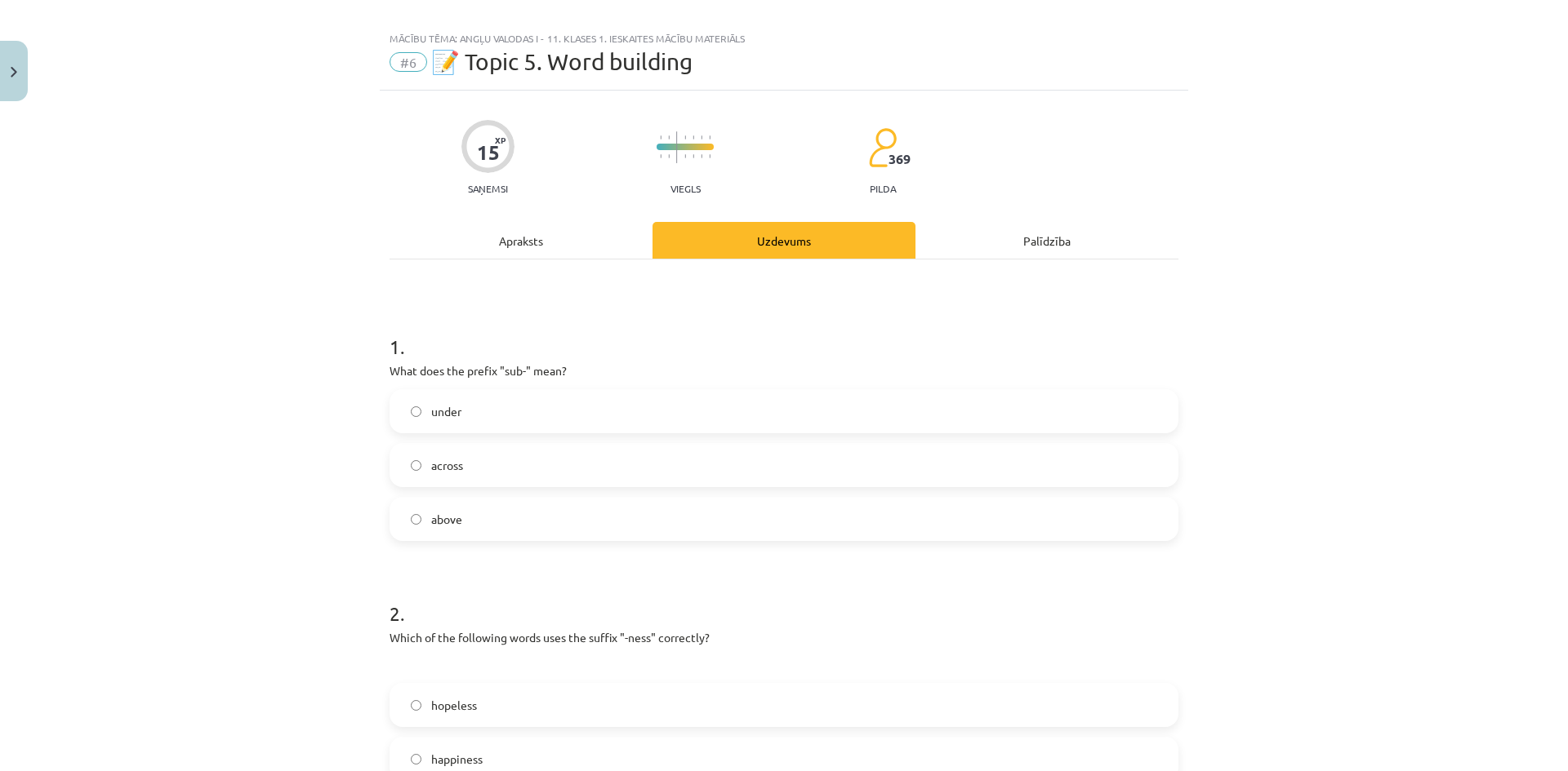
scroll to position [0, 0]
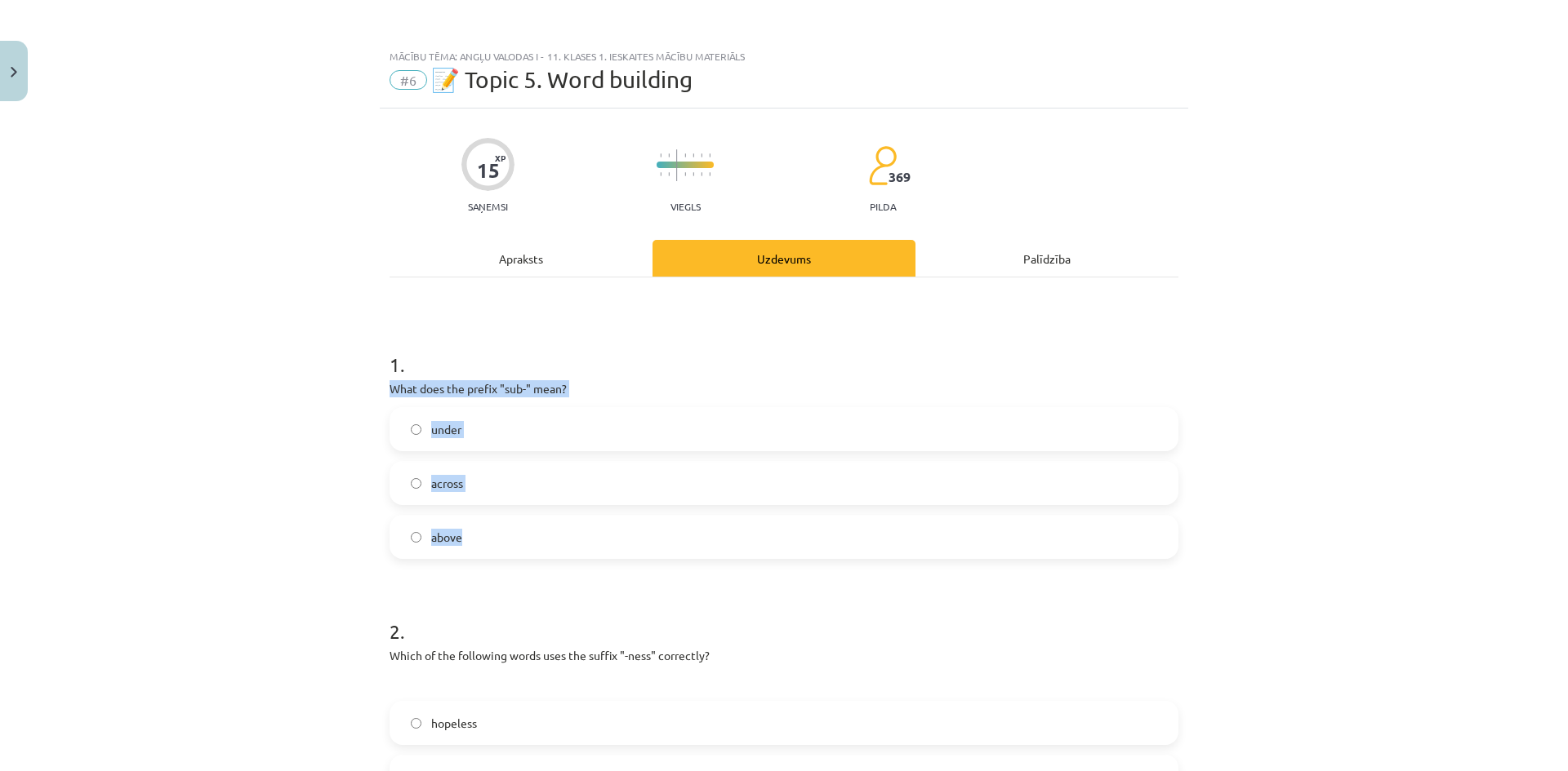
drag, startPoint x: 384, startPoint y: 388, endPoint x: 583, endPoint y: 506, distance: 231.4
click at [586, 521] on div "1 . What does the prefix "sub-" mean? under across above" at bounding box center [784, 442] width 789 height 234
click at [494, 428] on label "under" at bounding box center [784, 429] width 786 height 40
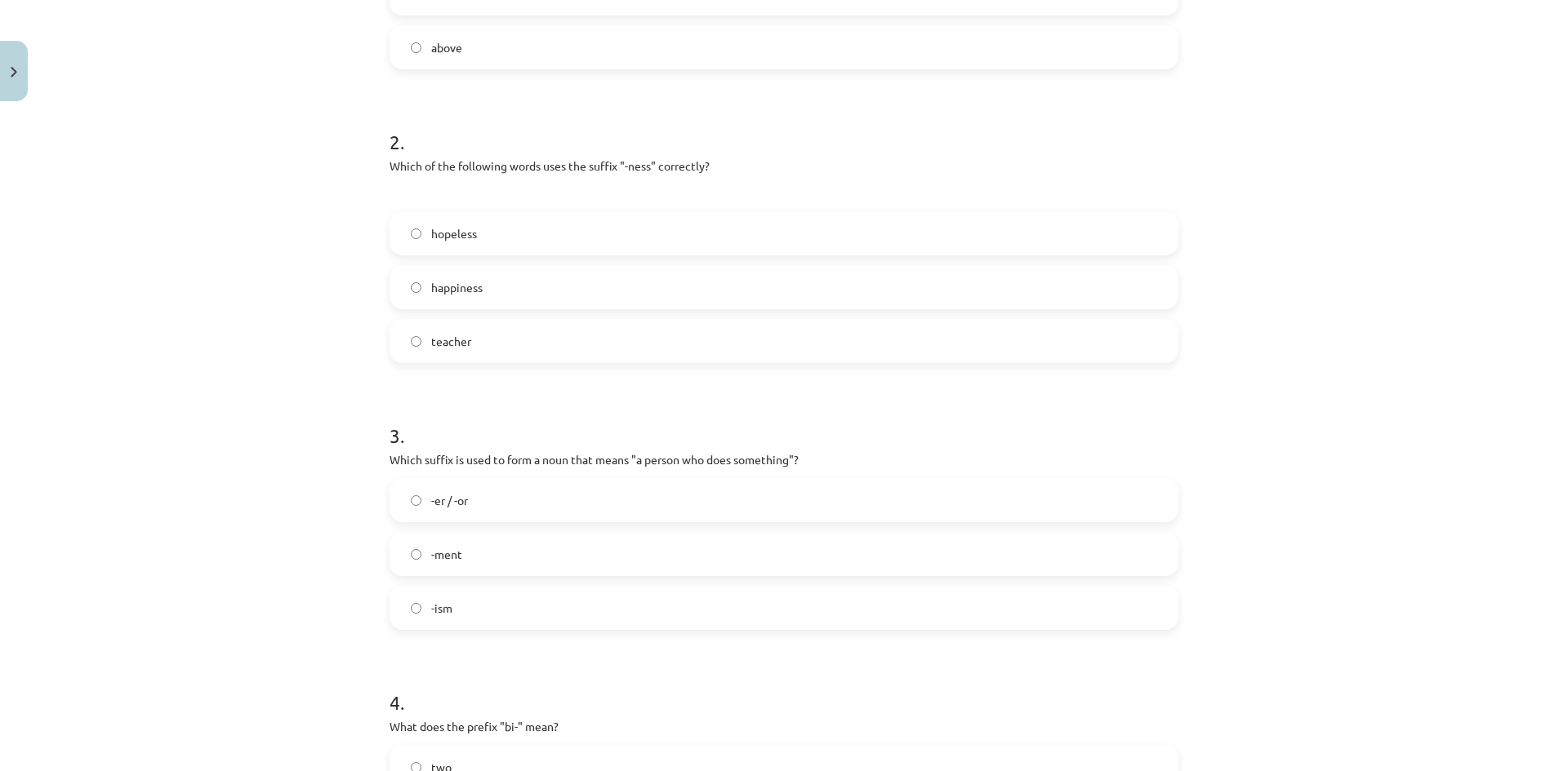
scroll to position [571, 0]
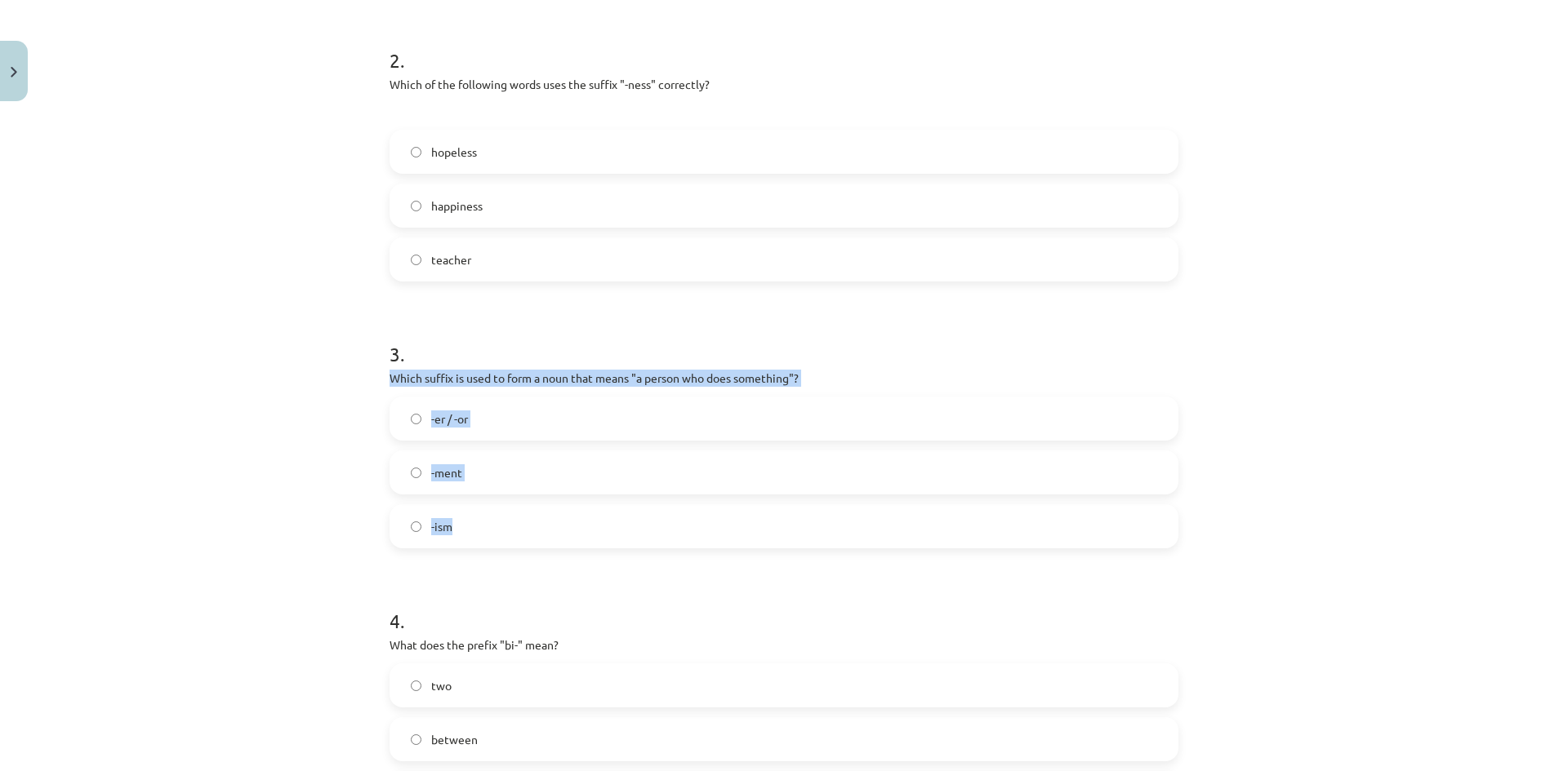
drag, startPoint x: 380, startPoint y: 374, endPoint x: 616, endPoint y: 420, distance: 240.4
click at [584, 524] on div "15 XP Saņemsi Viegls 369 pilda Apraksts Uzdevums Palīdzība 1 . What does the pr…" at bounding box center [783, 384] width 808 height 1694
click at [298, 362] on div "Mācību tēma: Angļu valodas i - 11. klases 1. ieskaites mācību materiāls #6 📝 To…" at bounding box center [784, 385] width 1568 height 771
click at [537, 417] on label "-er / -or" at bounding box center [784, 419] width 786 height 40
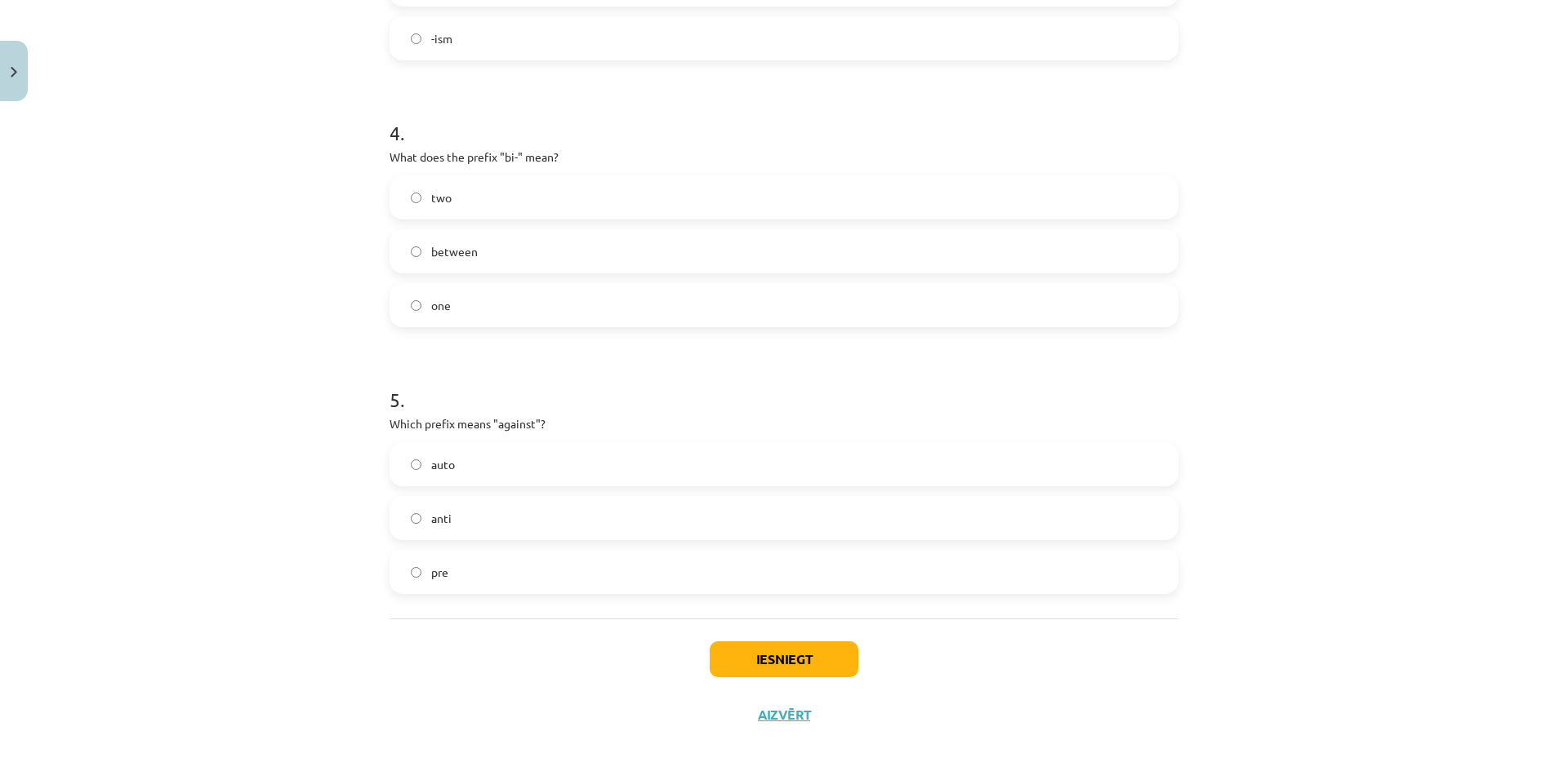
scroll to position [1061, 0]
drag, startPoint x: 376, startPoint y: 154, endPoint x: 582, endPoint y: 298, distance: 251.3
click at [349, 228] on div "Mācību tēma: Angļu valodas i - 11. klases 1. ieskaites mācību materiāls #6 📝 To…" at bounding box center [784, 385] width 1568 height 771
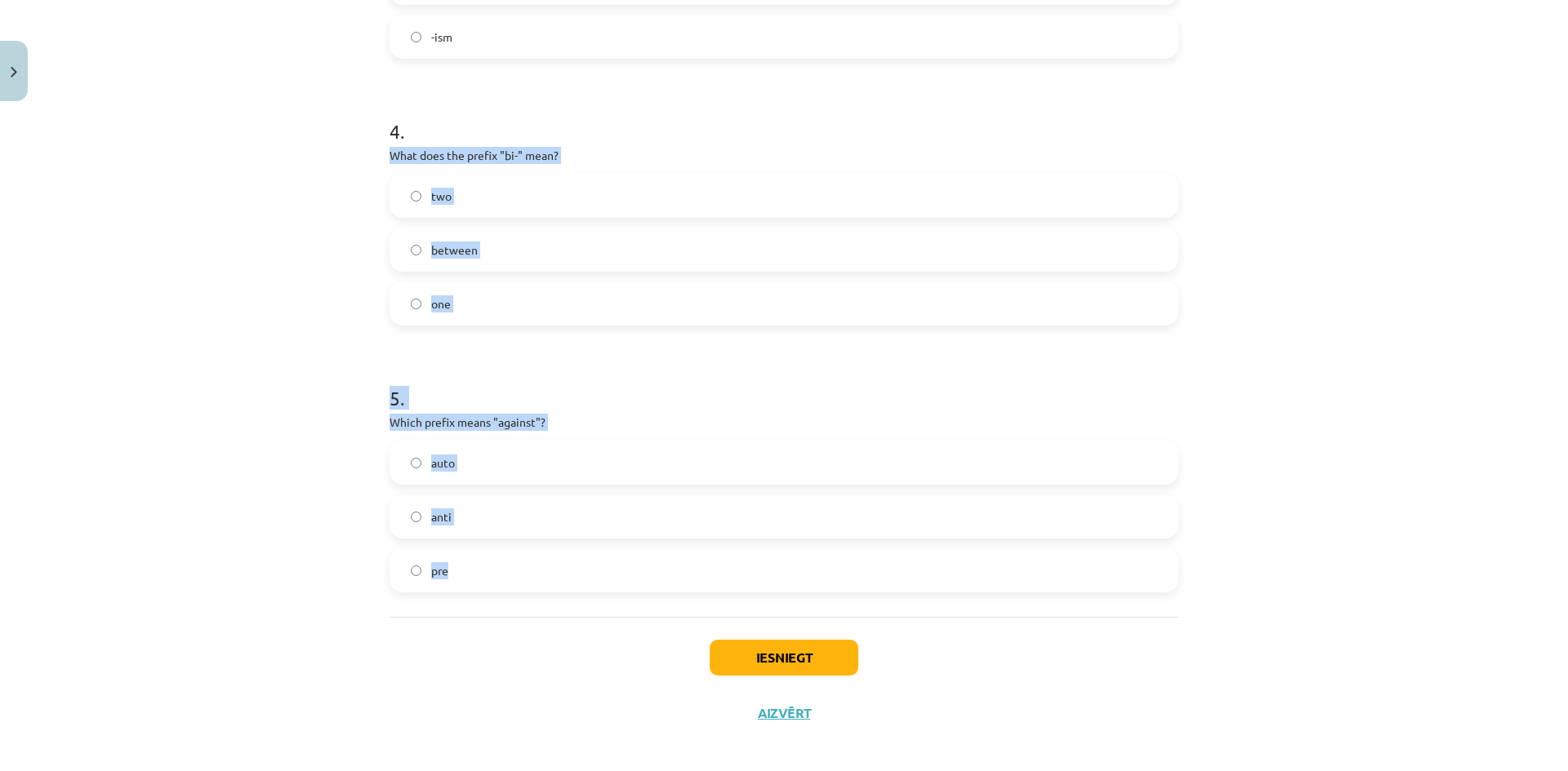
drag, startPoint x: 384, startPoint y: 158, endPoint x: 573, endPoint y: 562, distance: 446.0
click at [254, 406] on div "Mācību tēma: Angļu valodas i - 11. klases 1. ieskaites mācību materiāls #6 📝 To…" at bounding box center [784, 385] width 1568 height 771
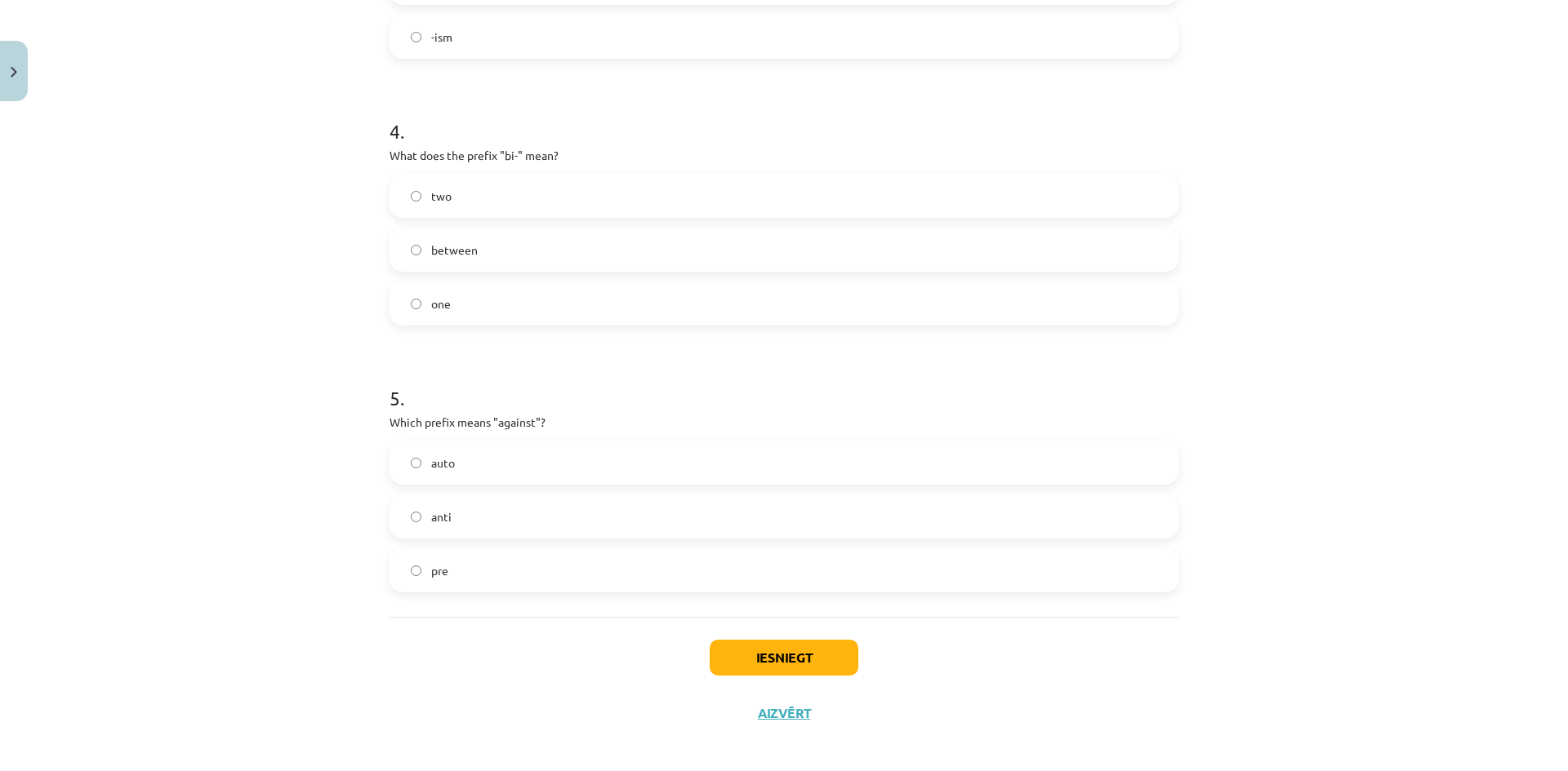
click at [534, 539] on div "auto anti pre" at bounding box center [784, 517] width 789 height 152
click at [529, 522] on label "anti" at bounding box center [784, 517] width 786 height 40
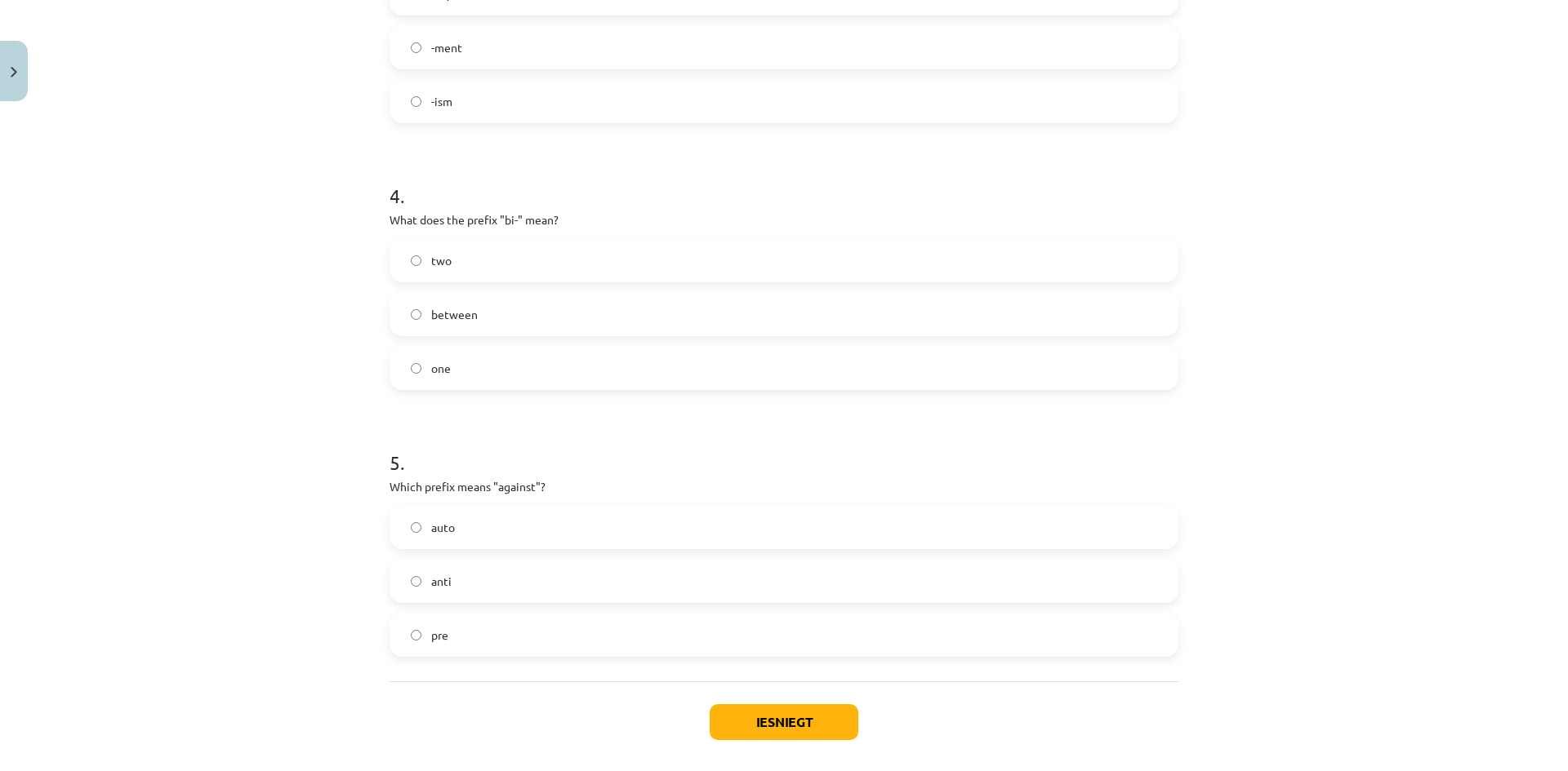
scroll to position [979, 0]
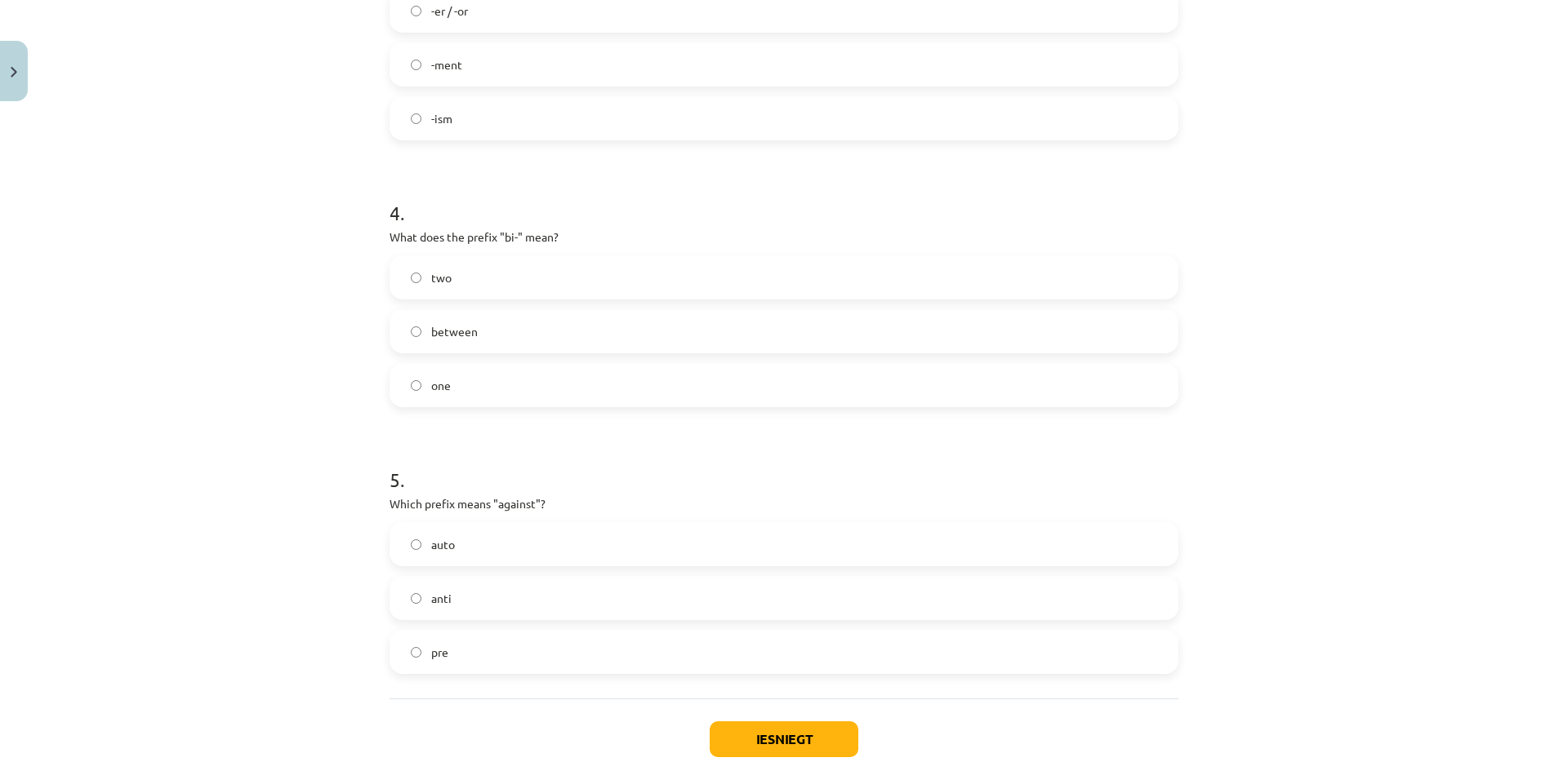
click at [443, 294] on label "two" at bounding box center [784, 277] width 786 height 40
click at [765, 752] on button "Iesniegt" at bounding box center [784, 739] width 148 height 36
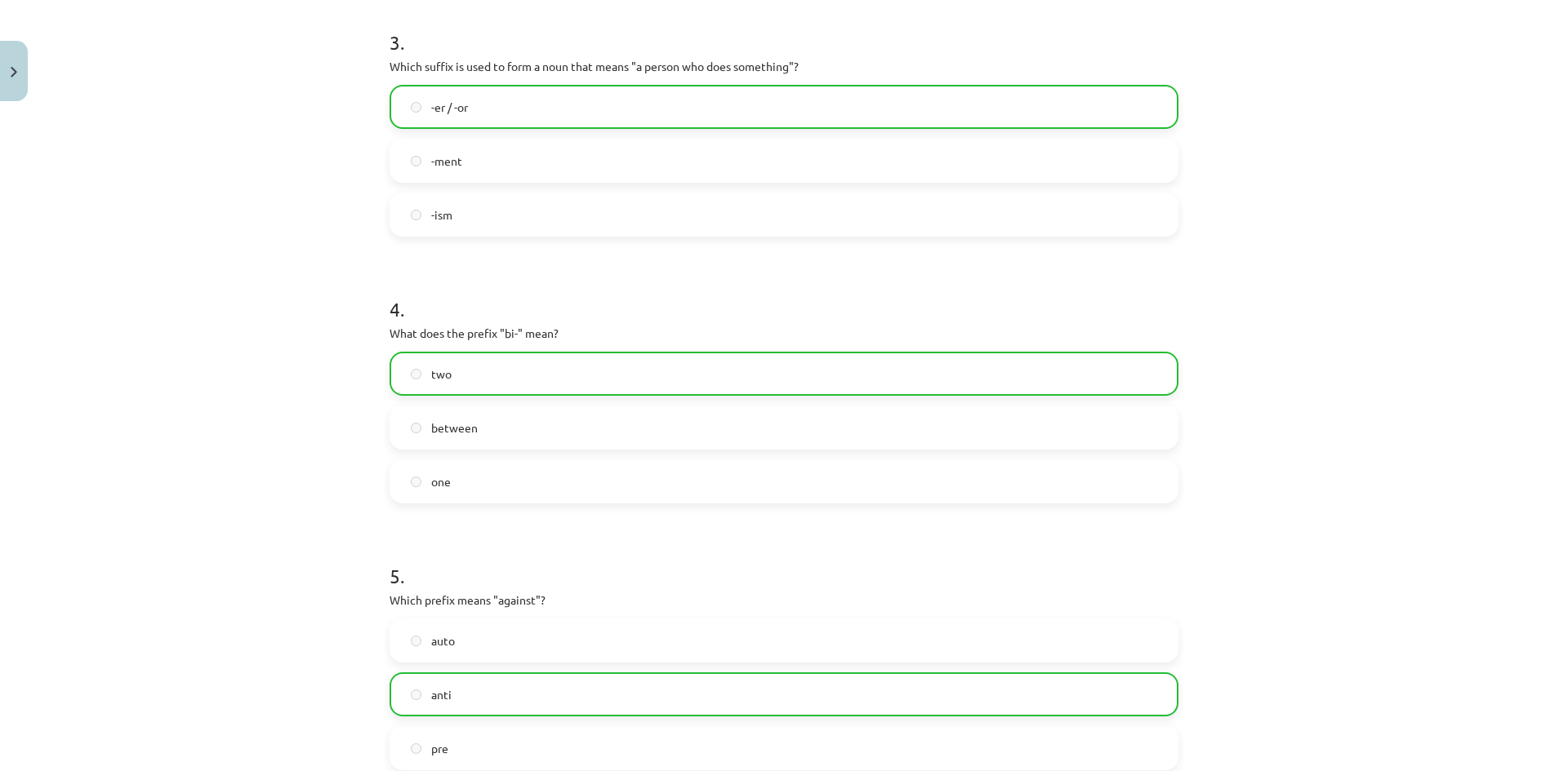
scroll to position [1124, 0]
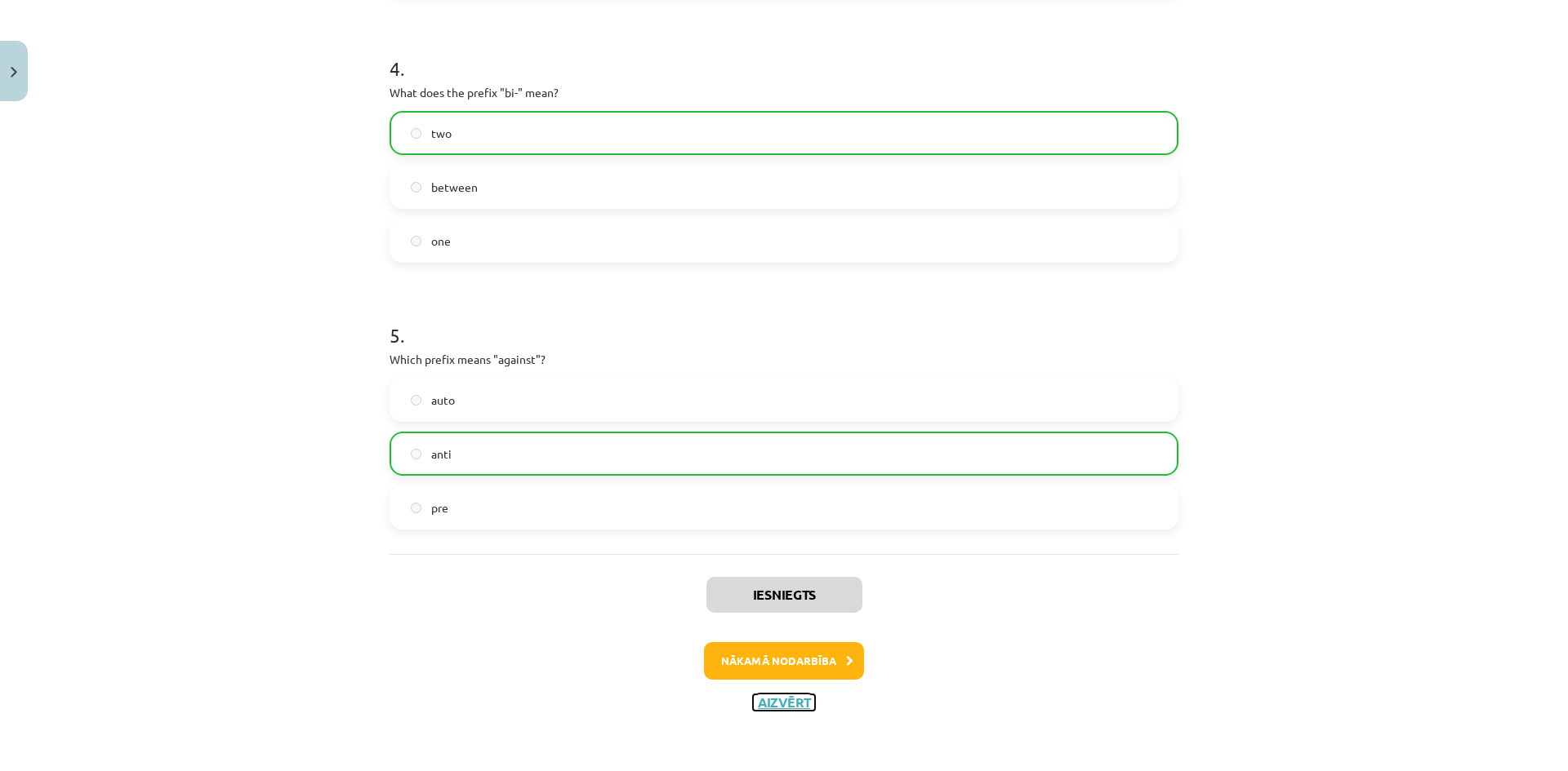
click at [796, 705] on button "Aizvērt" at bounding box center [784, 702] width 62 height 16
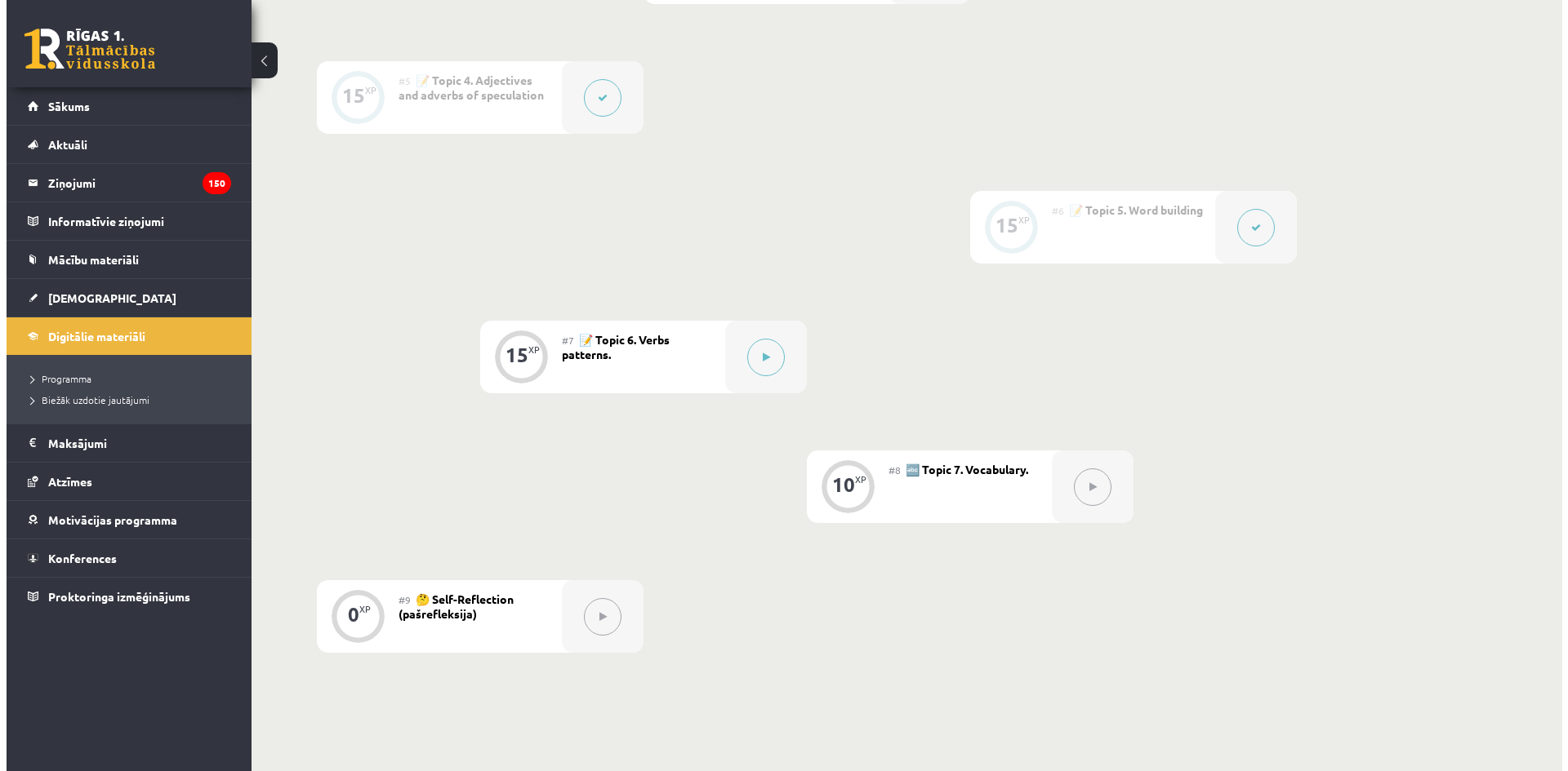
scroll to position [897, 0]
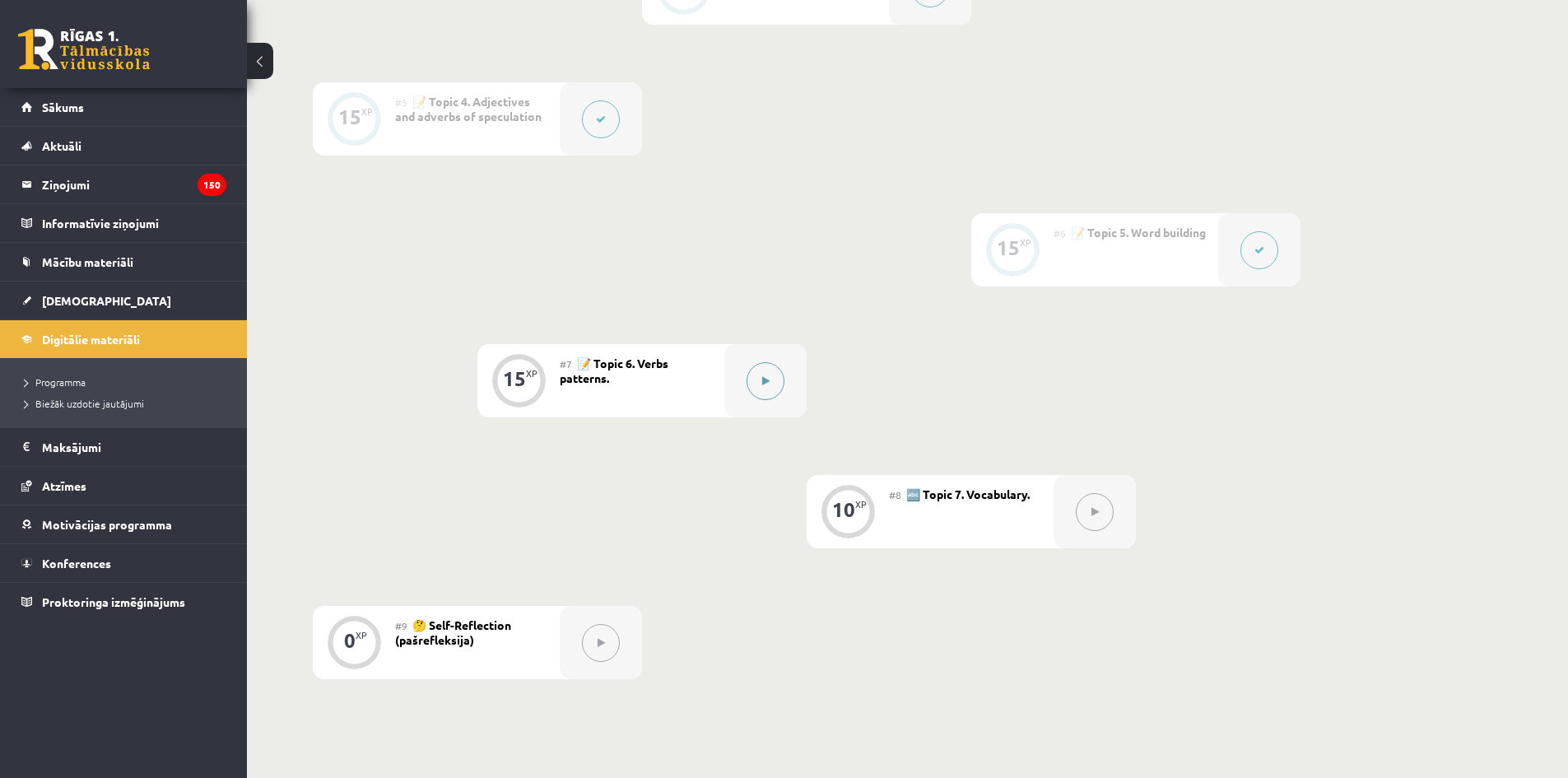
click at [747, 382] on button at bounding box center [765, 381] width 38 height 38
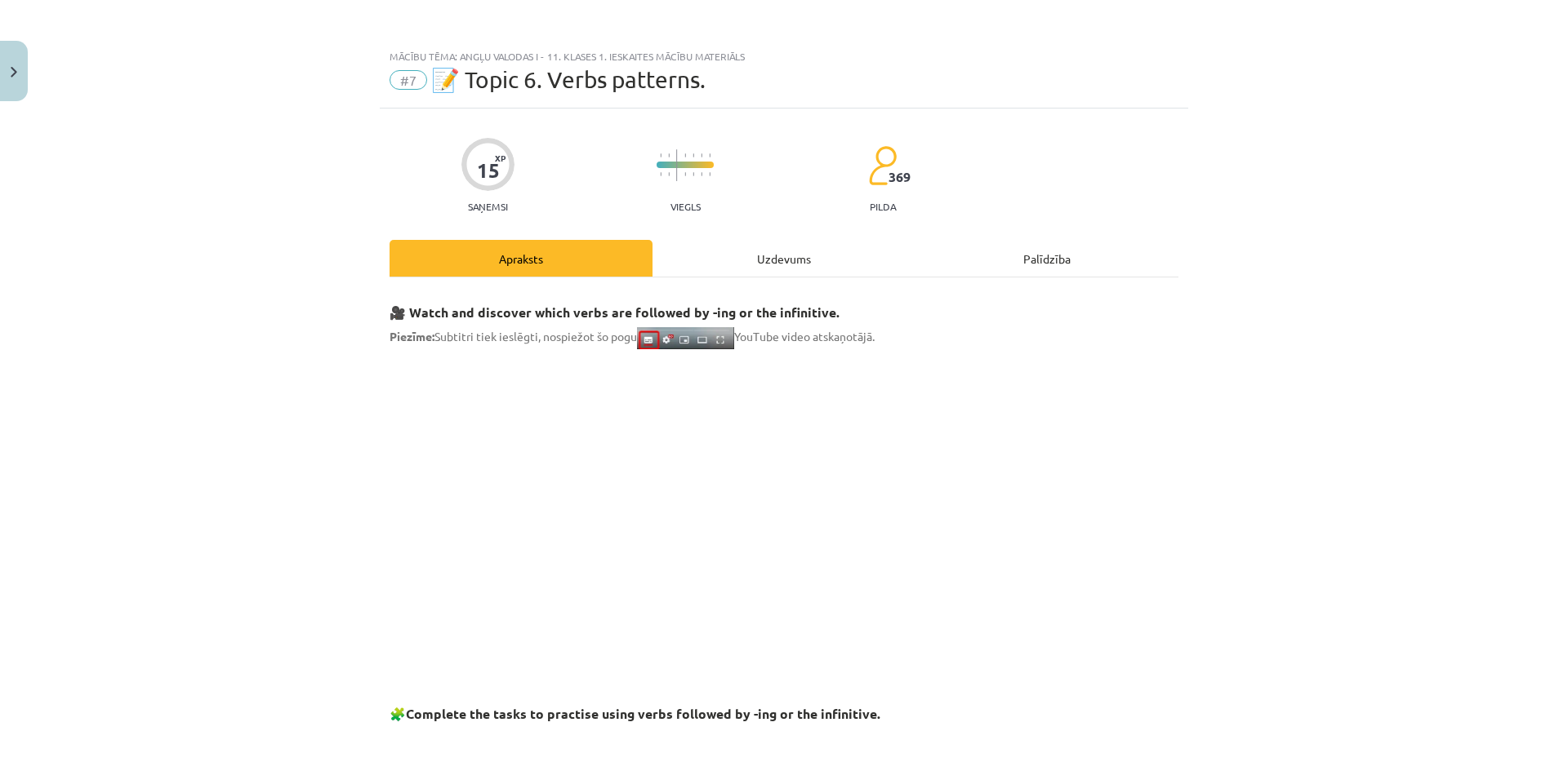
click at [708, 259] on div "Uzdevums" at bounding box center [784, 259] width 263 height 37
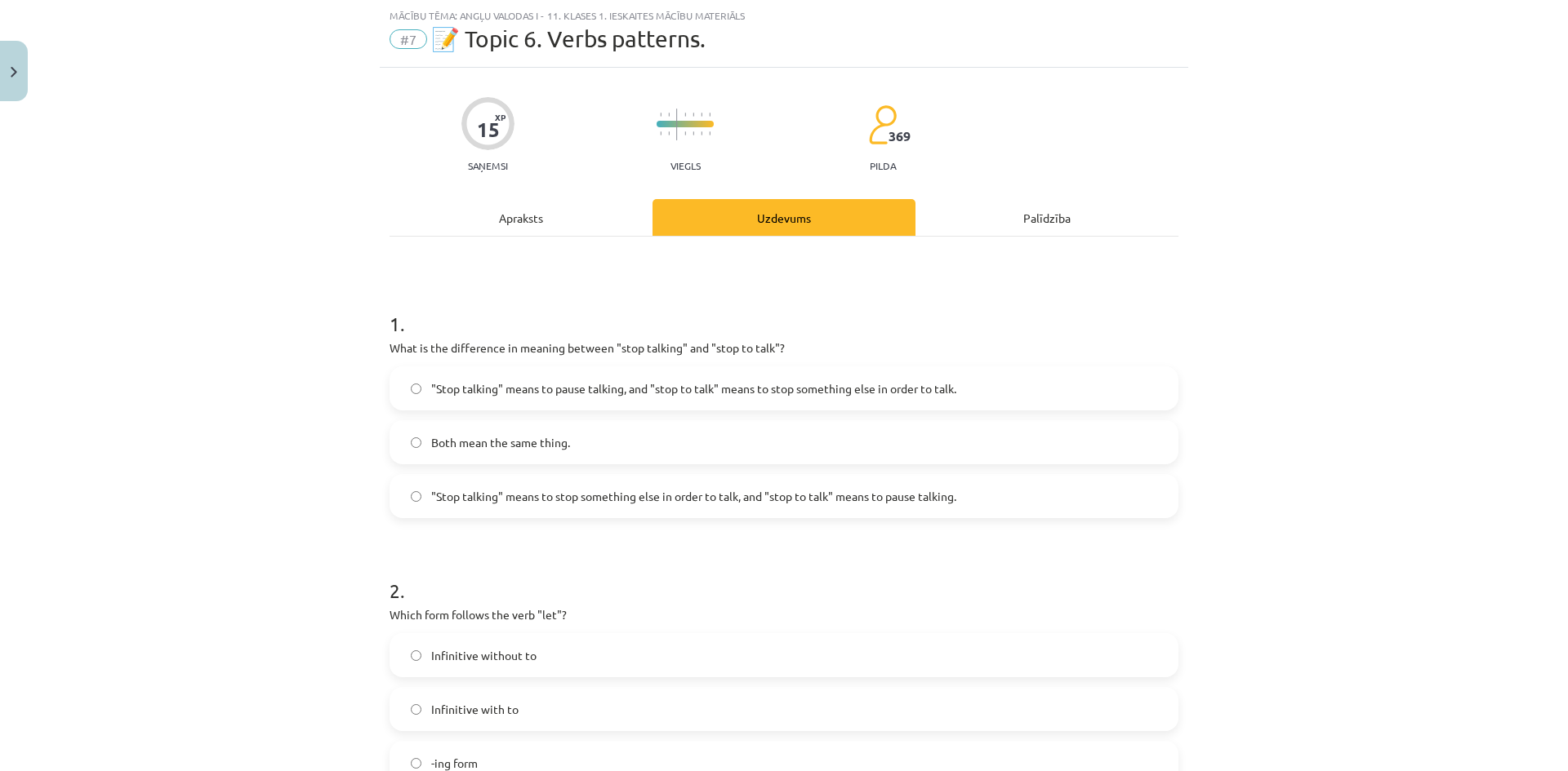
click at [562, 217] on div "Apraksts" at bounding box center [521, 217] width 263 height 37
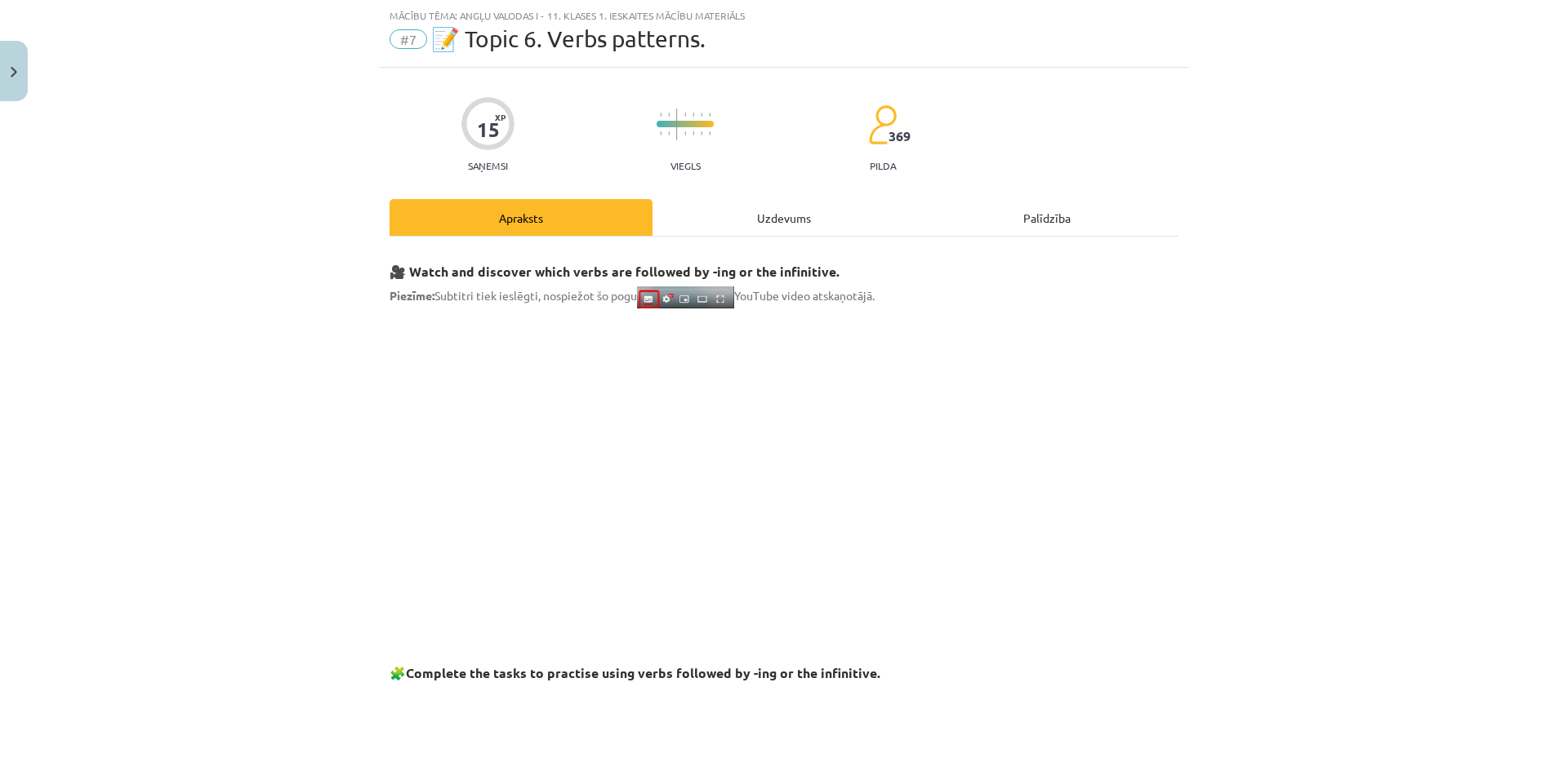
drag, startPoint x: 37, startPoint y: 72, endPoint x: 27, endPoint y: 67, distance: 11.2
click at [29, 69] on div "Mācību tēma: Angļu valodas i - 11. klases 1. ieskaites mācību materiāls #7 📝 To…" at bounding box center [784, 385] width 1568 height 771
click at [25, 67] on button "Close" at bounding box center [13, 71] width 28 height 61
